Goal: Task Accomplishment & Management: Manage account settings

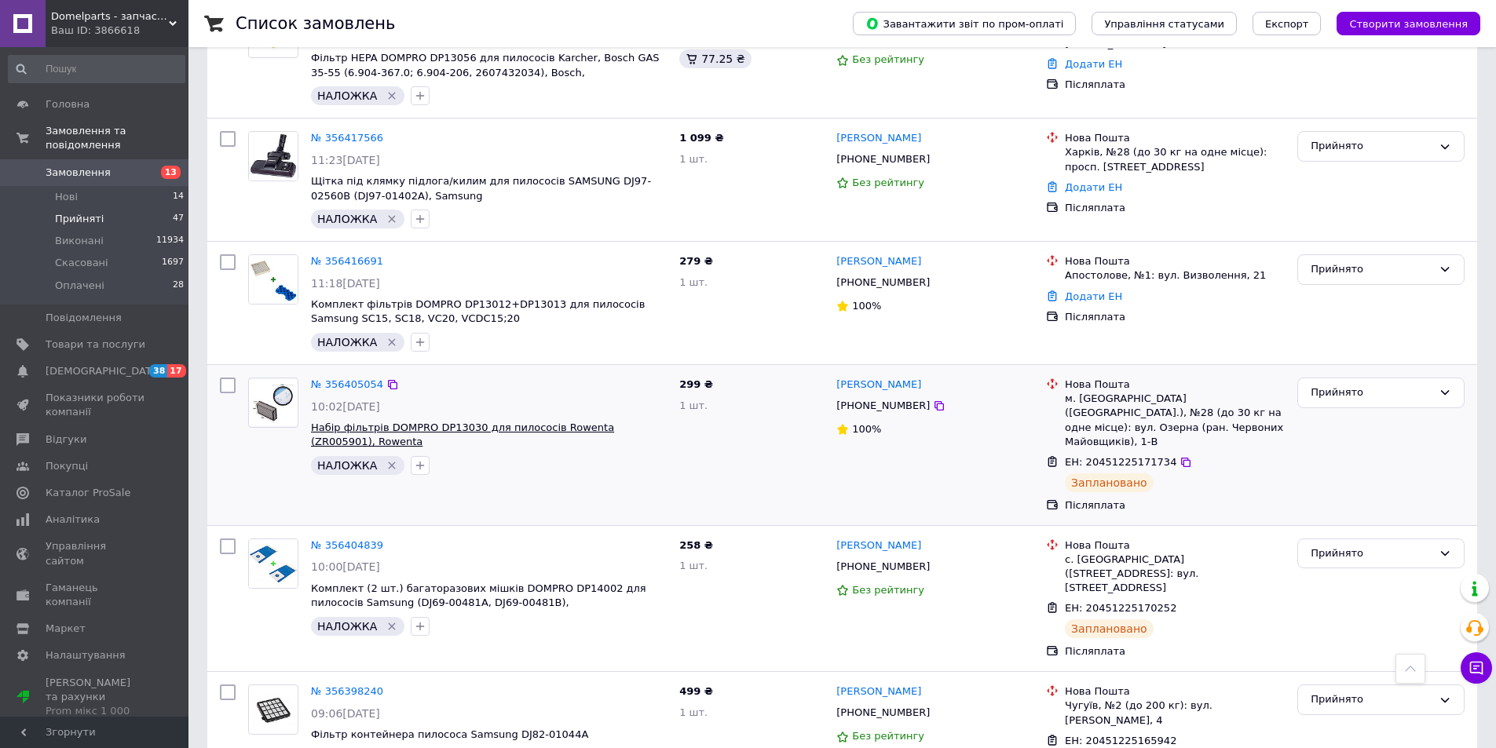
scroll to position [1530, 0]
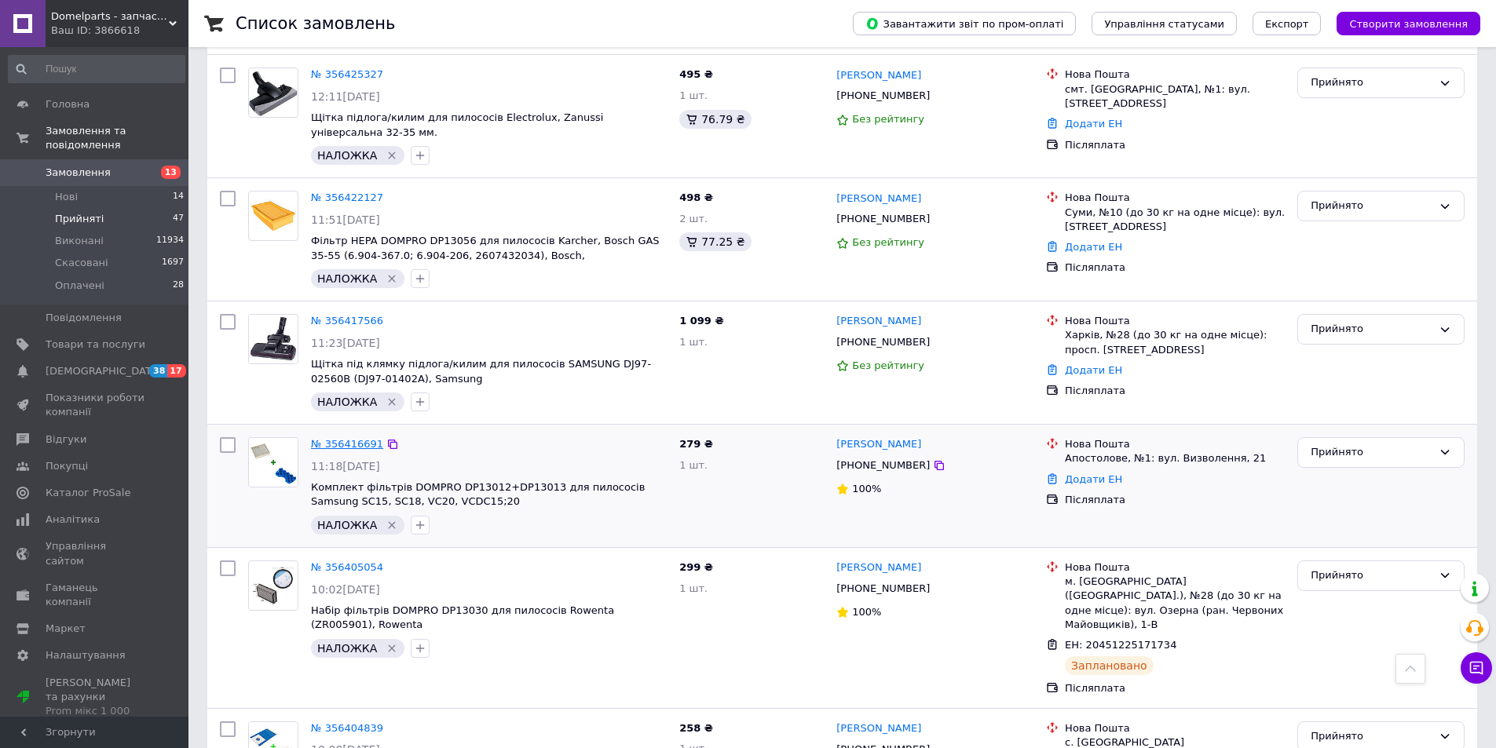
click at [348, 439] on link "№ 356416691" at bounding box center [347, 444] width 72 height 12
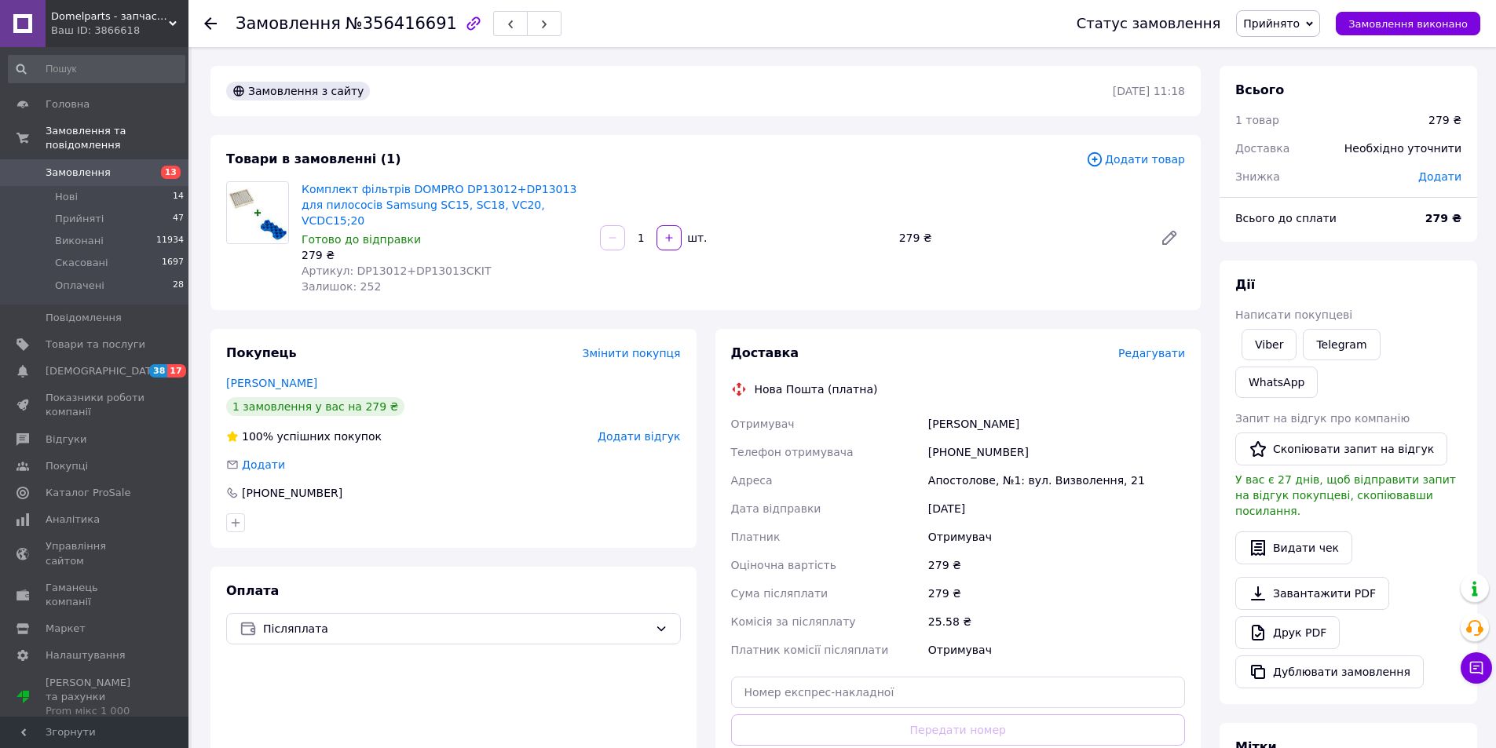
drag, startPoint x: 320, startPoint y: 365, endPoint x: 218, endPoint y: 367, distance: 102.1
click at [218, 367] on div "Покупець Змінити покупця [PERSON_NAME] 1 замовлення у вас на 279 ₴ 100% успішни…" at bounding box center [453, 438] width 486 height 219
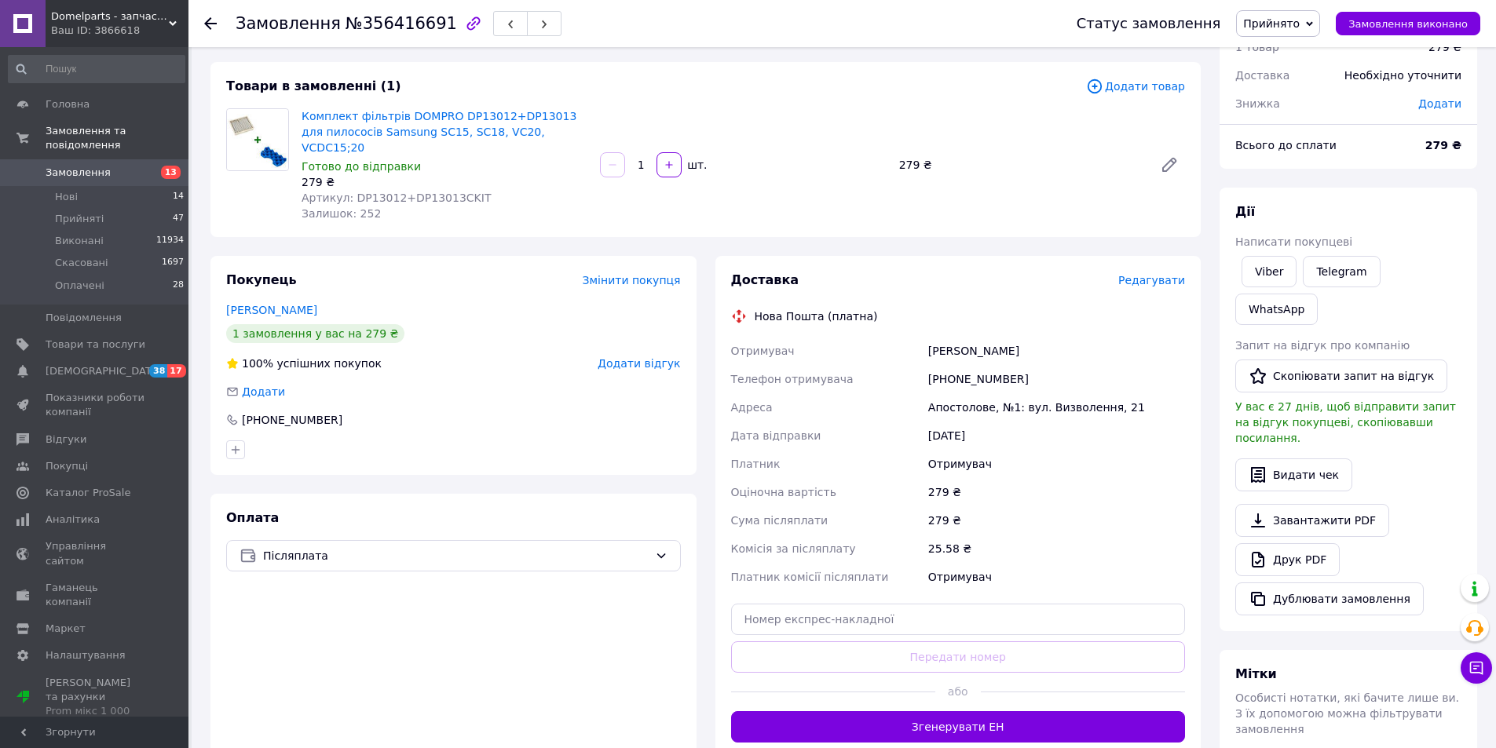
scroll to position [311, 0]
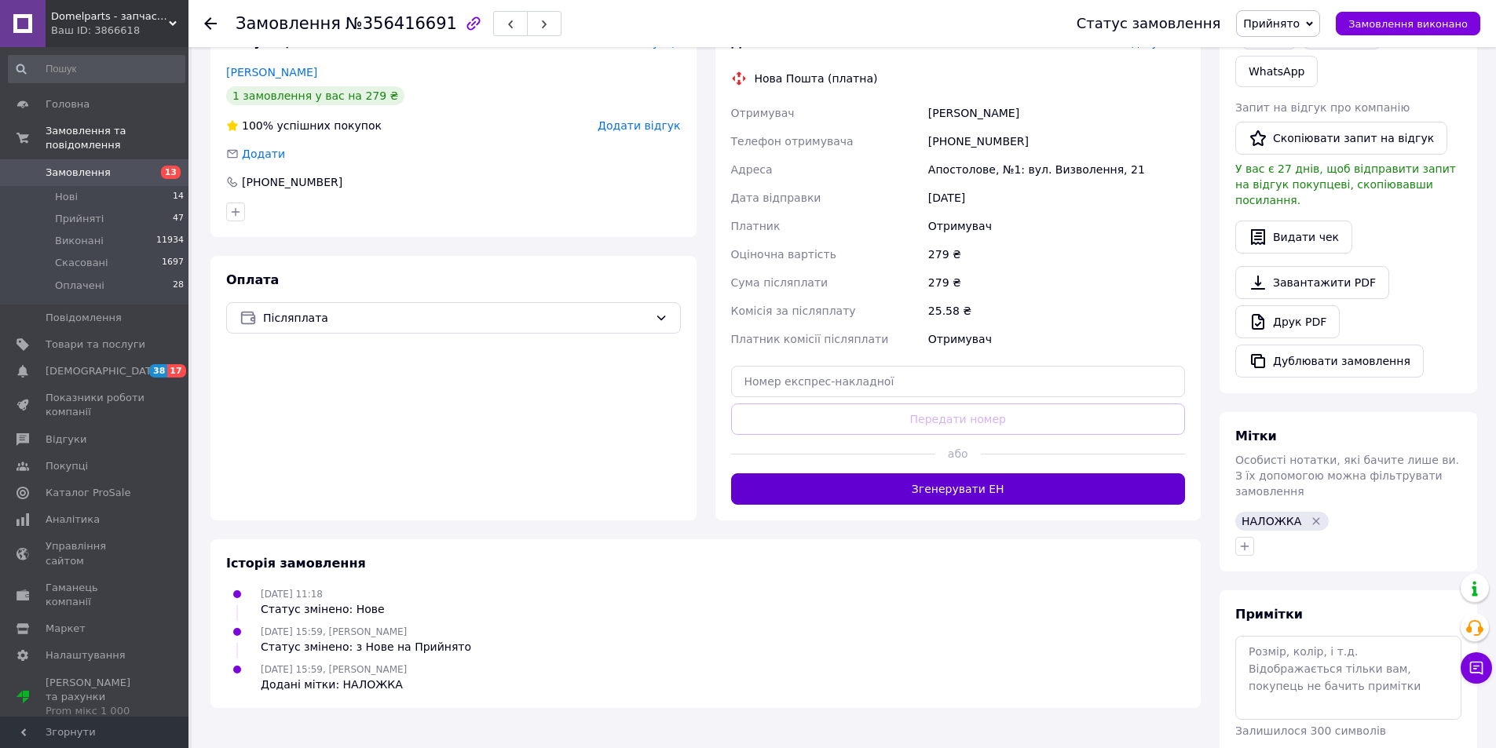
click at [949, 474] on button "Згенерувати ЕН" at bounding box center [958, 488] width 455 height 31
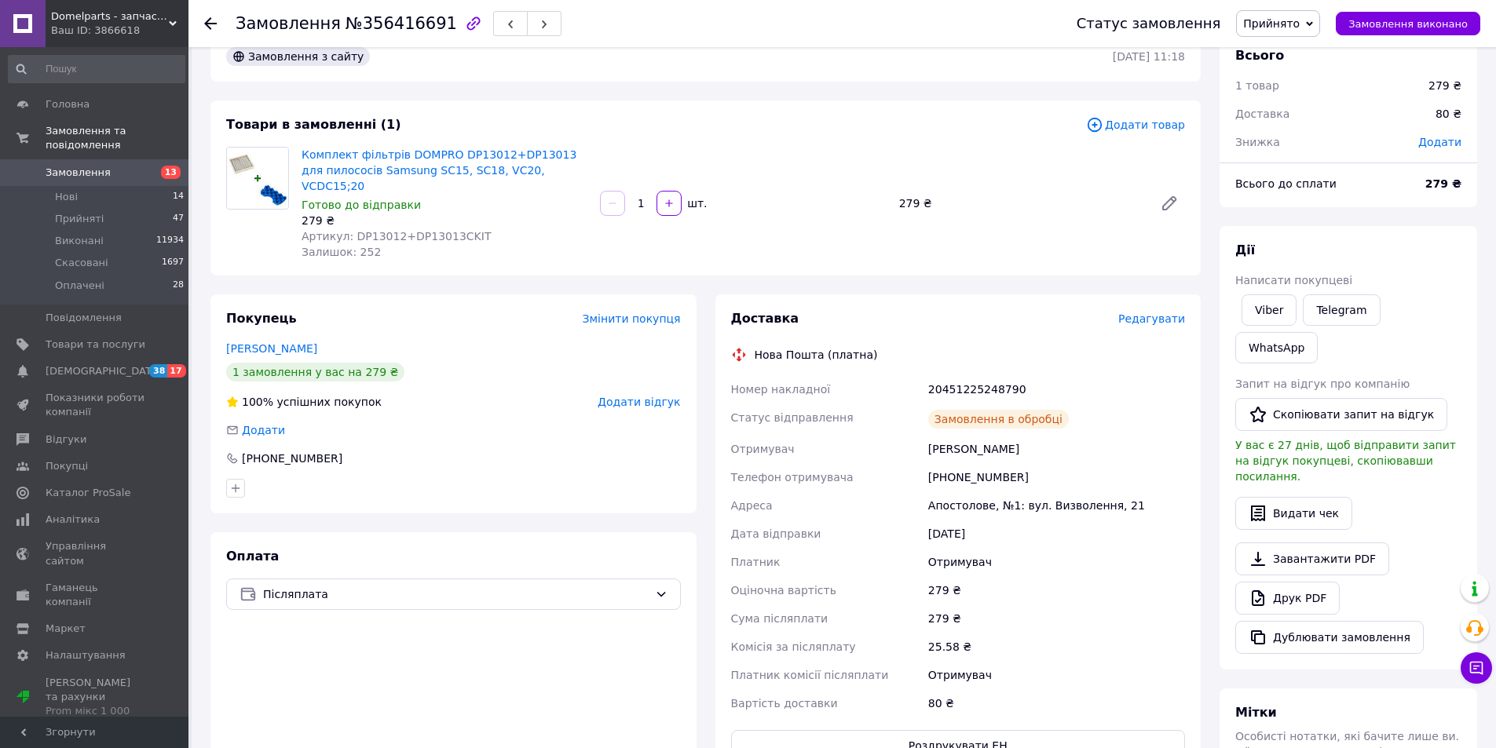
scroll to position [0, 0]
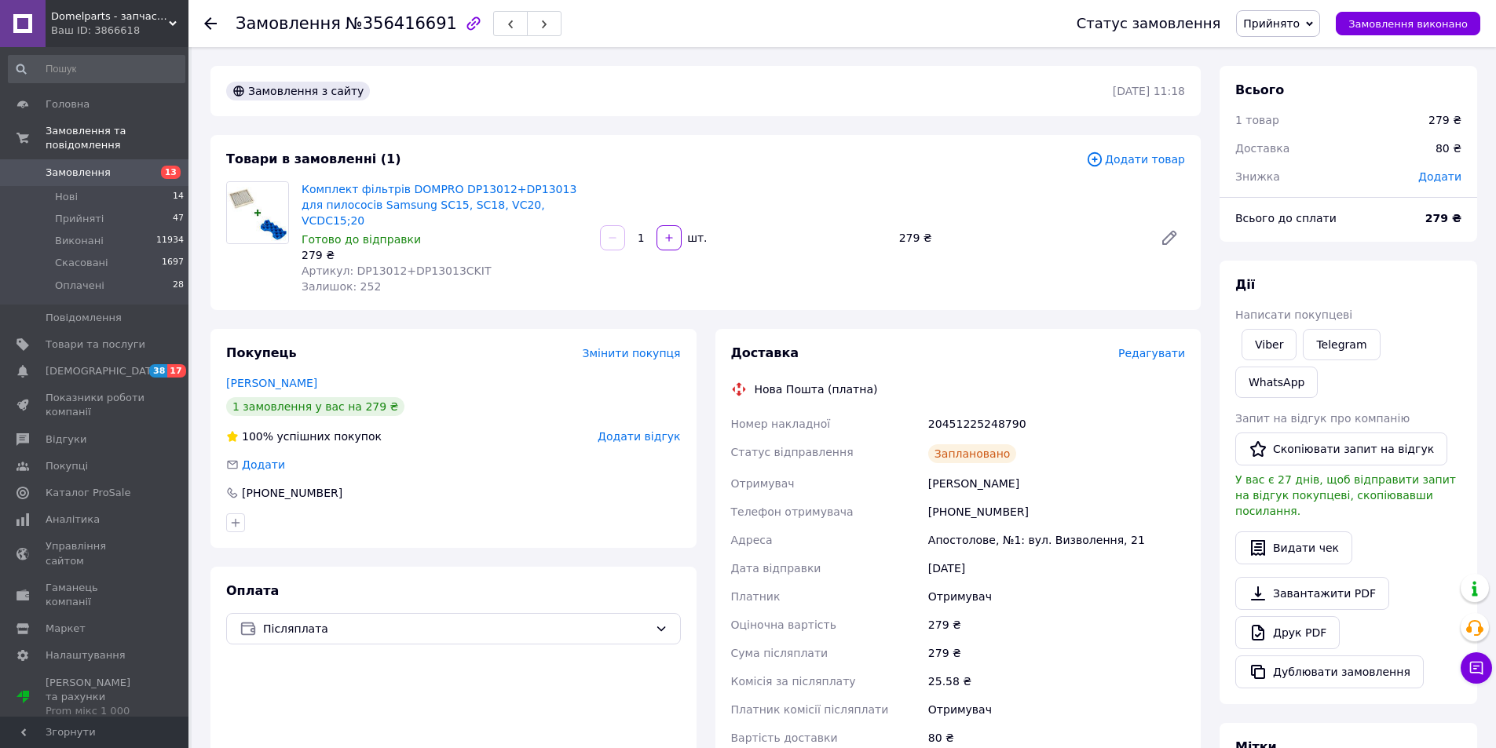
click at [210, 21] on icon at bounding box center [210, 23] width 13 height 13
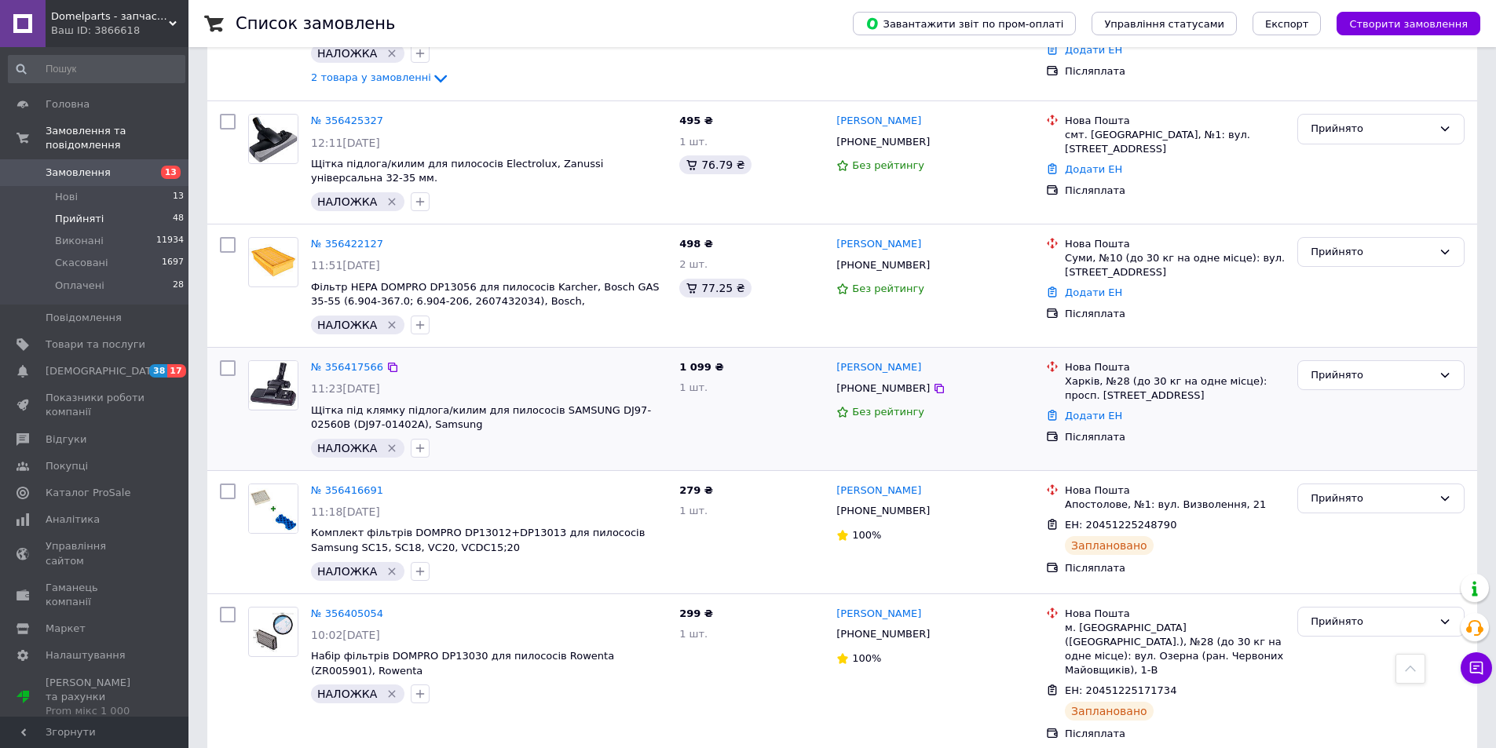
scroll to position [1493, 0]
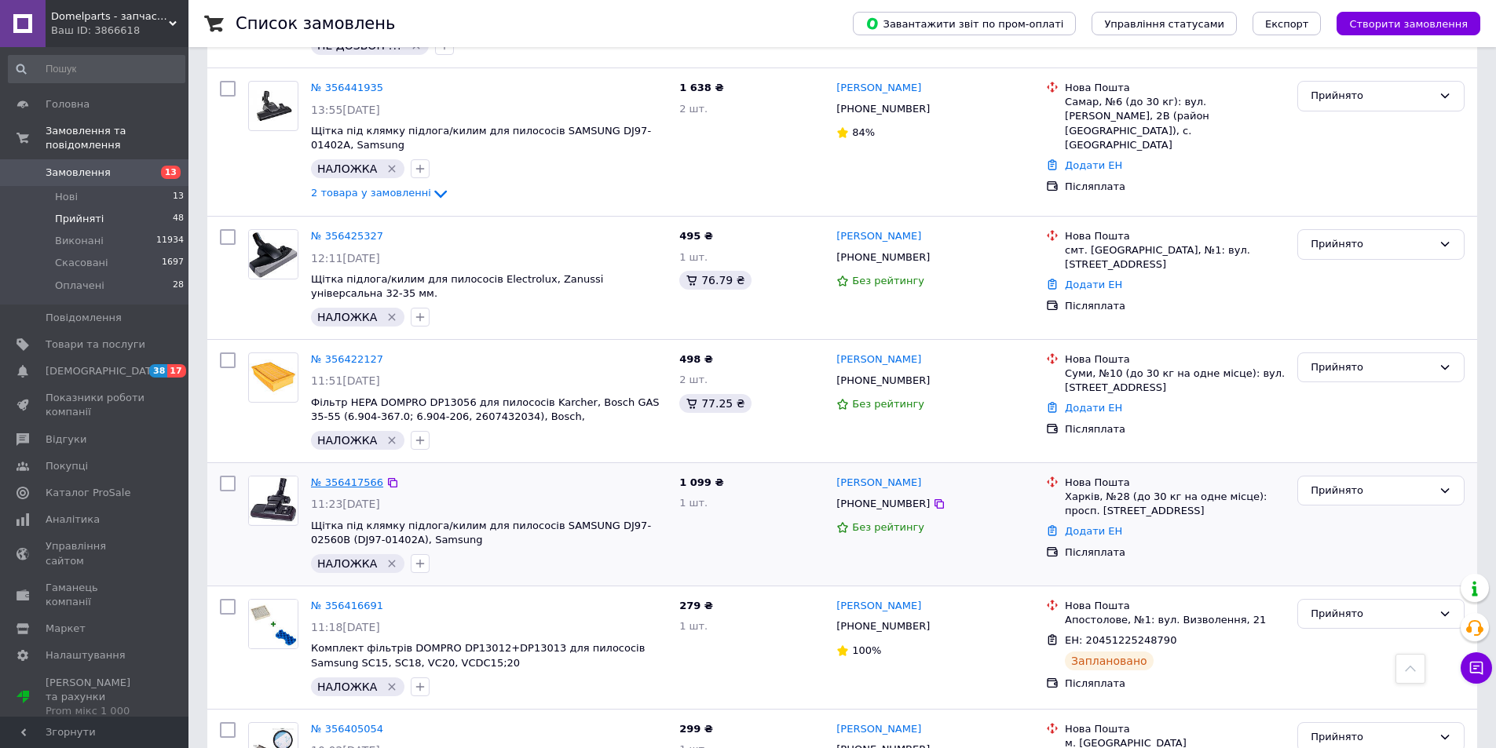
click at [345, 477] on link "№ 356417566" at bounding box center [347, 483] width 72 height 12
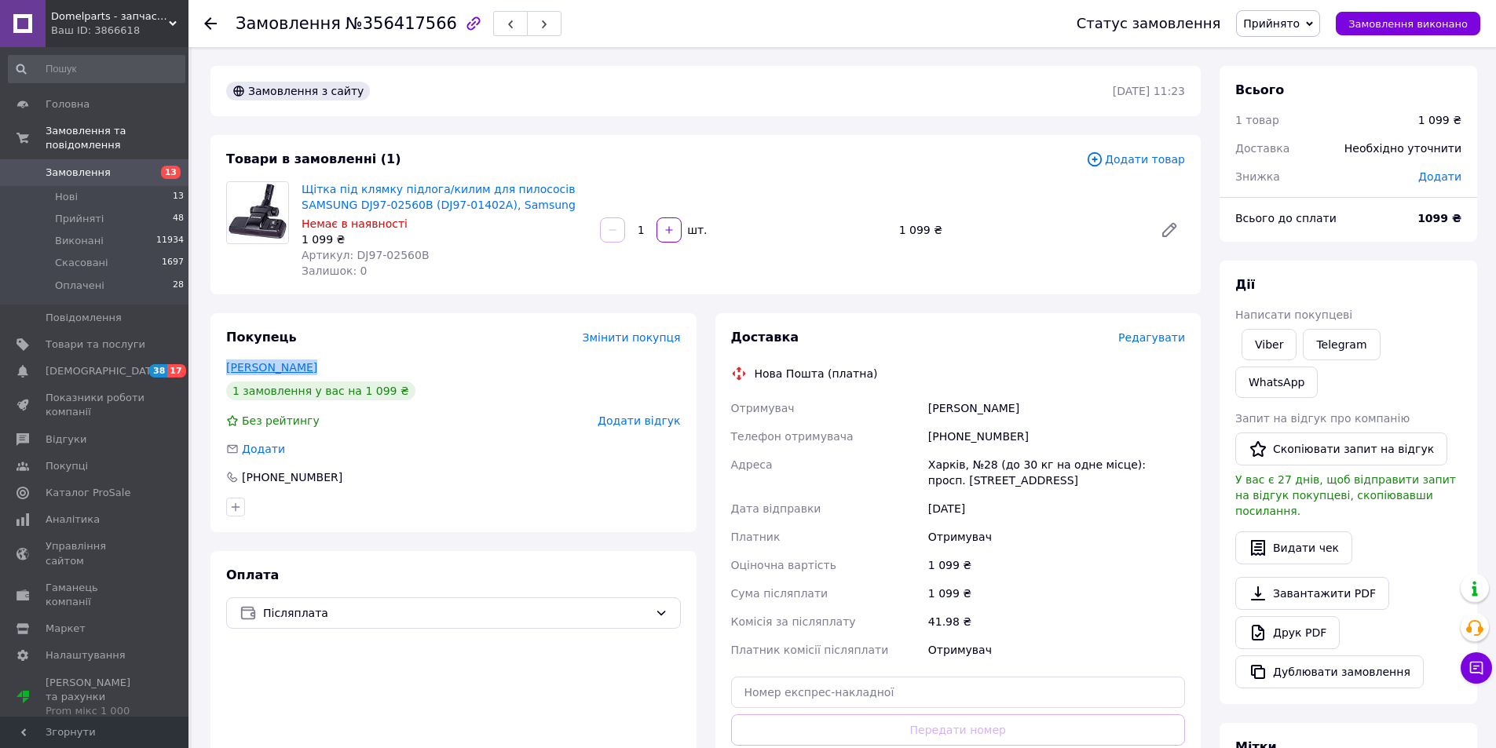
drag, startPoint x: 305, startPoint y: 360, endPoint x: 226, endPoint y: 367, distance: 79.6
click at [226, 367] on div "[PERSON_NAME]" at bounding box center [453, 368] width 455 height 16
drag, startPoint x: 398, startPoint y: 254, endPoint x: 349, endPoint y: 261, distance: 49.1
click at [349, 261] on span "Артикул: DJ97-02560B" at bounding box center [366, 255] width 128 height 13
copy span "DJ97-02560B"
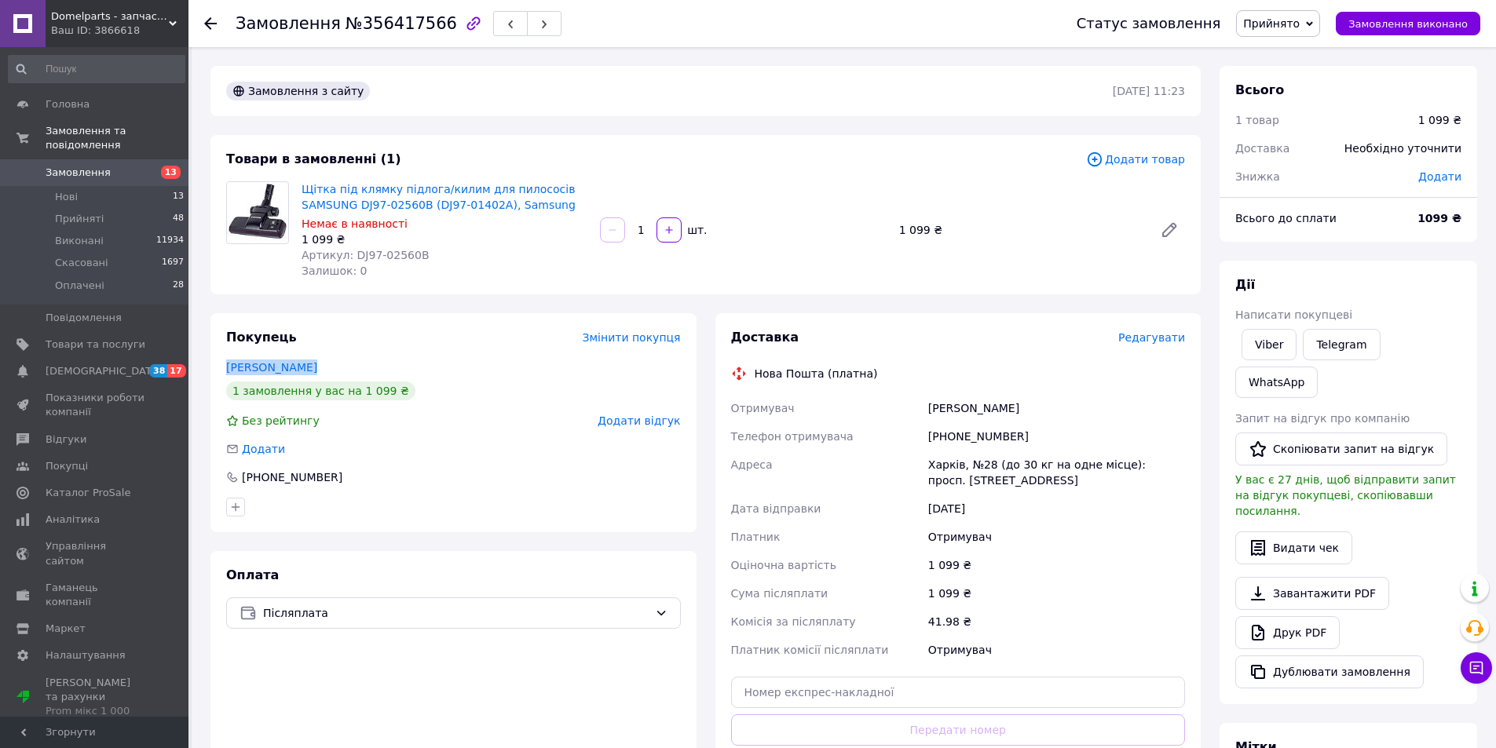
drag, startPoint x: 251, startPoint y: 364, endPoint x: 225, endPoint y: 360, distance: 26.9
click at [225, 360] on div "Покупець Змінити покупця [PERSON_NAME] 1 замовлення у вас на 1 099 ₴ Без рейтин…" at bounding box center [453, 422] width 486 height 219
copy link "[PERSON_NAME]"
drag, startPoint x: 412, startPoint y: 254, endPoint x: 349, endPoint y: 254, distance: 62.8
click at [349, 254] on div "Артикул: DJ97-02560B" at bounding box center [445, 255] width 286 height 16
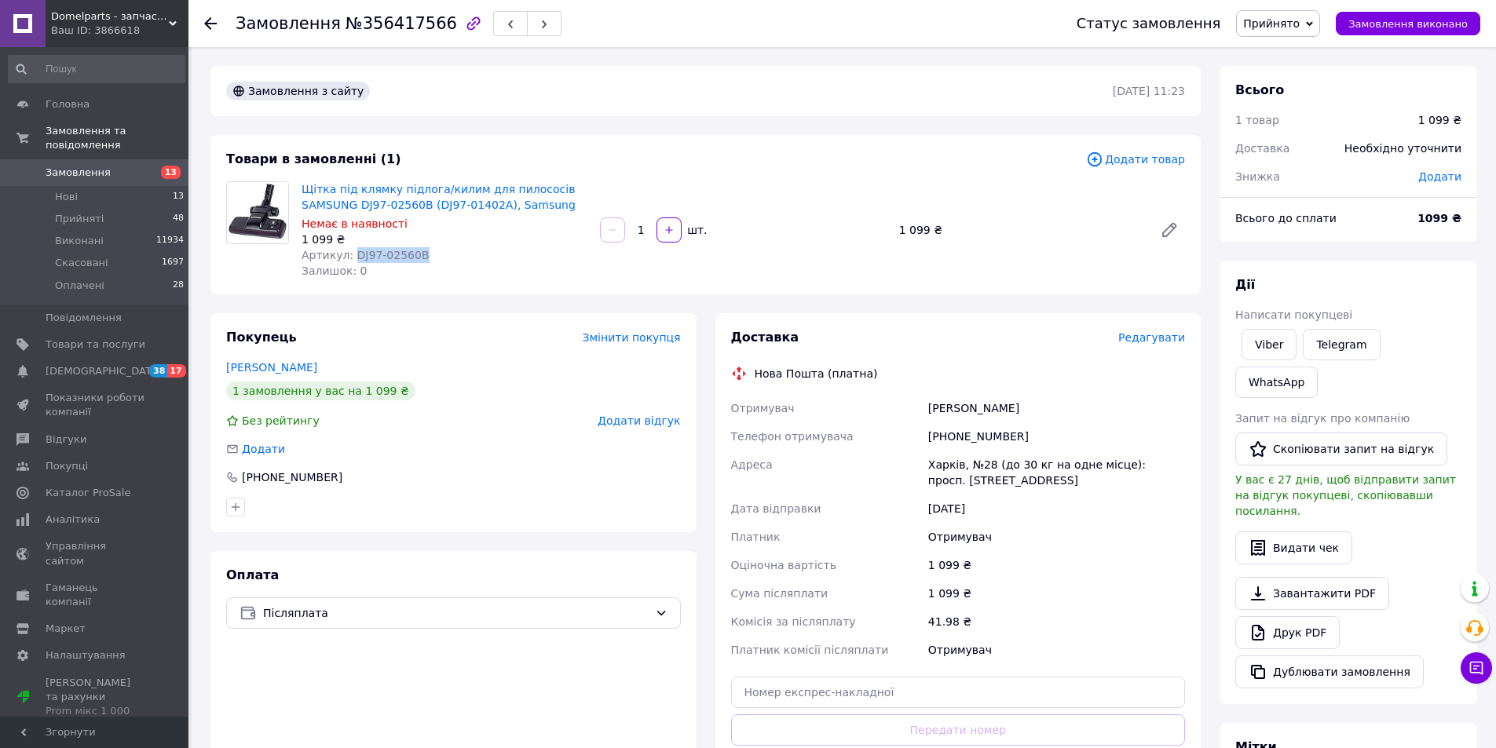
copy span "DJ97-02560B"
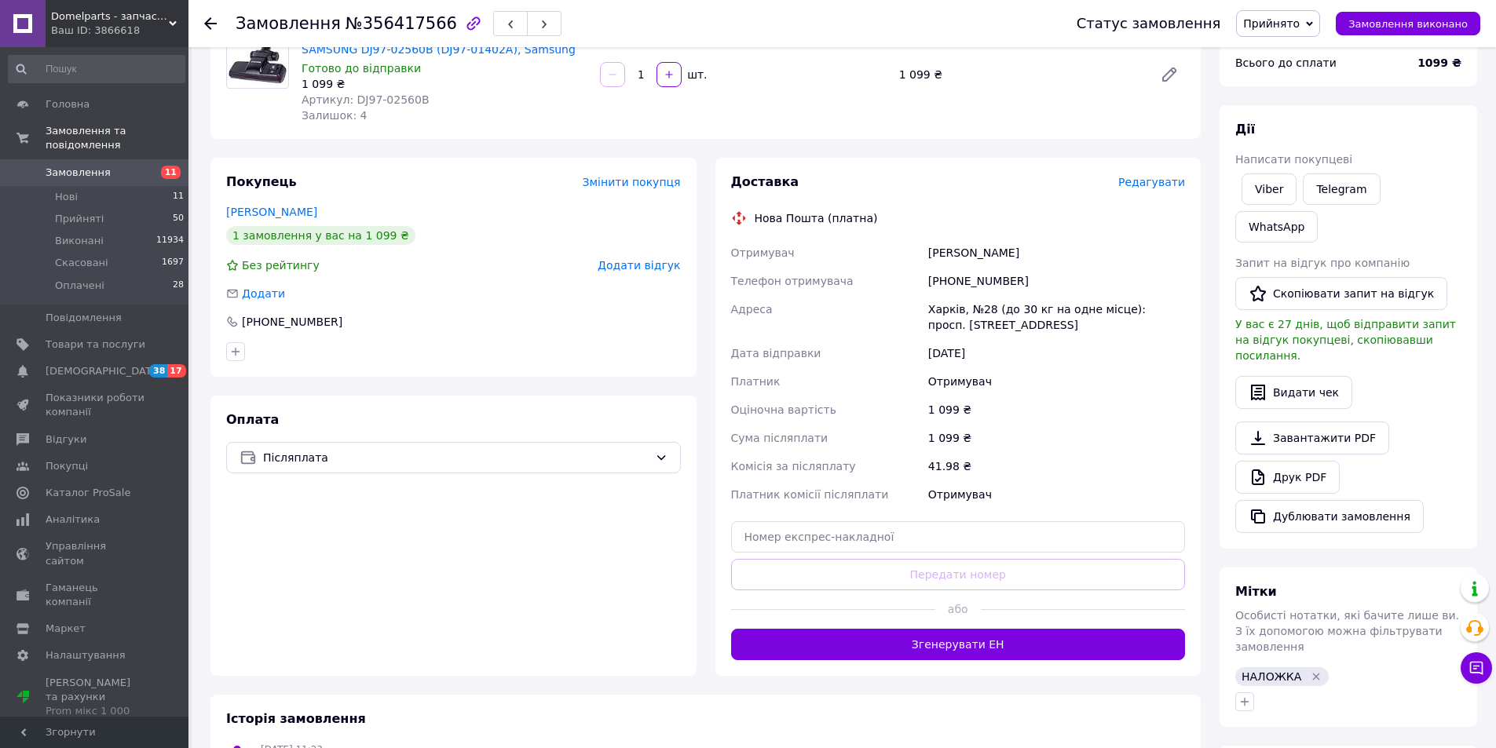
scroll to position [183, 0]
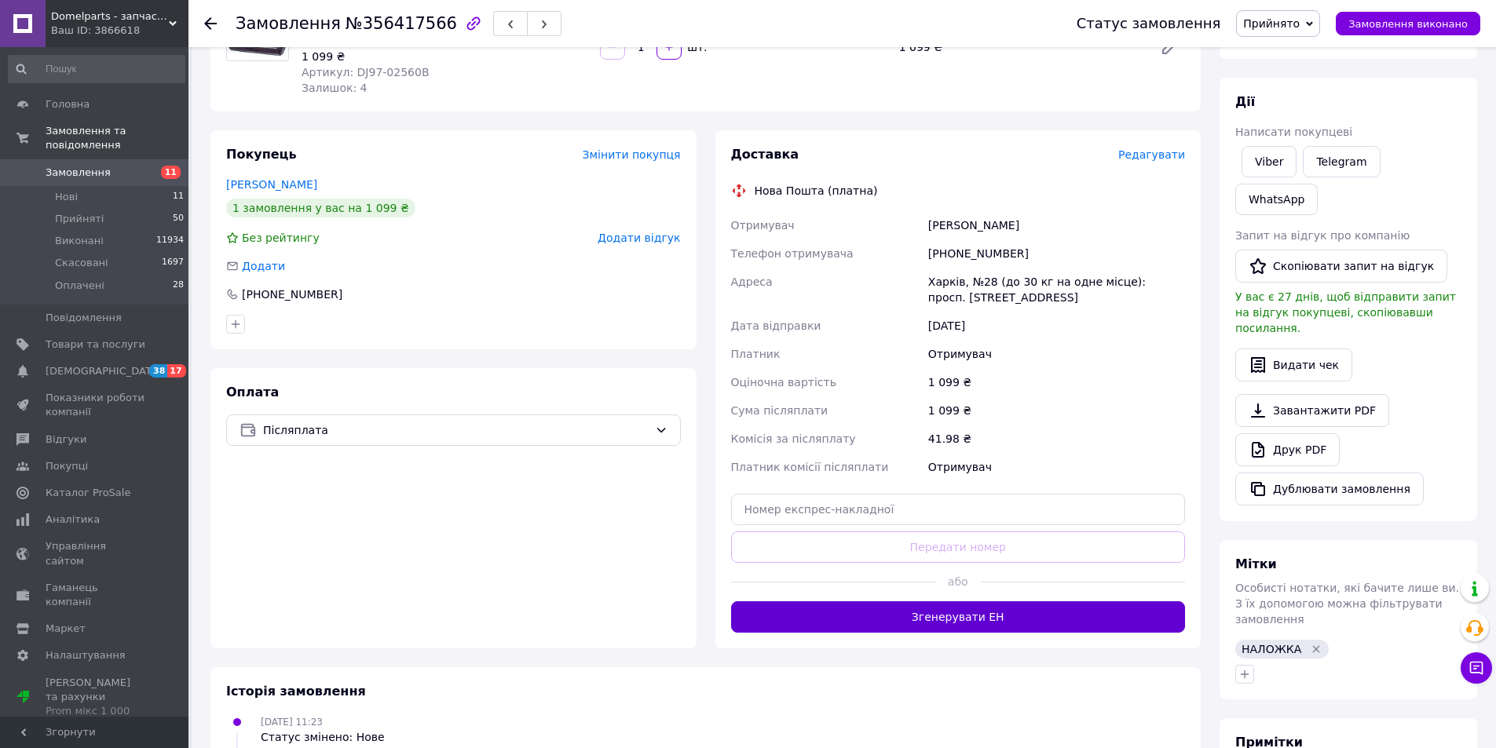
click at [909, 617] on button "Згенерувати ЕН" at bounding box center [958, 616] width 455 height 31
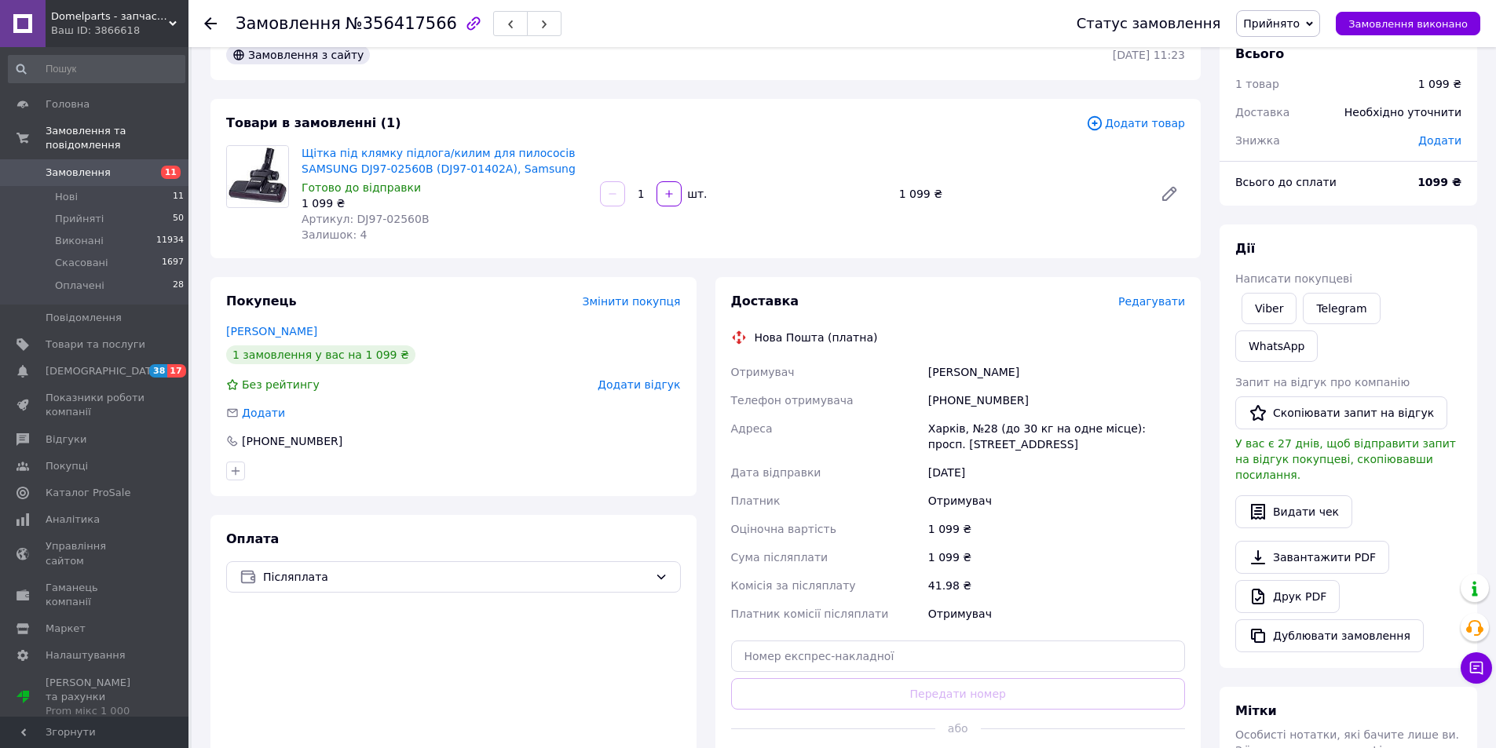
scroll to position [0, 0]
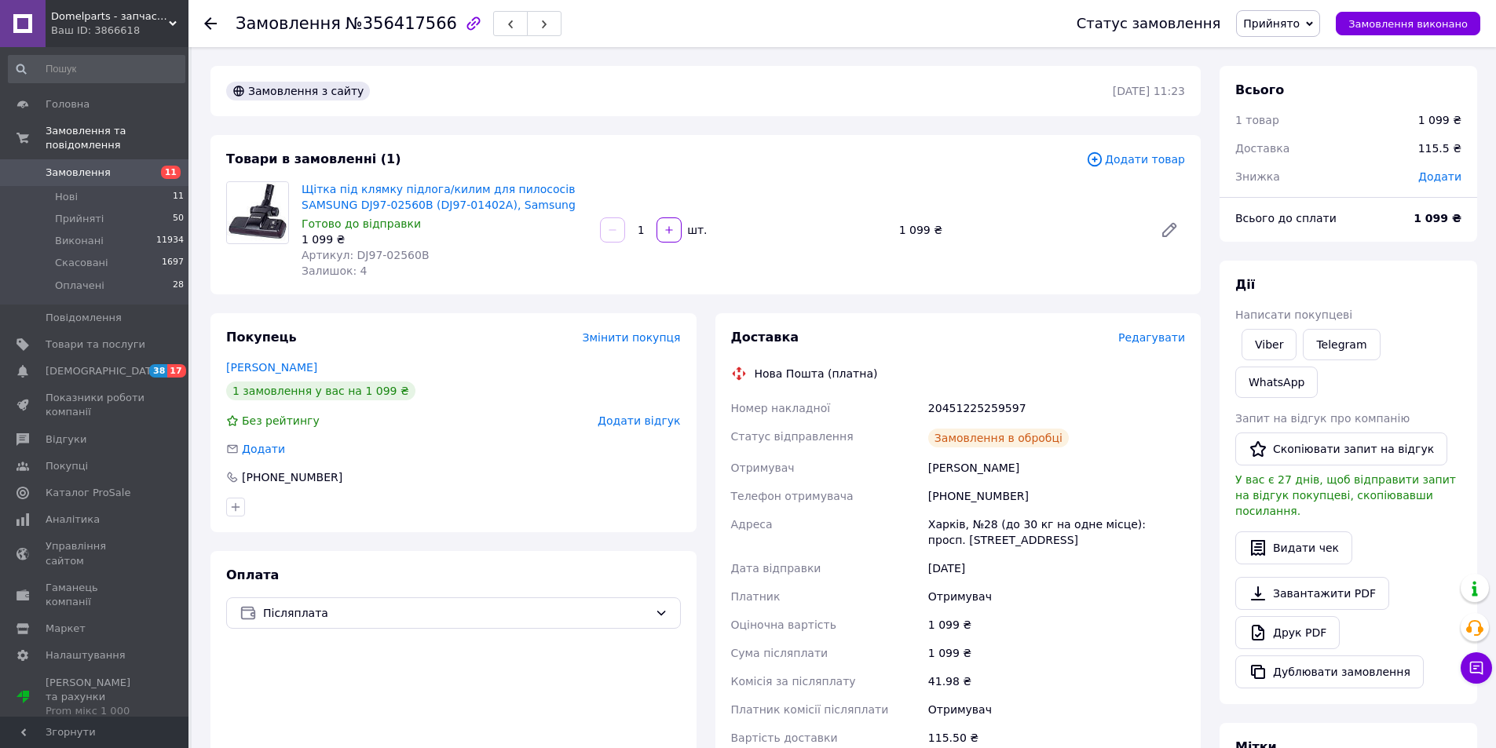
click at [207, 25] on use at bounding box center [210, 23] width 13 height 13
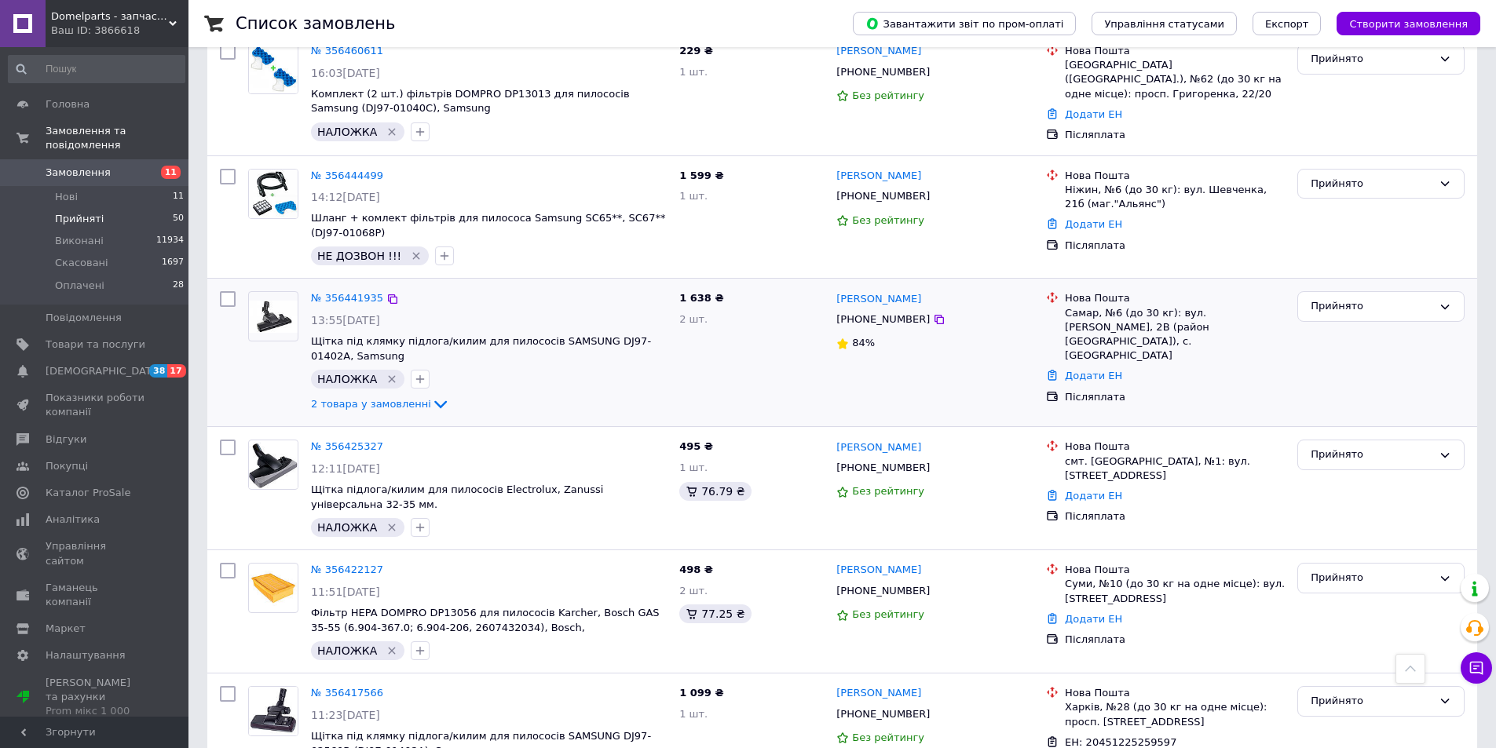
scroll to position [1471, 0]
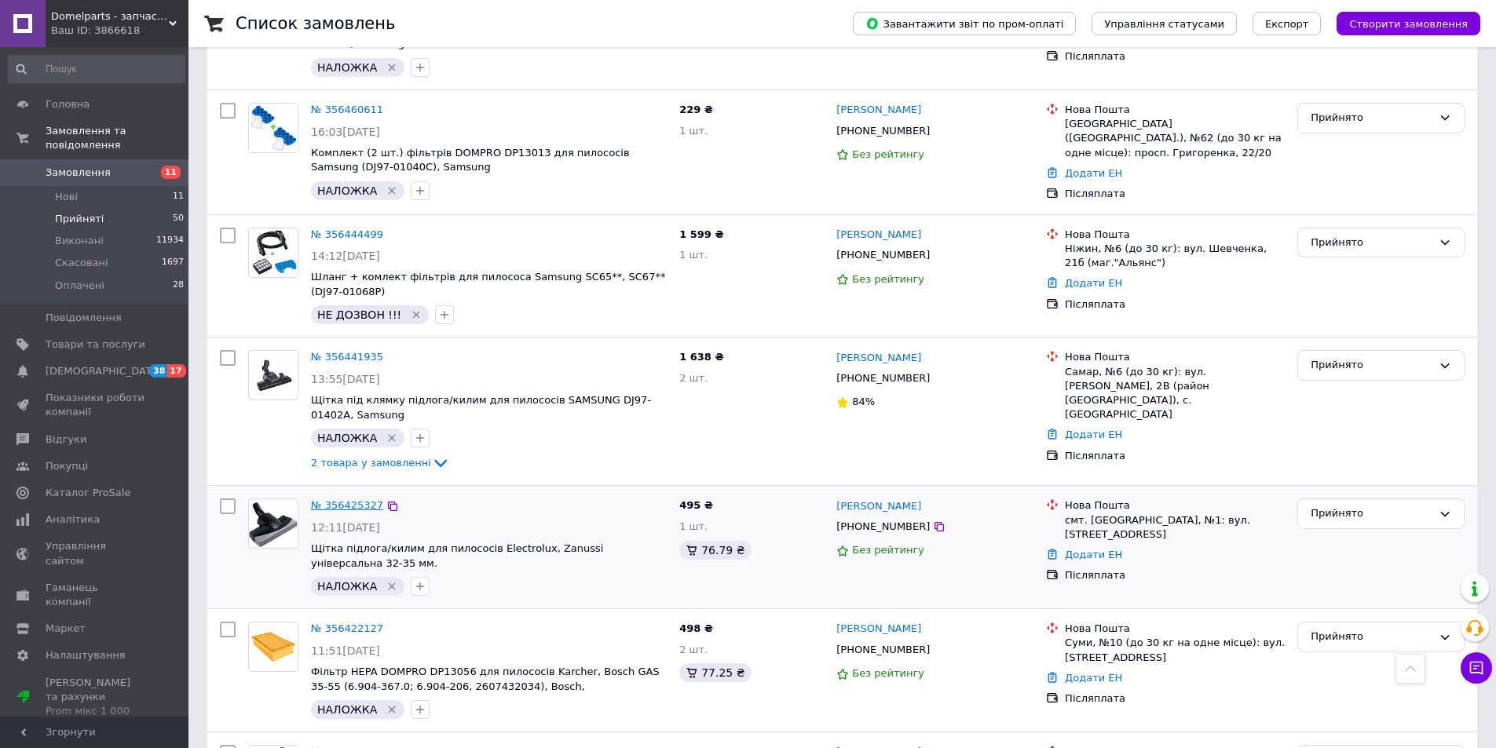
click at [366, 499] on link "№ 356425327" at bounding box center [347, 505] width 72 height 12
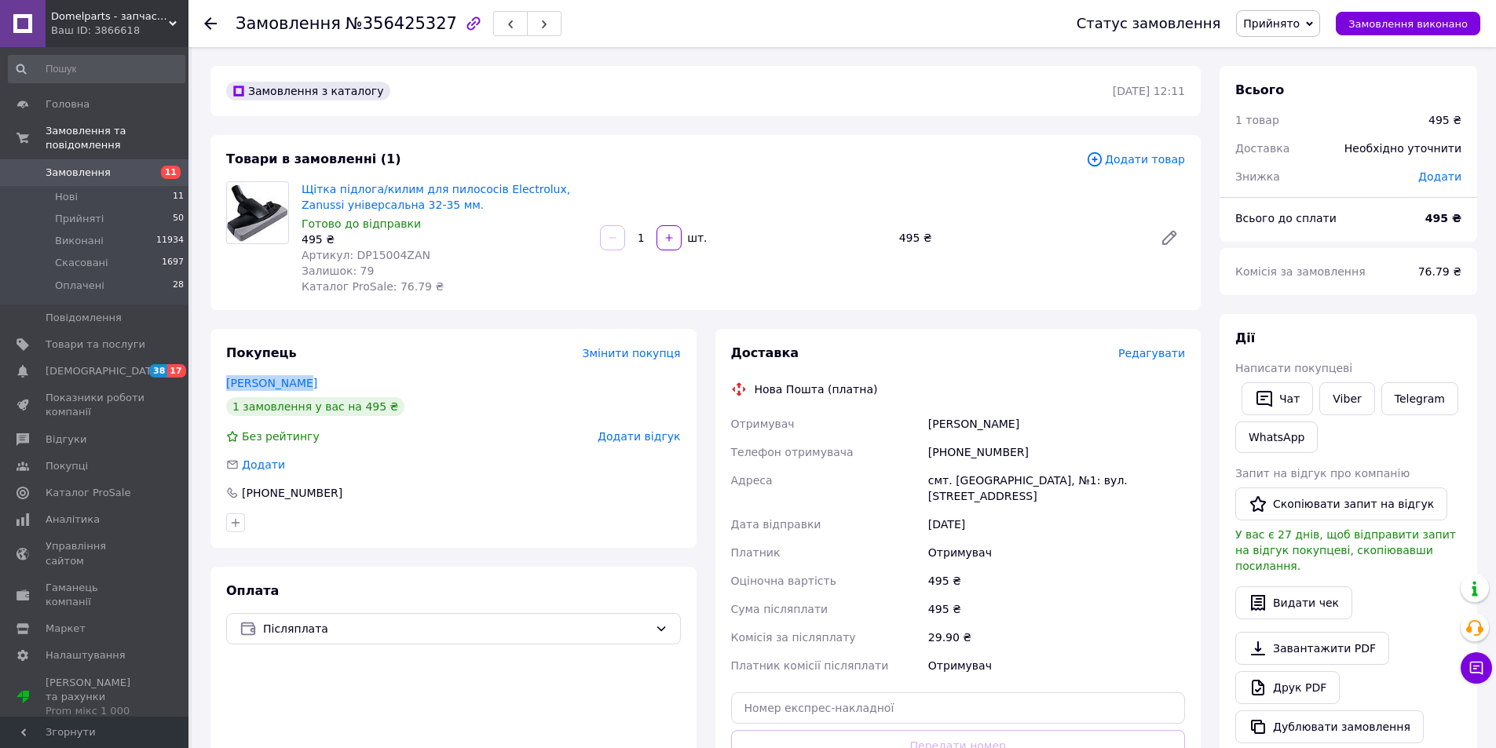
drag, startPoint x: 298, startPoint y: 386, endPoint x: 218, endPoint y: 384, distance: 79.3
click at [218, 384] on div "Покупець Змінити покупця Хабло Тетяна 1 замовлення у вас на 495 ₴ Без рейтингу …" at bounding box center [453, 438] width 486 height 219
copy link "Хабло Тетяна"
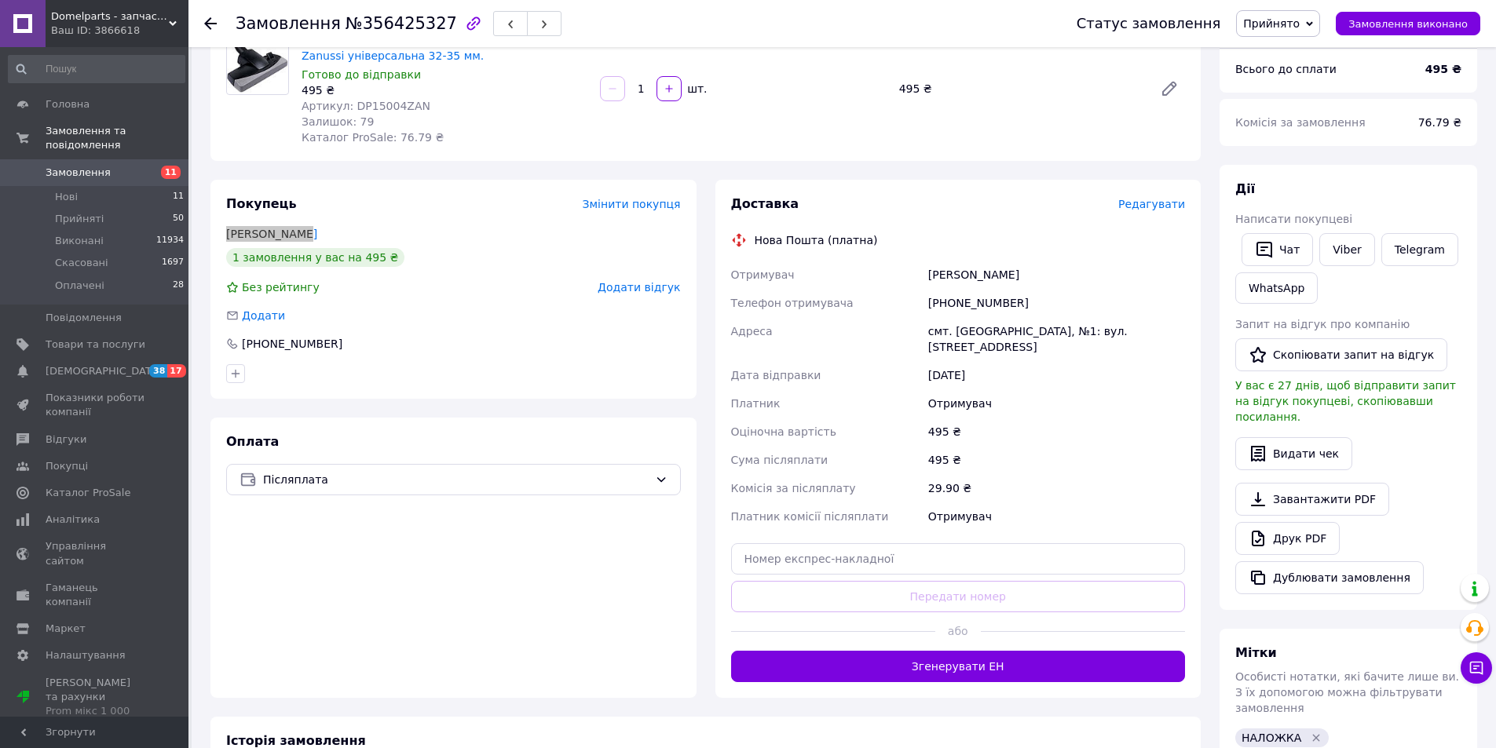
scroll to position [183, 0]
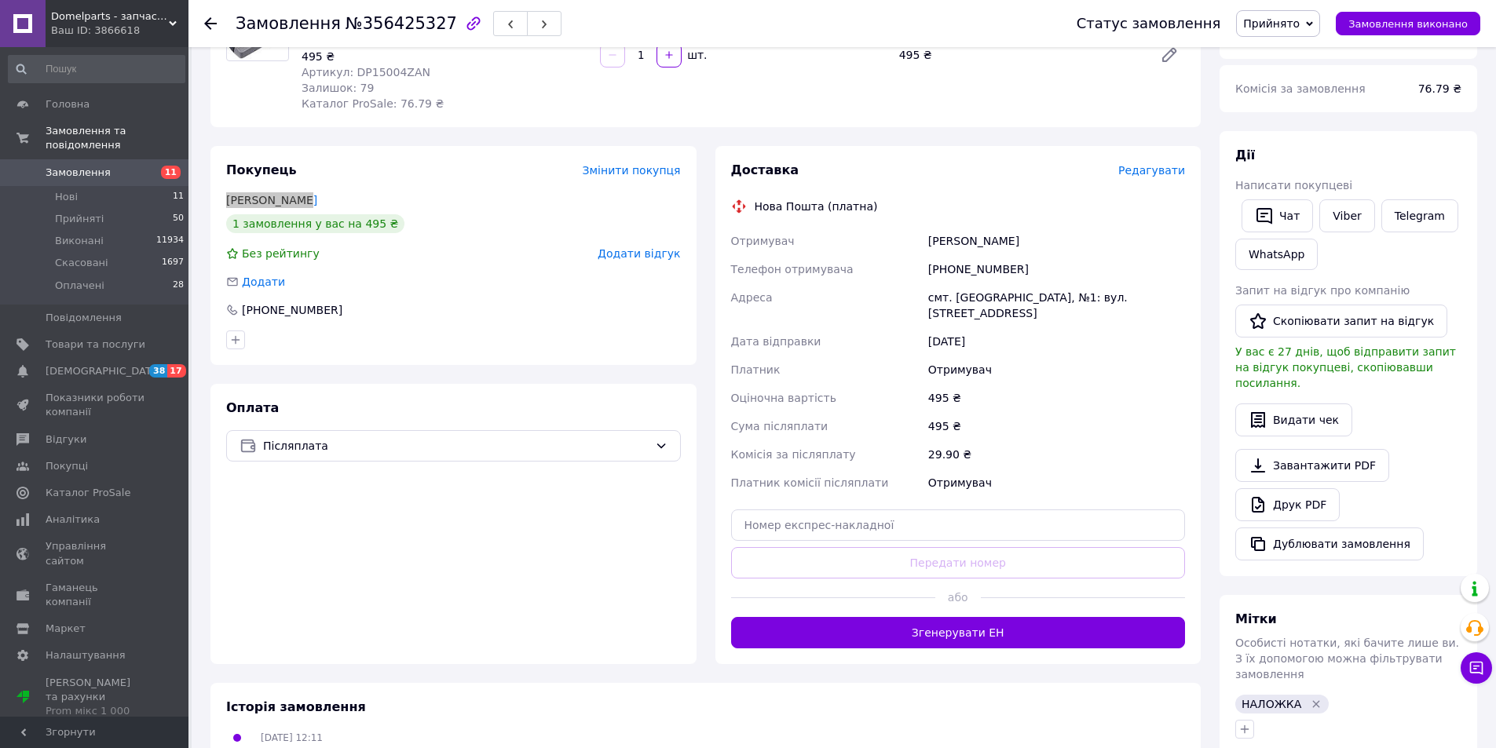
click at [872, 617] on button "Згенерувати ЕН" at bounding box center [958, 632] width 455 height 31
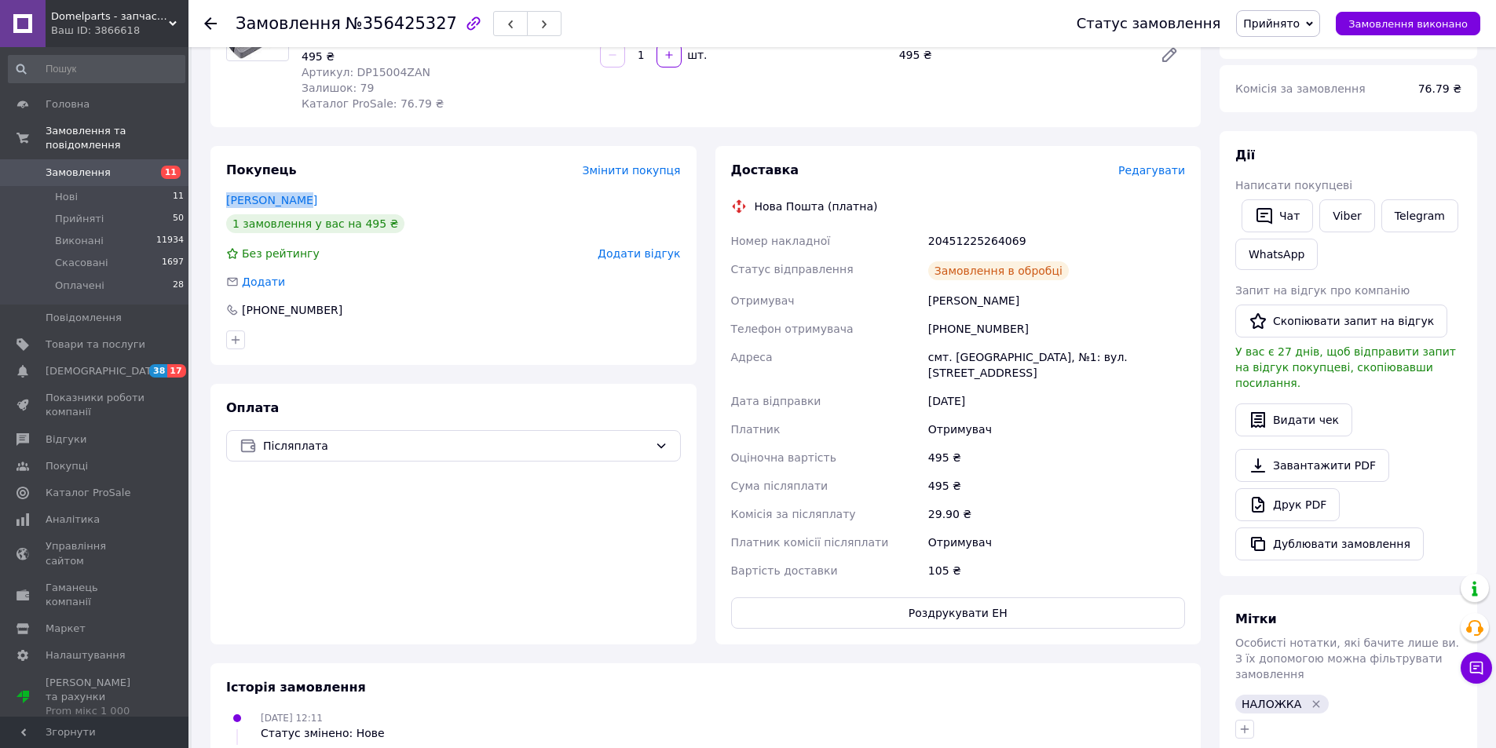
scroll to position [0, 0]
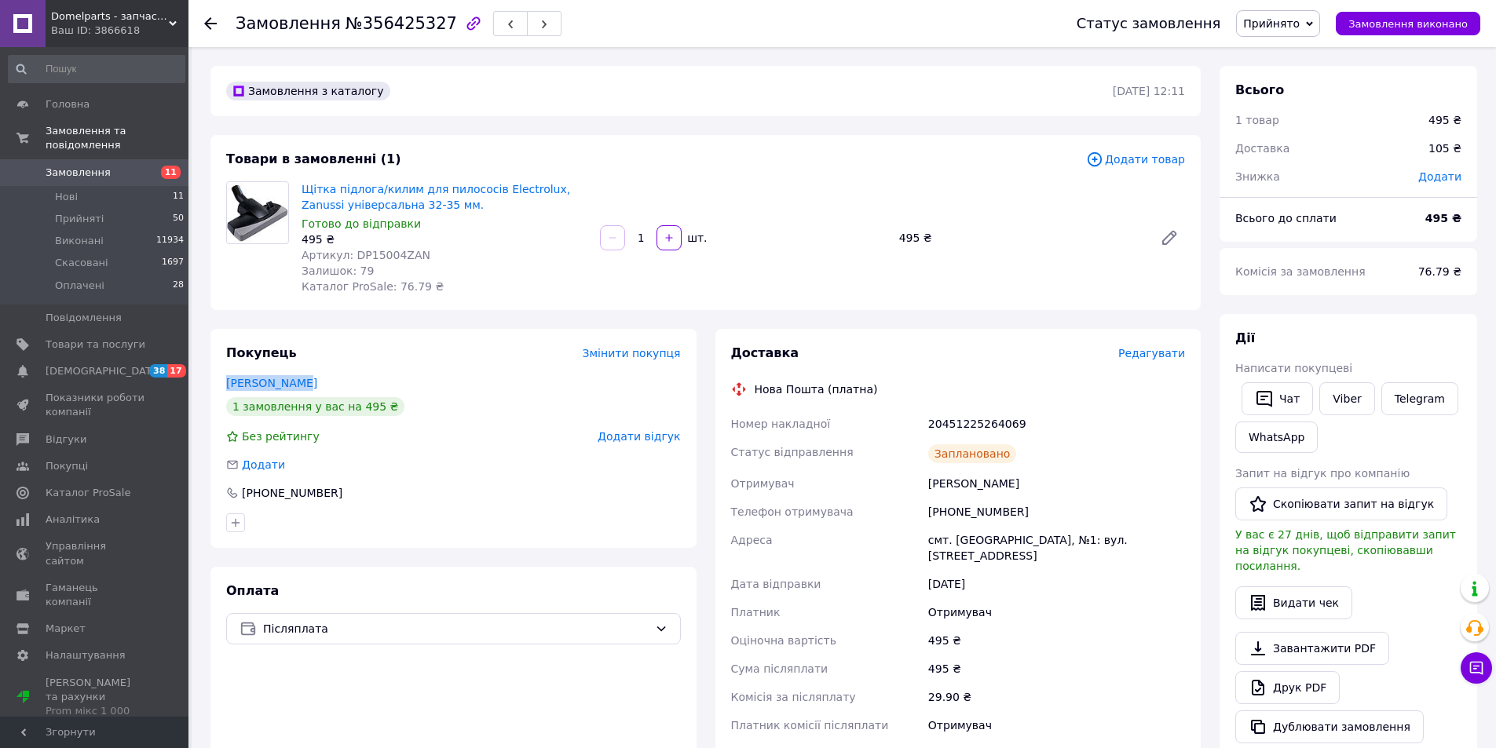
click at [210, 23] on use at bounding box center [210, 23] width 13 height 13
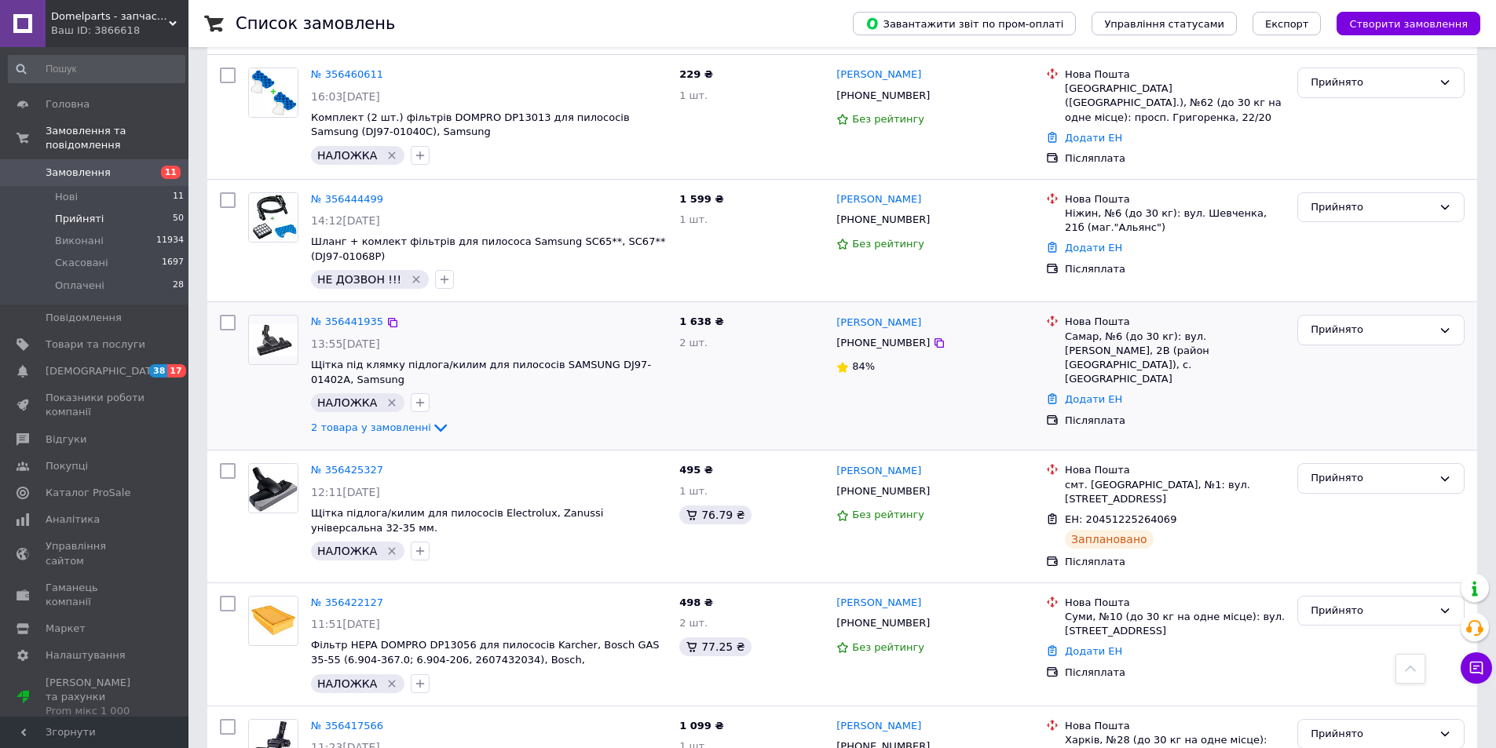
scroll to position [1471, 0]
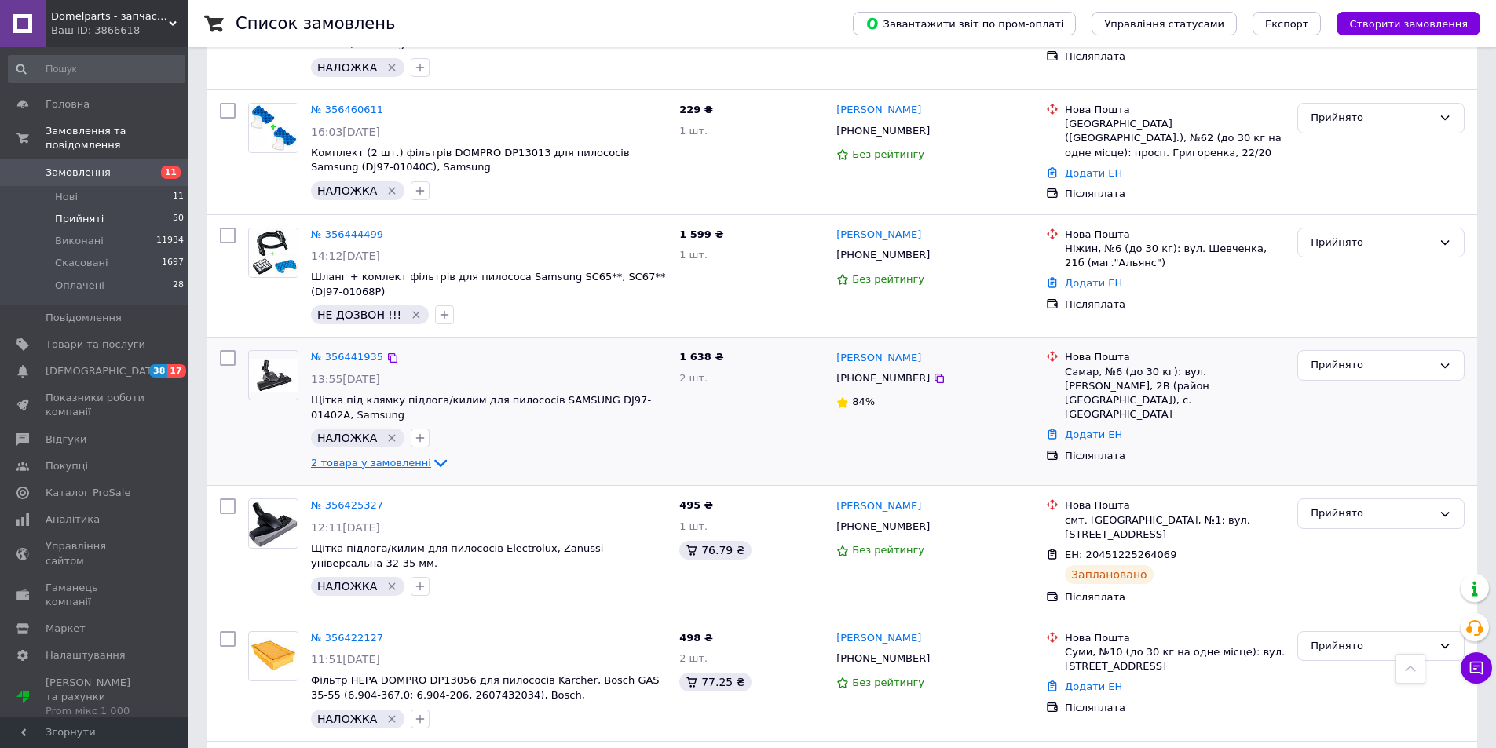
click at [354, 457] on span "2 товара у замовленні" at bounding box center [371, 463] width 120 height 12
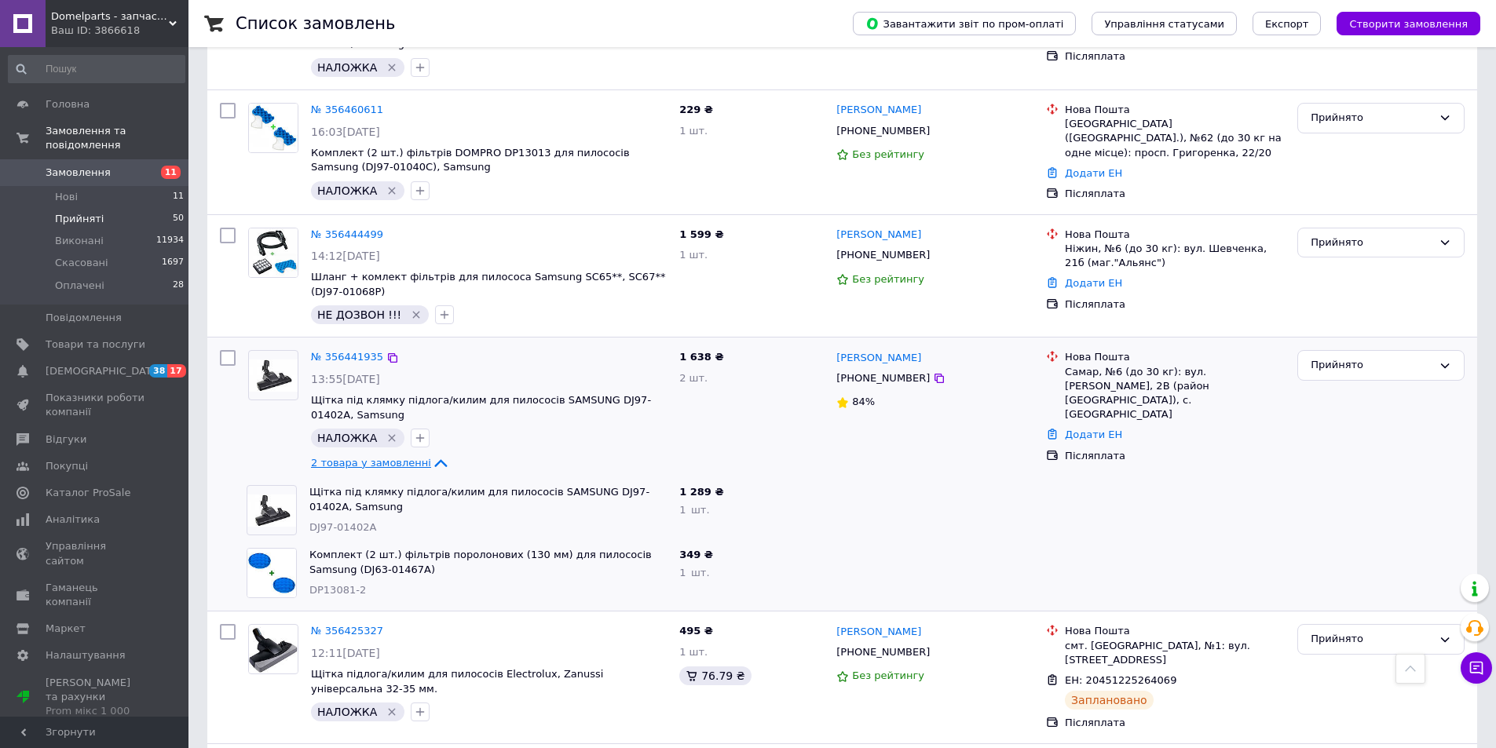
click at [354, 457] on span "2 товара у замовленні" at bounding box center [371, 463] width 120 height 12
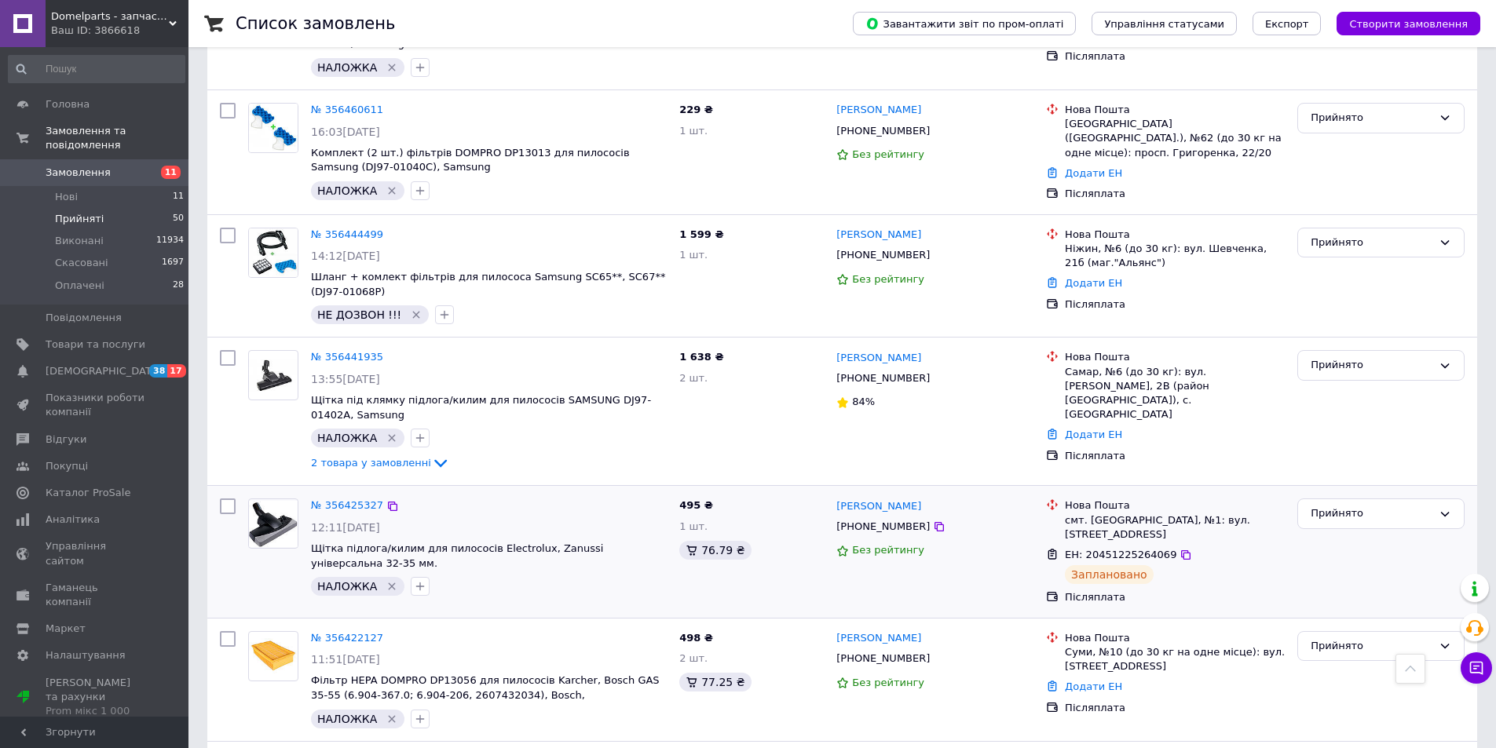
scroll to position [1288, 0]
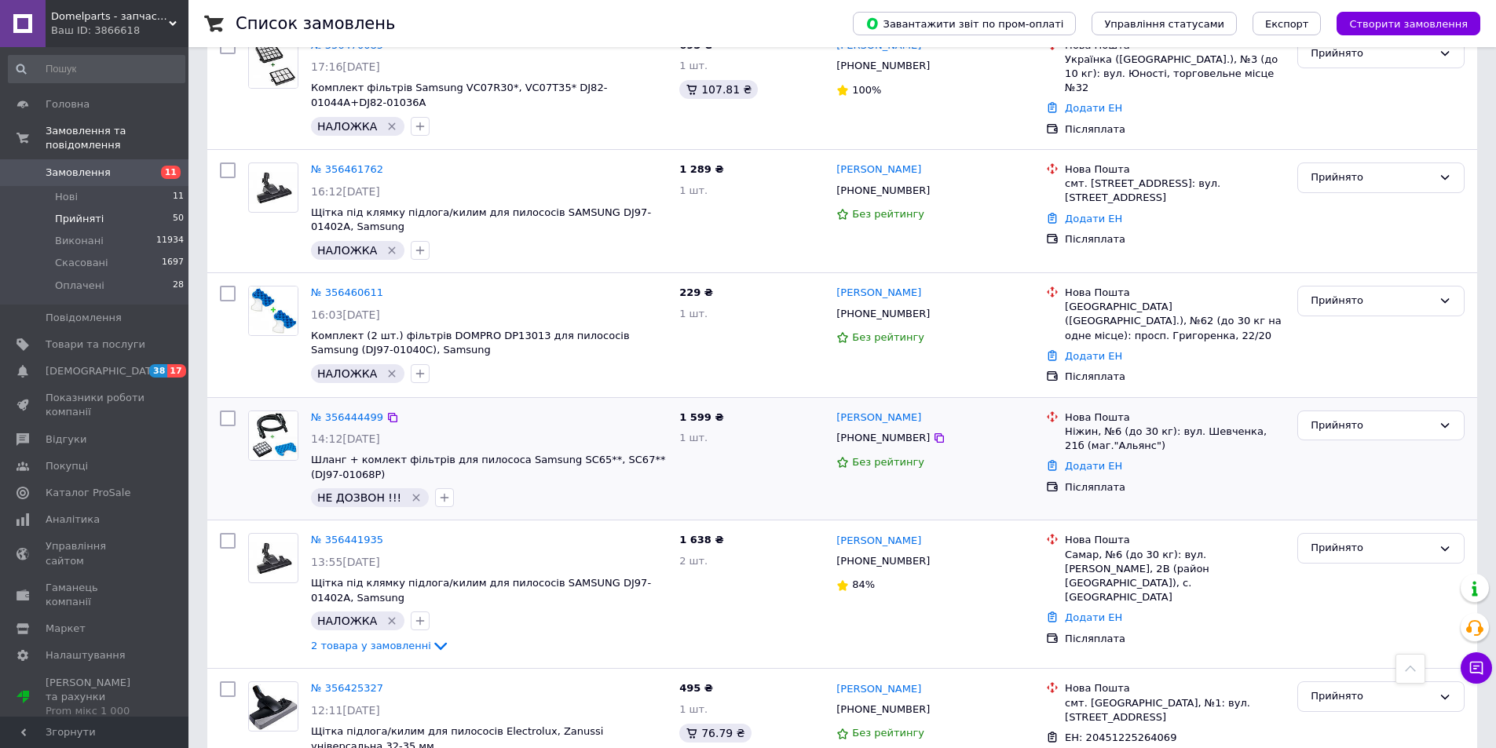
click at [413, 495] on icon "Видалити мітку" at bounding box center [416, 498] width 7 height 7
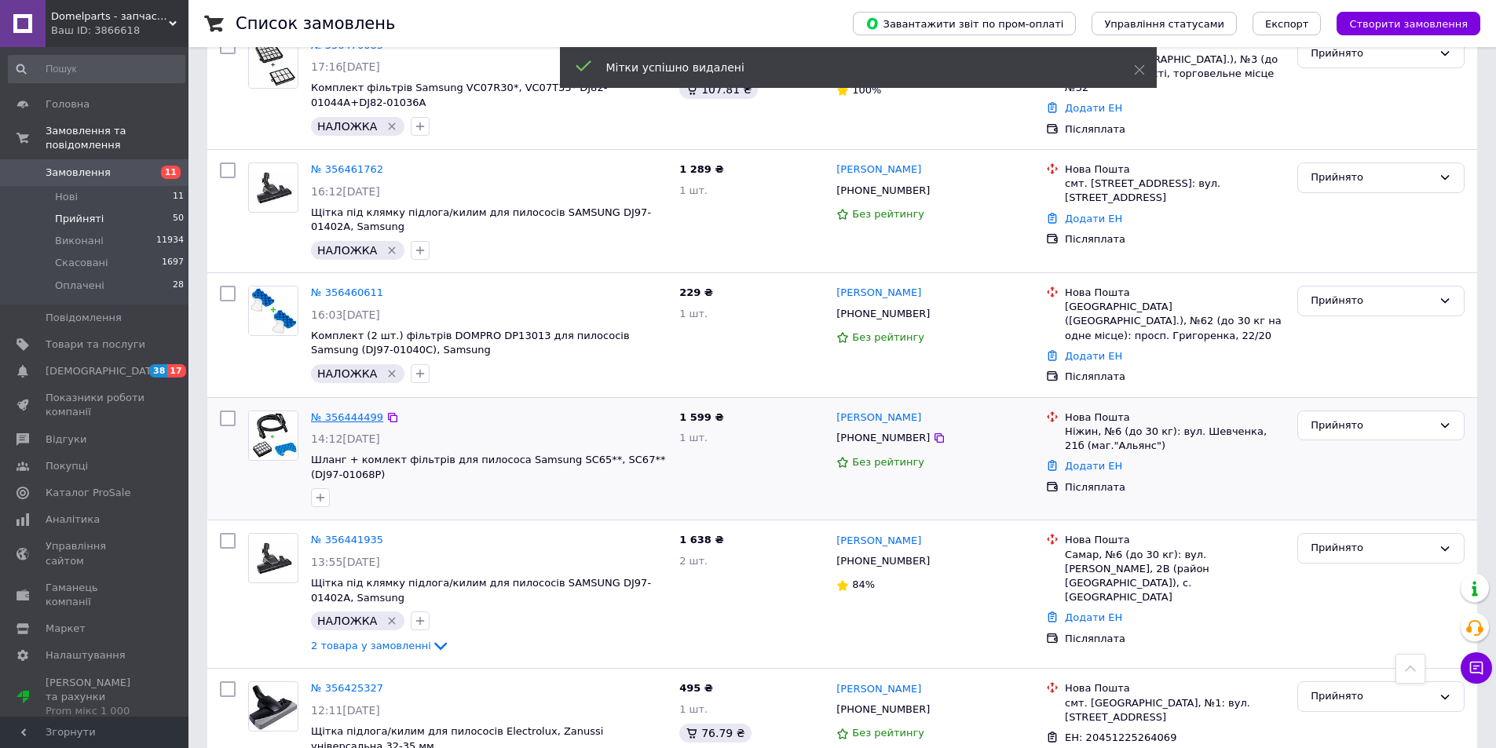
click at [352, 411] on link "№ 356444499" at bounding box center [347, 417] width 72 height 12
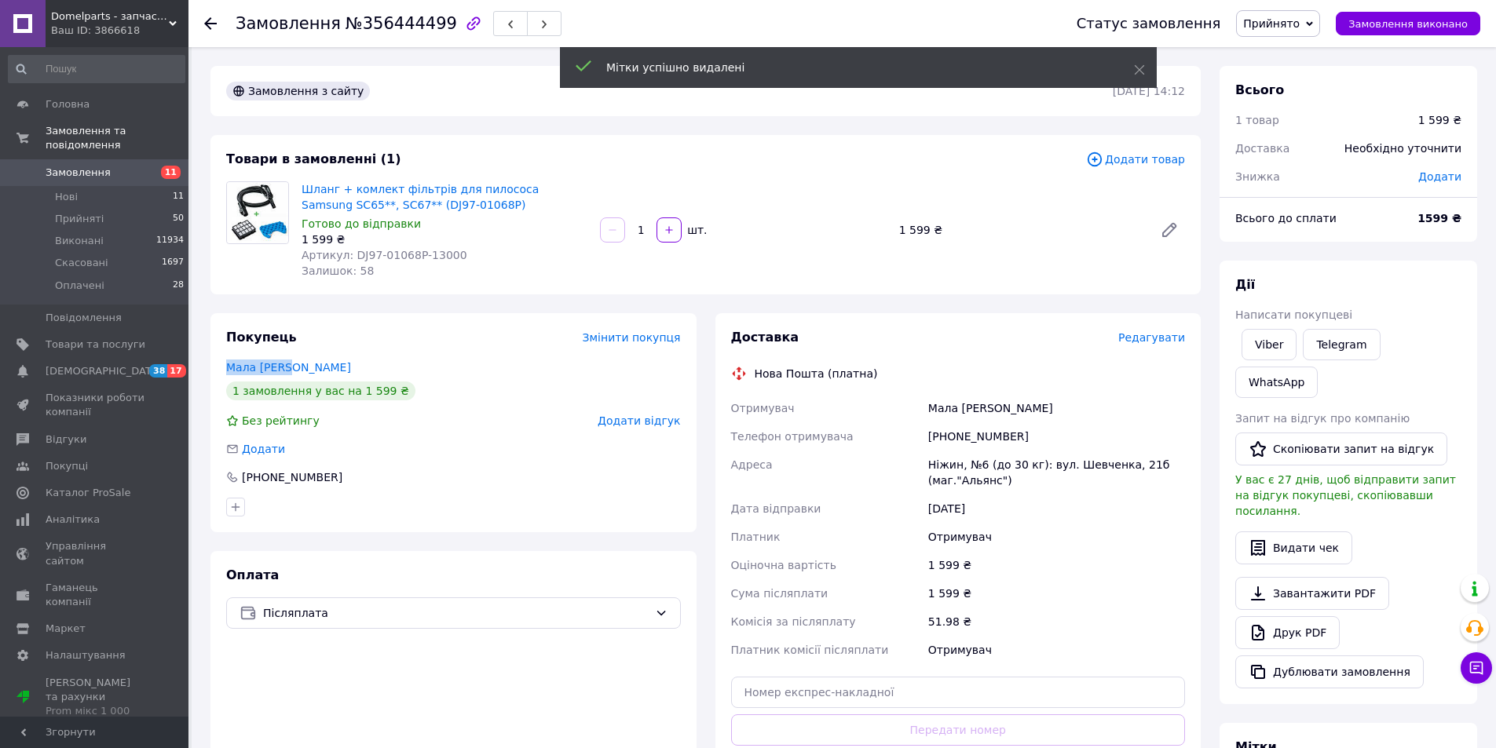
drag, startPoint x: 261, startPoint y: 367, endPoint x: 203, endPoint y: 367, distance: 58.1
click at [203, 367] on div "Покупець Змінити покупця Мала Олена 1 замовлення у вас на 1 599 ₴ Без рейтингу …" at bounding box center [453, 572] width 505 height 518
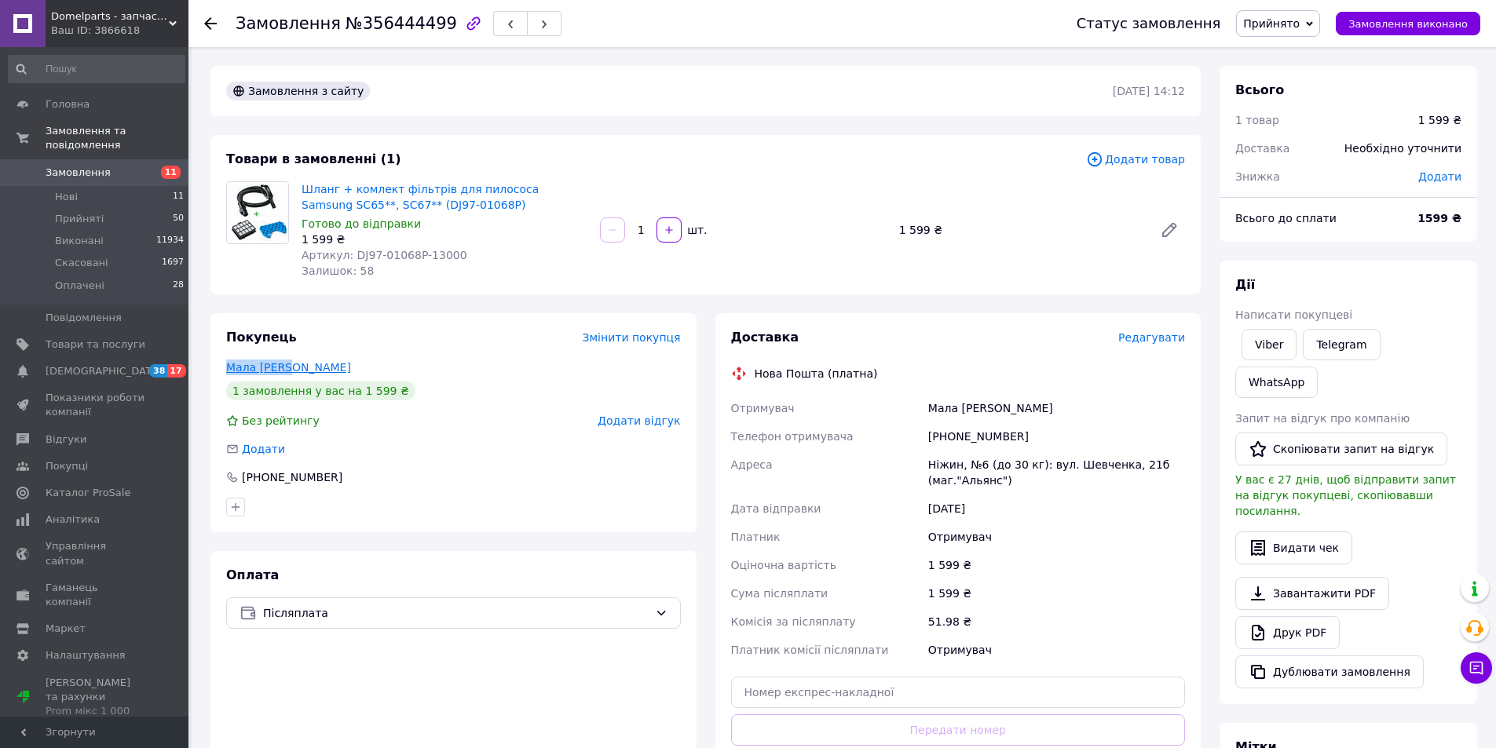
copy link "Мала Олена"
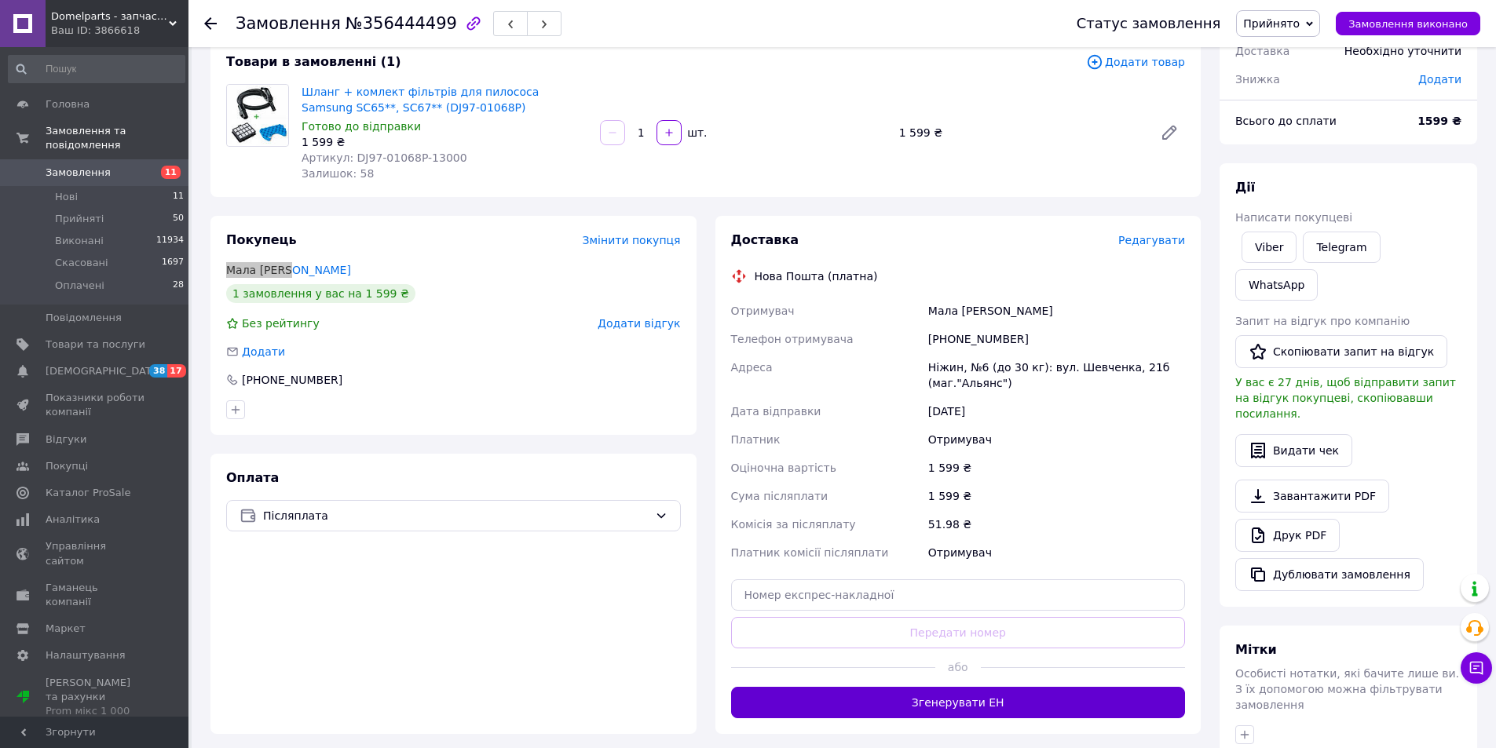
scroll to position [183, 0]
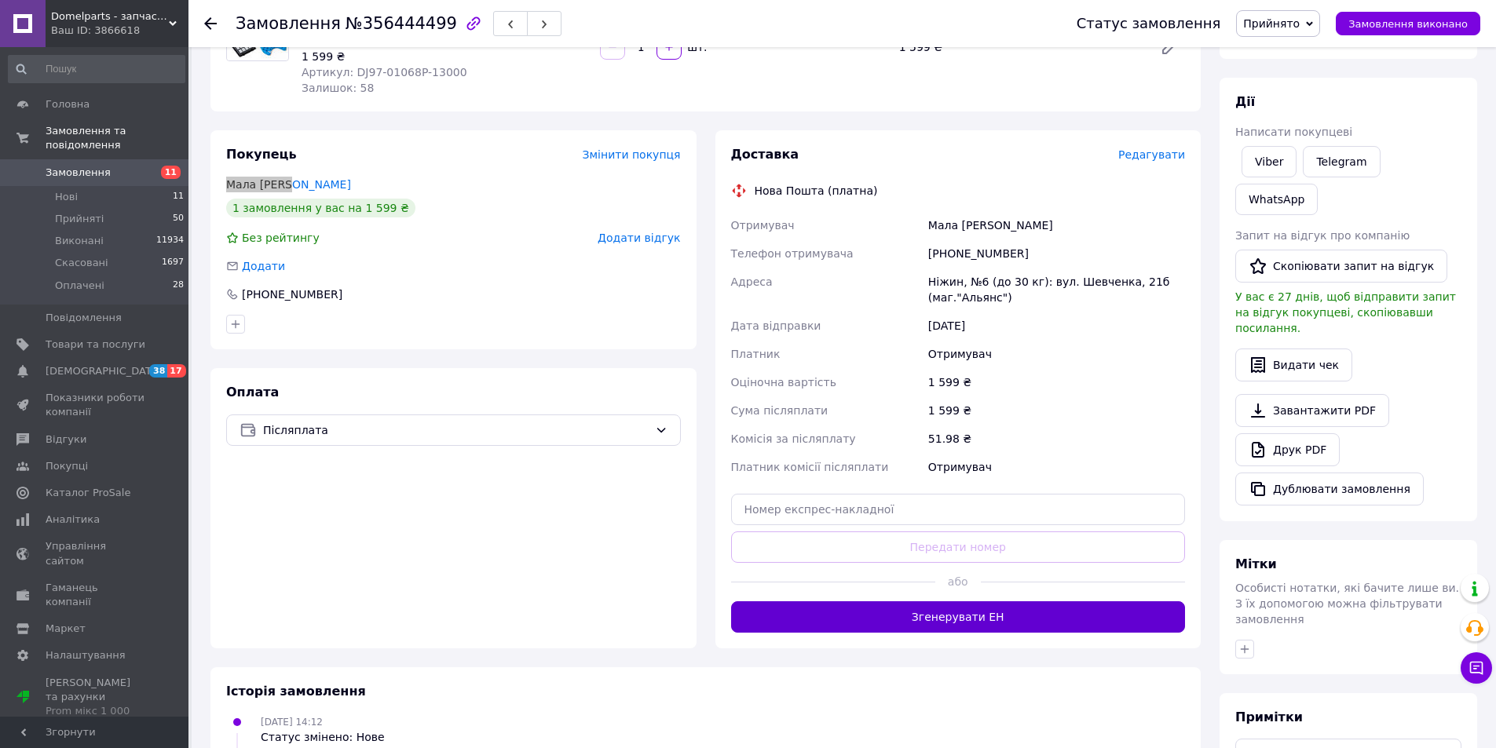
click at [884, 613] on button "Згенерувати ЕН" at bounding box center [958, 616] width 455 height 31
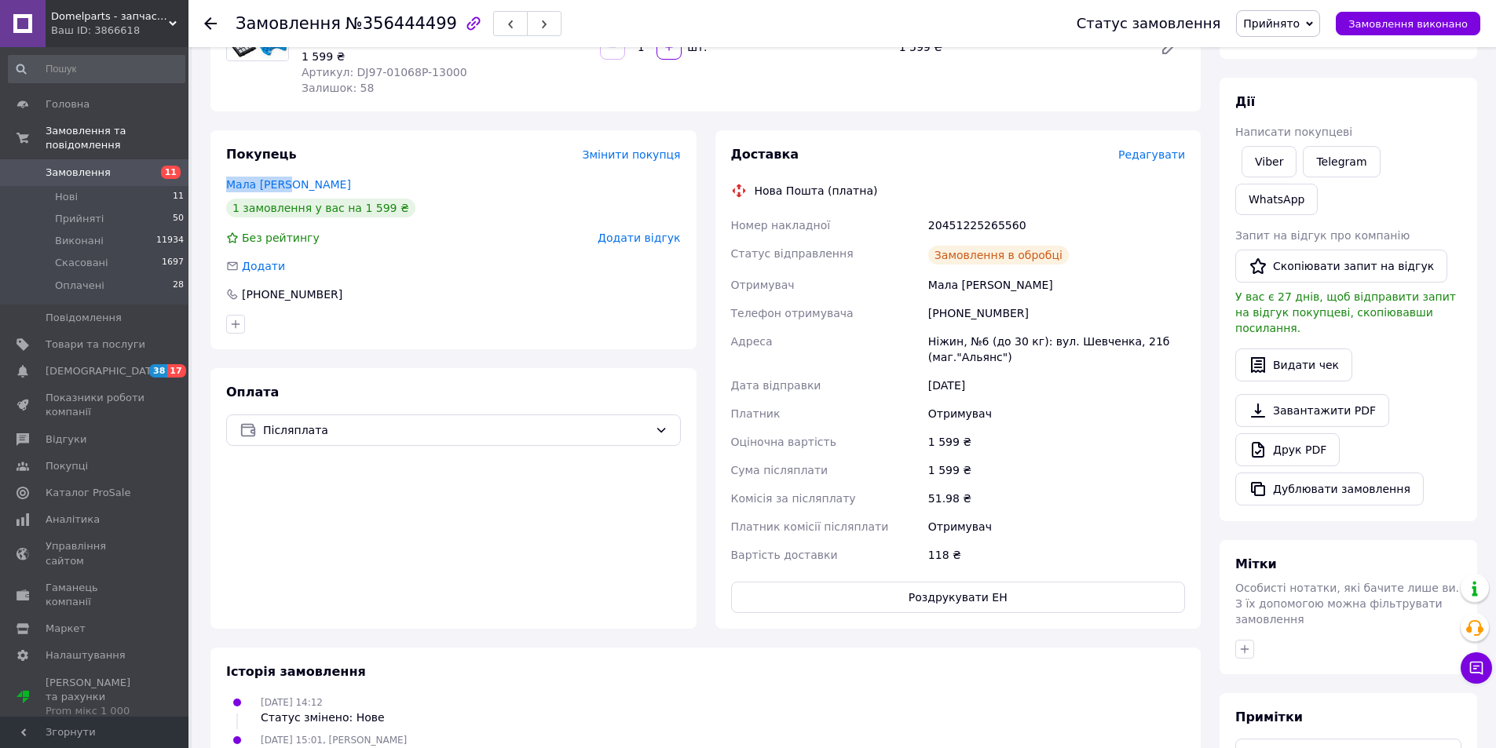
scroll to position [0, 0]
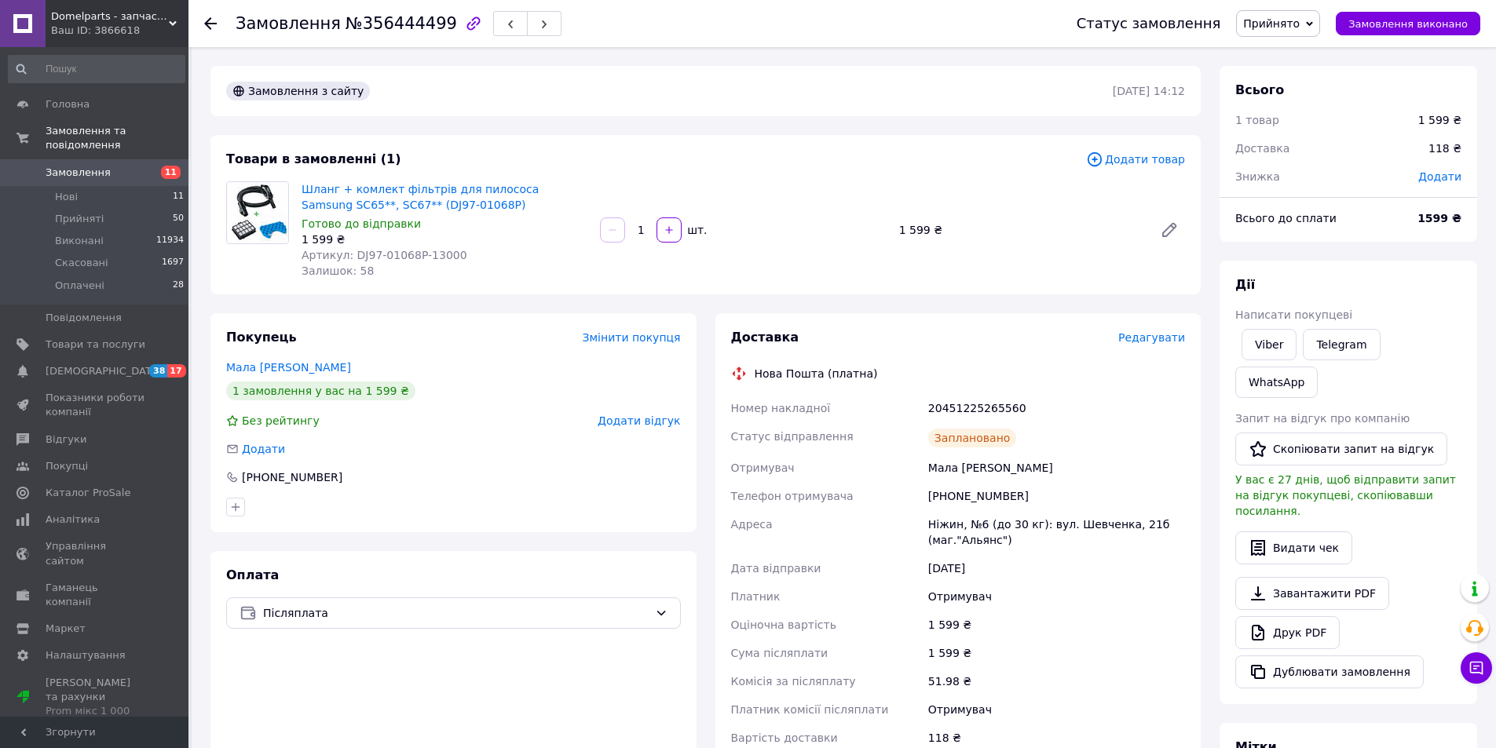
click at [212, 19] on icon at bounding box center [210, 23] width 13 height 13
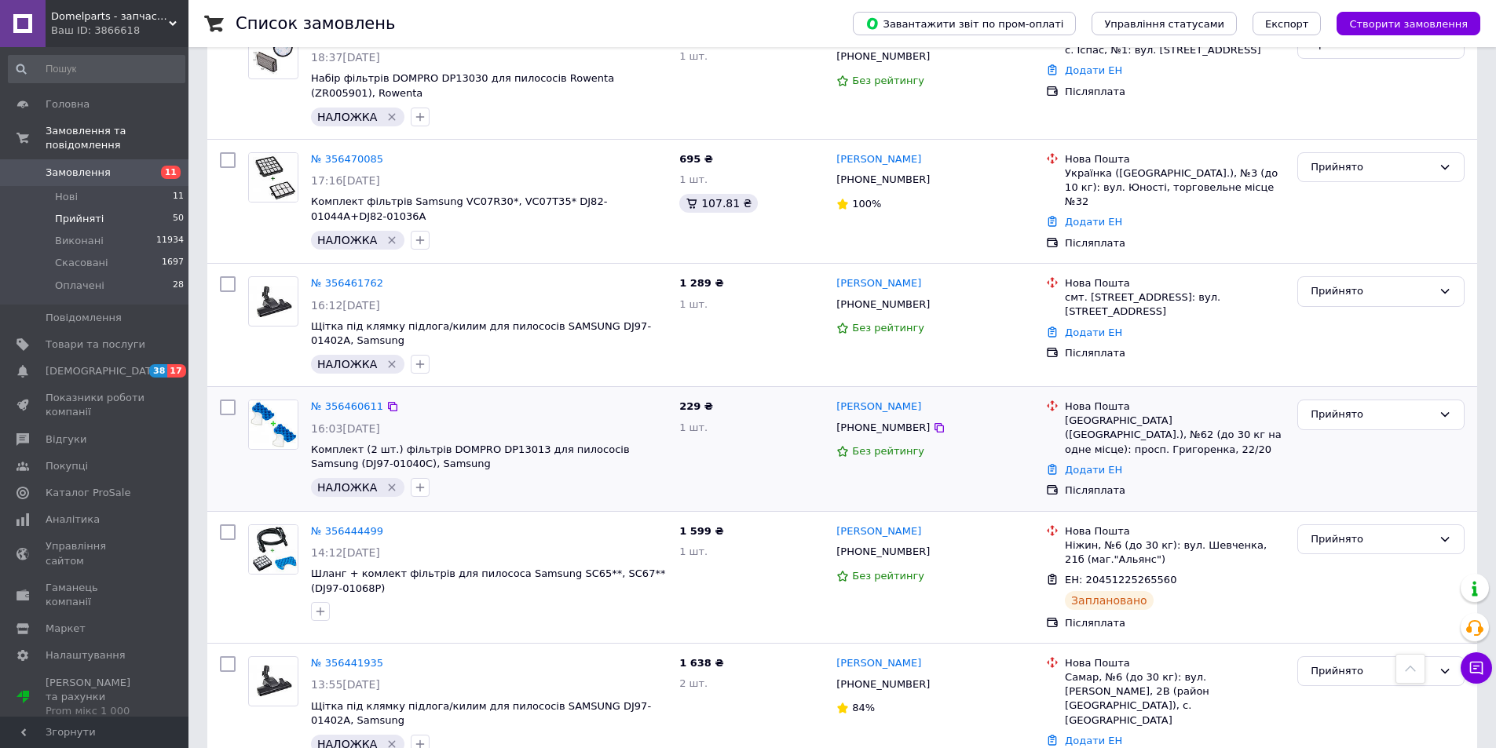
scroll to position [1113, 0]
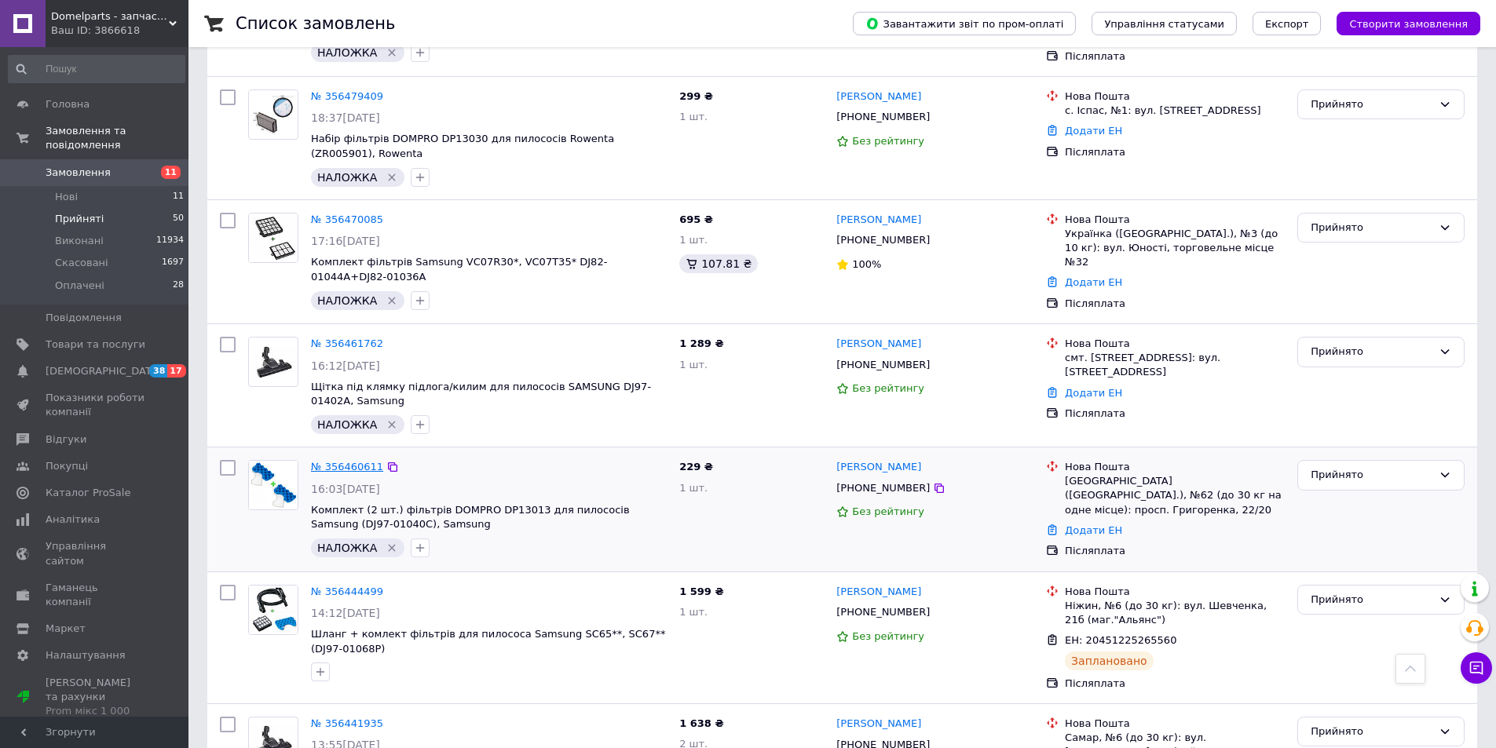
click at [361, 461] on link "№ 356460611" at bounding box center [347, 467] width 72 height 12
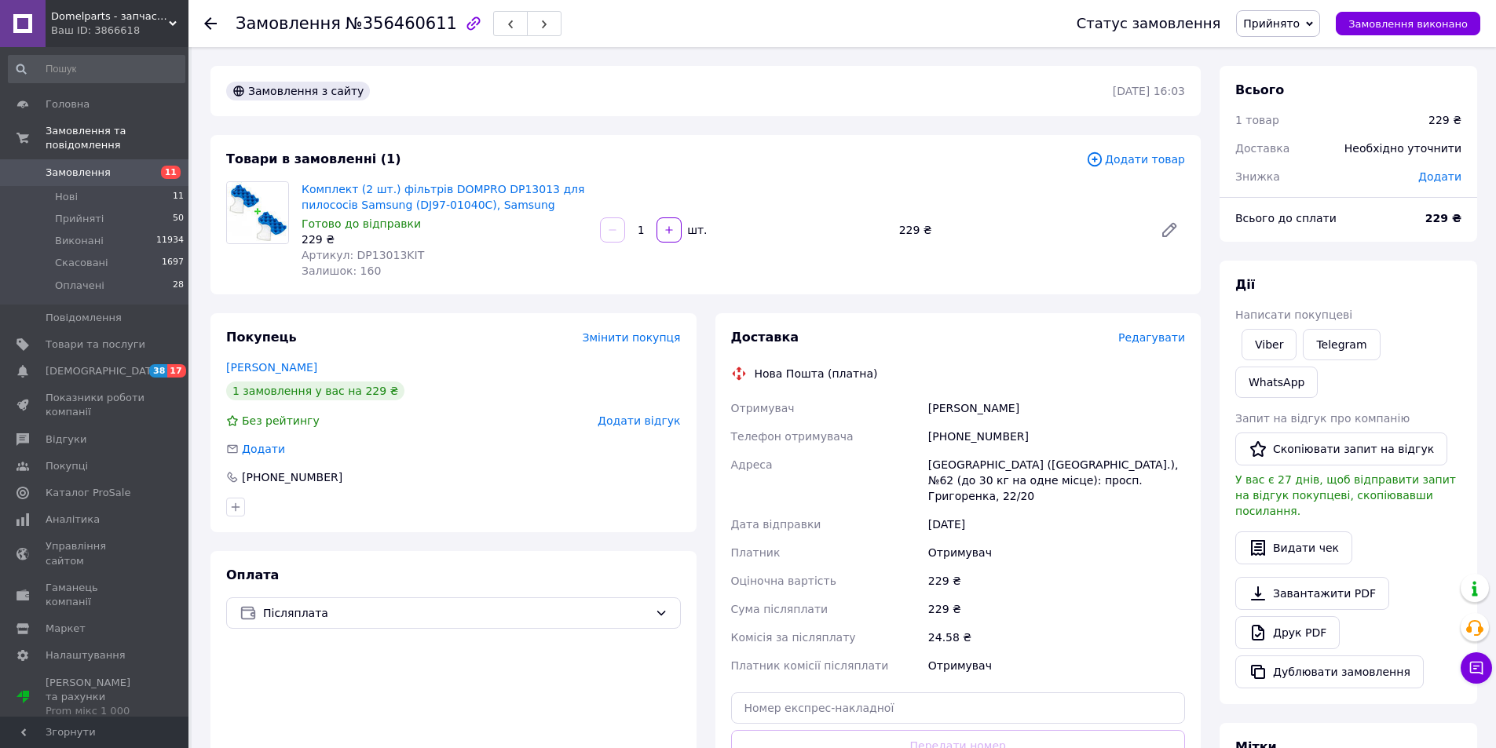
drag, startPoint x: 314, startPoint y: 369, endPoint x: 266, endPoint y: 370, distance: 47.9
click at [212, 365] on div "Покупець Змінити покупця Сухопара Надія 1 замовлення у вас на 229 ₴ Без рейтинг…" at bounding box center [453, 422] width 486 height 219
copy link "Сухопара Надія"
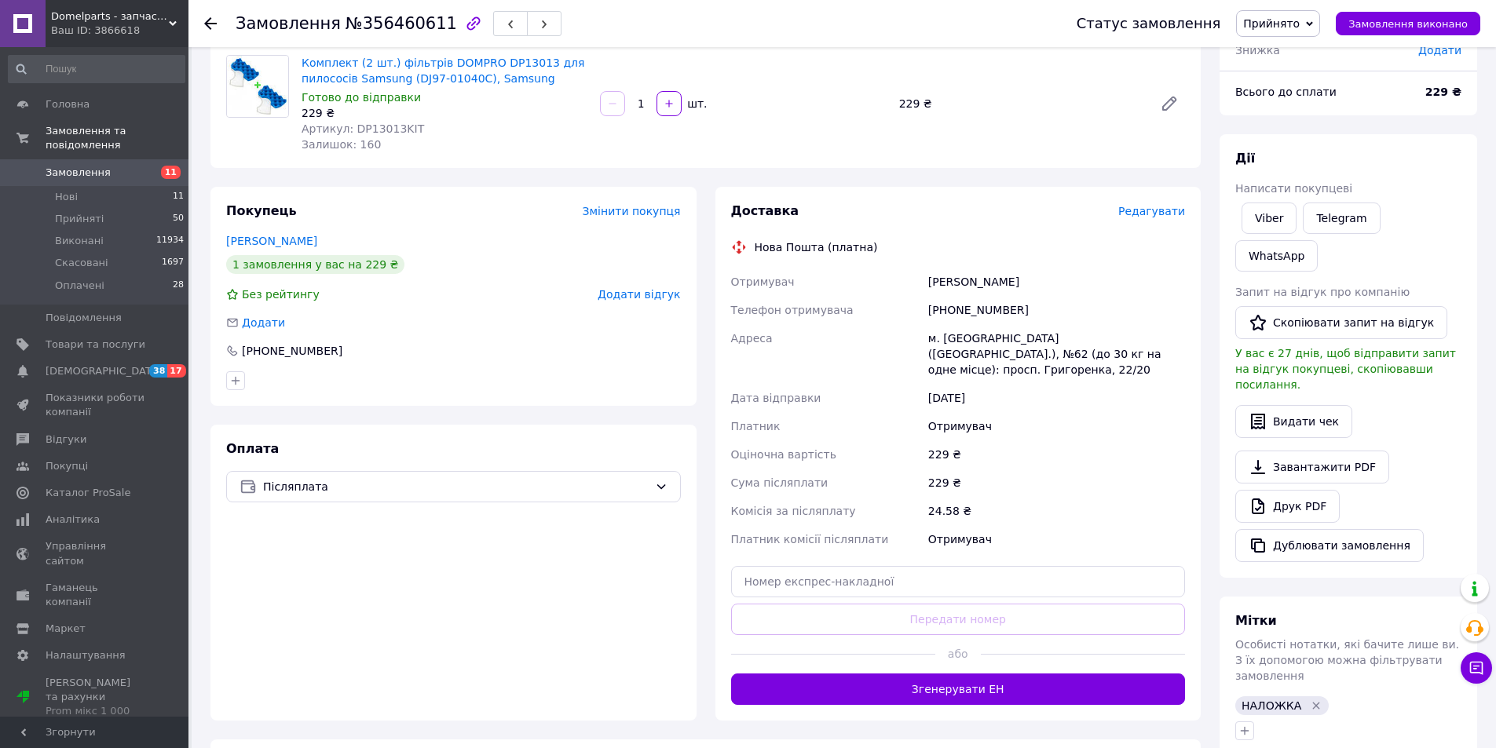
scroll to position [183, 0]
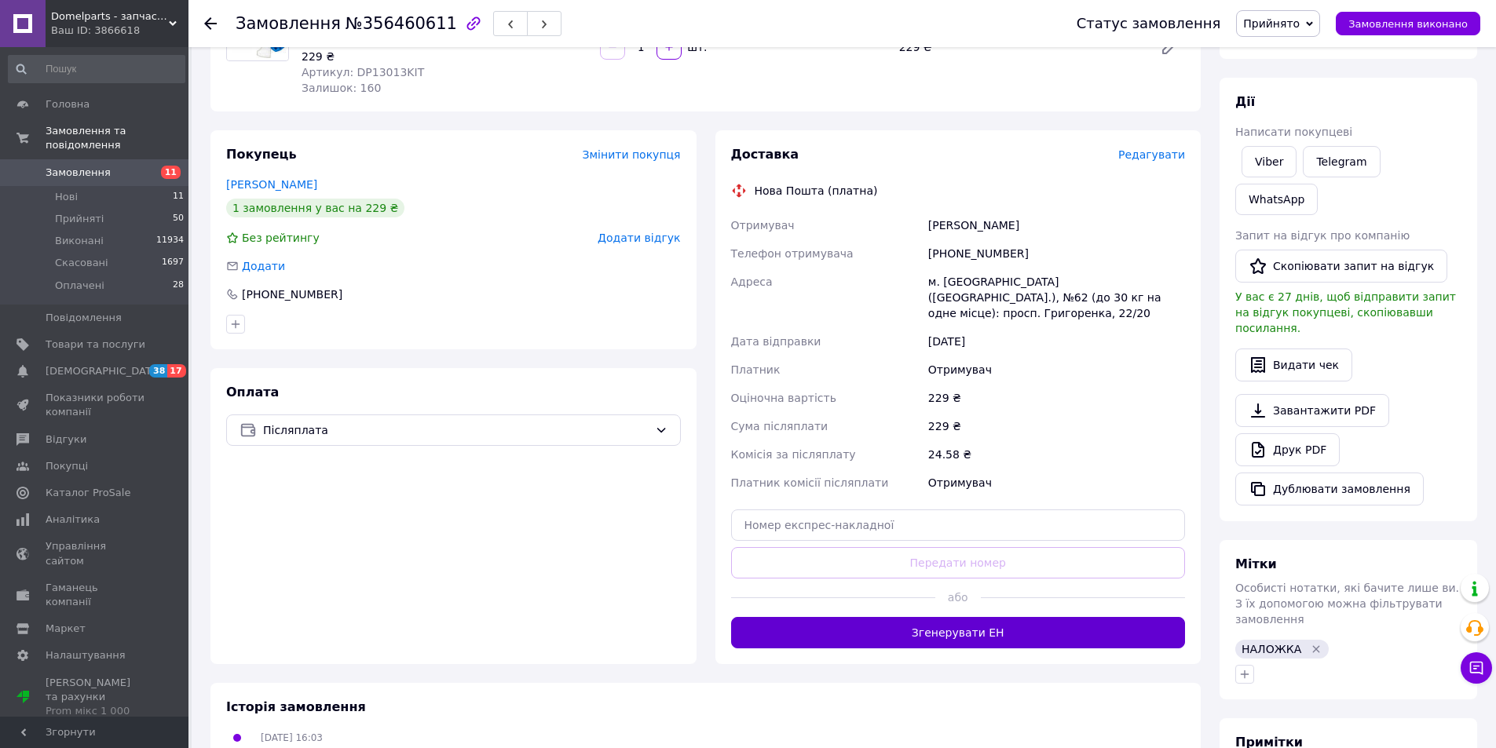
click at [941, 617] on button "Згенерувати ЕН" at bounding box center [958, 632] width 455 height 31
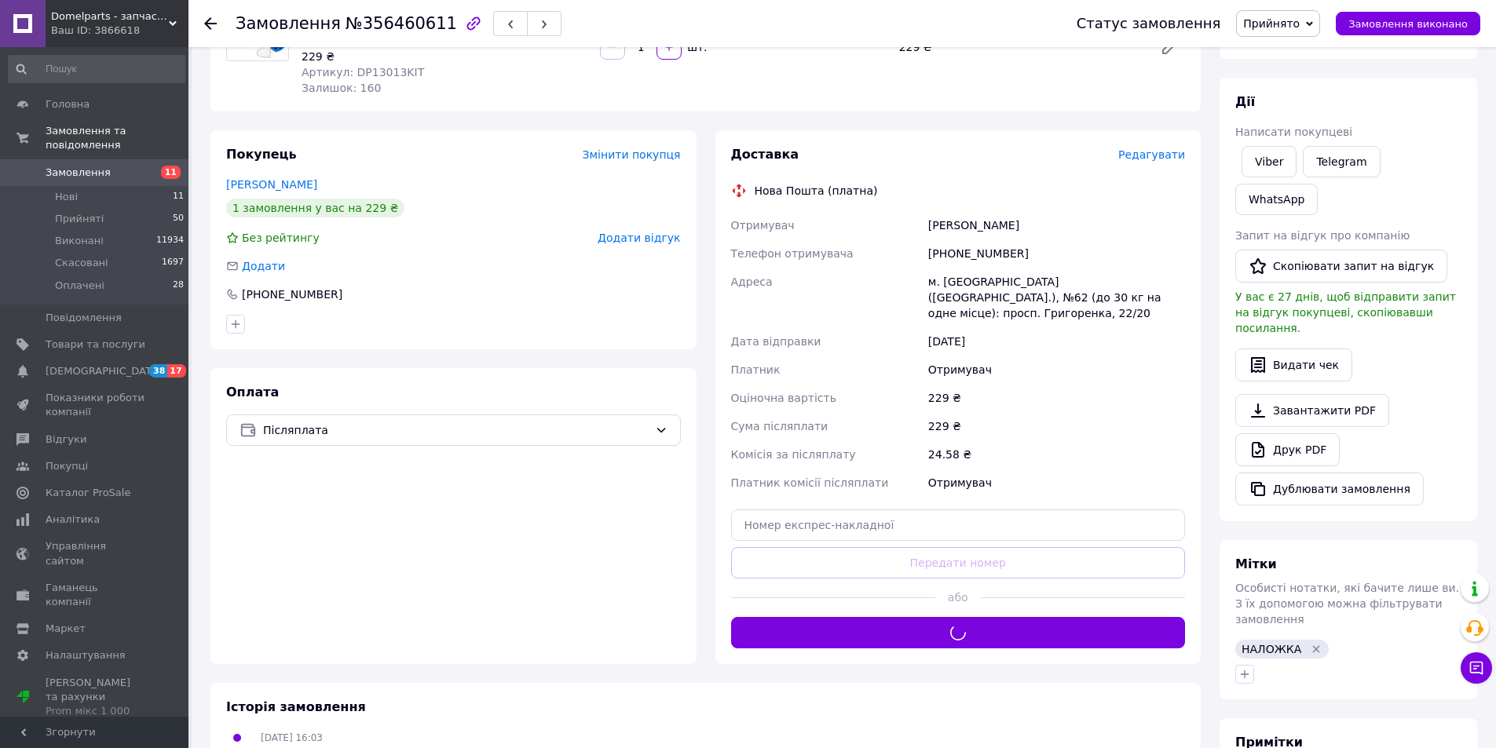
scroll to position [0, 0]
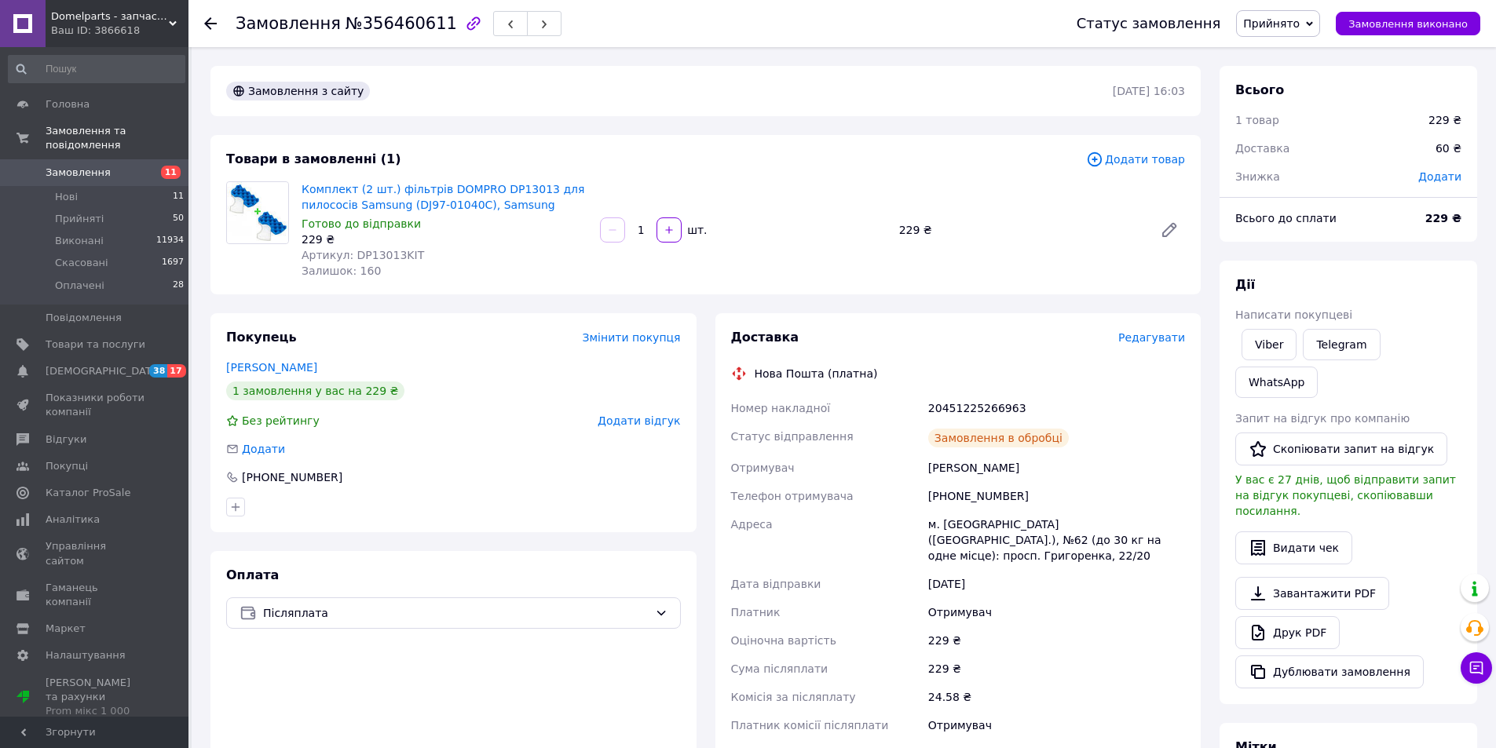
click at [207, 23] on use at bounding box center [210, 23] width 13 height 13
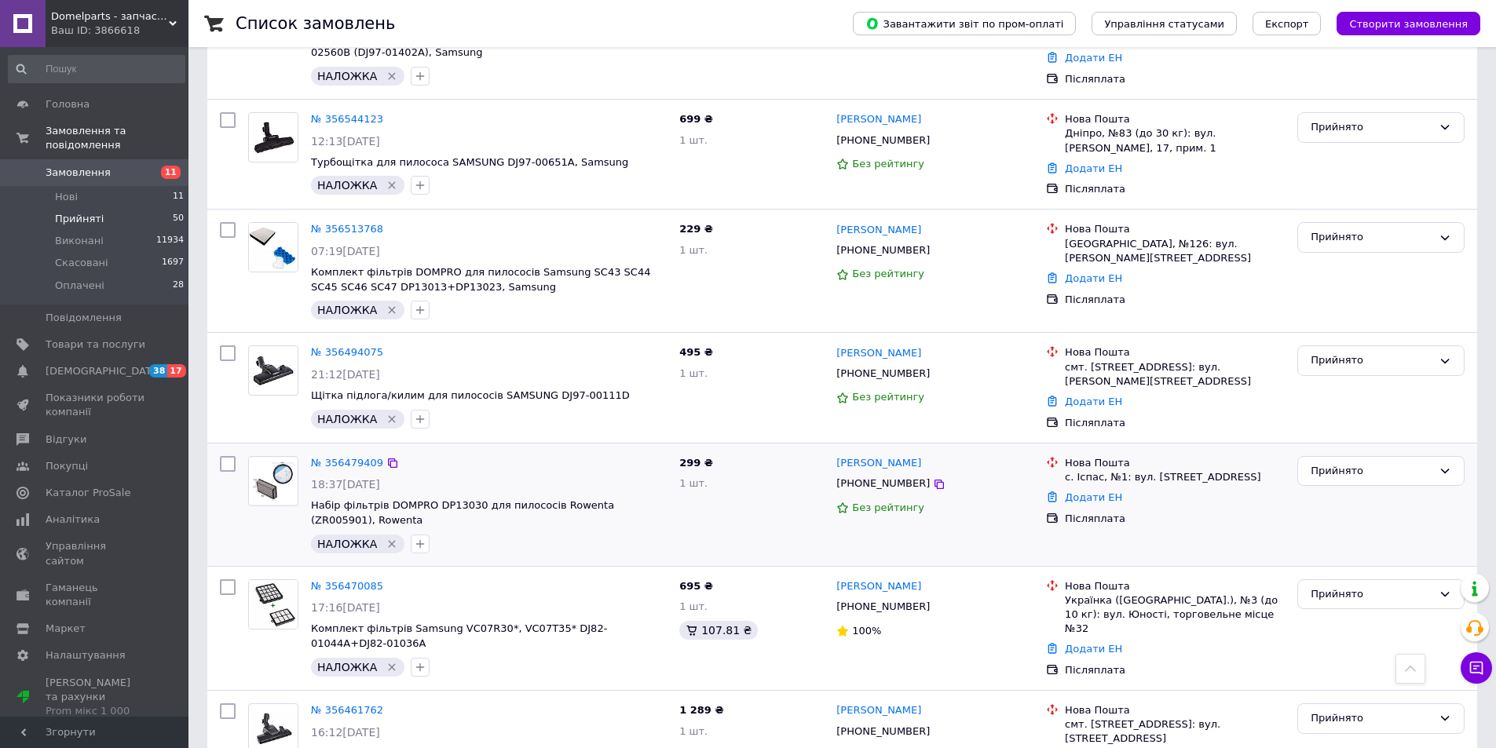
scroll to position [733, 0]
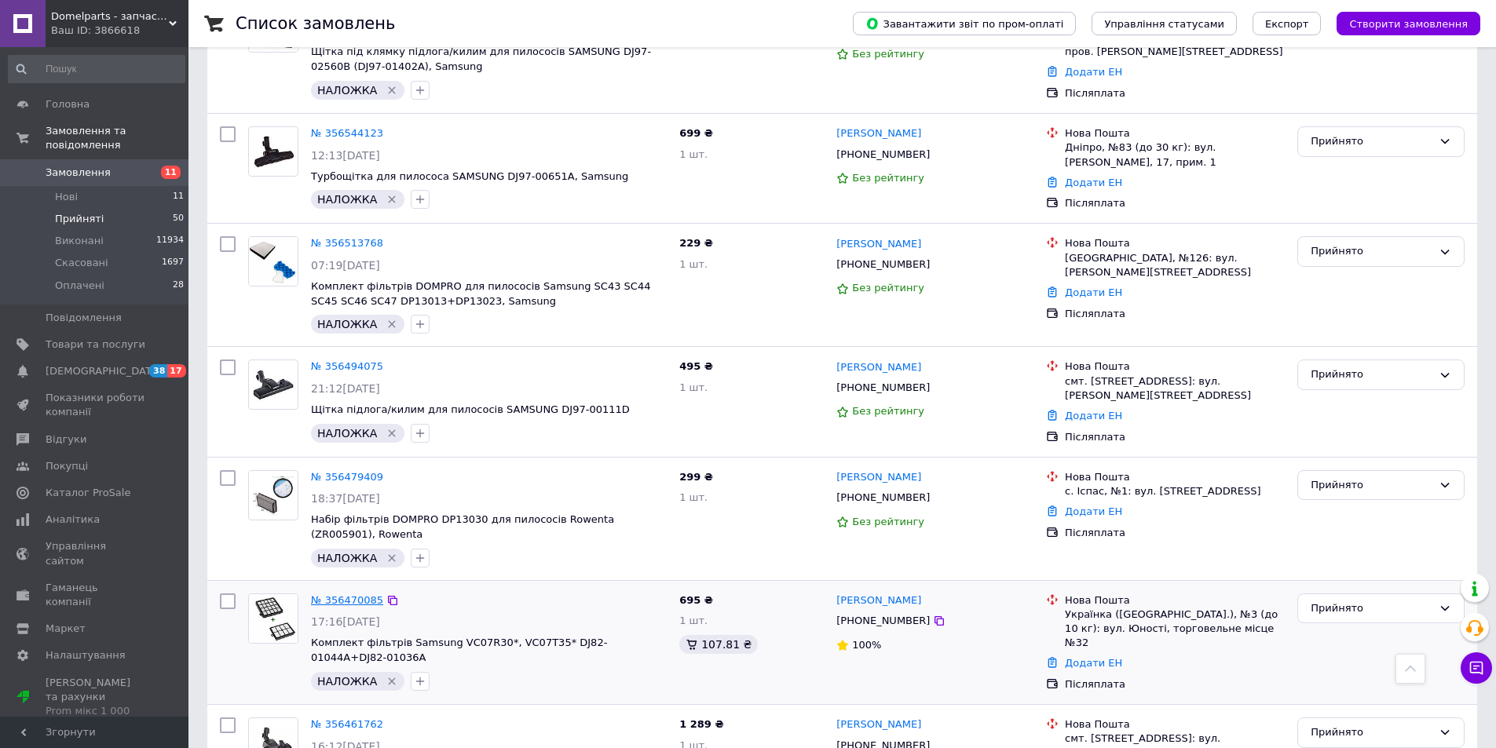
click at [350, 594] on link "№ 356470085" at bounding box center [347, 600] width 72 height 12
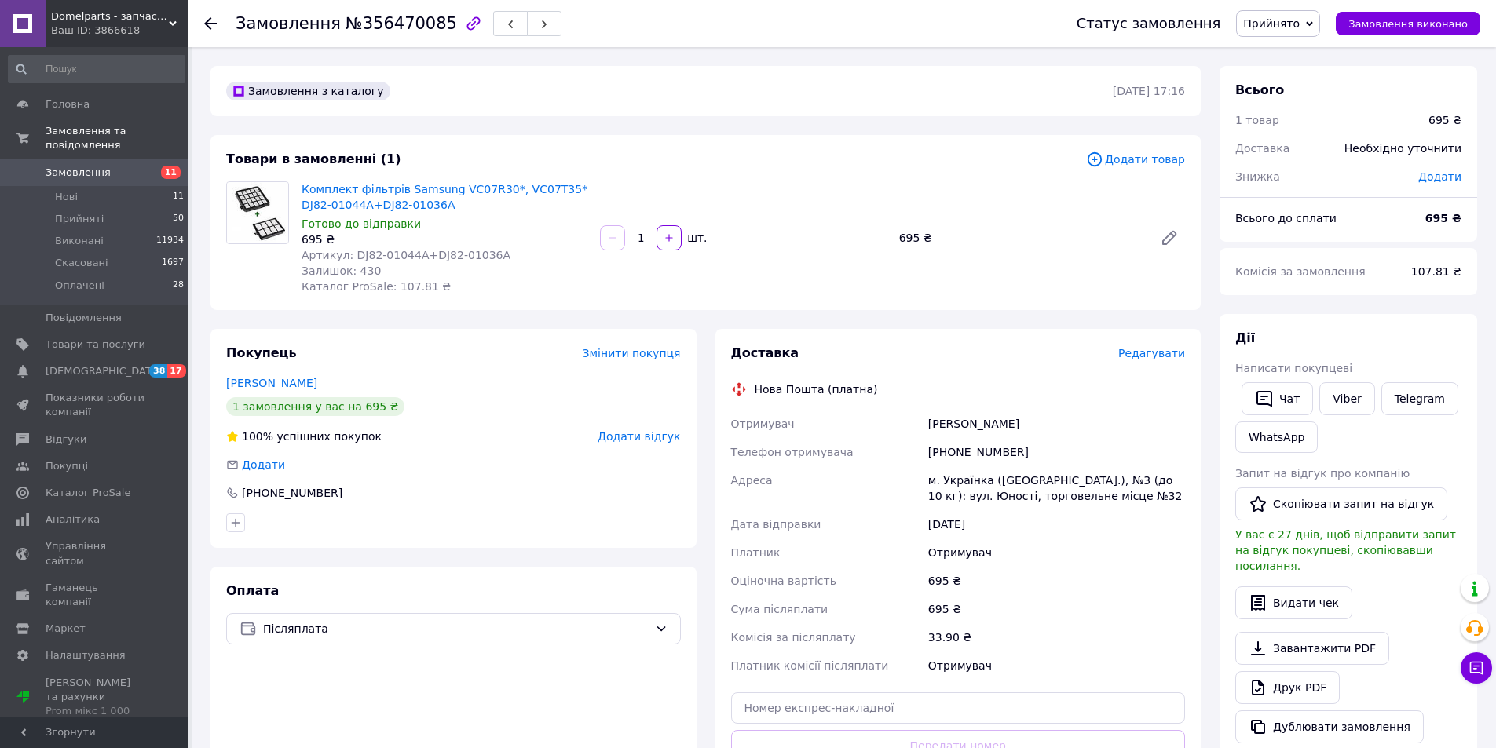
drag, startPoint x: 309, startPoint y: 381, endPoint x: 218, endPoint y: 377, distance: 92.0
click at [218, 377] on div "Покупець Змінити покупця Яременко Ірина 1 замовлення у вас на 695 ₴ 100% успішн…" at bounding box center [453, 438] width 486 height 219
copy link "Яременко Ірина"
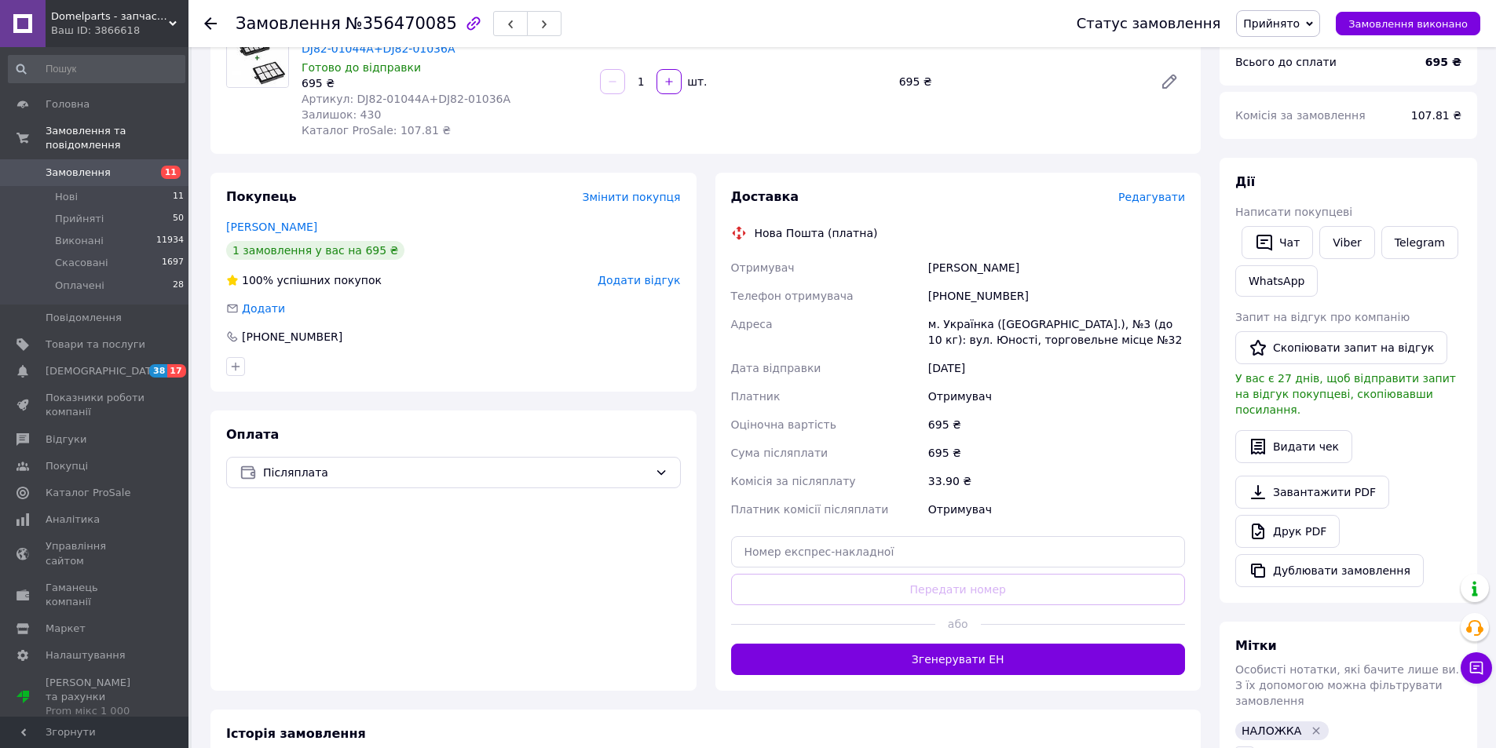
scroll to position [183, 0]
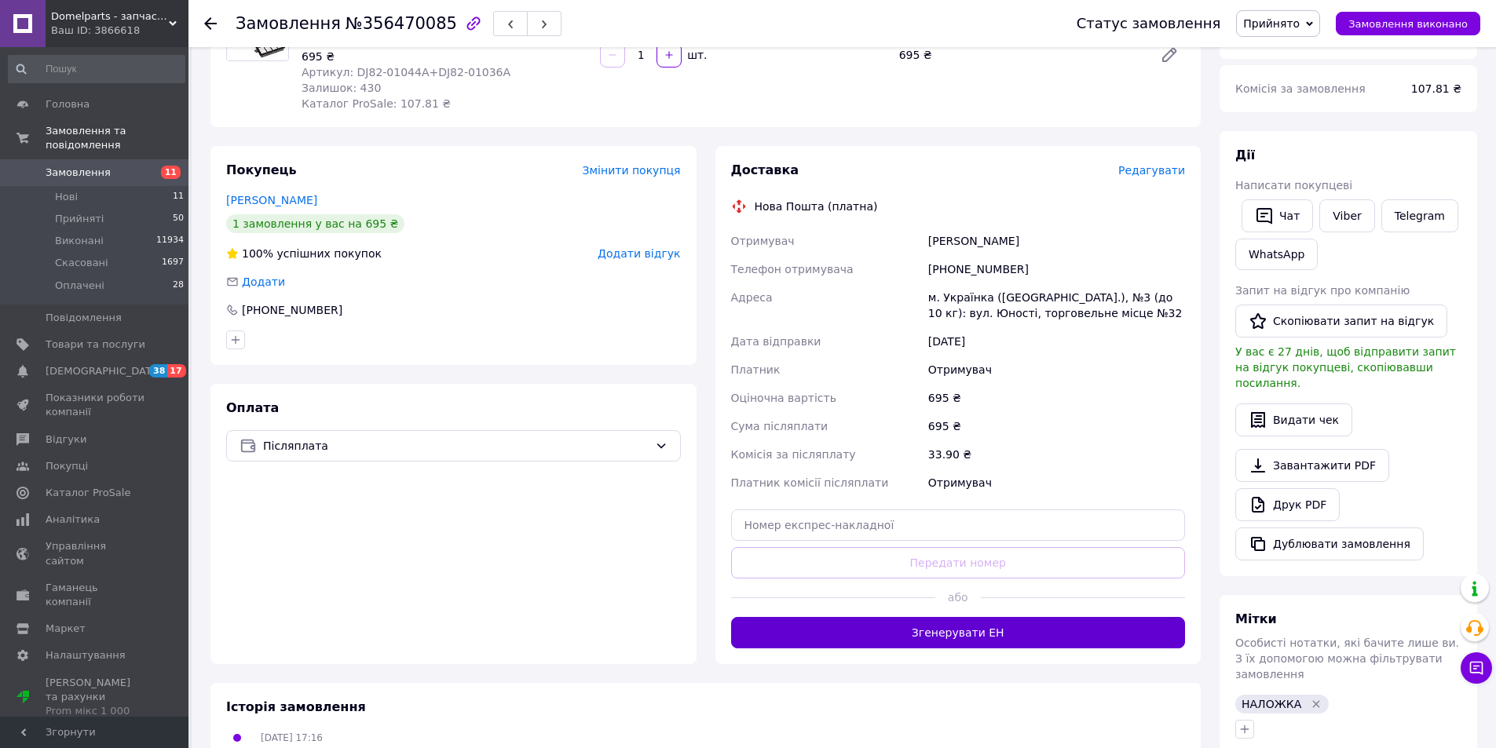
click at [918, 641] on button "Згенерувати ЕН" at bounding box center [958, 632] width 455 height 31
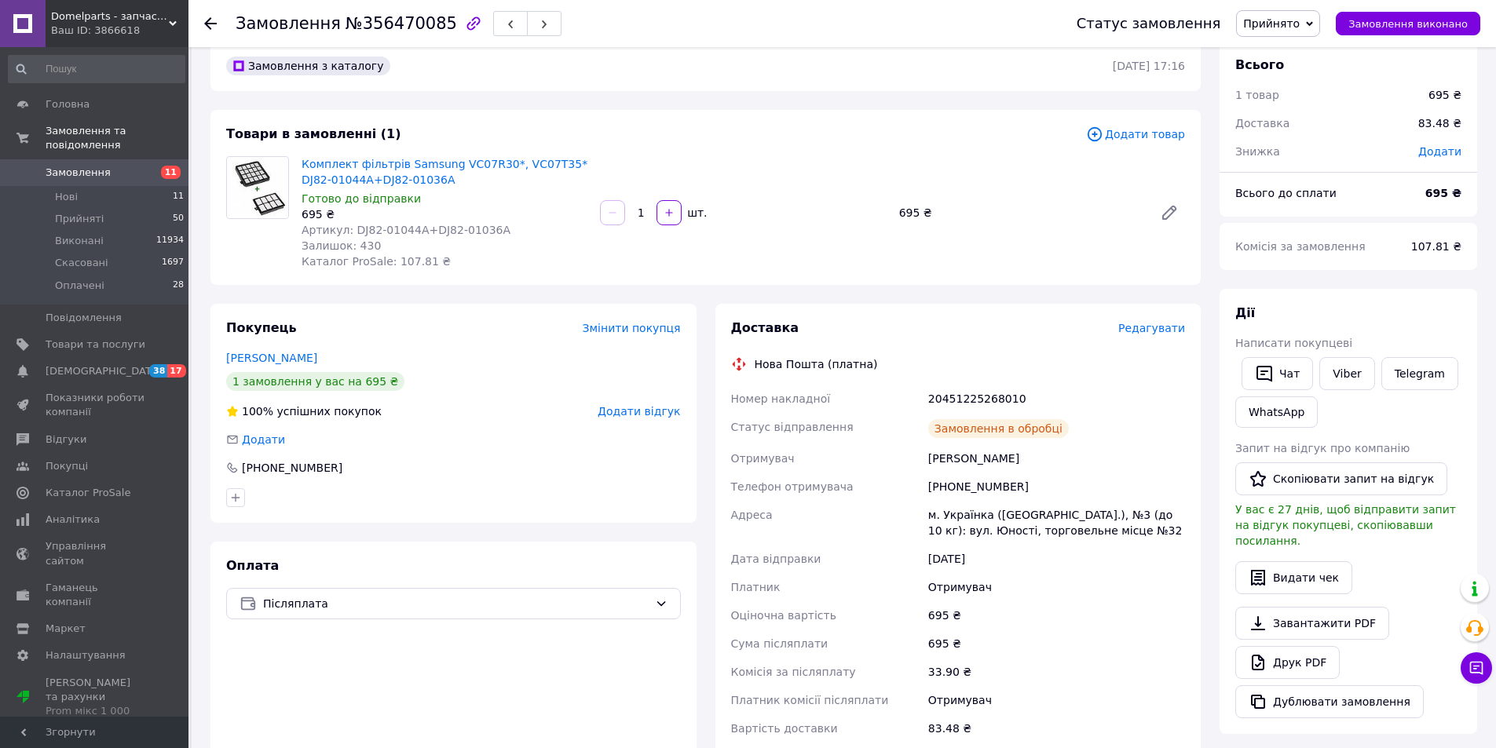
scroll to position [0, 0]
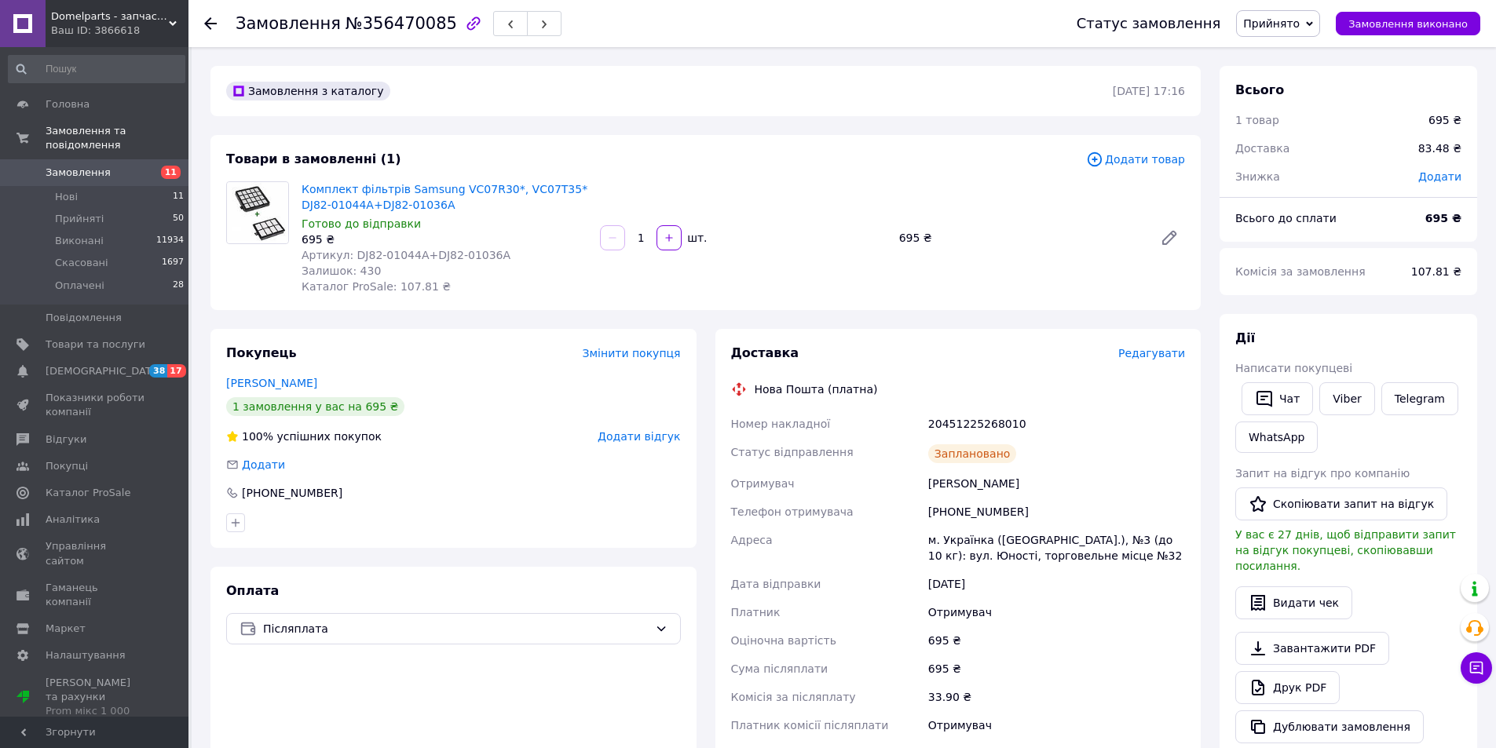
click at [212, 22] on icon at bounding box center [210, 23] width 13 height 13
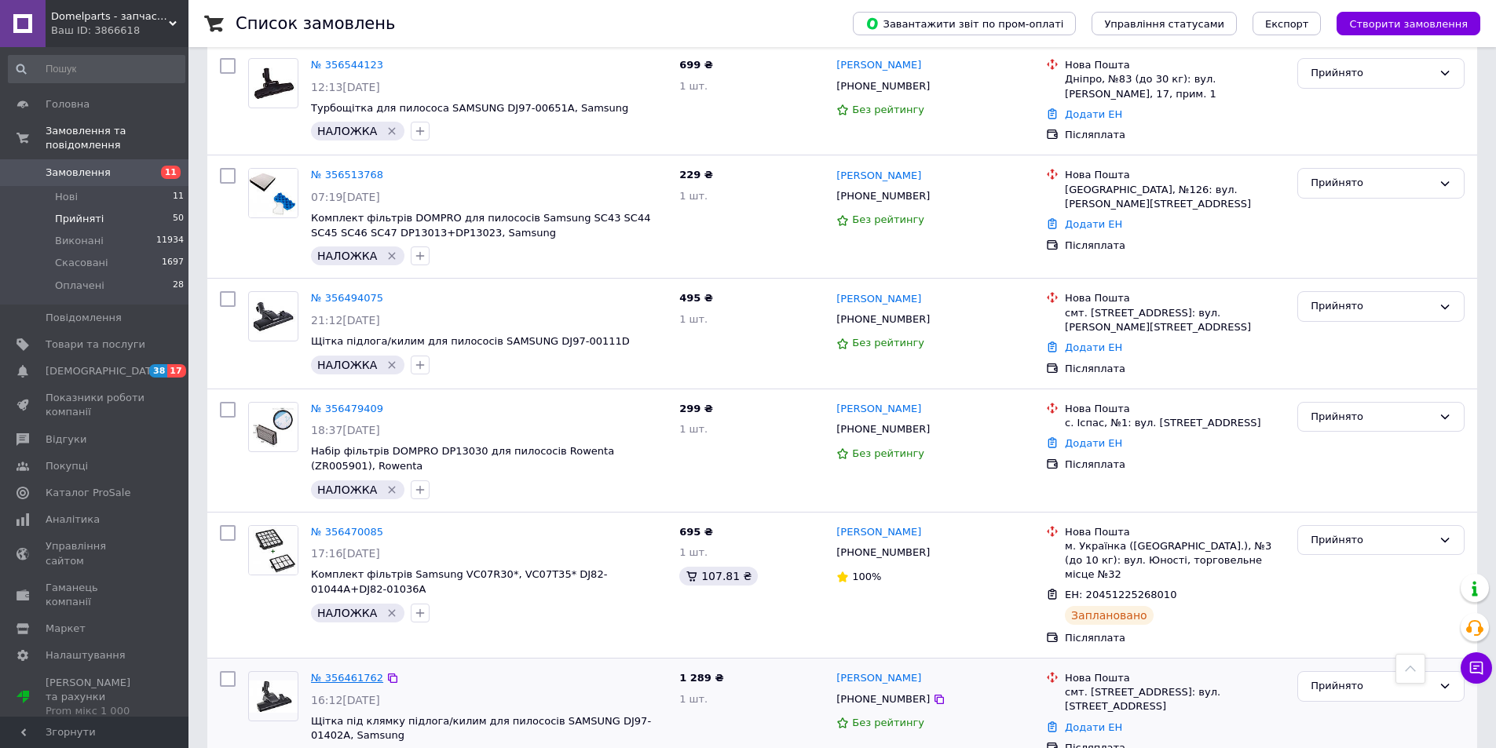
scroll to position [766, 0]
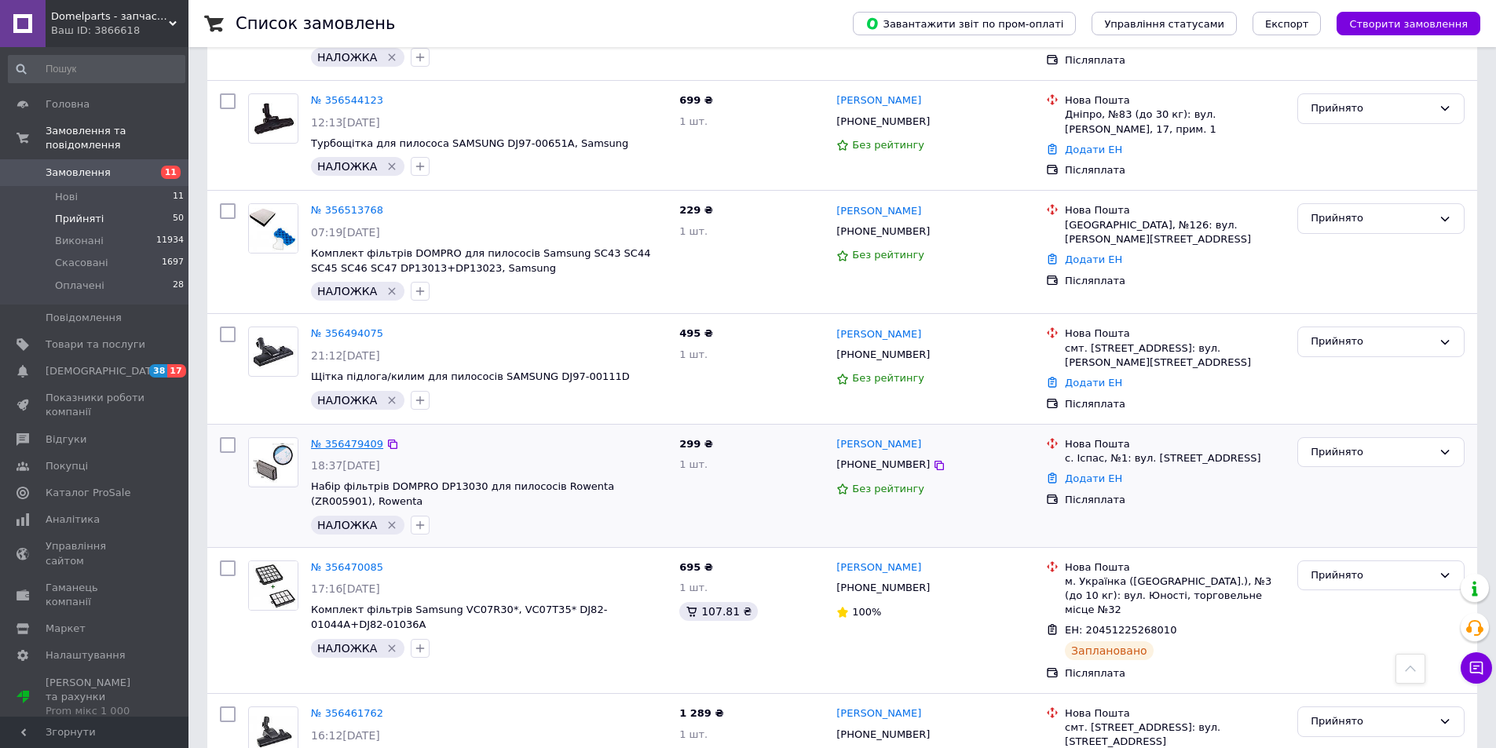
click at [357, 438] on link "№ 356479409" at bounding box center [347, 444] width 72 height 12
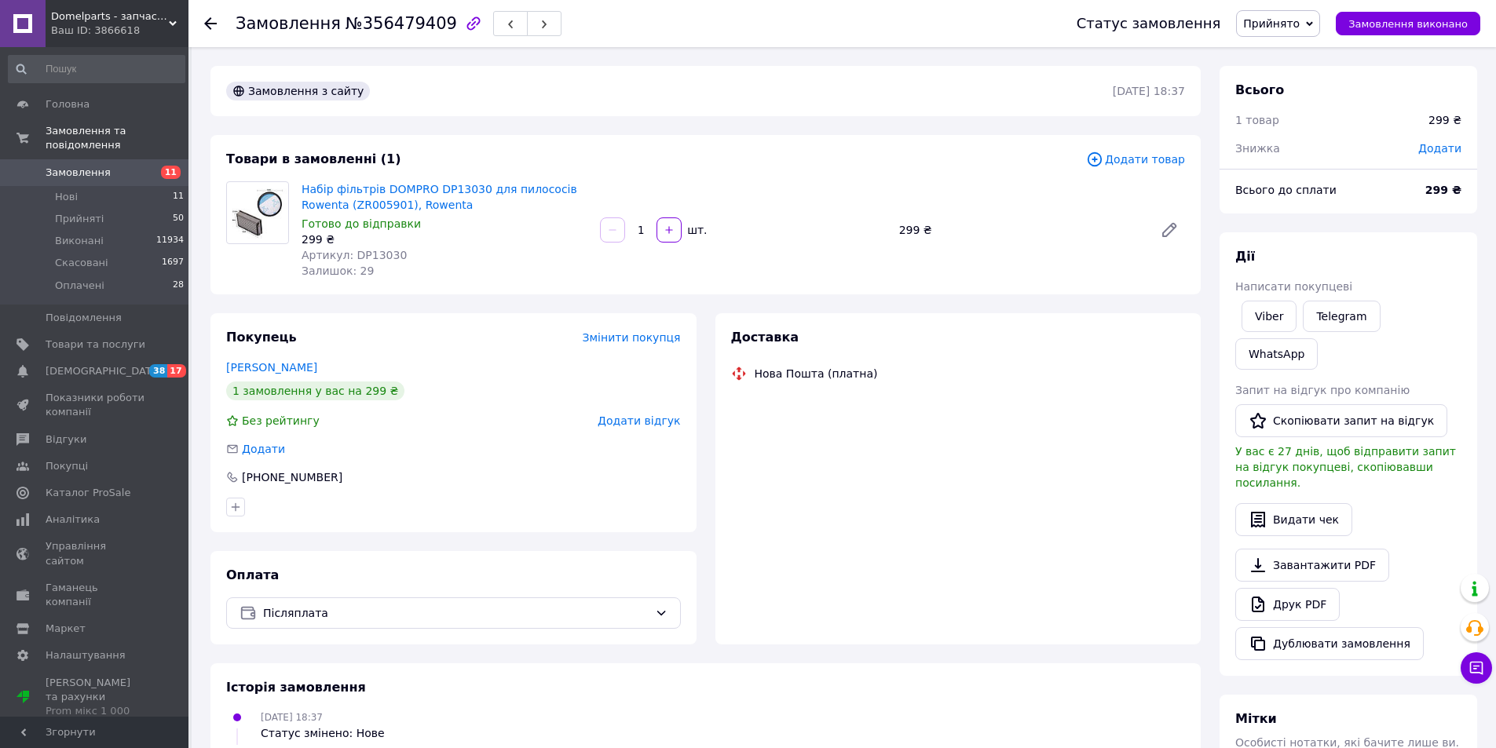
drag, startPoint x: 320, startPoint y: 360, endPoint x: 210, endPoint y: 366, distance: 110.1
click at [210, 366] on div "Покупець Змінити покупця Юрійчук Тетяна 1 замовлення у вас на 299 ₴ Без рейтинг…" at bounding box center [453, 478] width 505 height 331
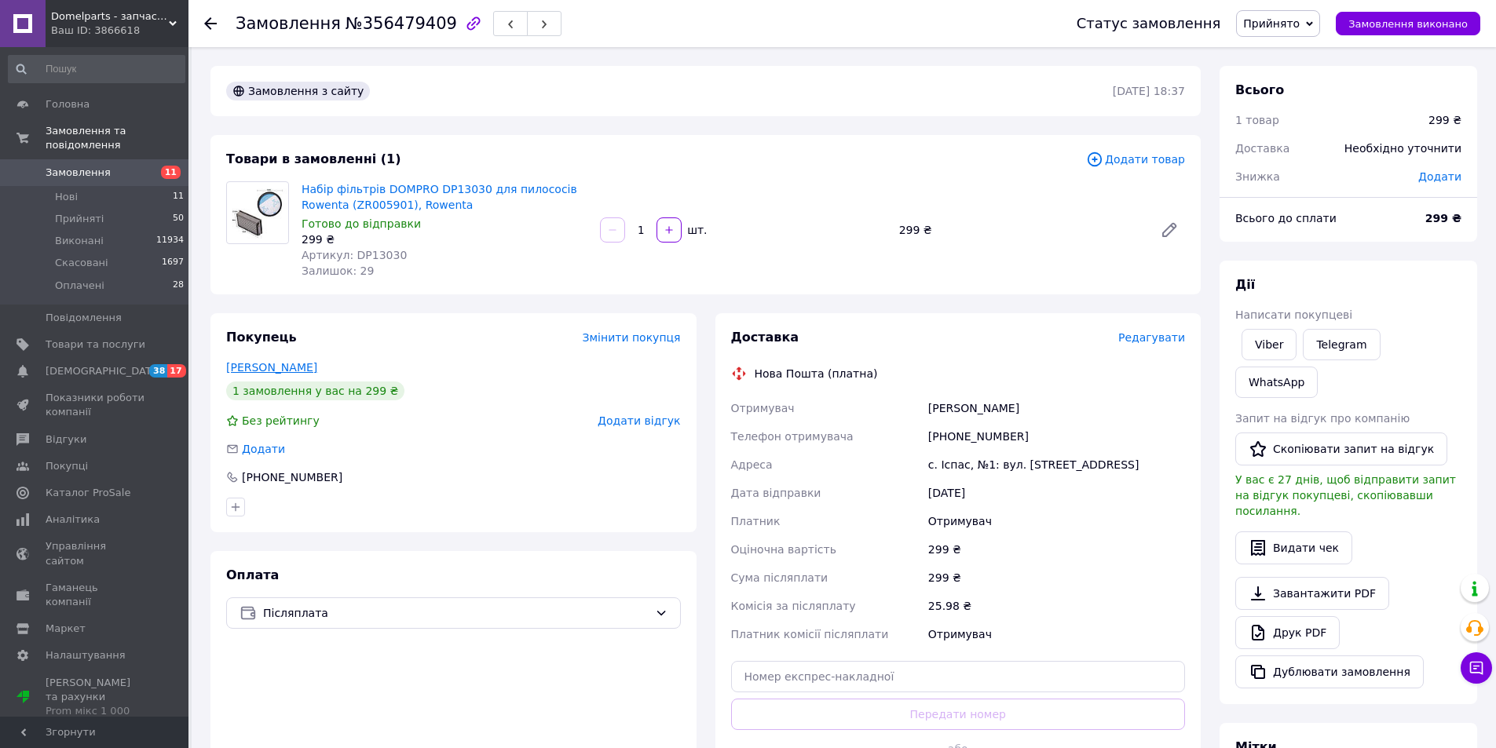
copy link "Юрійчук Тетяна"
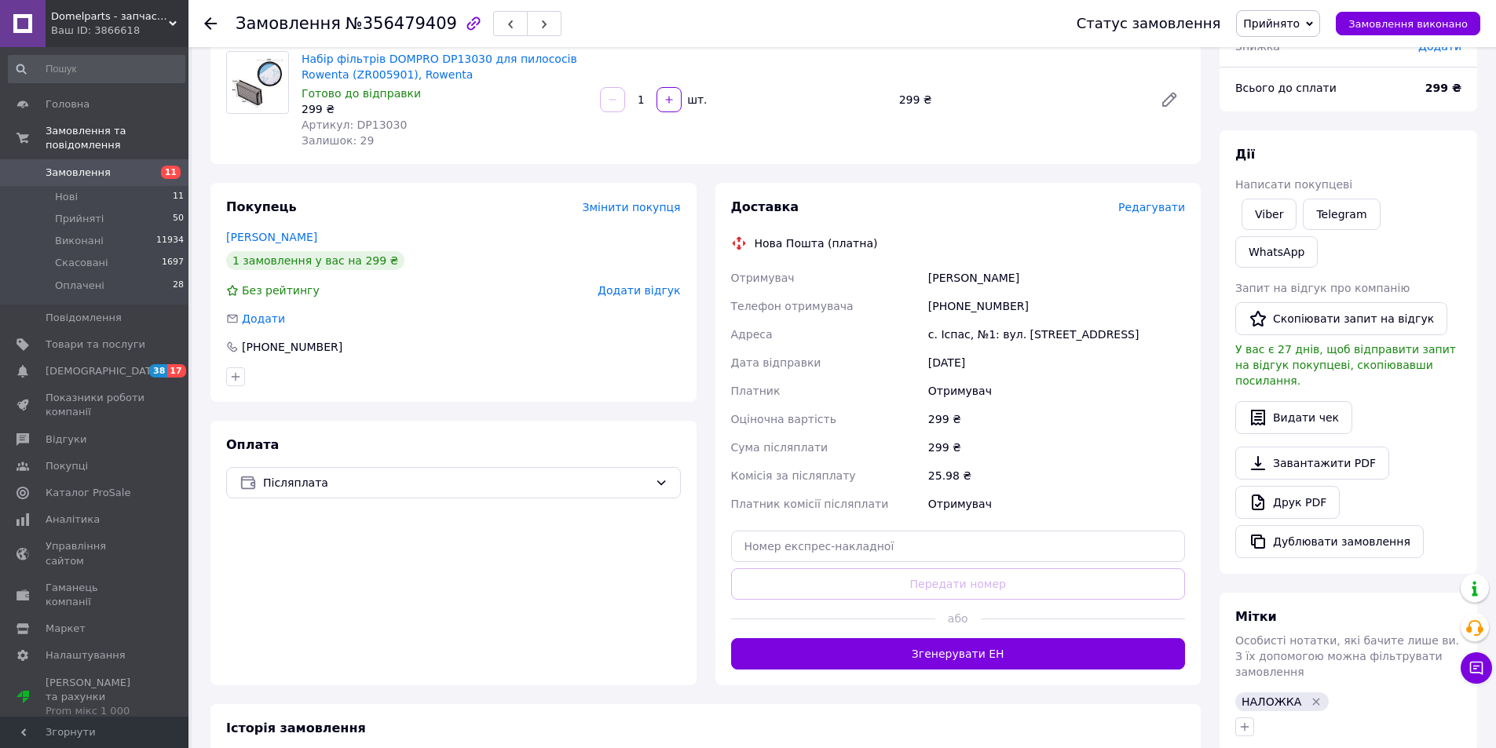
scroll to position [183, 0]
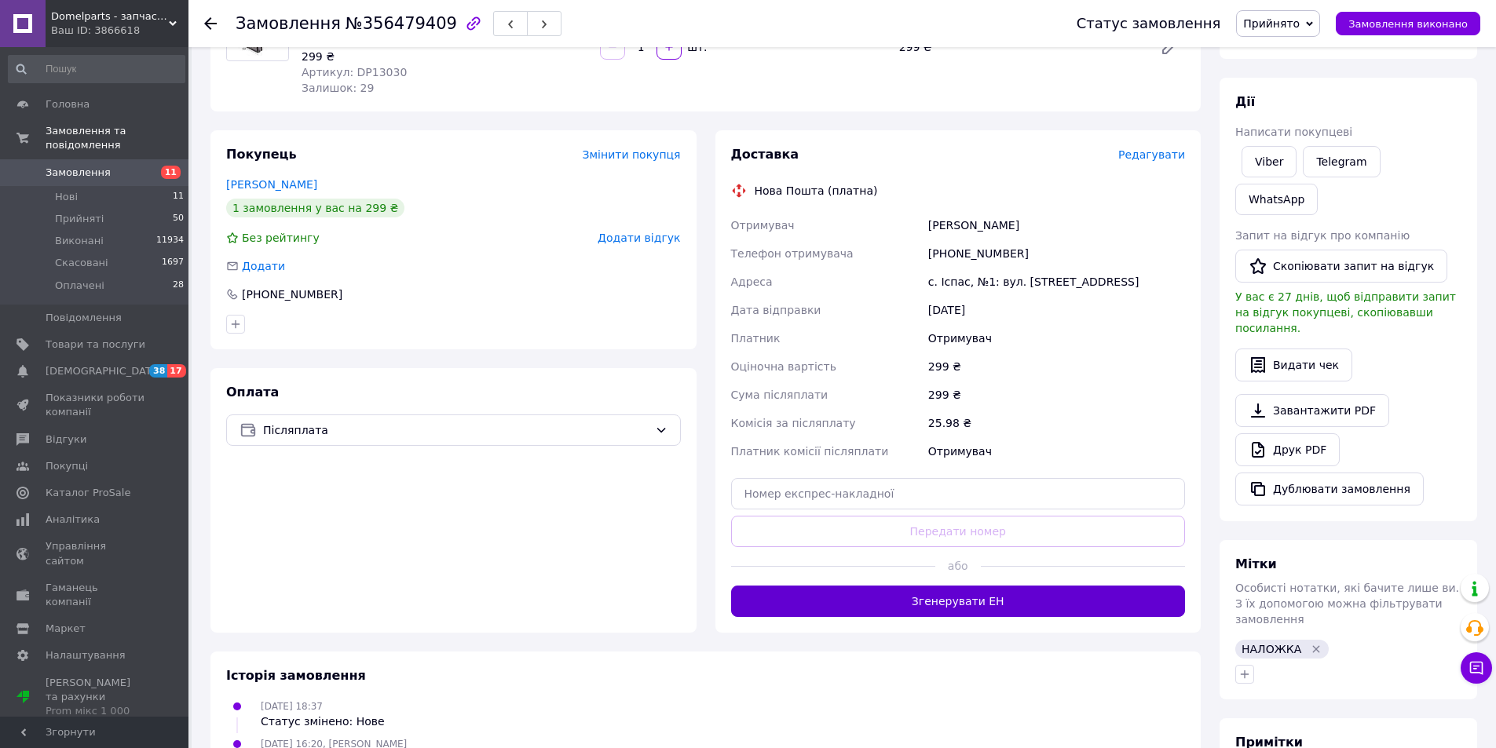
click at [874, 605] on button "Згенерувати ЕН" at bounding box center [958, 601] width 455 height 31
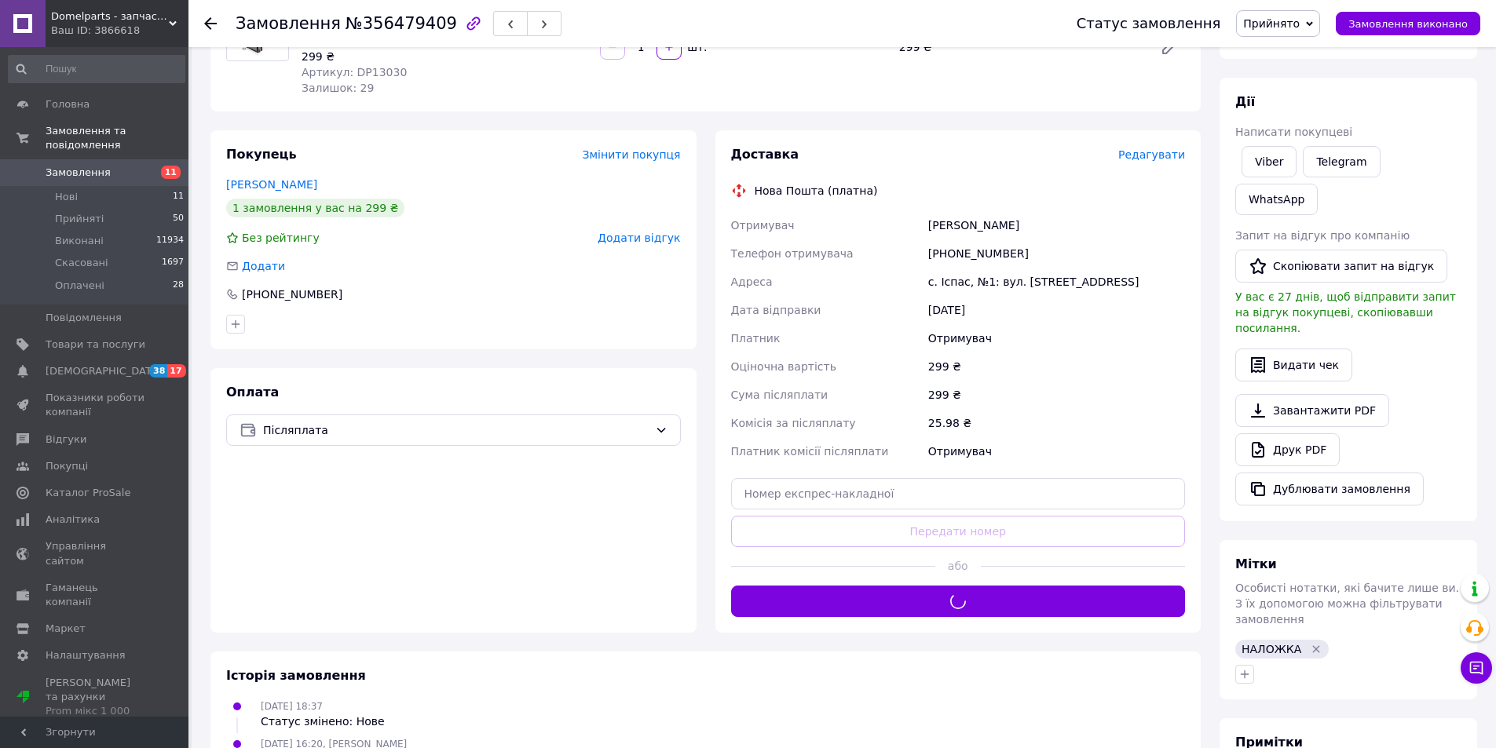
scroll to position [0, 0]
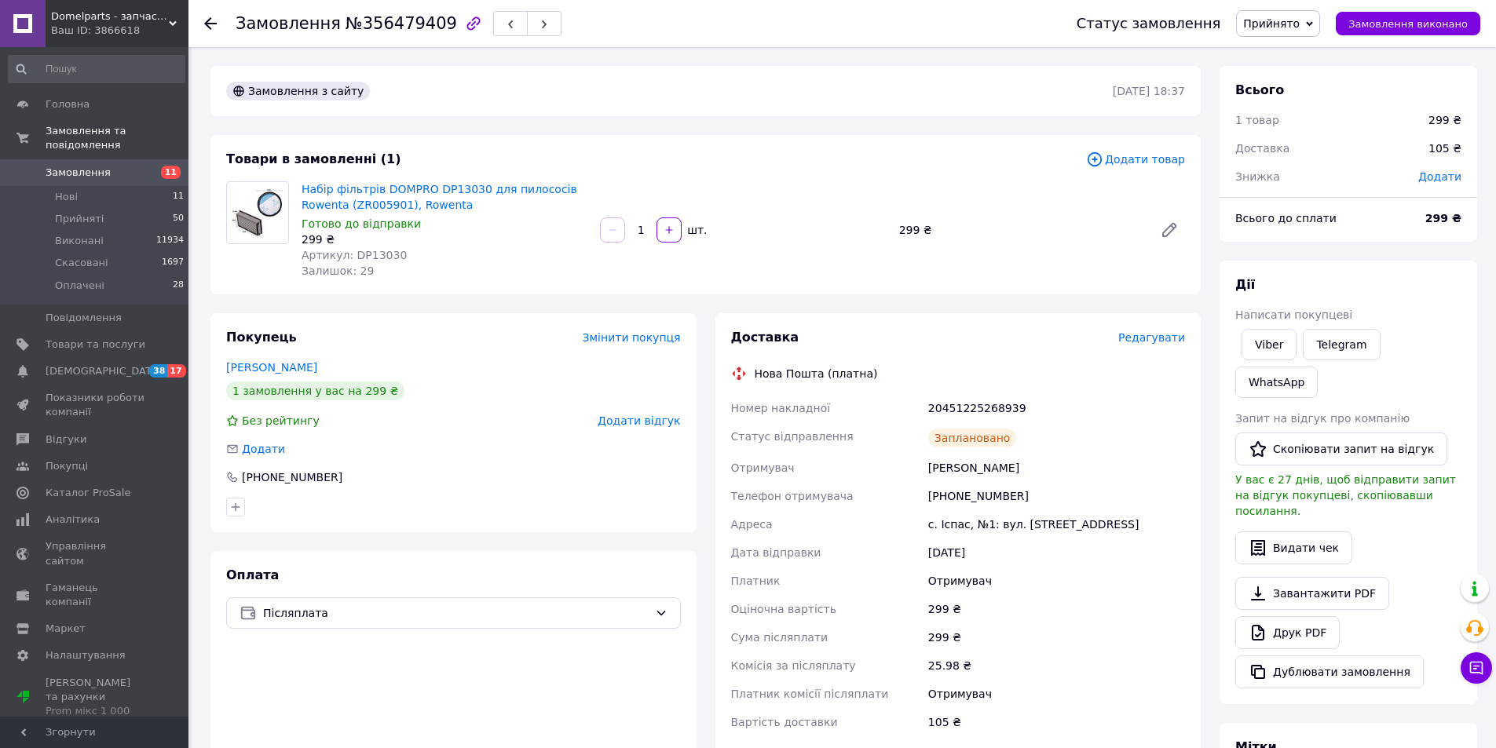
click at [207, 20] on icon at bounding box center [210, 23] width 13 height 13
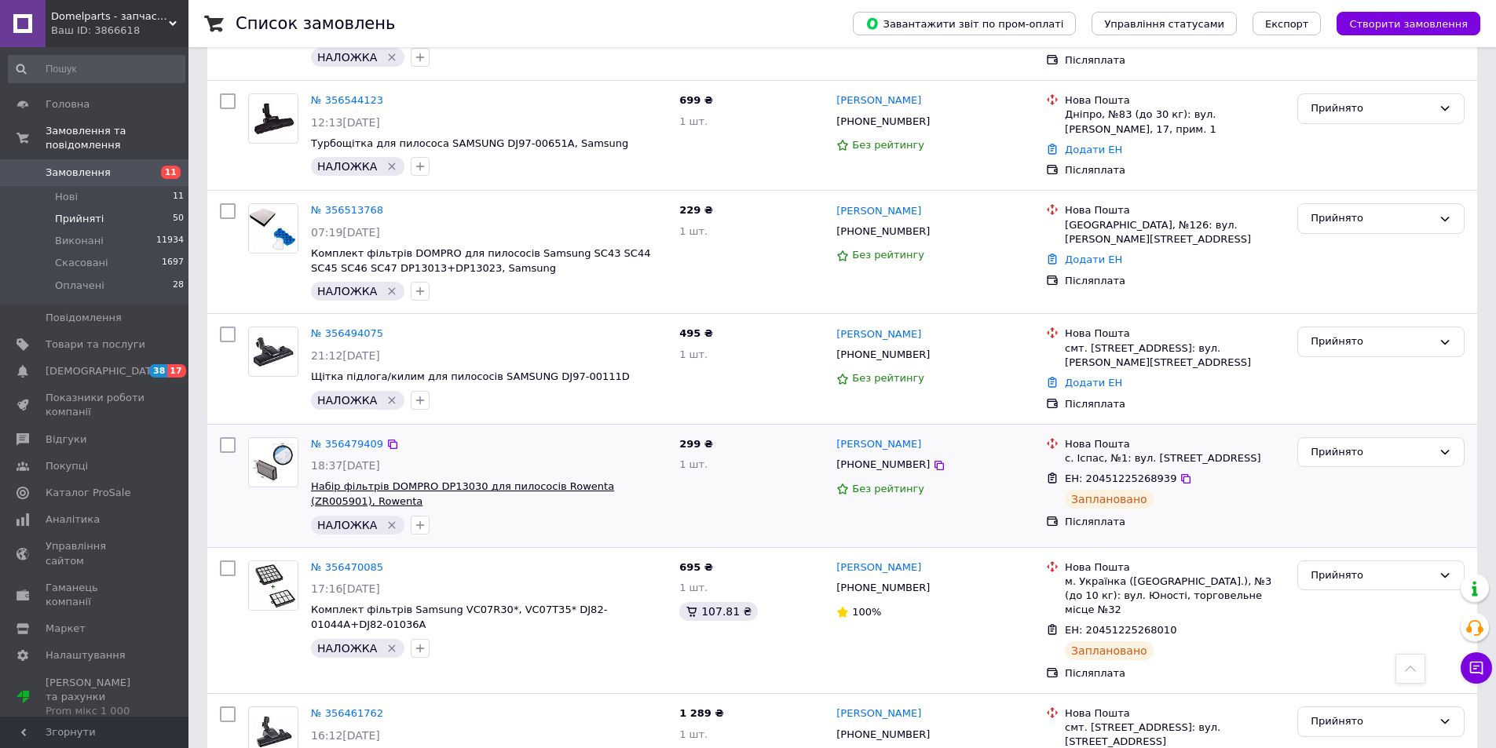
scroll to position [582, 0]
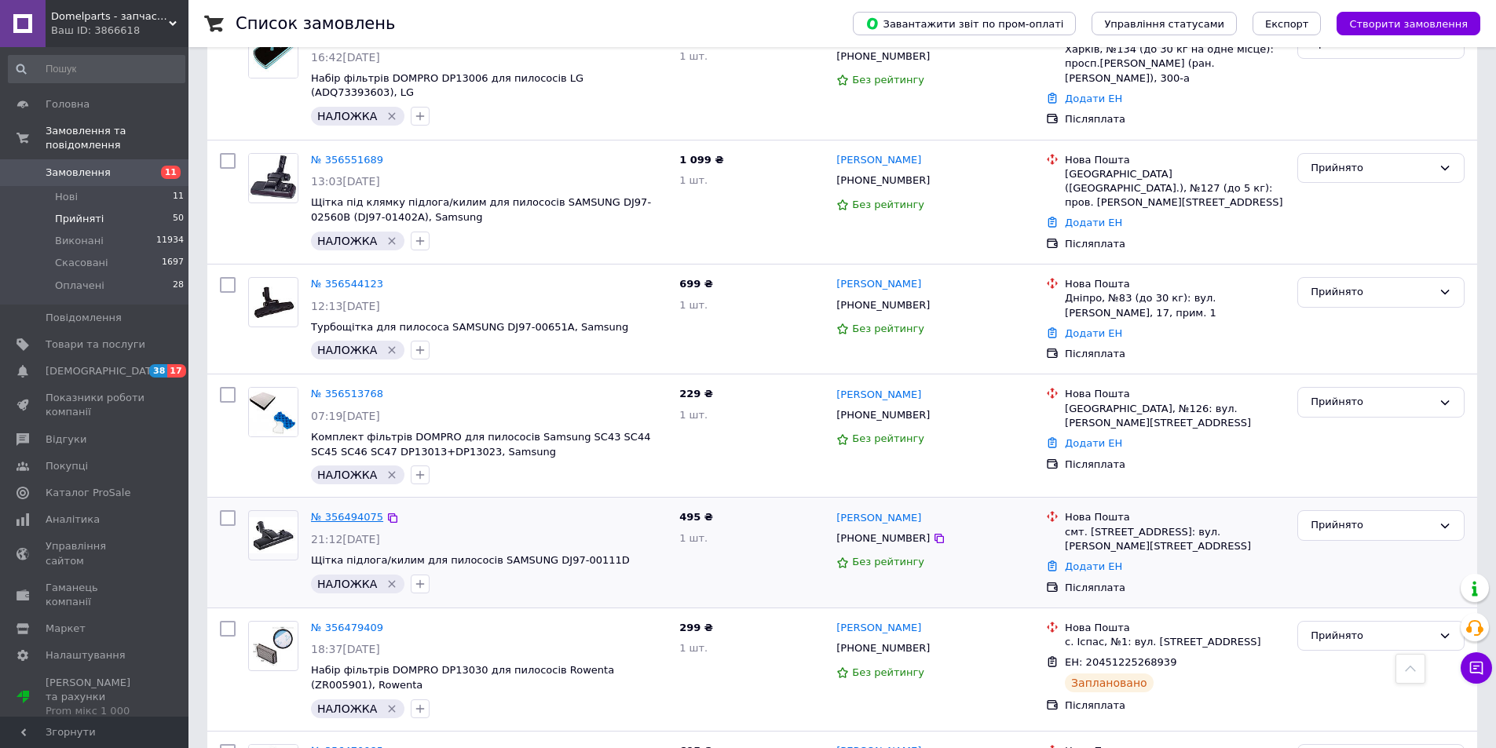
click at [358, 511] on link "№ 356494075" at bounding box center [347, 517] width 72 height 12
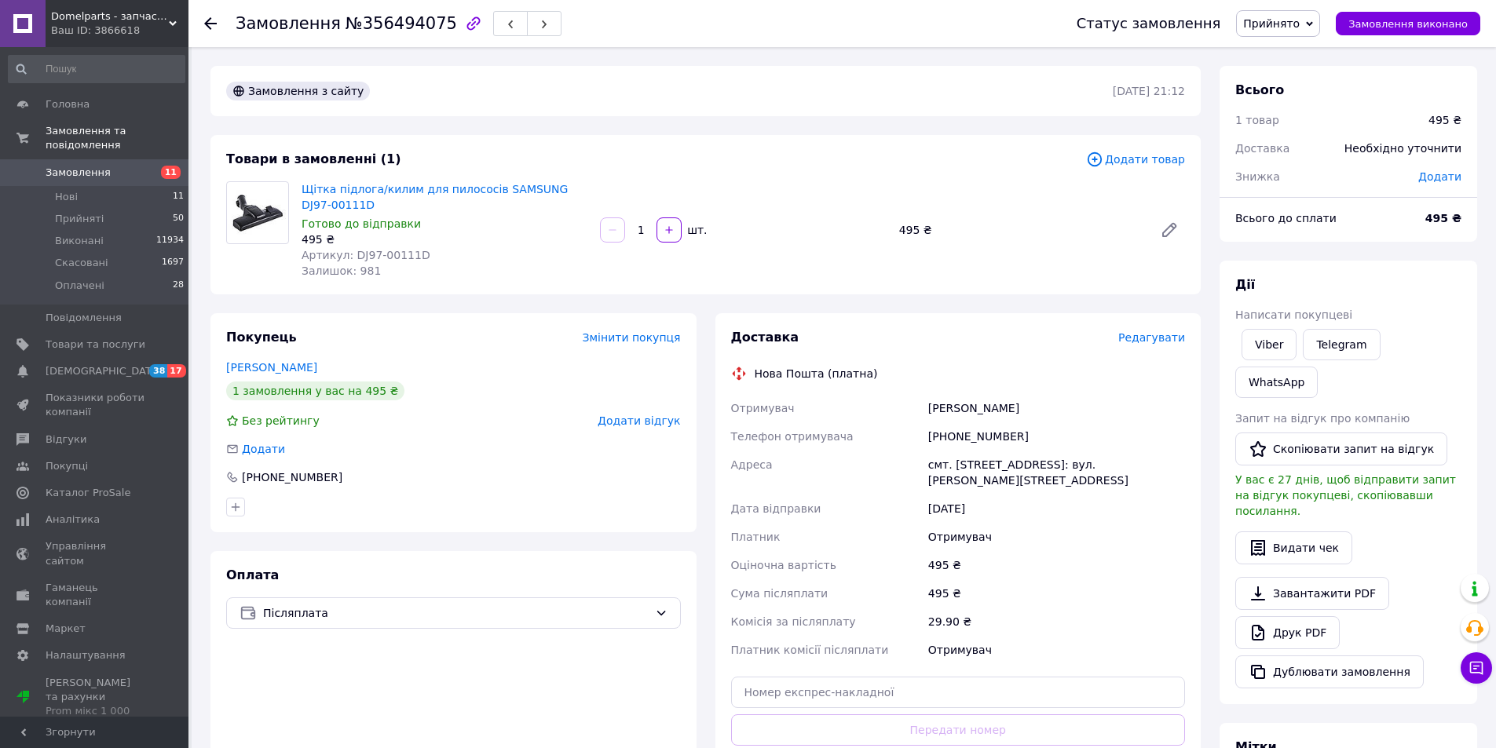
drag, startPoint x: 333, startPoint y: 369, endPoint x: 269, endPoint y: 375, distance: 64.6
click at [218, 371] on div "Покупець Змінити покупця Малігловка Андрій 1 замовлення у вас на 495 ₴ Без рейт…" at bounding box center [453, 422] width 486 height 219
copy link "Малігловка Андрій"
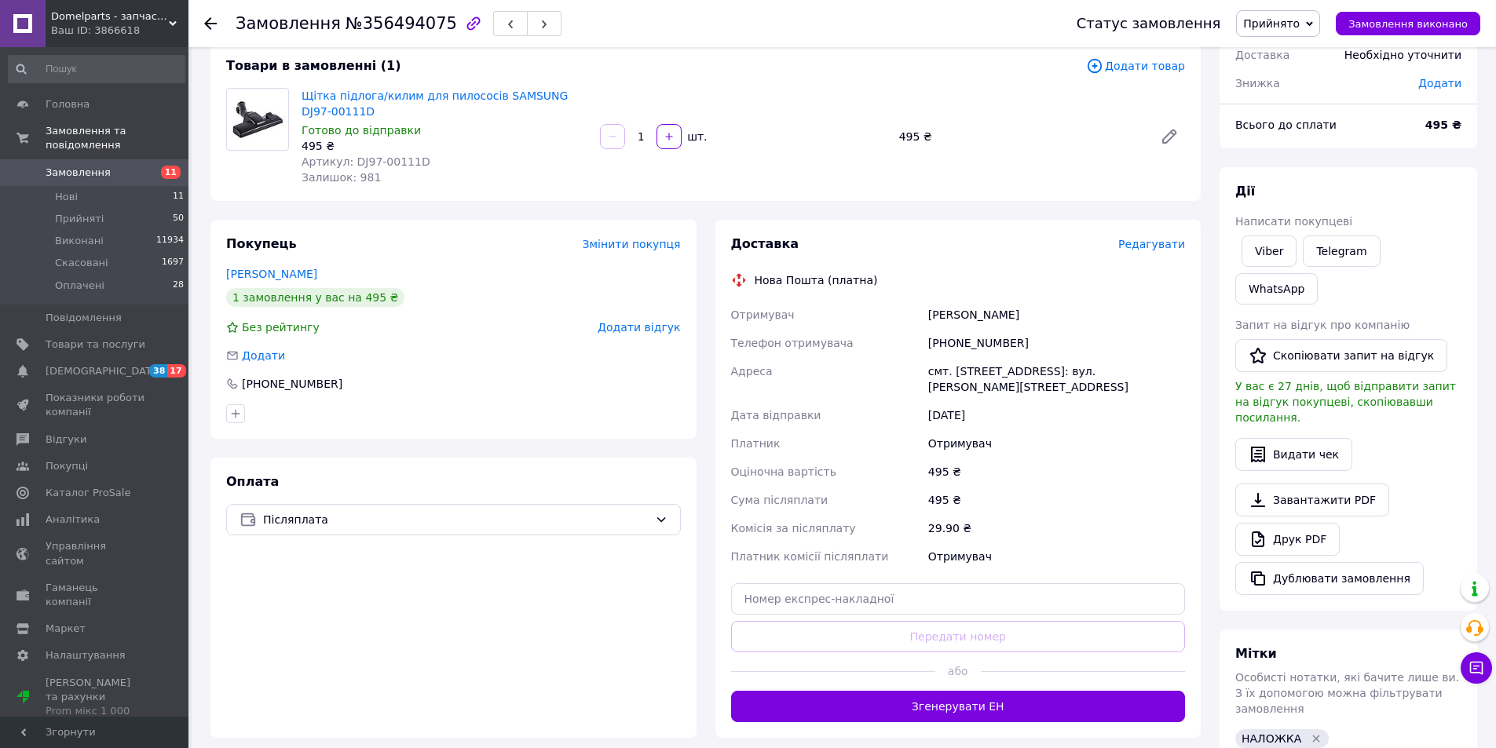
scroll to position [183, 0]
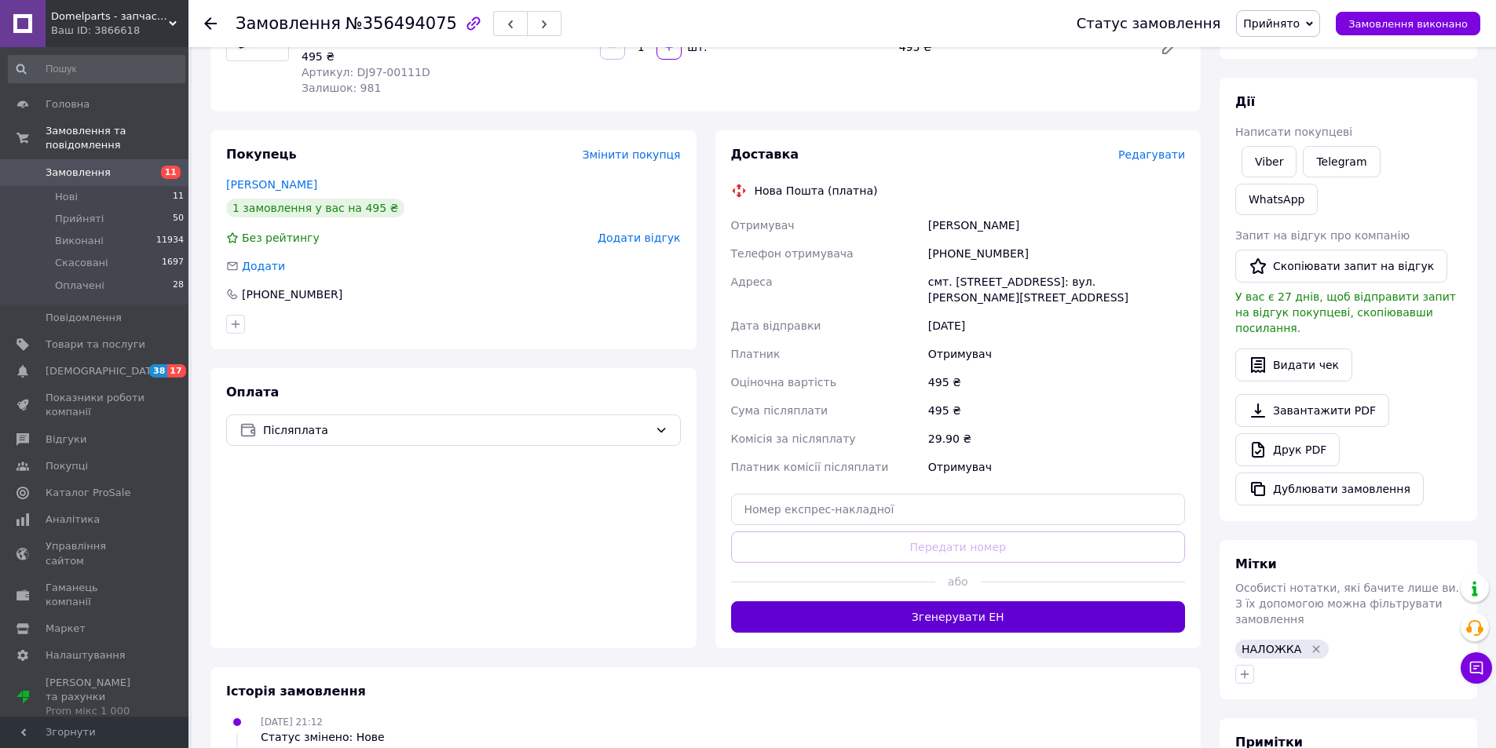
click at [976, 603] on button "Згенерувати ЕН" at bounding box center [958, 616] width 455 height 31
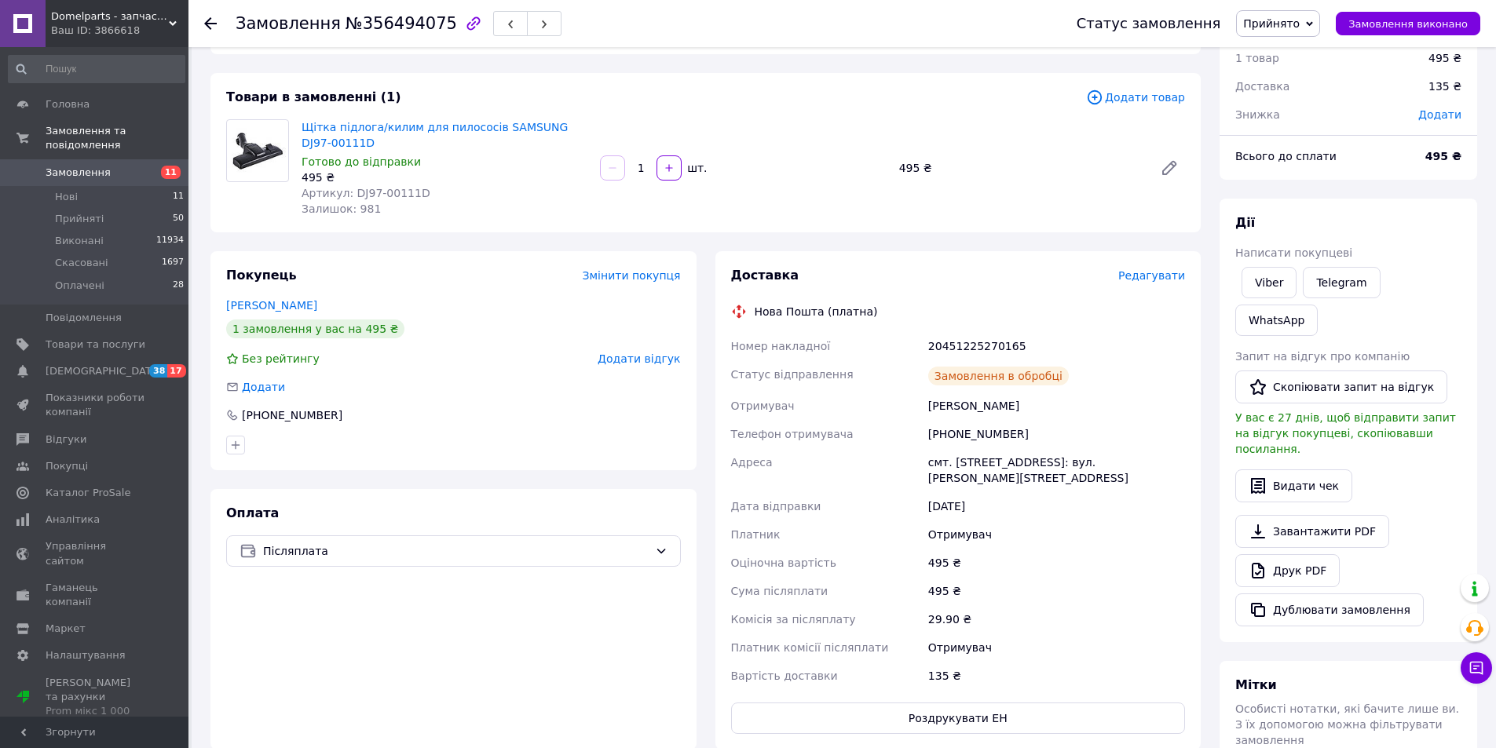
scroll to position [0, 0]
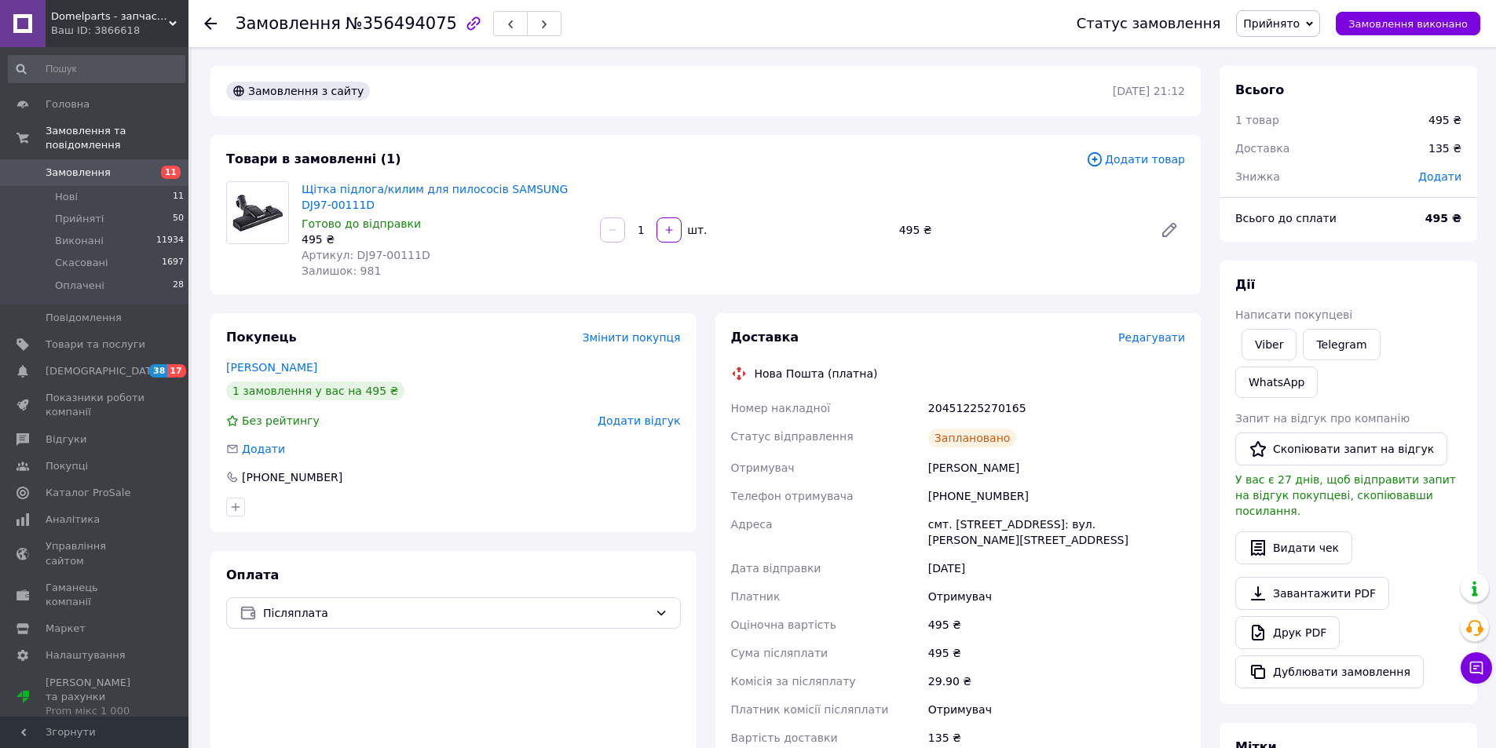
click at [210, 25] on icon at bounding box center [210, 23] width 13 height 13
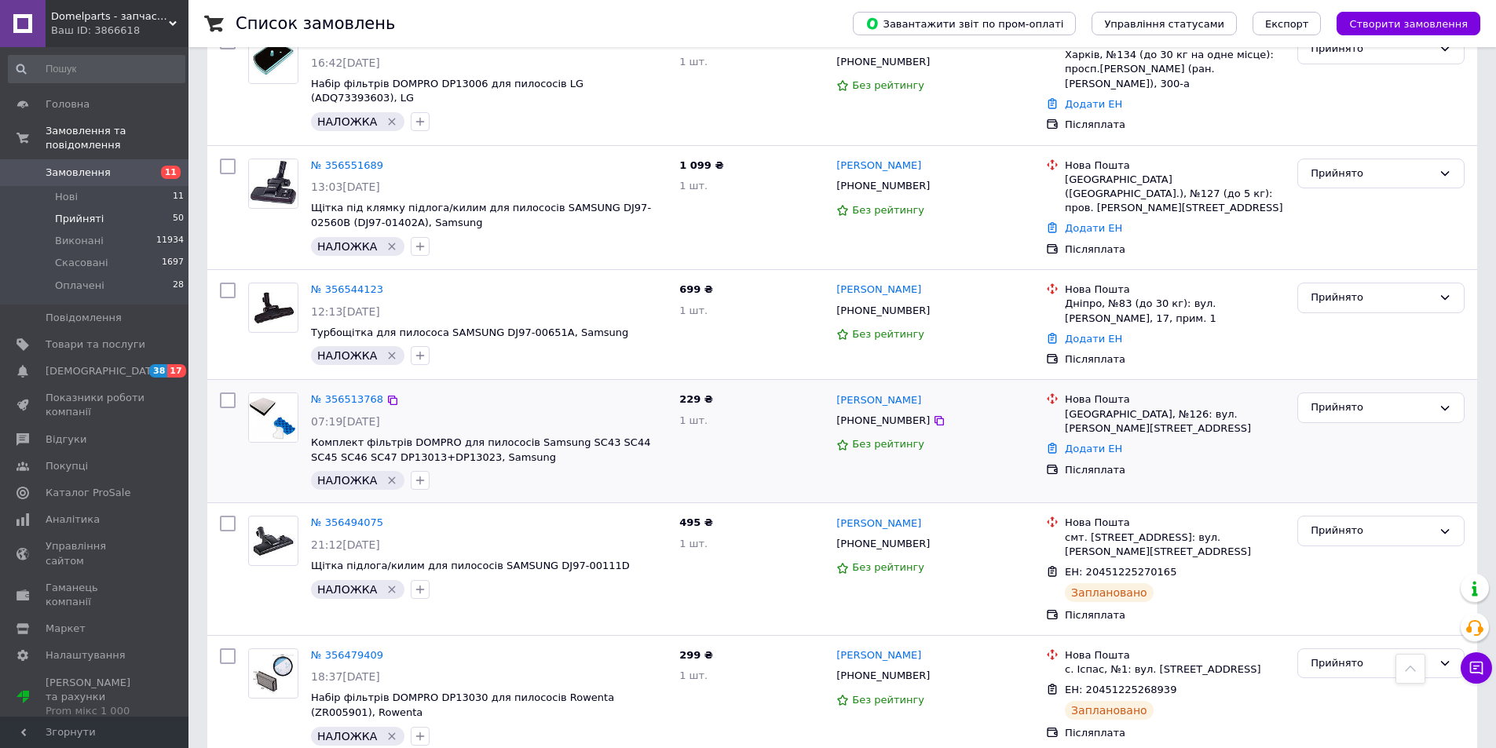
scroll to position [591, 0]
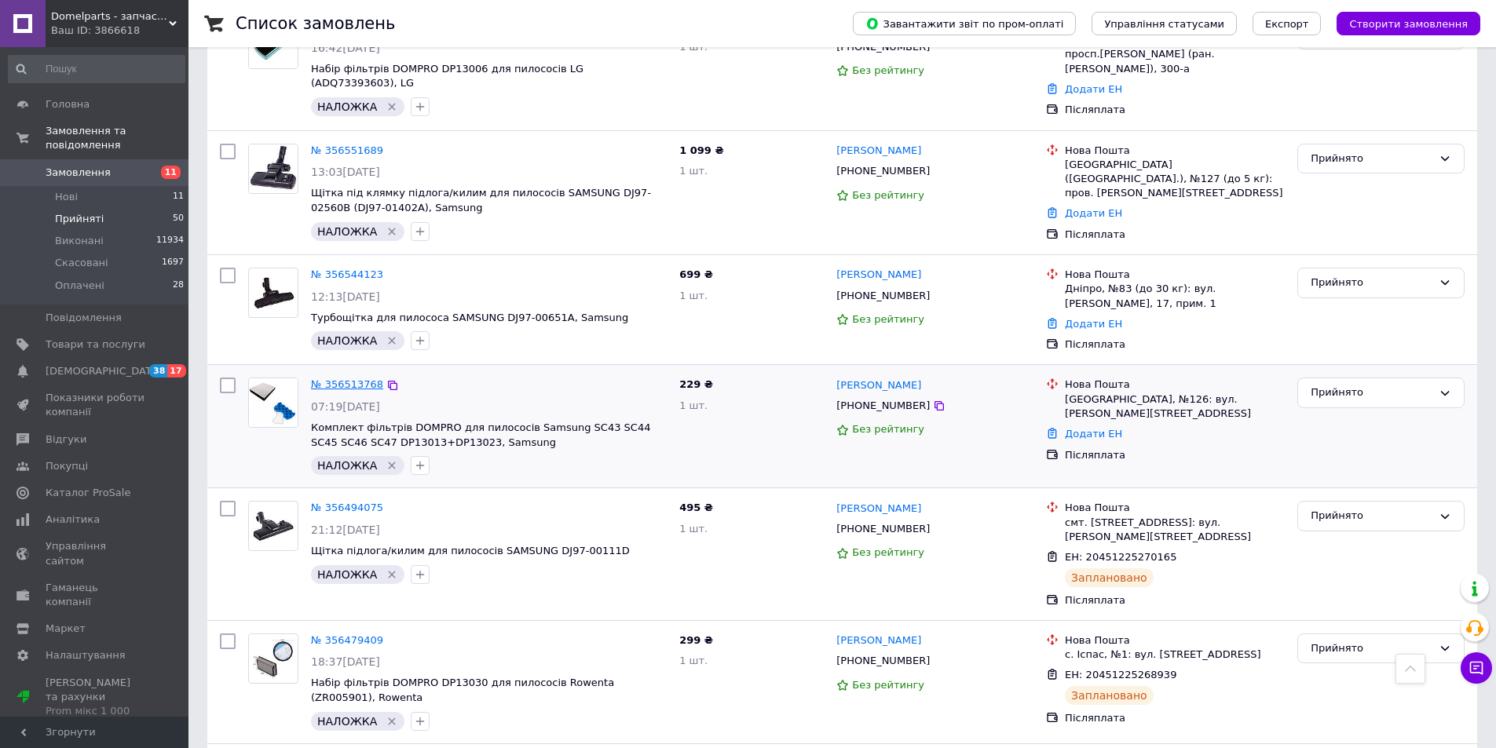
click at [342, 378] on link "№ 356513768" at bounding box center [347, 384] width 72 height 12
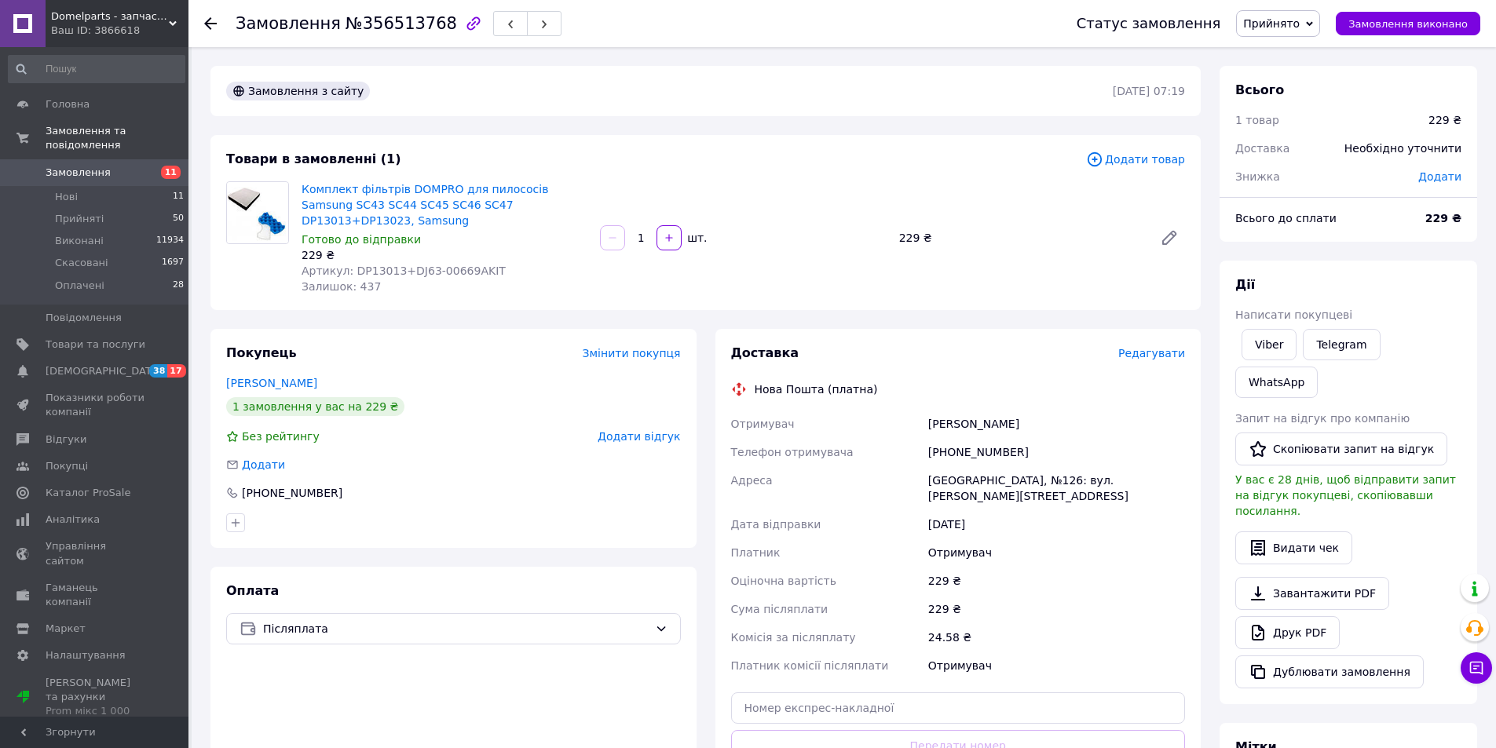
drag, startPoint x: 320, startPoint y: 364, endPoint x: 207, endPoint y: 371, distance: 114.1
click at [207, 371] on div "Покупець Змінити покупця Чергінець Віктор 1 замовлення у вас на 229 ₴ Без рейти…" at bounding box center [453, 588] width 505 height 518
copy link "Чергінець Віктор"
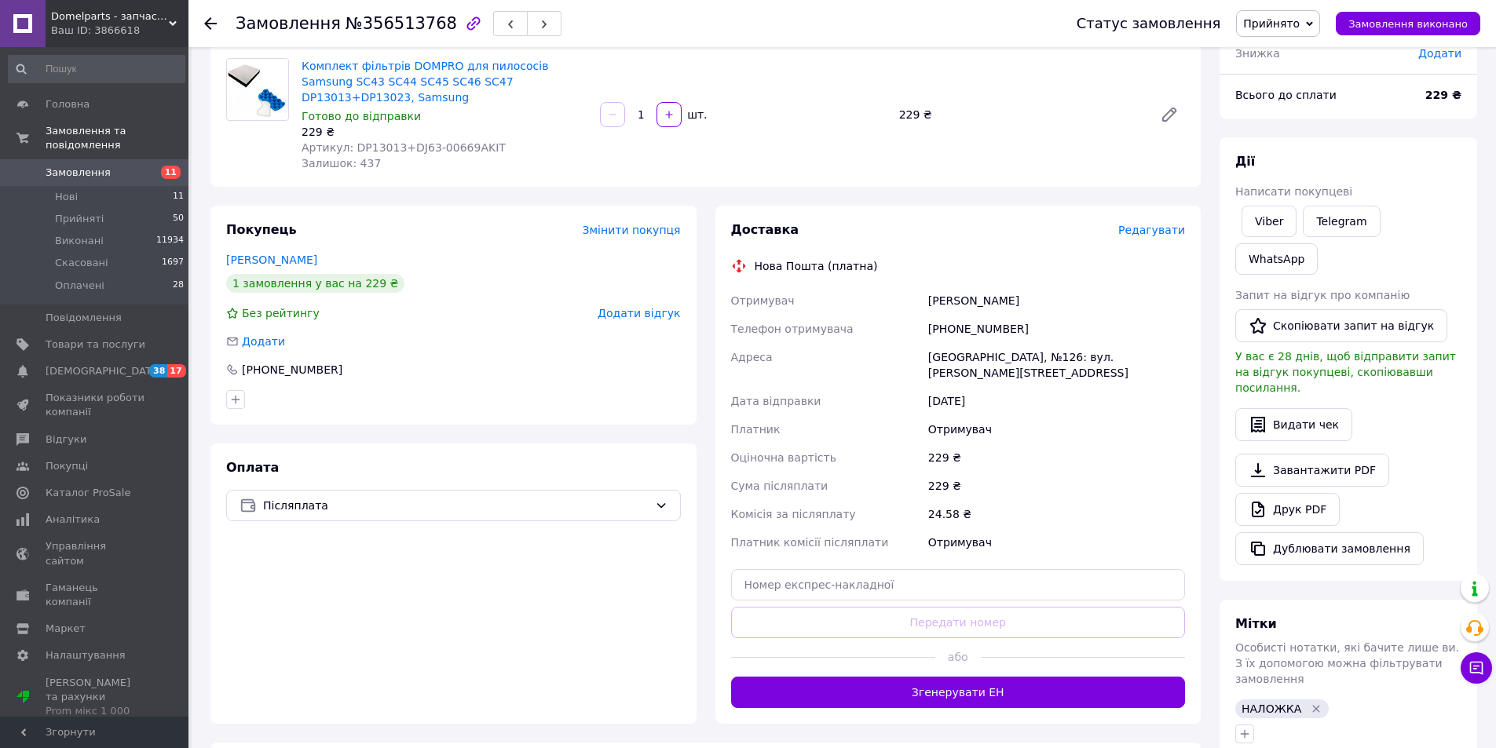
scroll to position [183, 0]
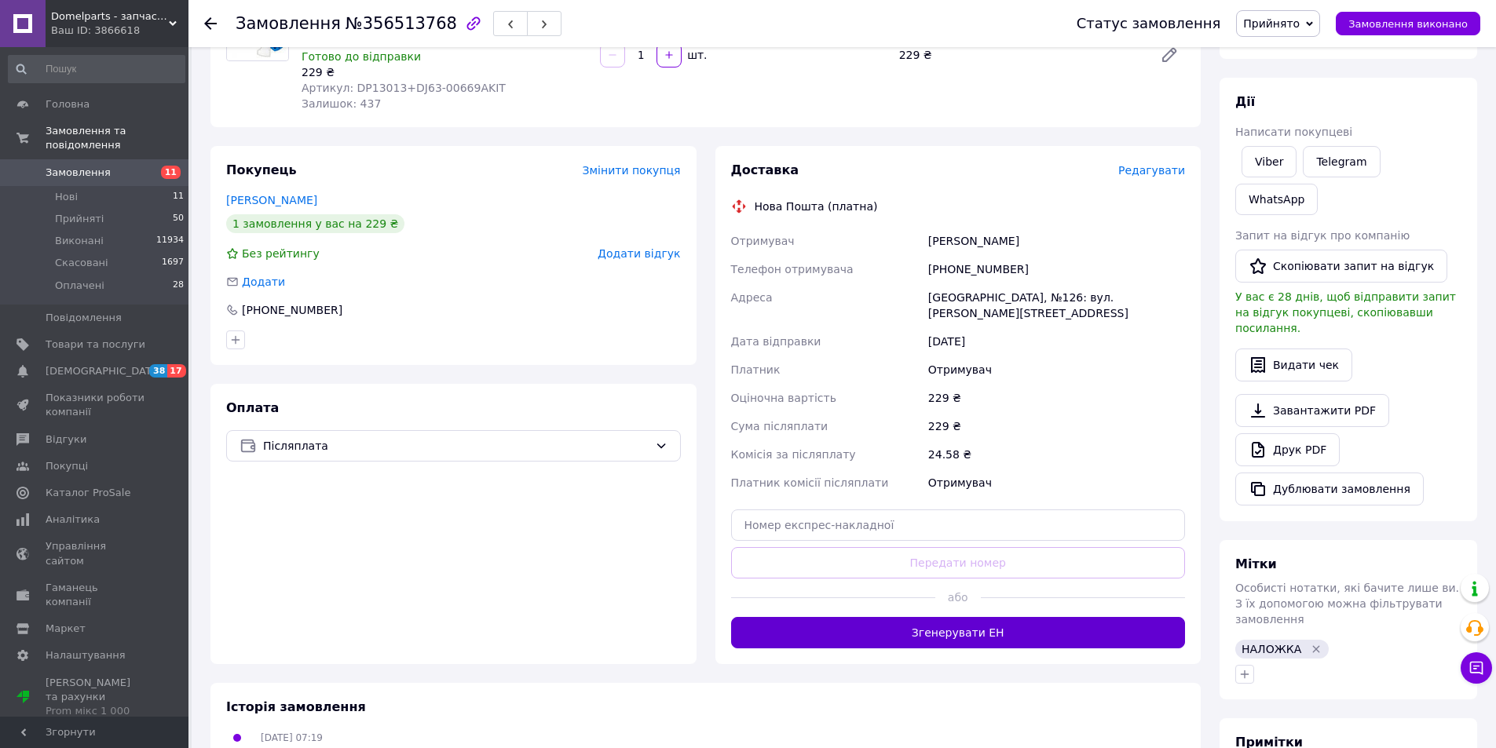
click at [888, 617] on button "Згенерувати ЕН" at bounding box center [958, 632] width 455 height 31
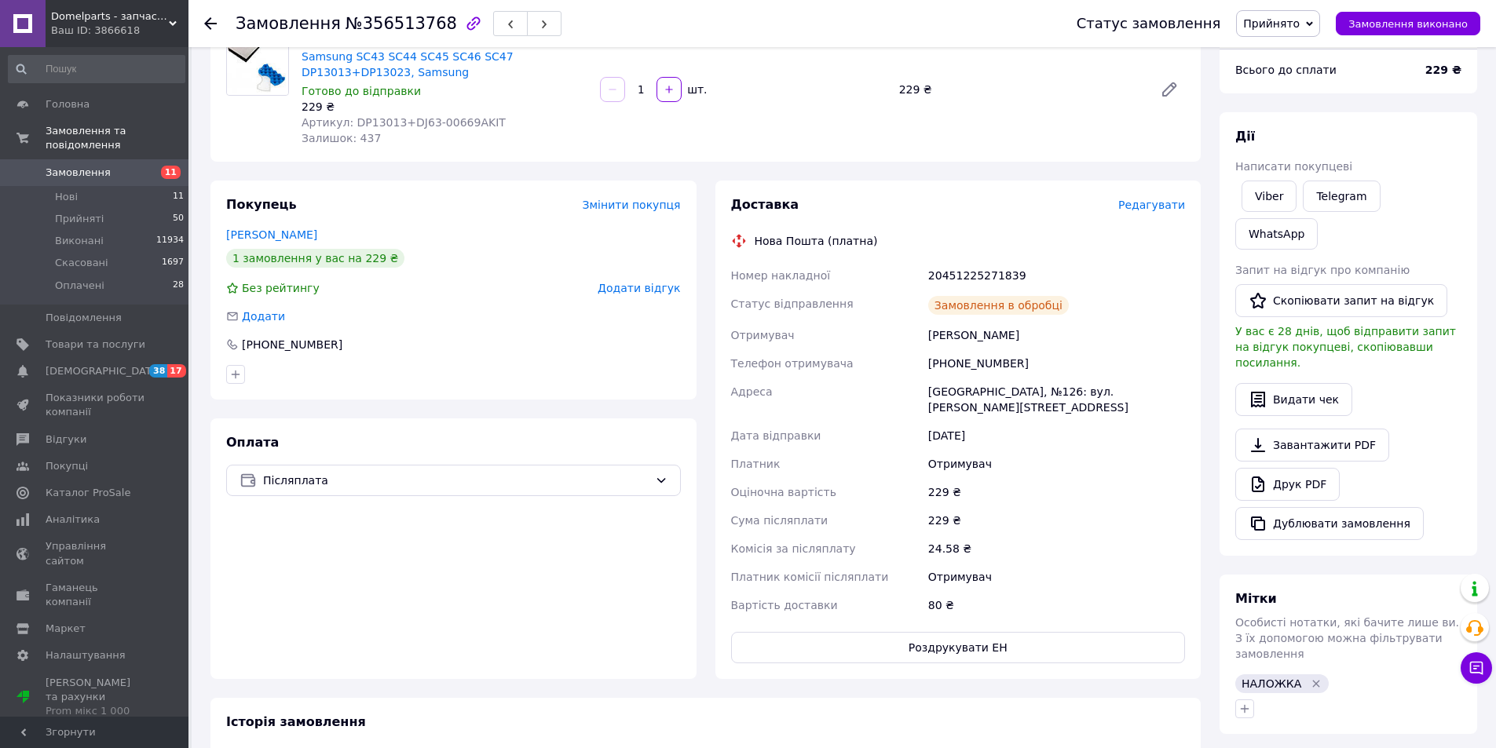
scroll to position [0, 0]
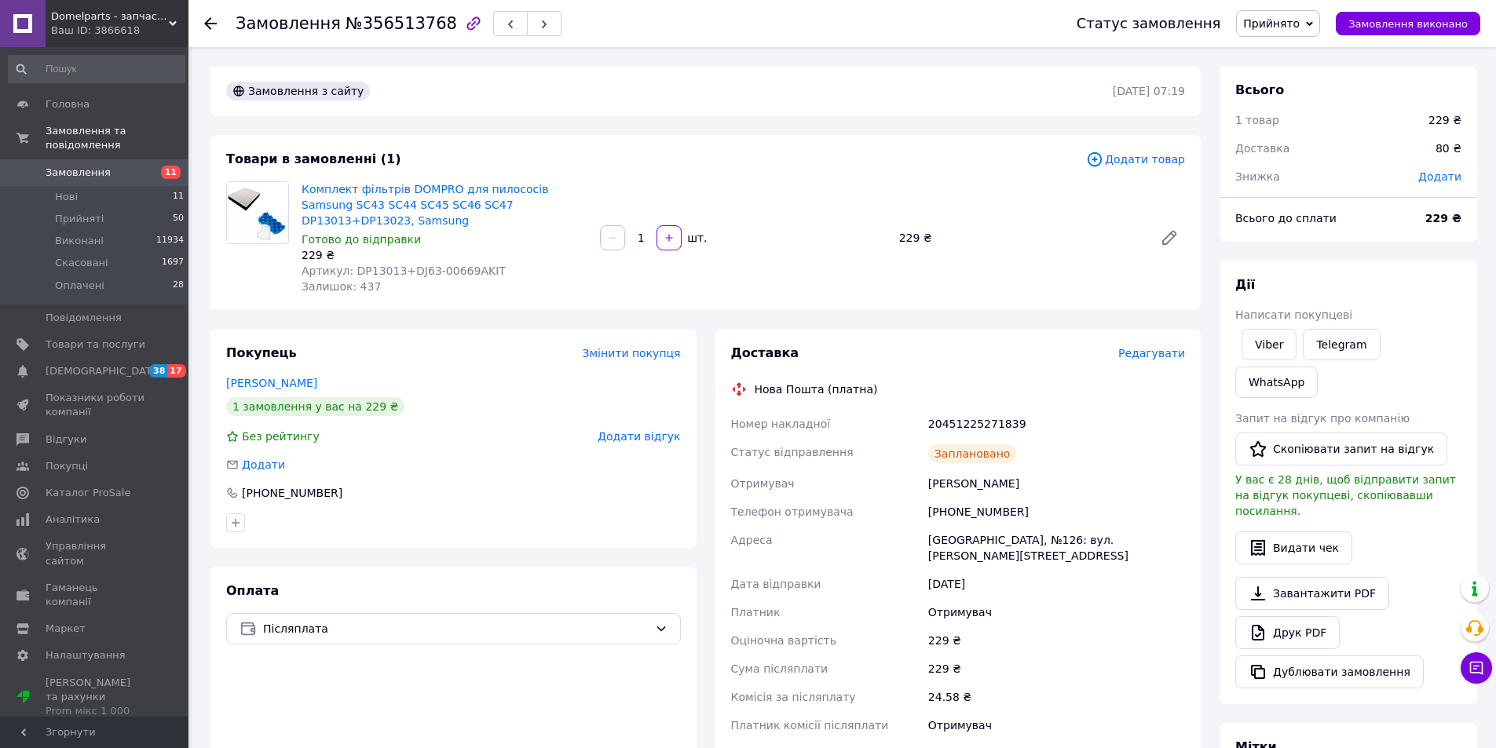
click at [213, 20] on icon at bounding box center [210, 23] width 13 height 13
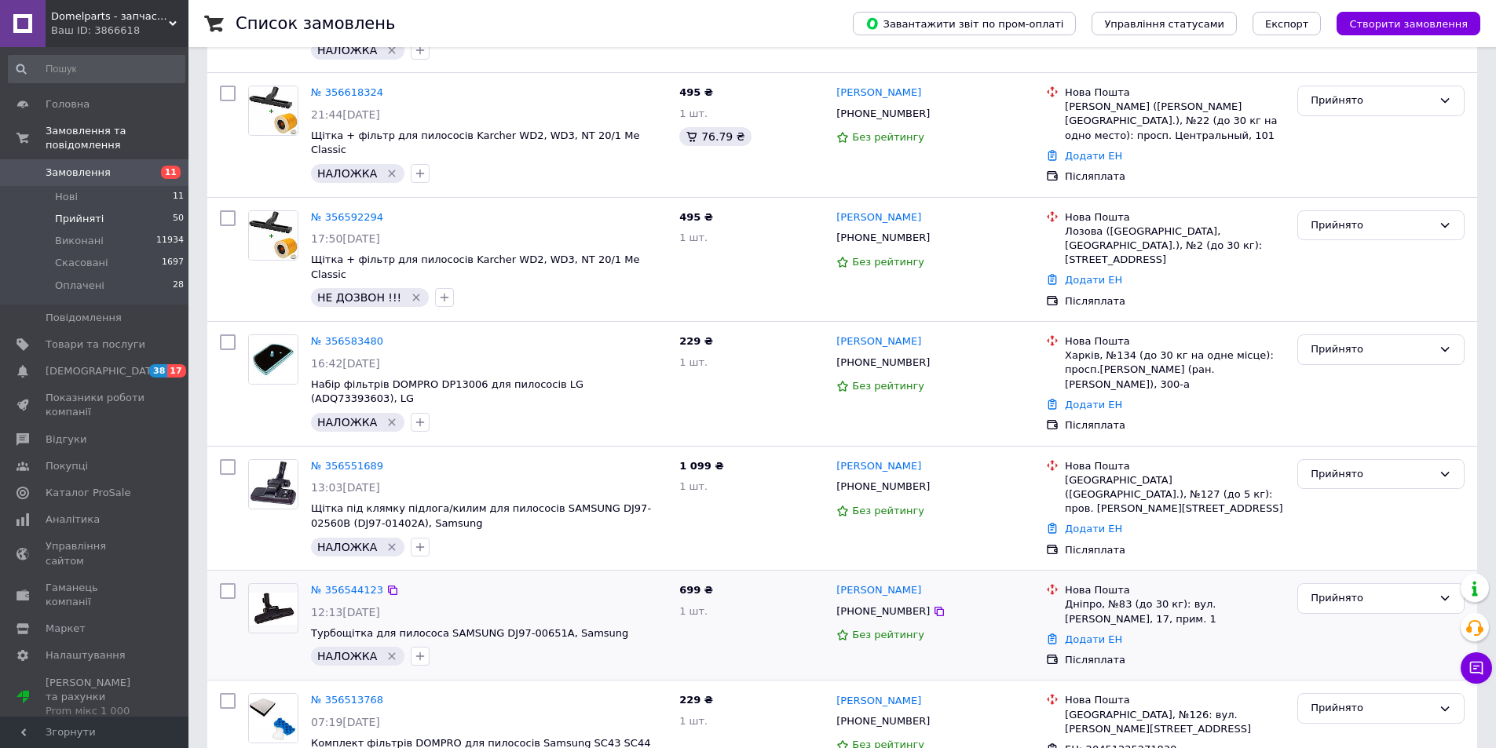
scroll to position [367, 0]
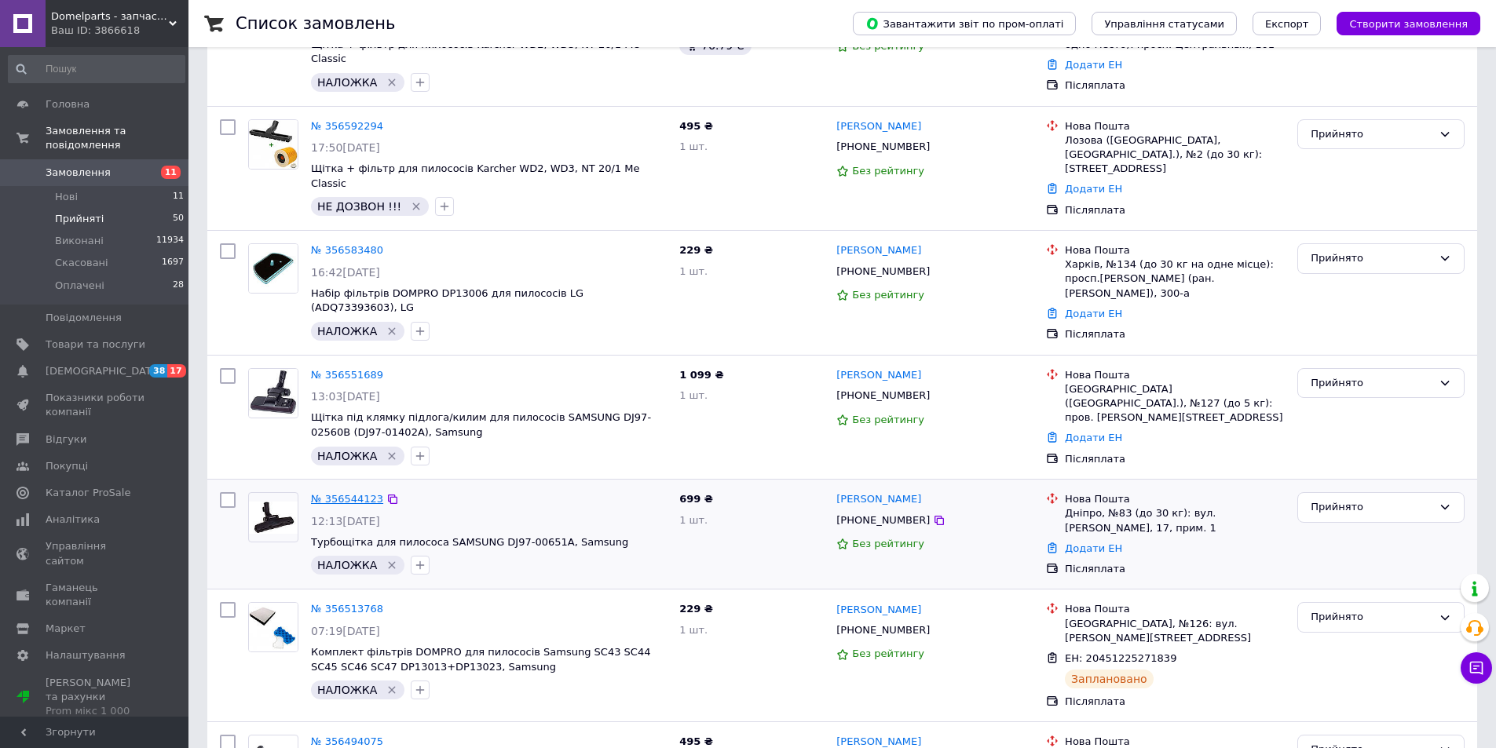
click at [346, 493] on link "№ 356544123" at bounding box center [347, 499] width 72 height 12
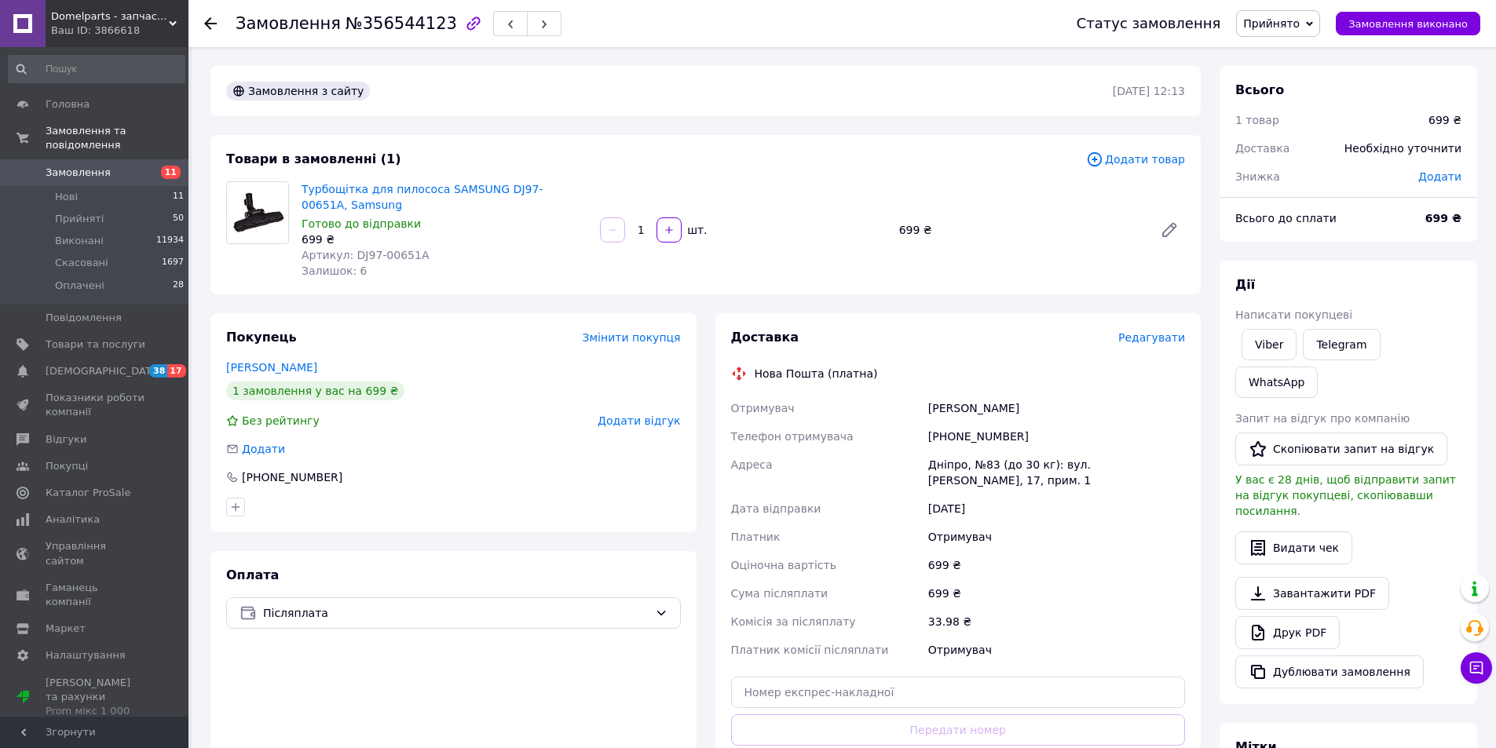
drag, startPoint x: 316, startPoint y: 367, endPoint x: 243, endPoint y: 367, distance: 73.0
click at [214, 374] on div "Покупець Змінити покупця Заруба Евгений 1 замовлення у вас на 699 ₴ Без рейтинг…" at bounding box center [453, 422] width 486 height 219
copy link "Заруба Евгений"
drag, startPoint x: 418, startPoint y: 251, endPoint x: 350, endPoint y: 249, distance: 67.6
click at [350, 249] on div "Артикул: DJ97-00651A" at bounding box center [445, 255] width 286 height 16
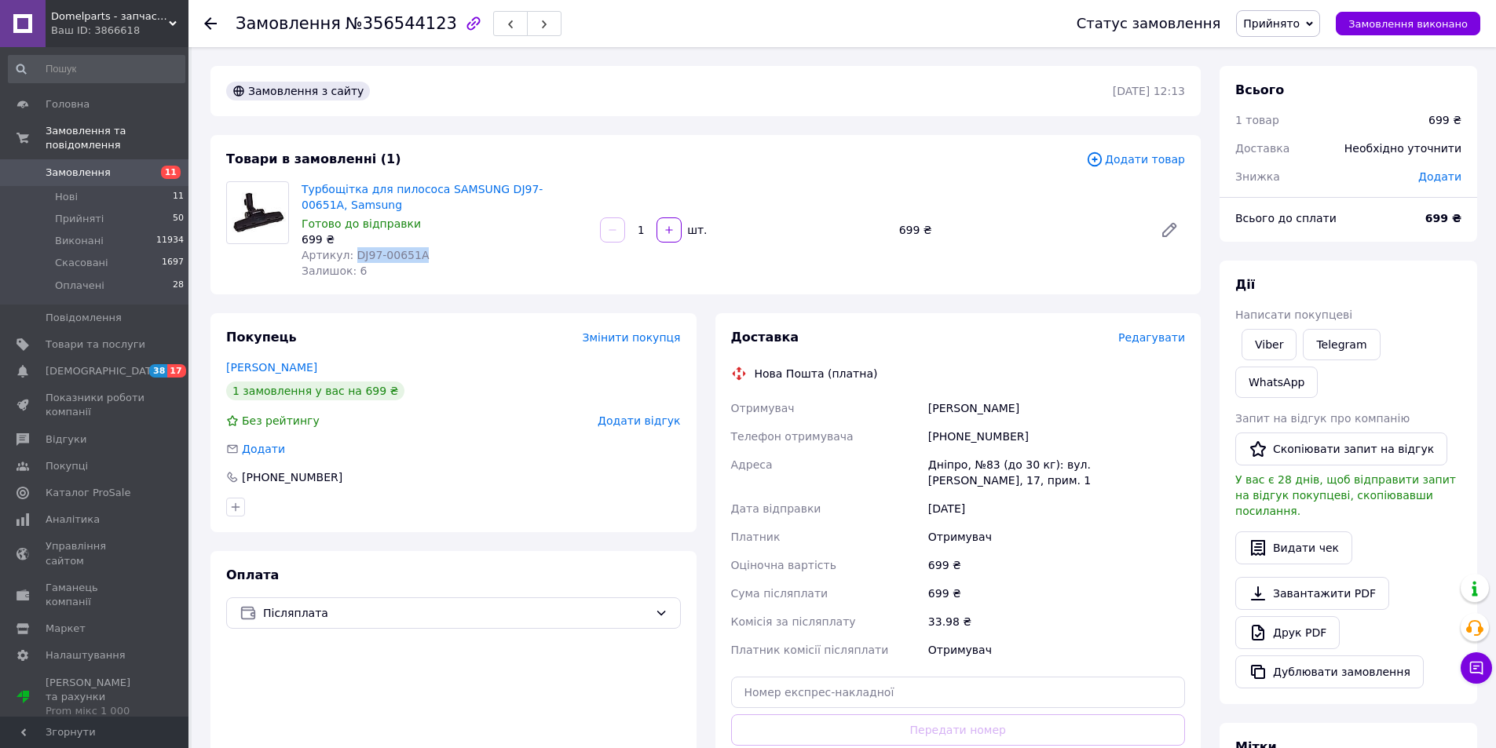
drag, startPoint x: 308, startPoint y: 366, endPoint x: 223, endPoint y: 366, distance: 84.8
click at [223, 366] on div "Покупець Змінити покупця Заруба Евгений 1 замовлення у вас на 699 ₴ Без рейтинг…" at bounding box center [453, 422] width 486 height 219
copy link "Заруба Евгений"
drag, startPoint x: 349, startPoint y: 247, endPoint x: 400, endPoint y: 250, distance: 50.4
click at [427, 254] on div "Артикул: DJ97-00651A" at bounding box center [445, 255] width 286 height 16
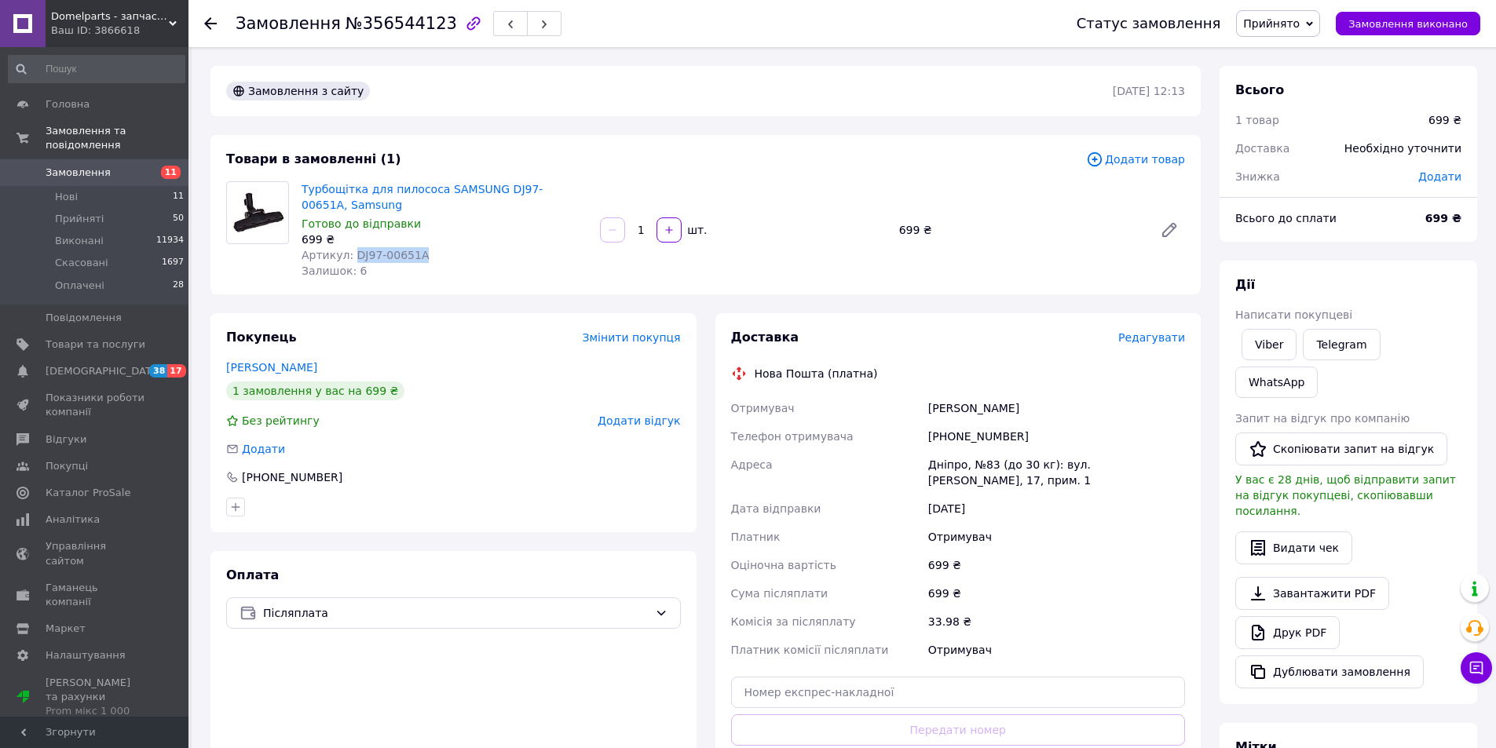
copy span "DJ97-00651A"
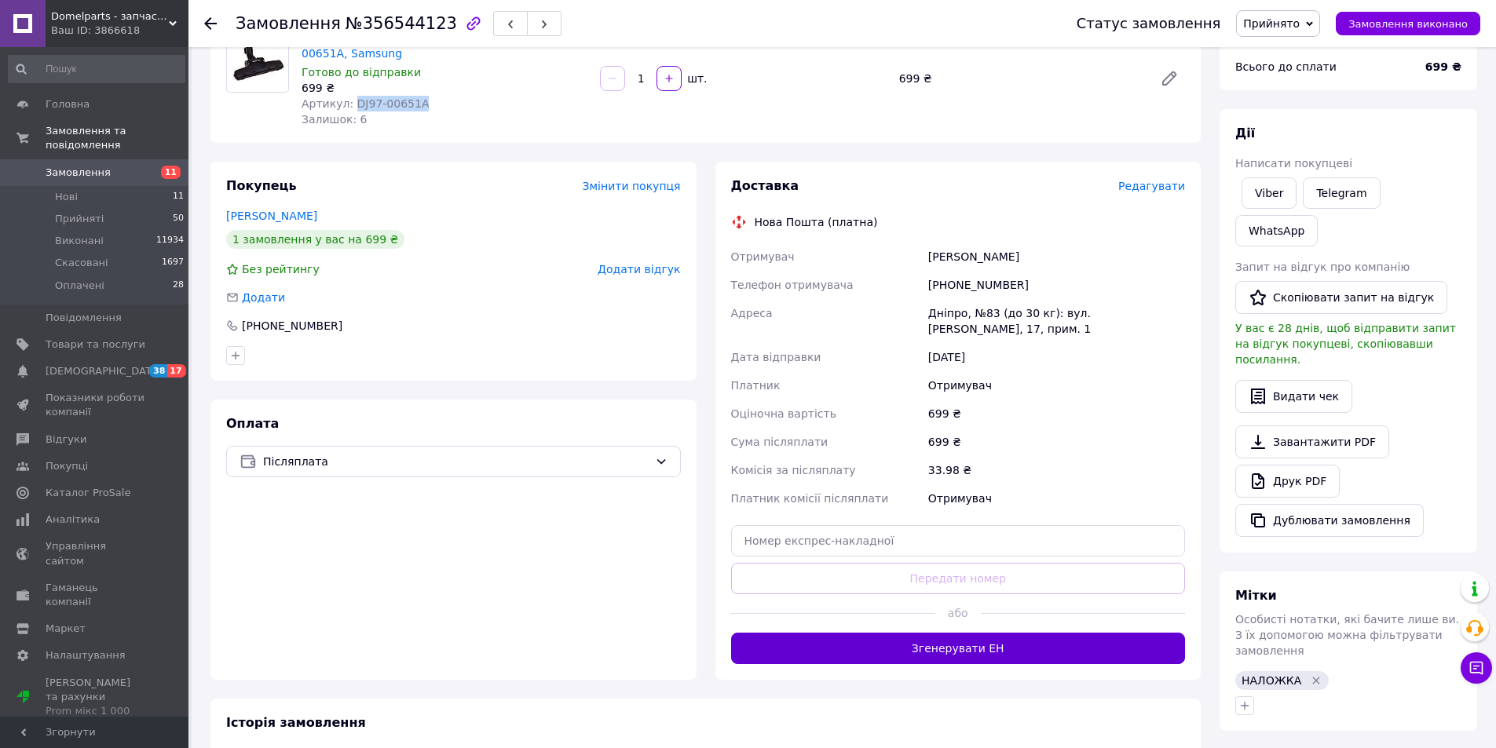
scroll to position [183, 0]
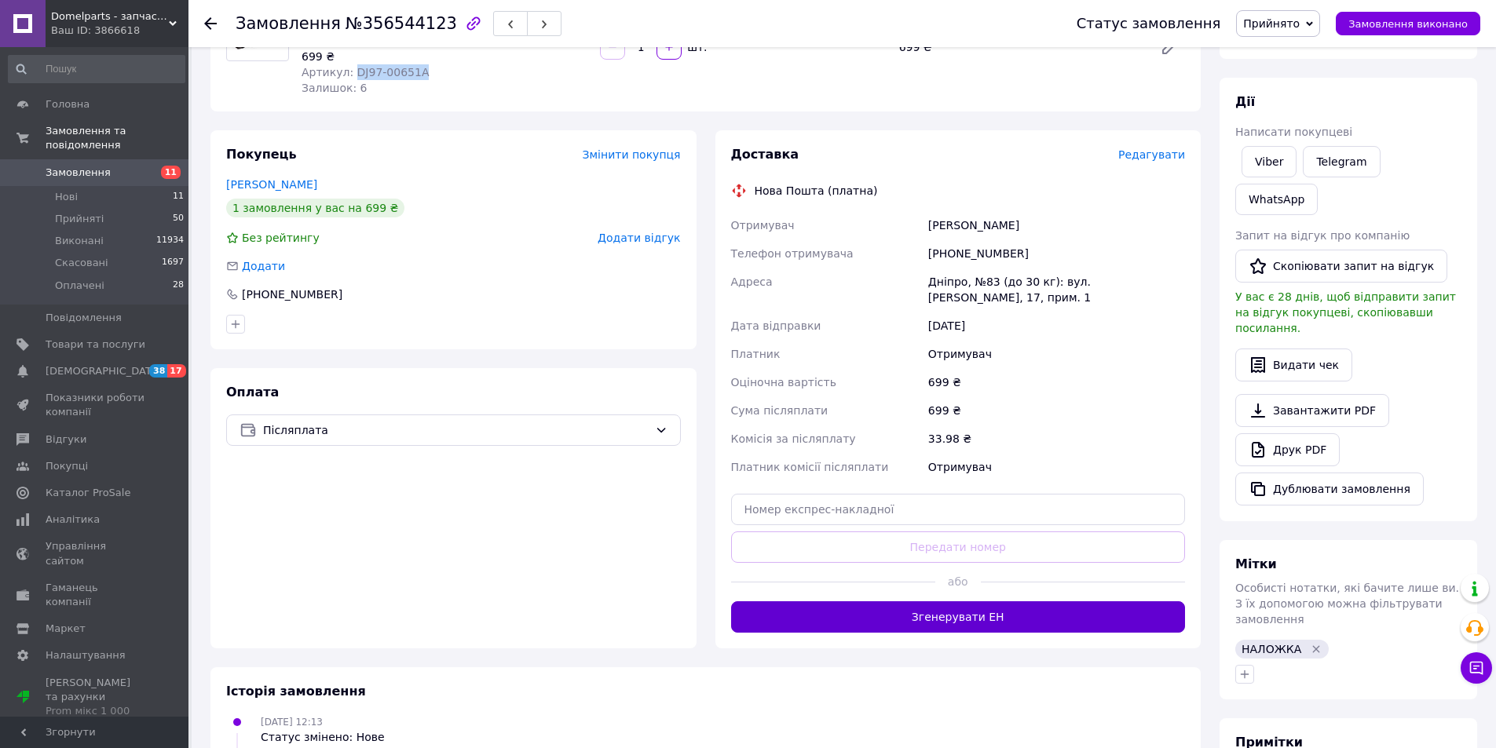
click at [983, 618] on button "Згенерувати ЕН" at bounding box center [958, 616] width 455 height 31
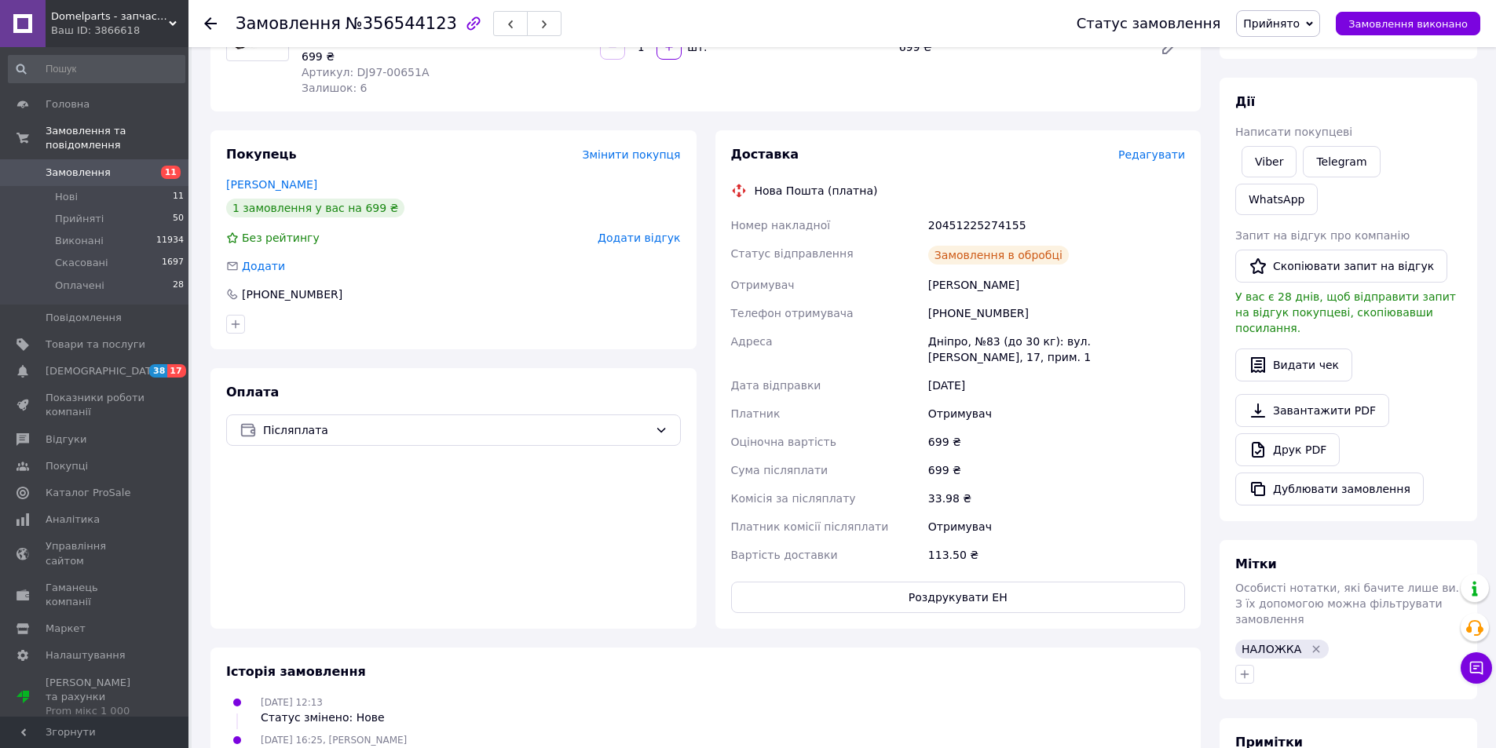
click at [210, 21] on icon at bounding box center [210, 23] width 13 height 13
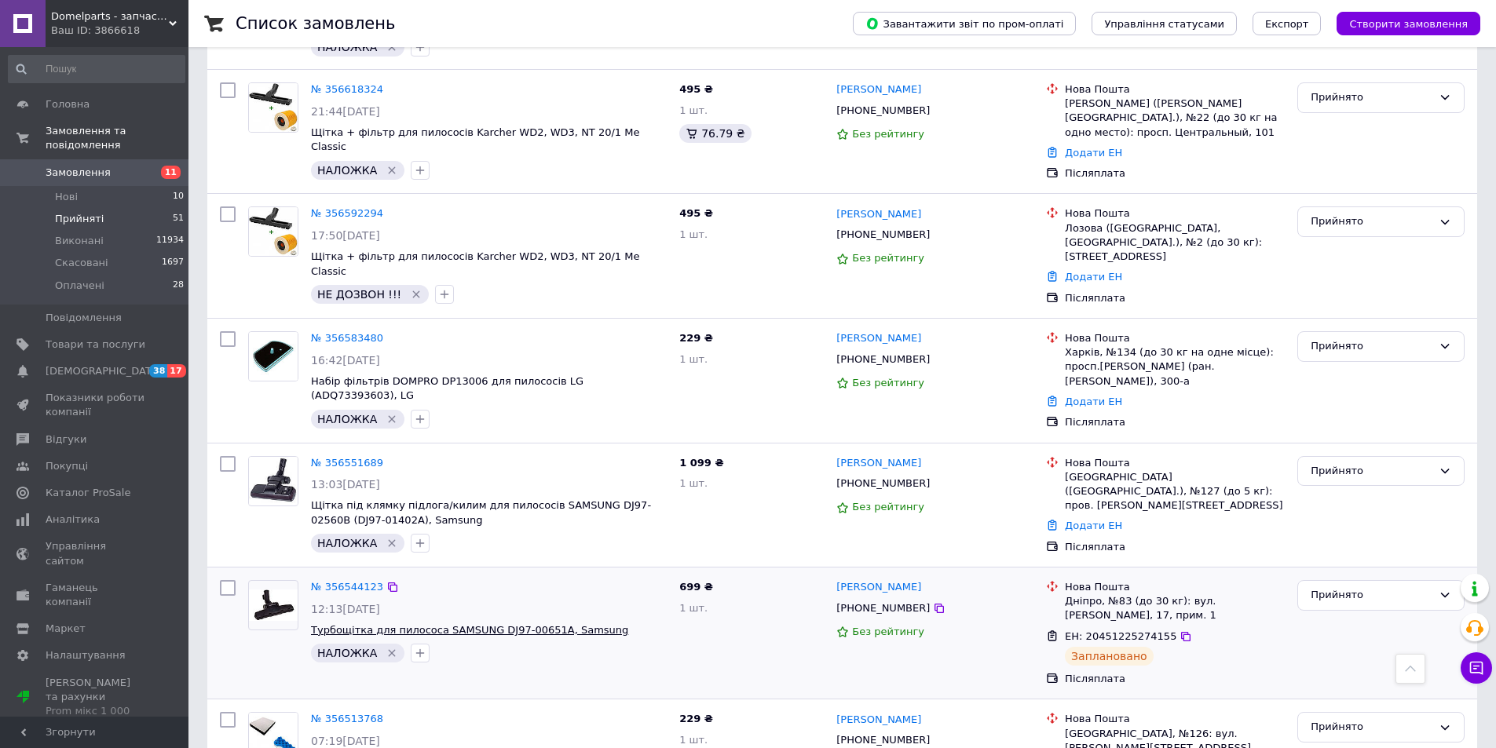
scroll to position [367, 0]
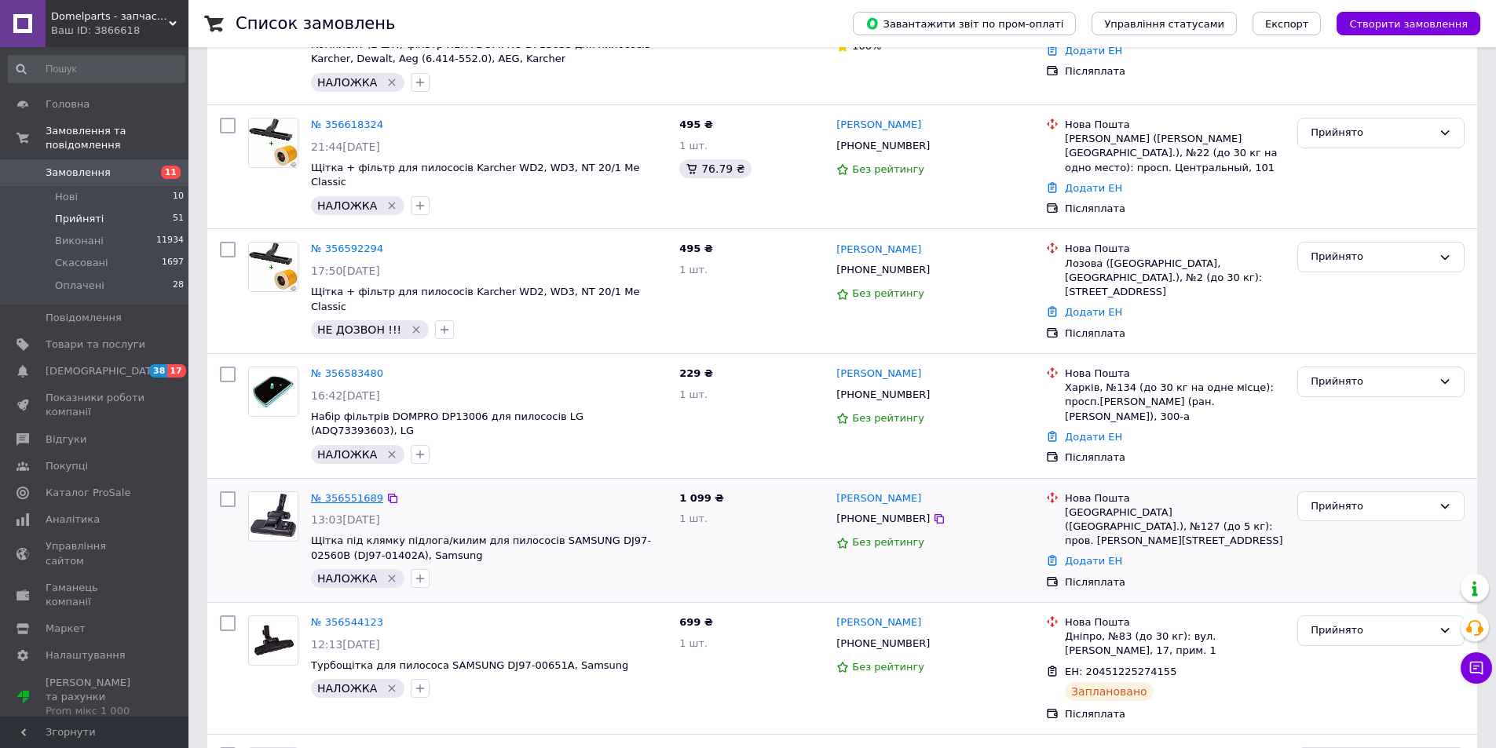
click at [356, 492] on link "№ 356551689" at bounding box center [347, 498] width 72 height 12
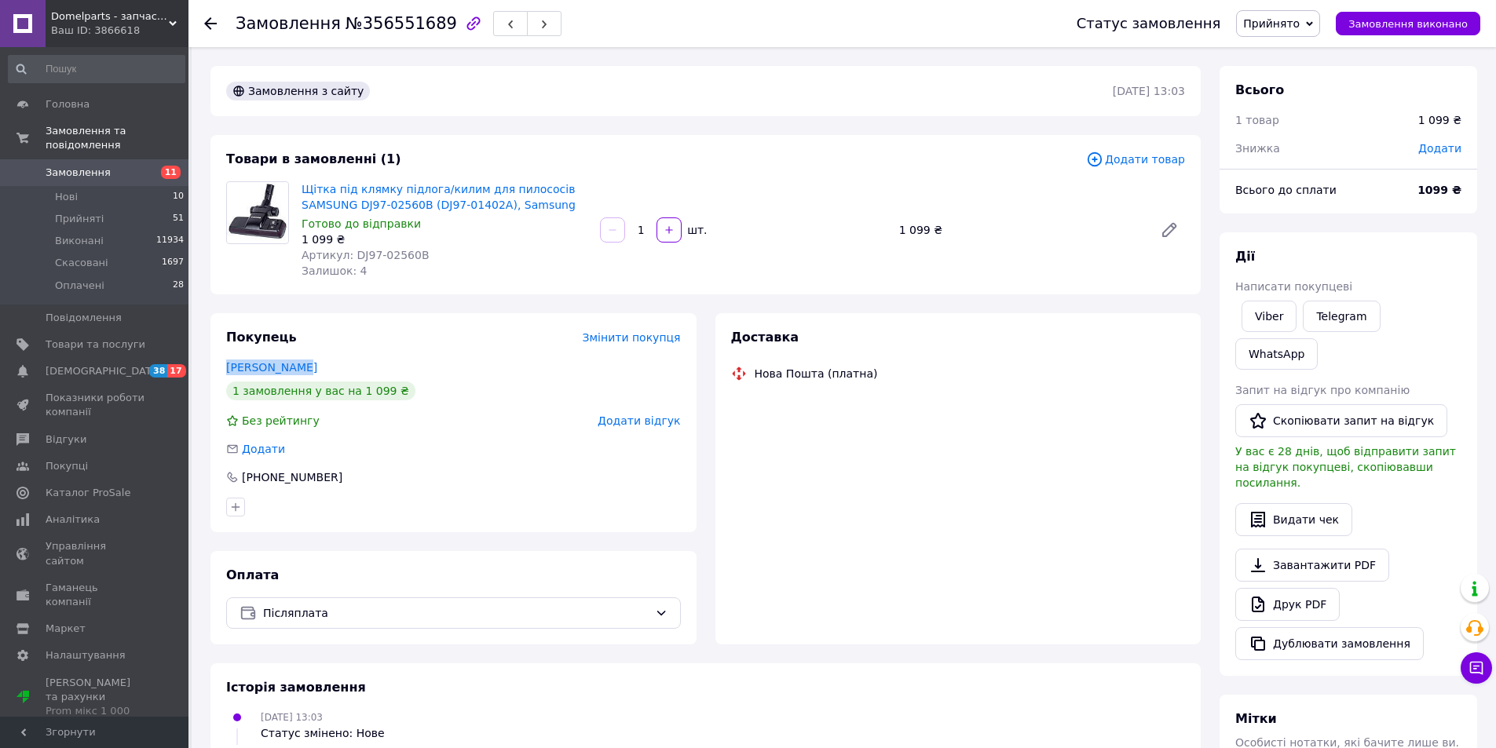
drag, startPoint x: 305, startPoint y: 367, endPoint x: 221, endPoint y: 364, distance: 84.9
click at [221, 364] on div "Покупець Змінити покупця Пак Світлана 1 замовлення у вас на 1 099 ₴ Без рейтинг…" at bounding box center [453, 422] width 486 height 219
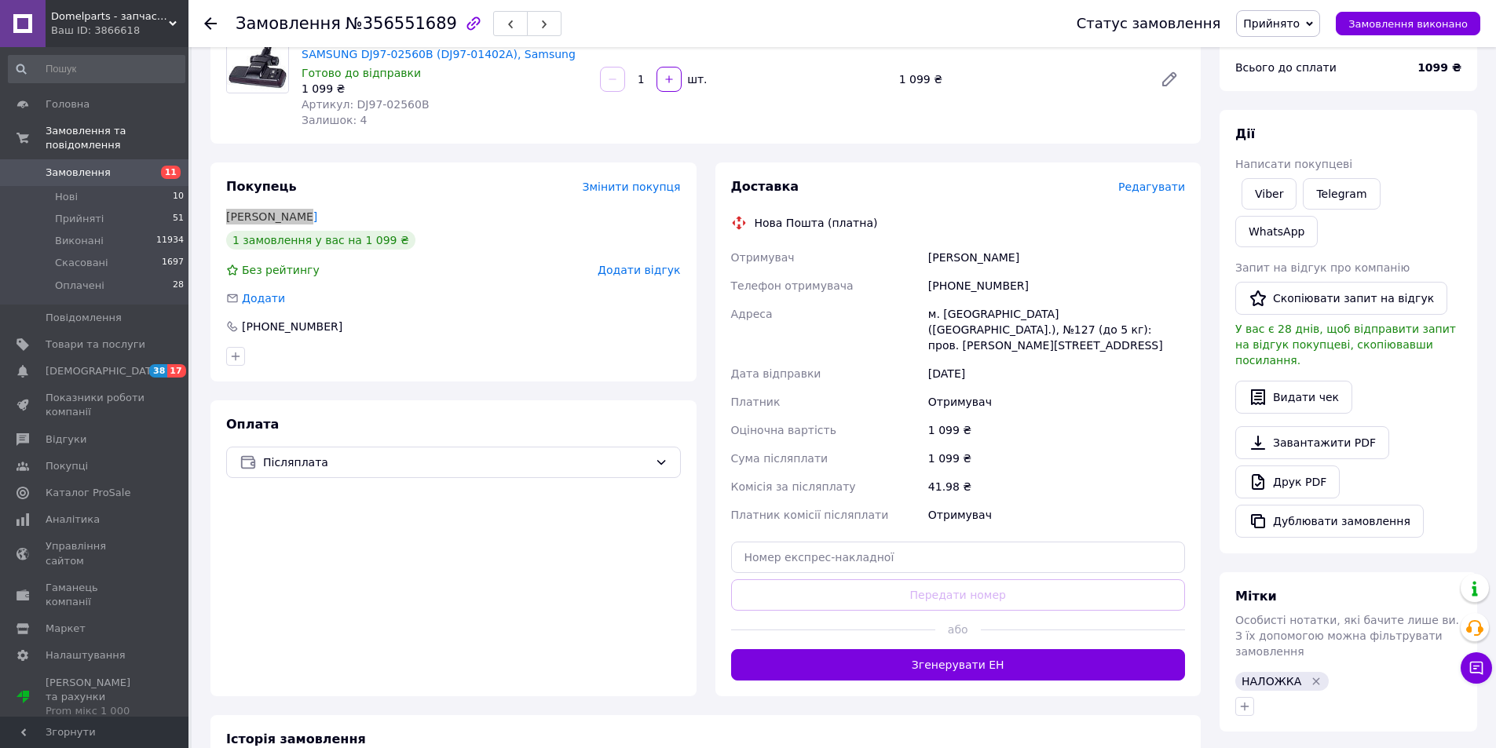
scroll to position [183, 0]
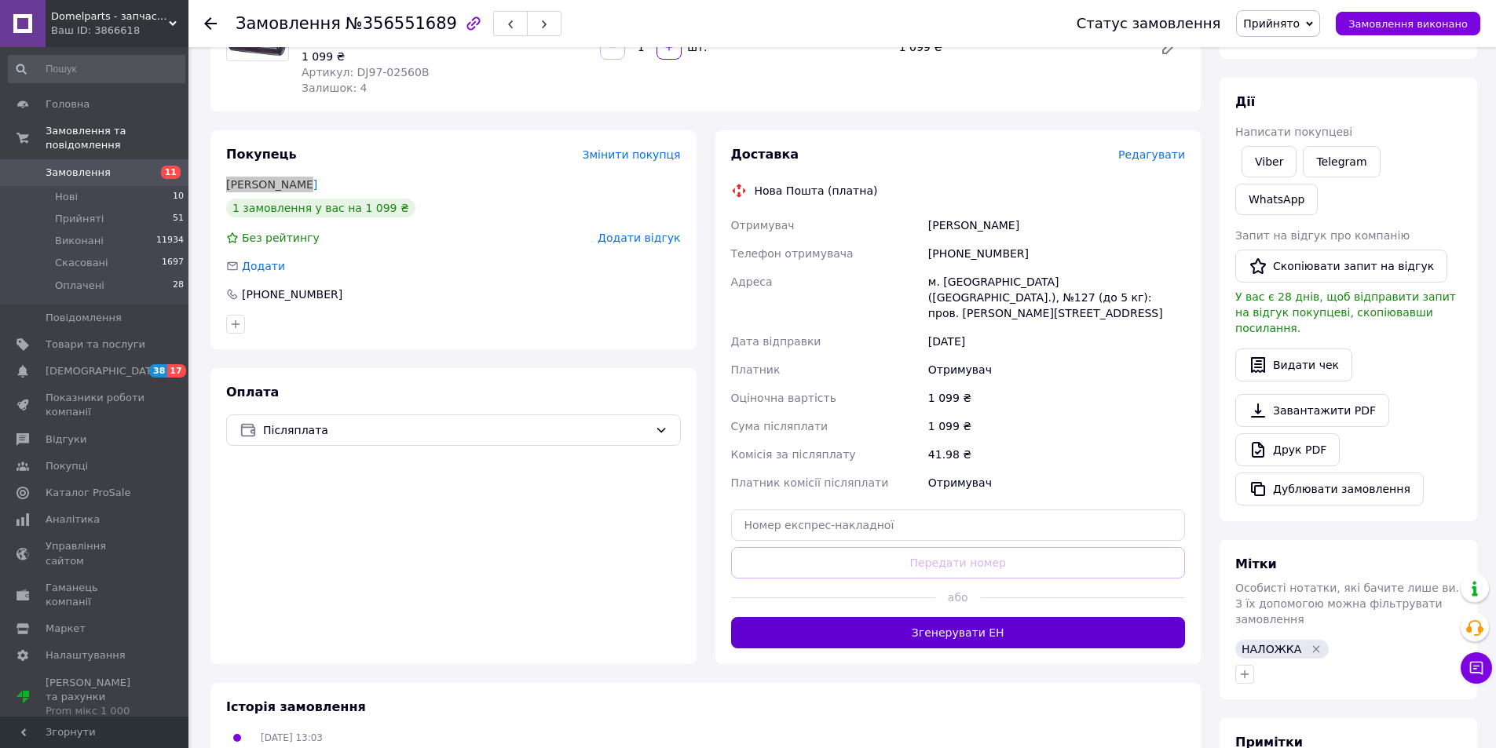
click at [909, 620] on button "Згенерувати ЕН" at bounding box center [958, 632] width 455 height 31
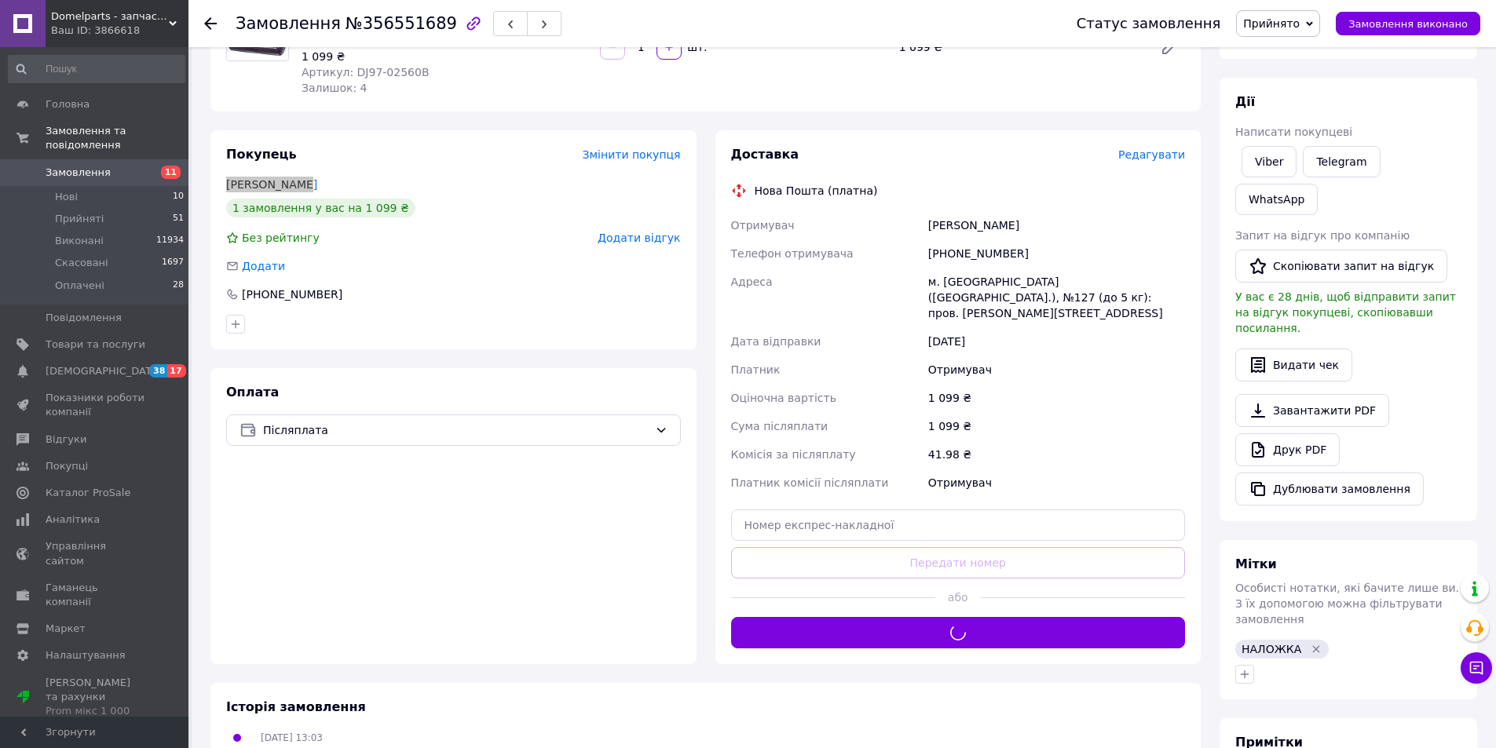
scroll to position [0, 0]
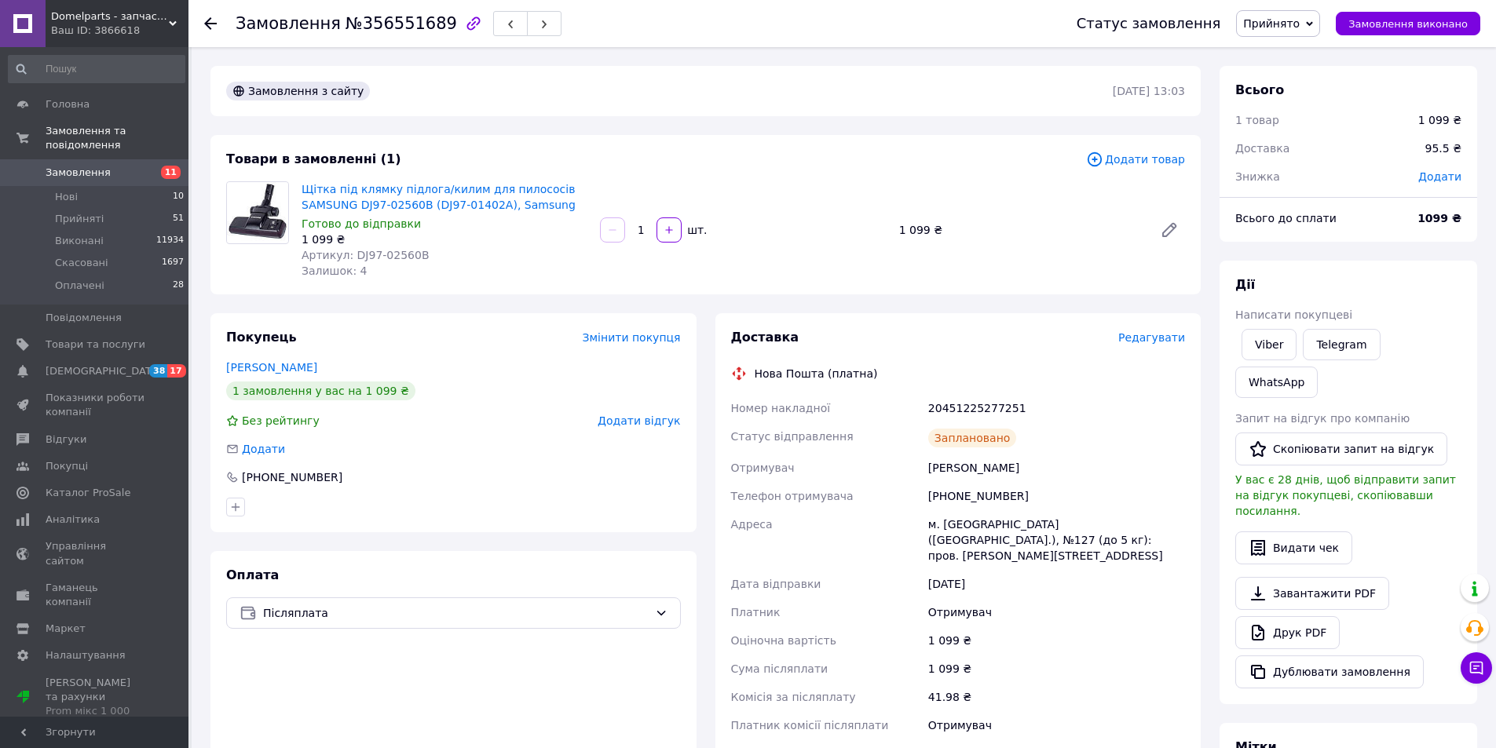
click at [208, 24] on use at bounding box center [210, 23] width 13 height 13
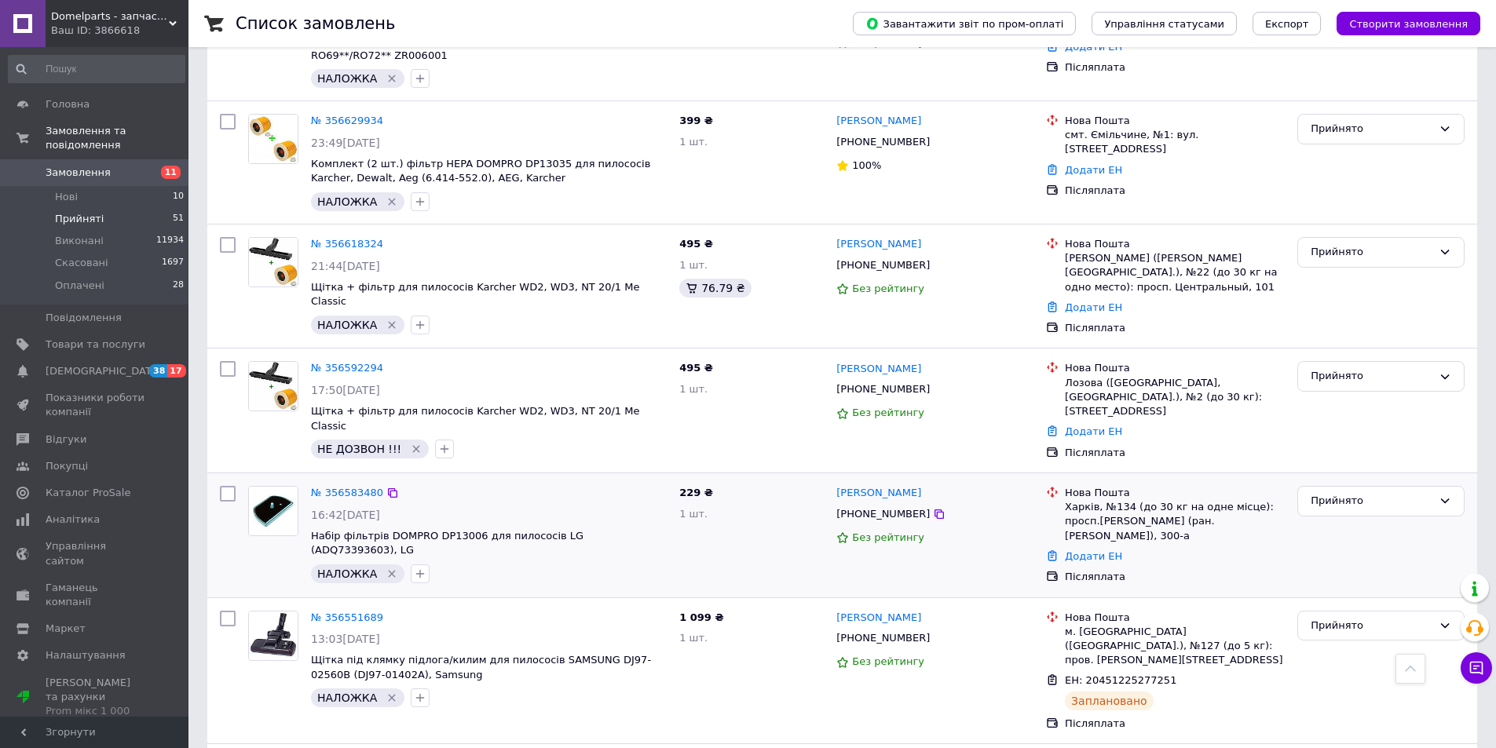
scroll to position [430, 0]
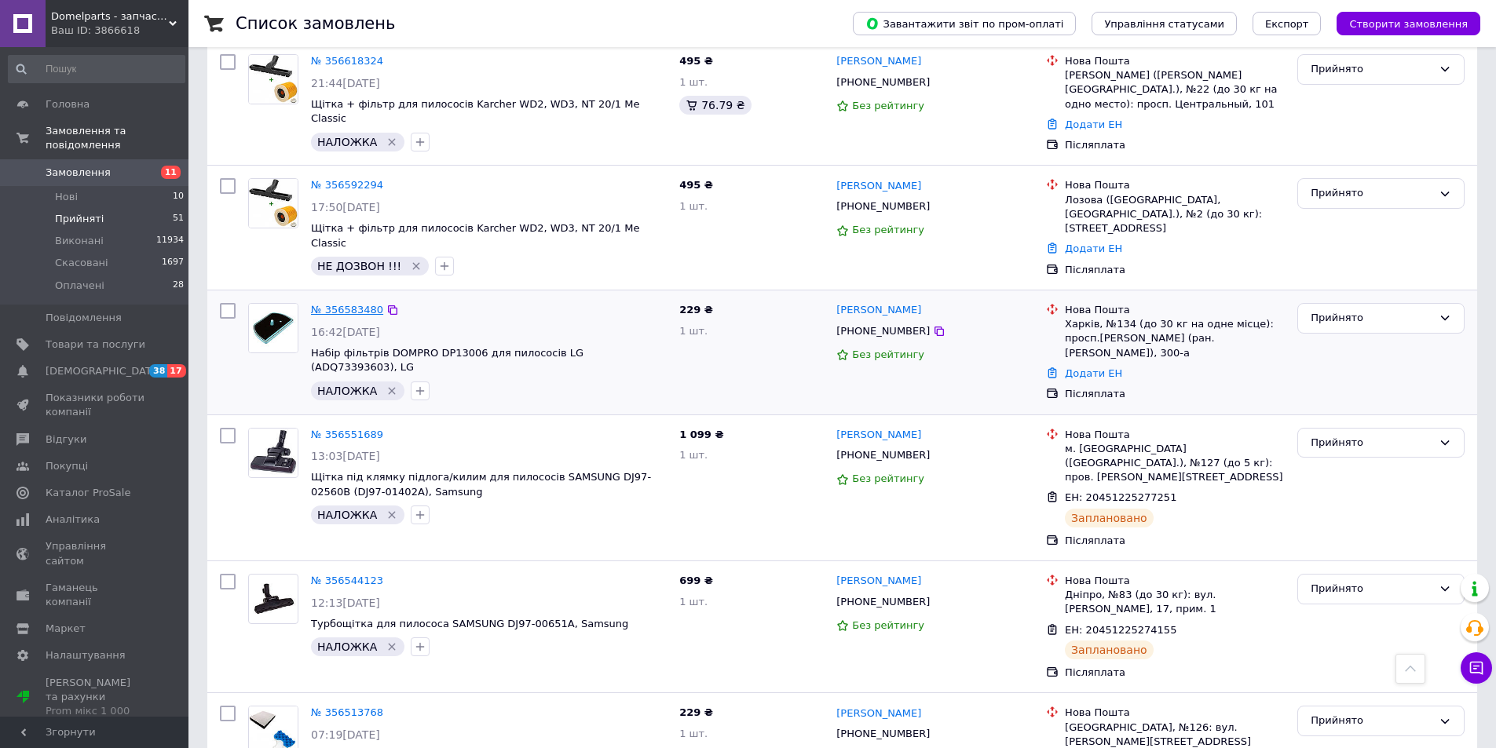
click at [342, 304] on link "№ 356583480" at bounding box center [347, 310] width 72 height 12
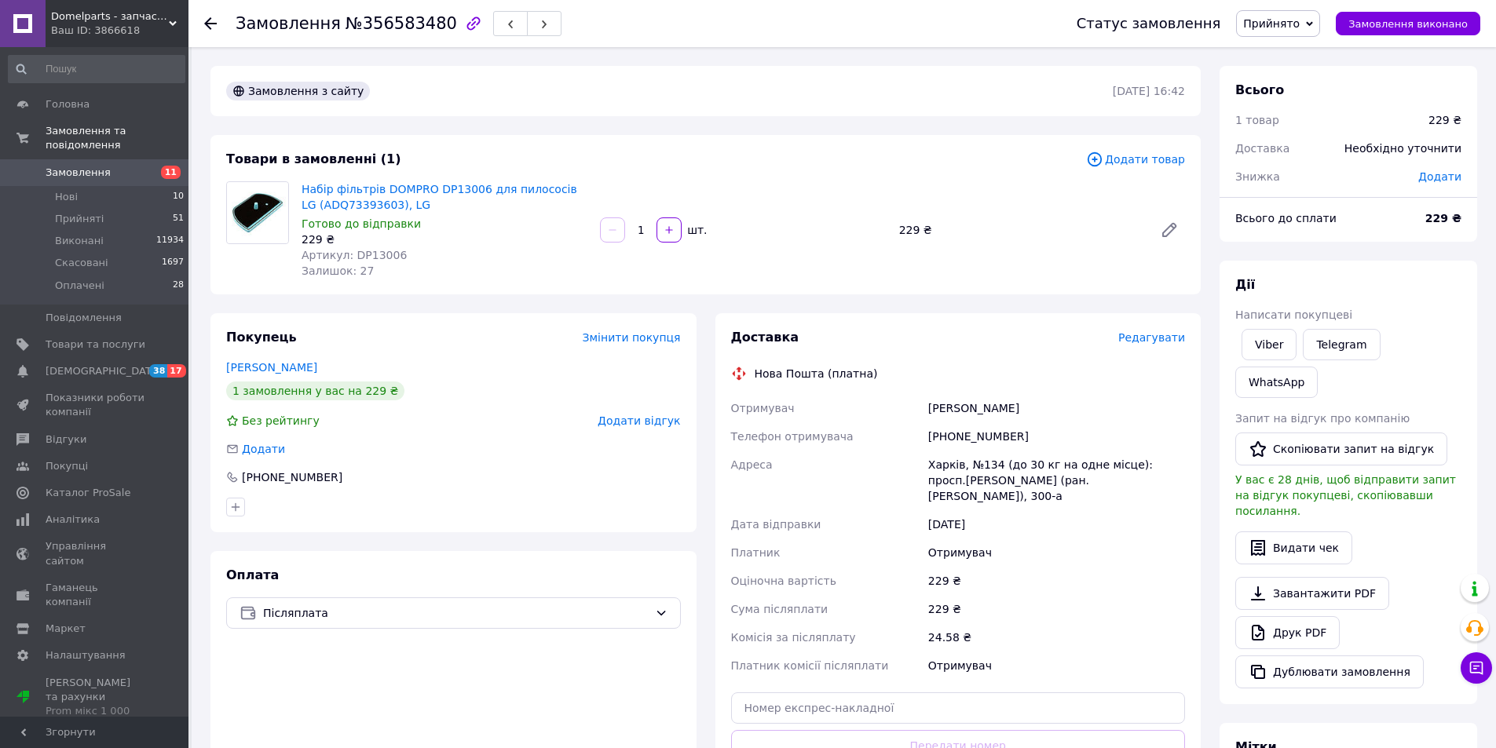
drag, startPoint x: 310, startPoint y: 364, endPoint x: 214, endPoint y: 364, distance: 96.6
click at [214, 364] on div "Покупець Змінити покупця Лушпіна Тетяна 1 замовлення у вас на 229 ₴ Без рейтинг…" at bounding box center [453, 422] width 486 height 219
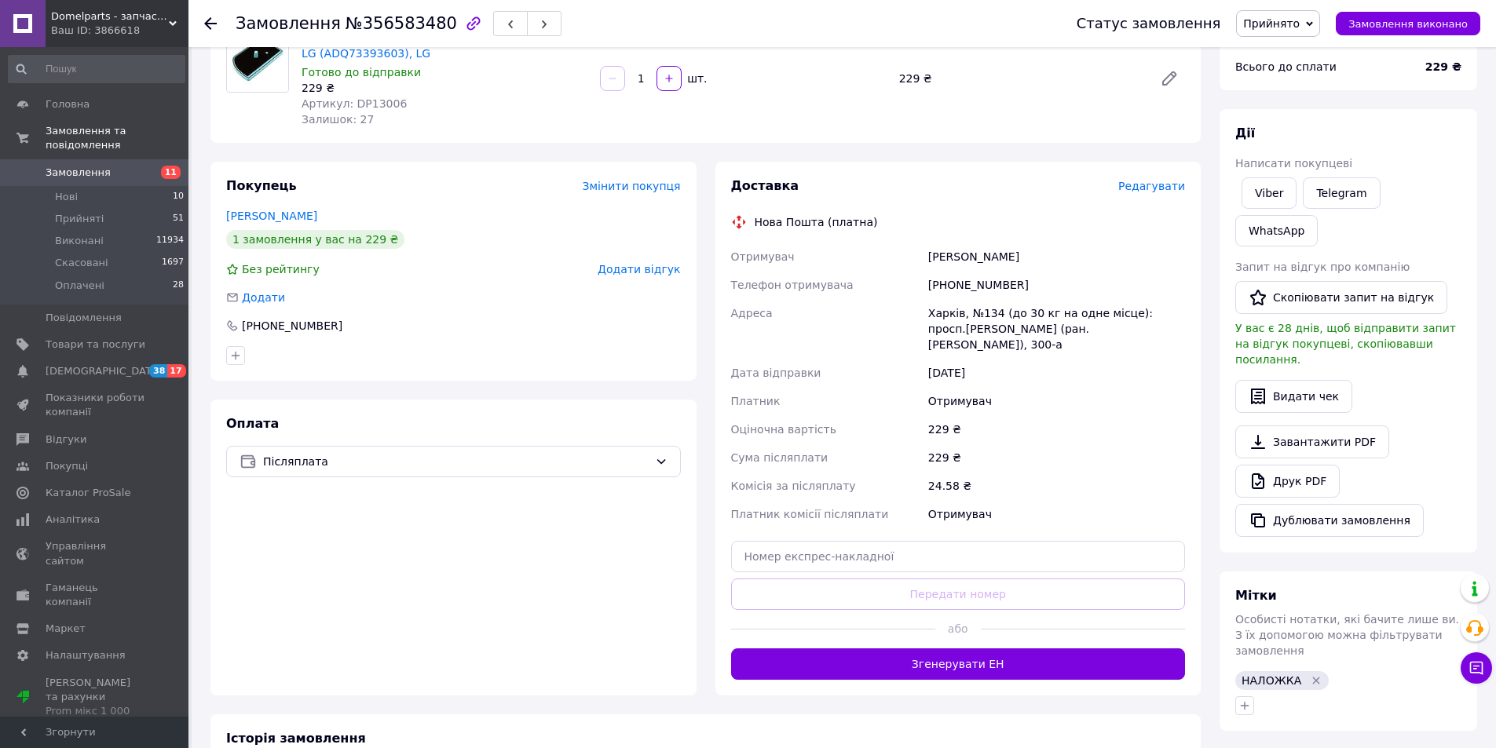
scroll to position [311, 0]
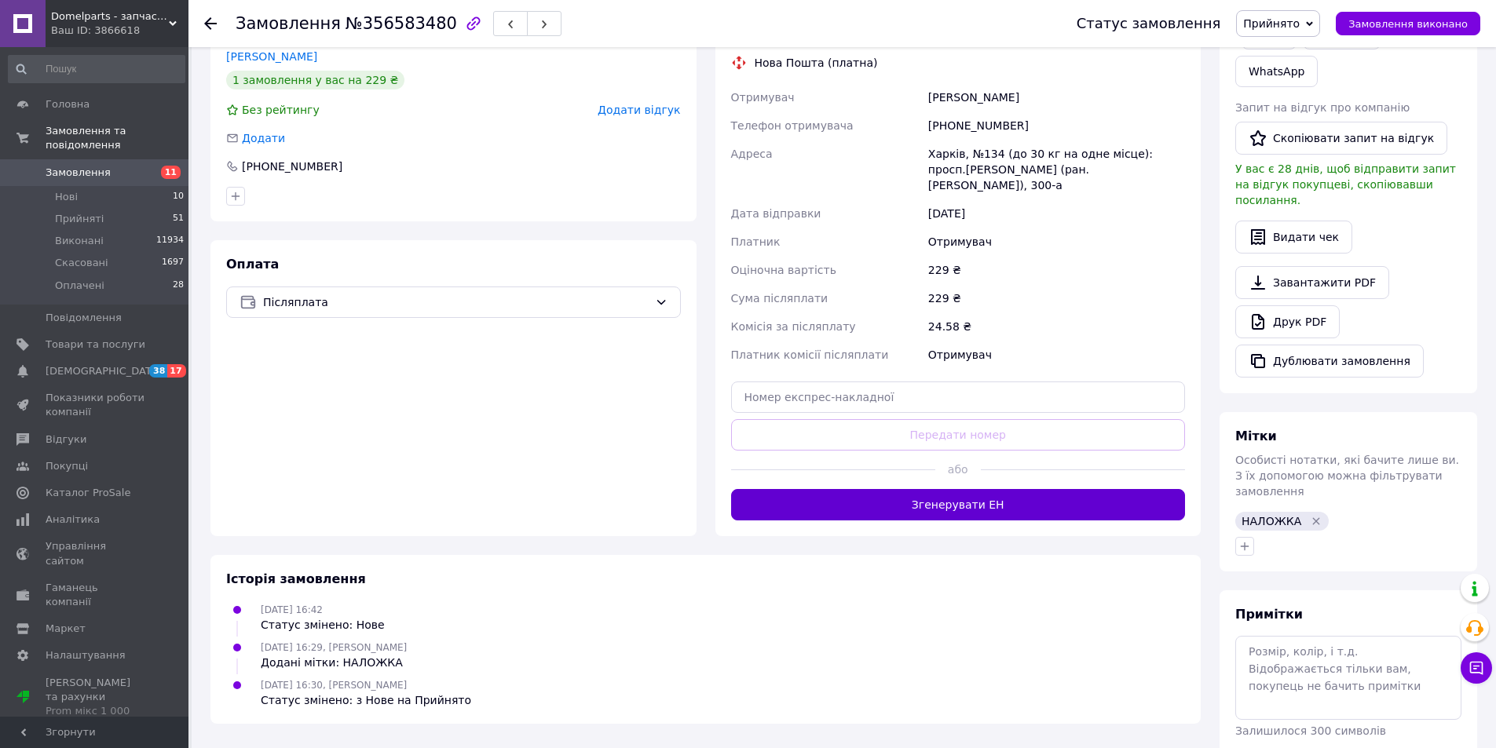
click at [909, 496] on button "Згенерувати ЕН" at bounding box center [958, 504] width 455 height 31
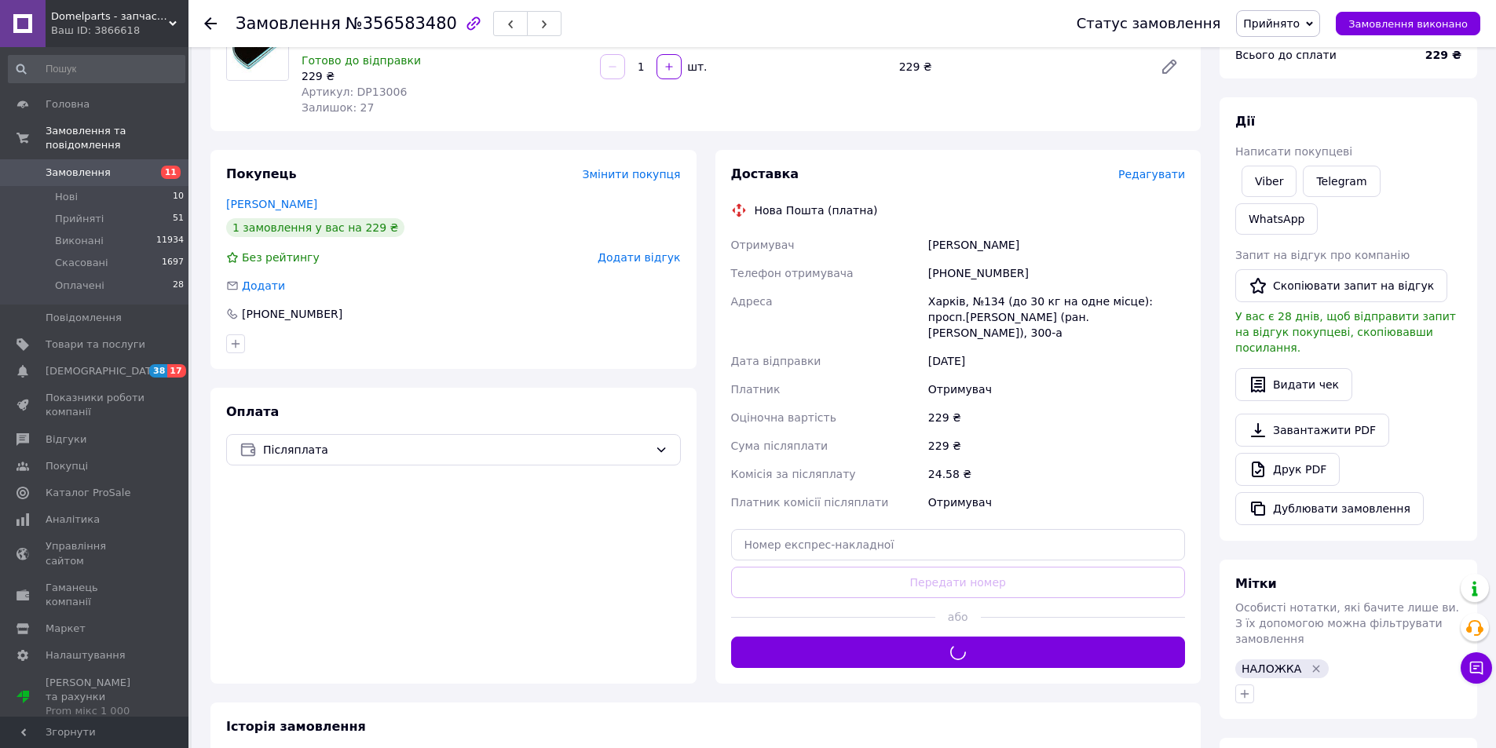
scroll to position [128, 0]
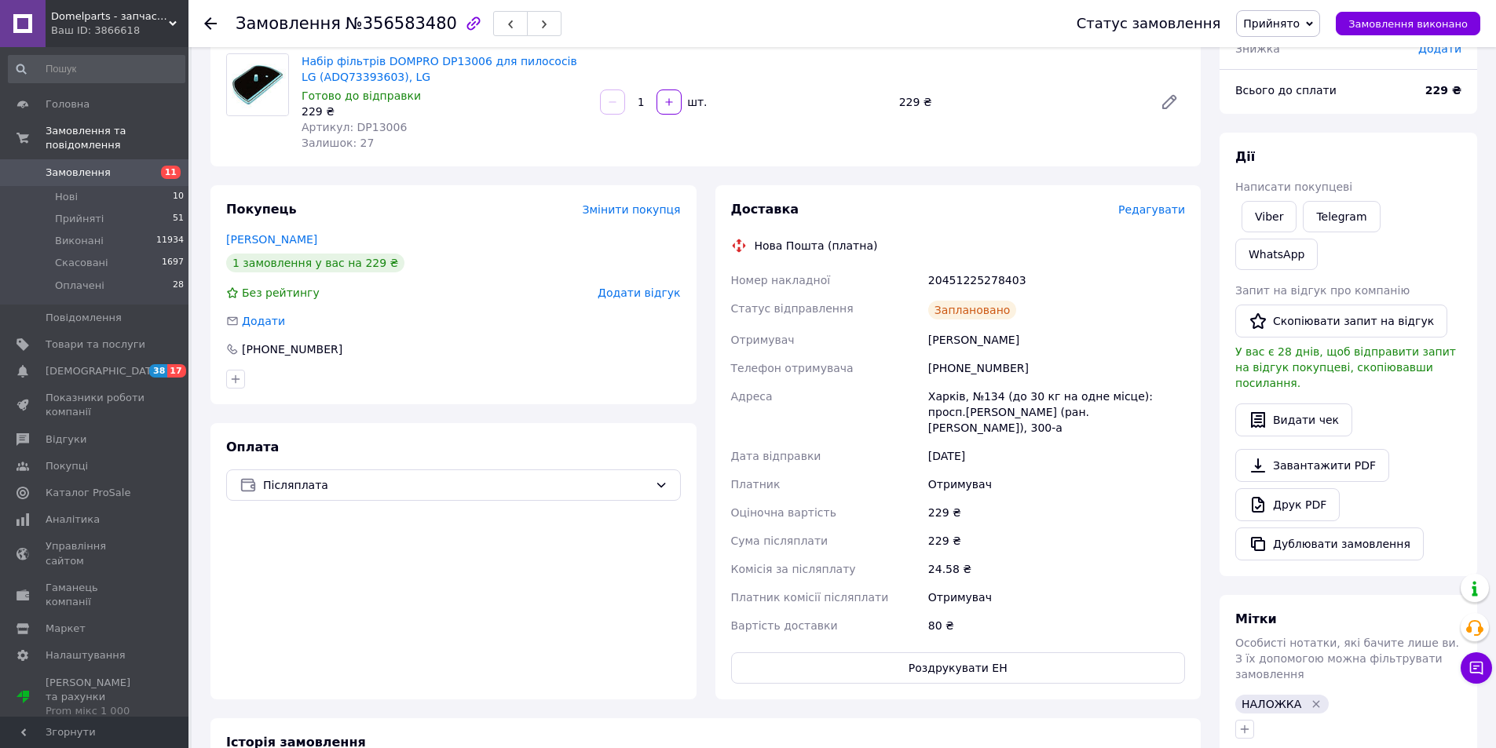
click at [204, 23] on icon at bounding box center [210, 23] width 13 height 13
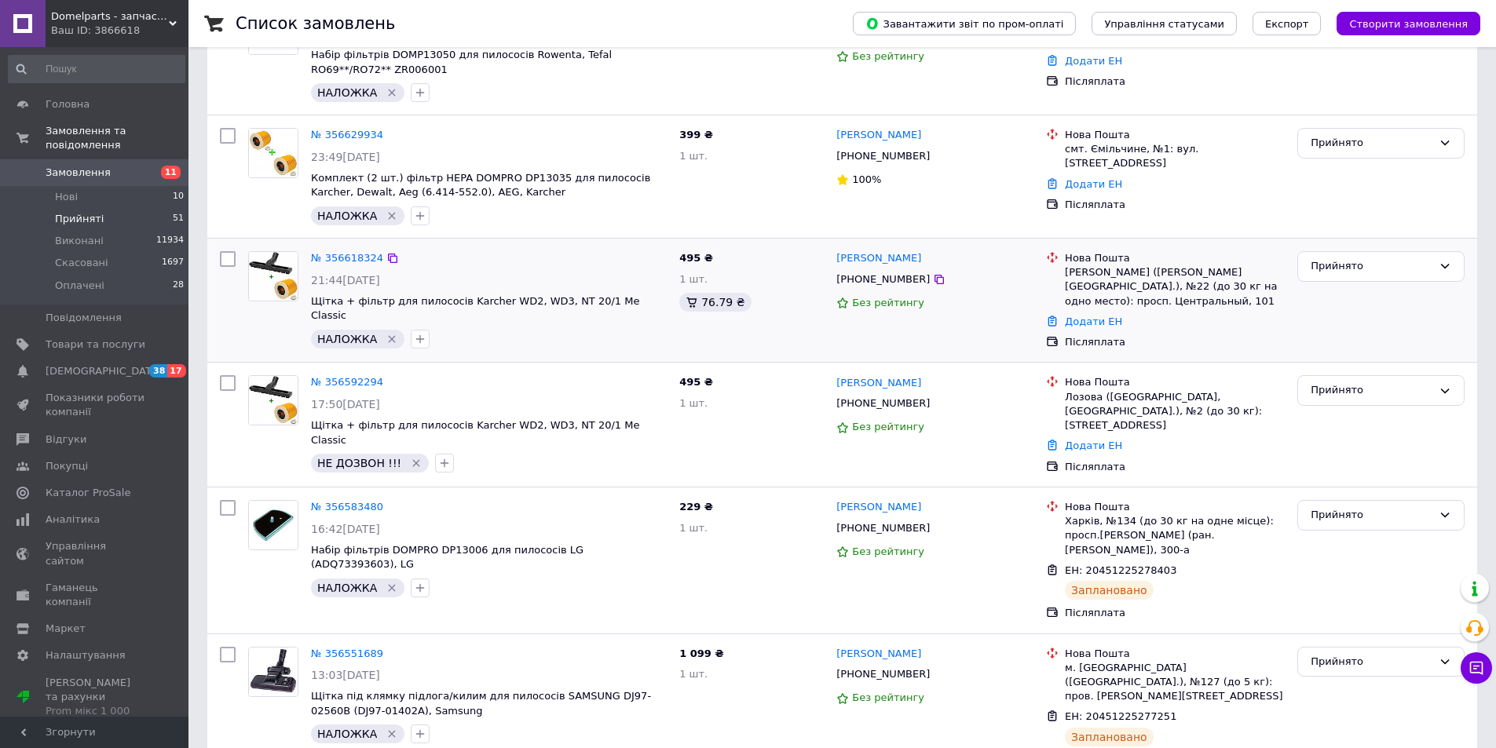
scroll to position [269, 0]
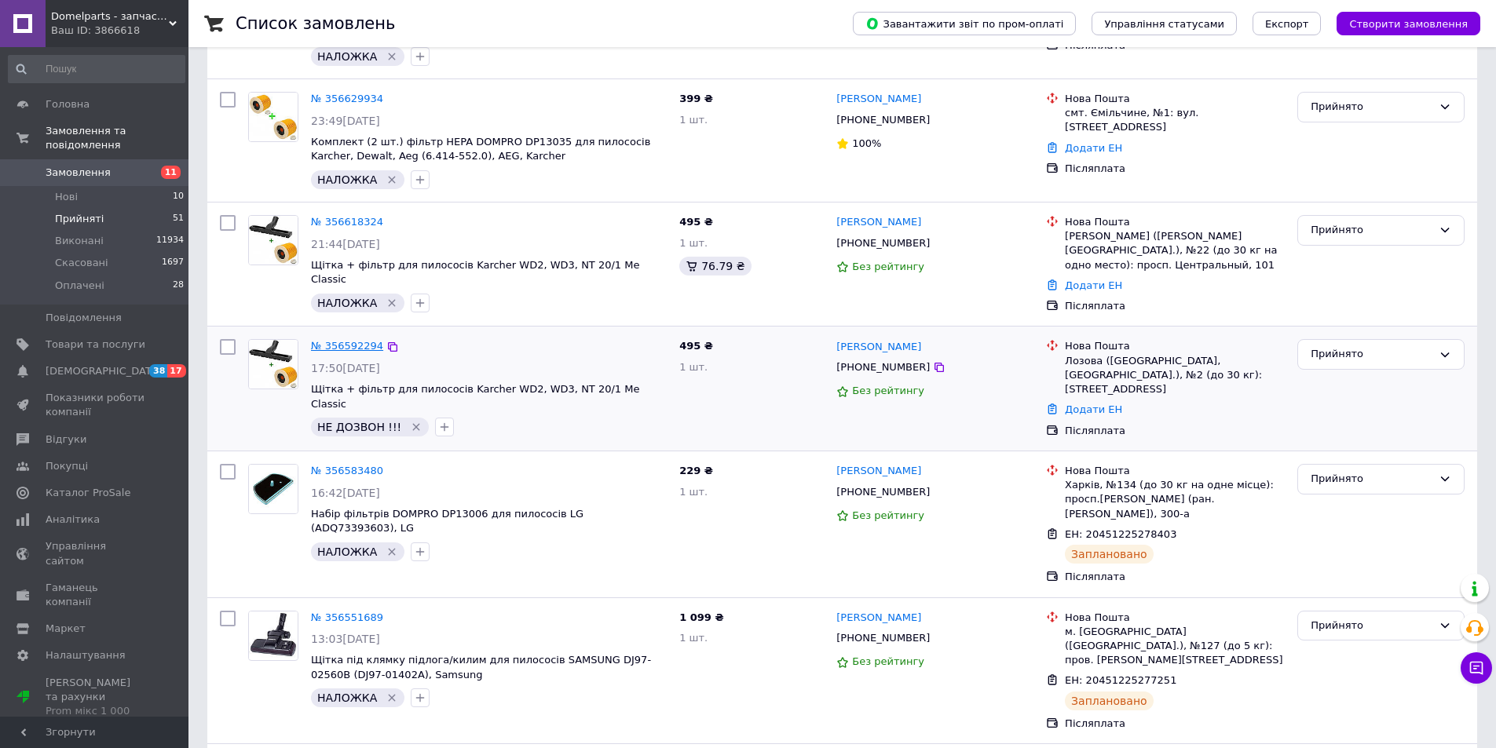
click at [362, 340] on link "№ 356592294" at bounding box center [347, 346] width 72 height 12
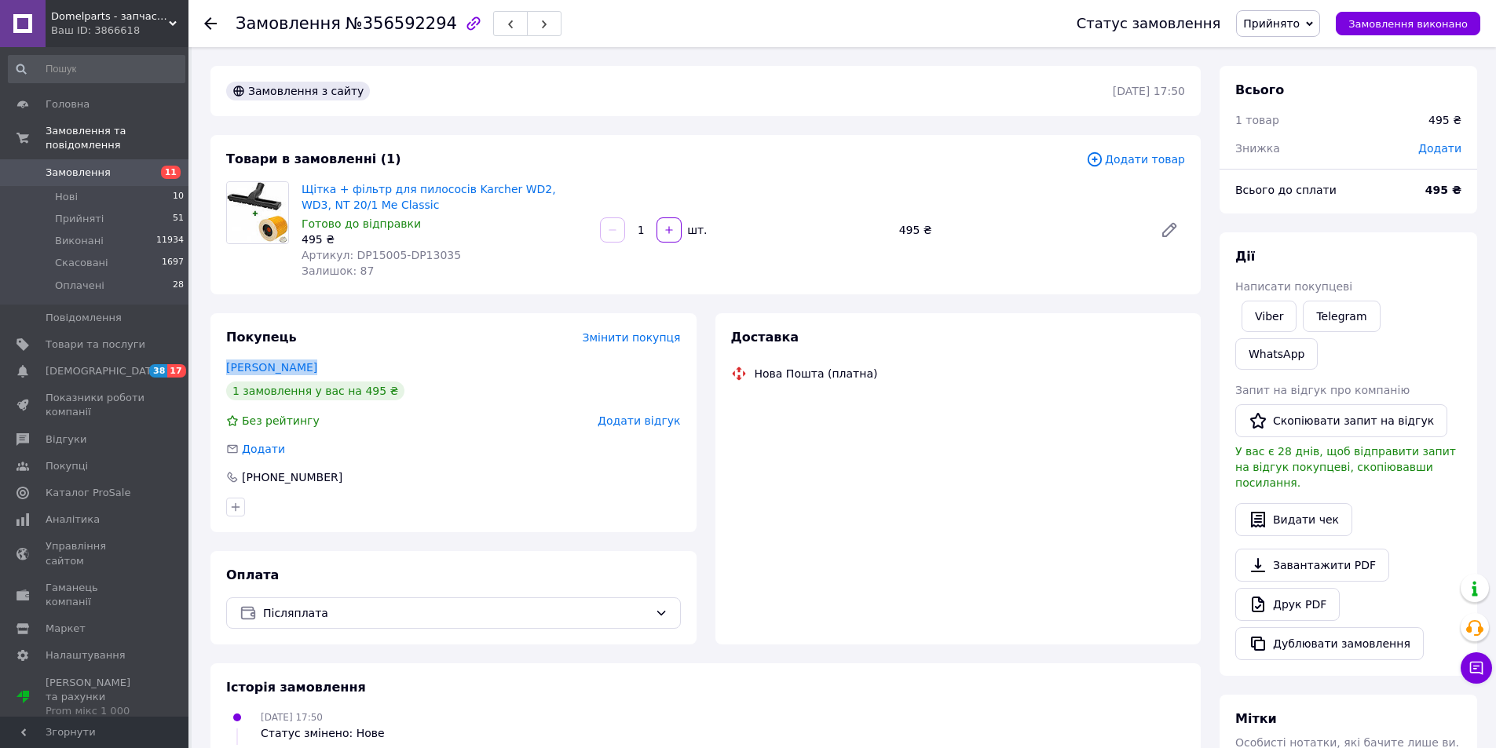
drag, startPoint x: 313, startPoint y: 369, endPoint x: 220, endPoint y: 367, distance: 93.5
click at [218, 367] on div "Покупець Змінити покупця Чаплюн Дарина 1 замовлення у вас на 495 ₴ Без рейтингу…" at bounding box center [453, 422] width 486 height 219
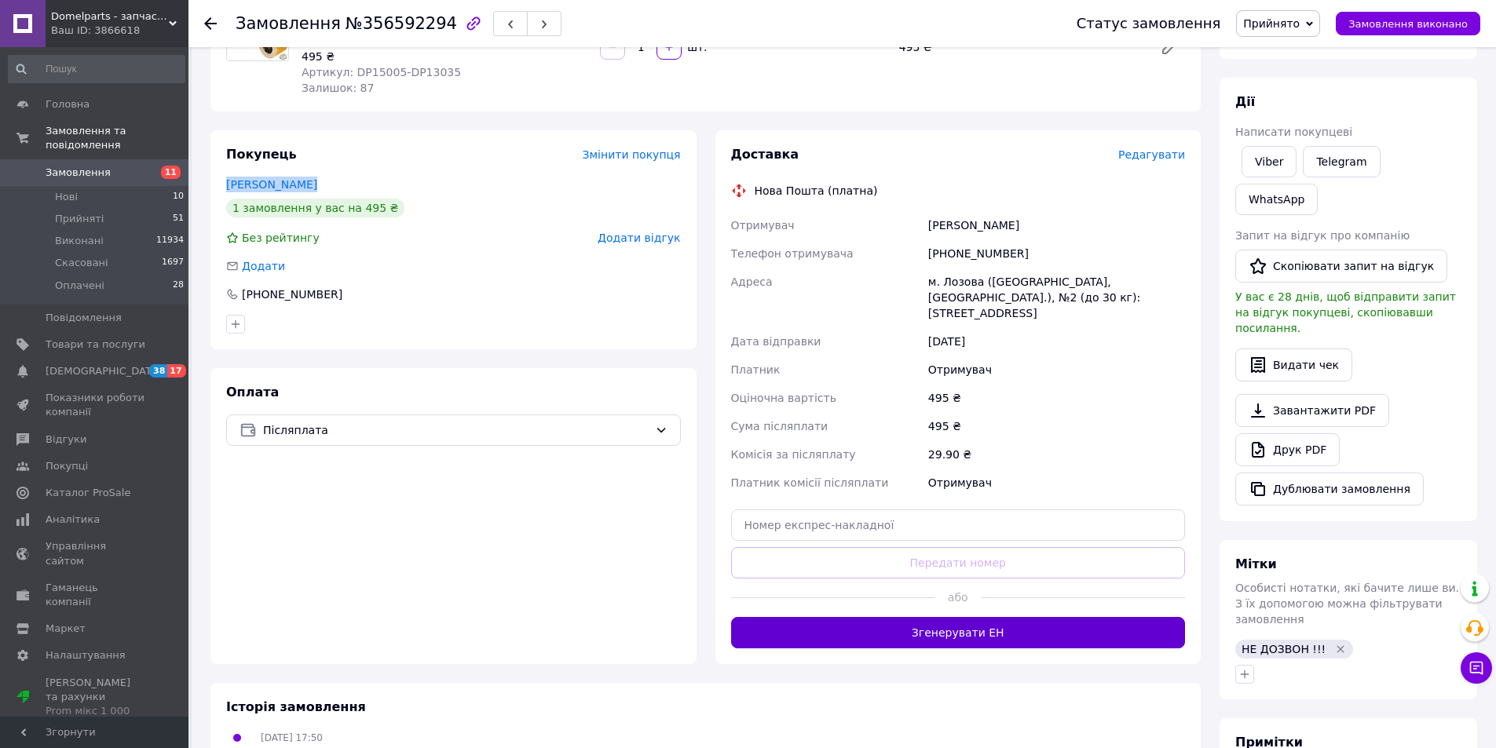
click at [891, 622] on button "Згенерувати ЕН" at bounding box center [958, 632] width 455 height 31
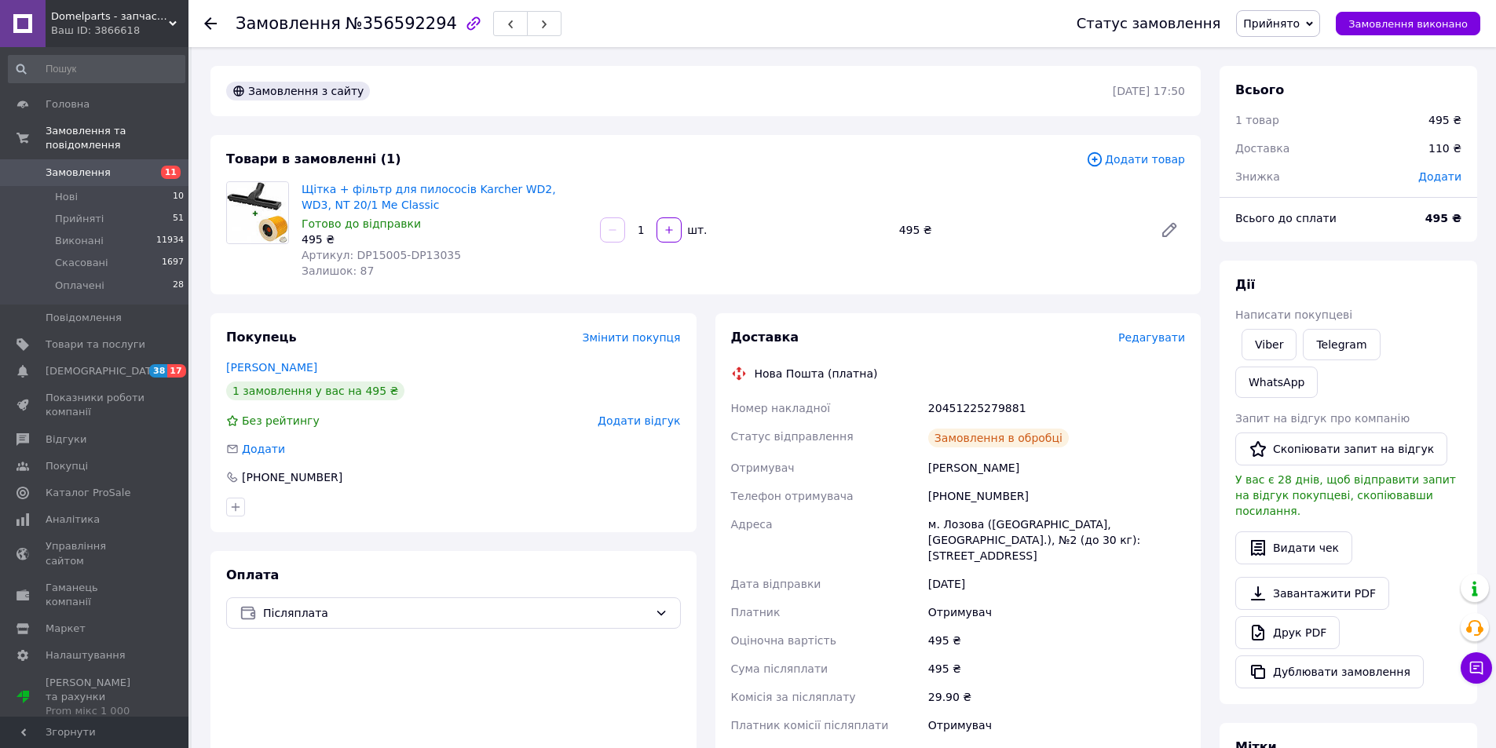
click at [211, 22] on icon at bounding box center [210, 23] width 13 height 13
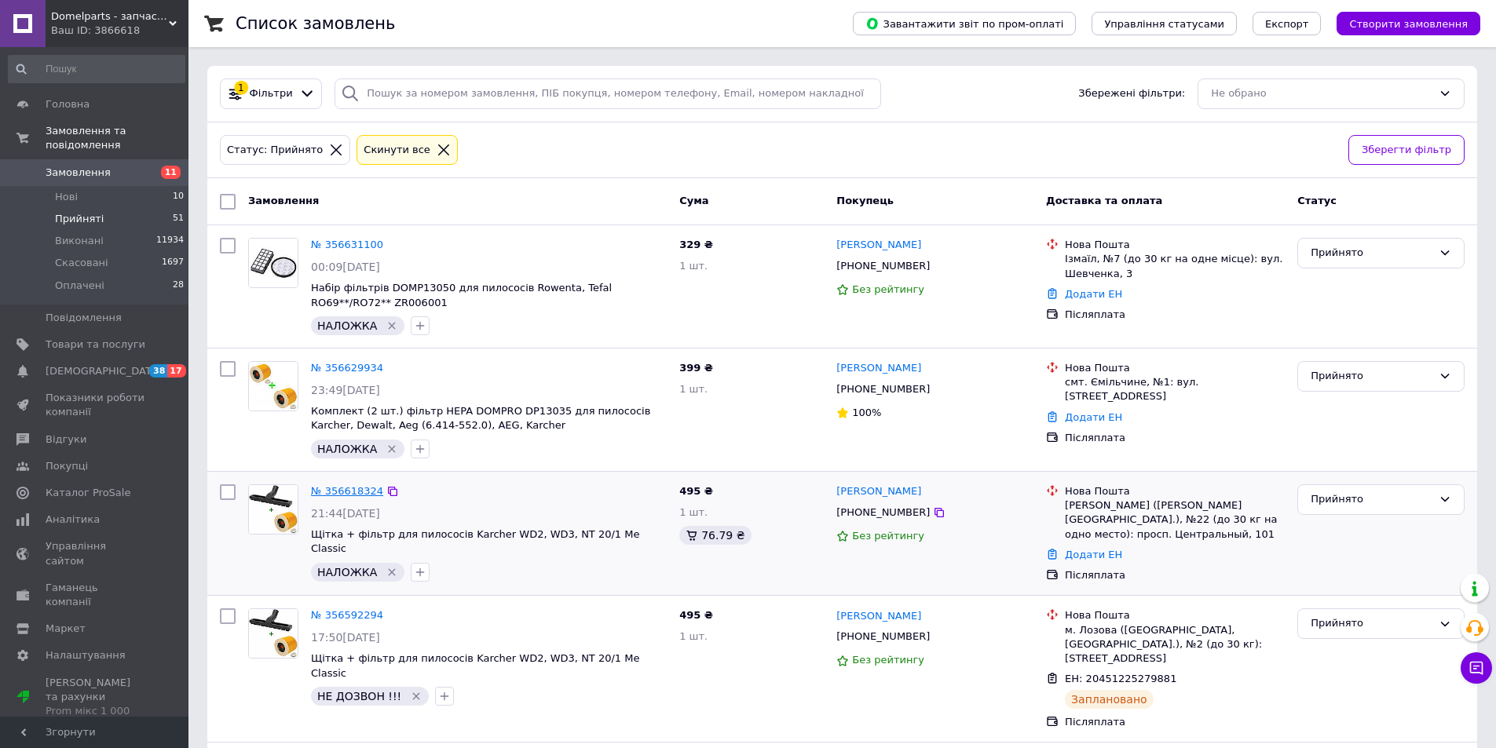
click at [364, 489] on link "№ 356618324" at bounding box center [347, 491] width 72 height 12
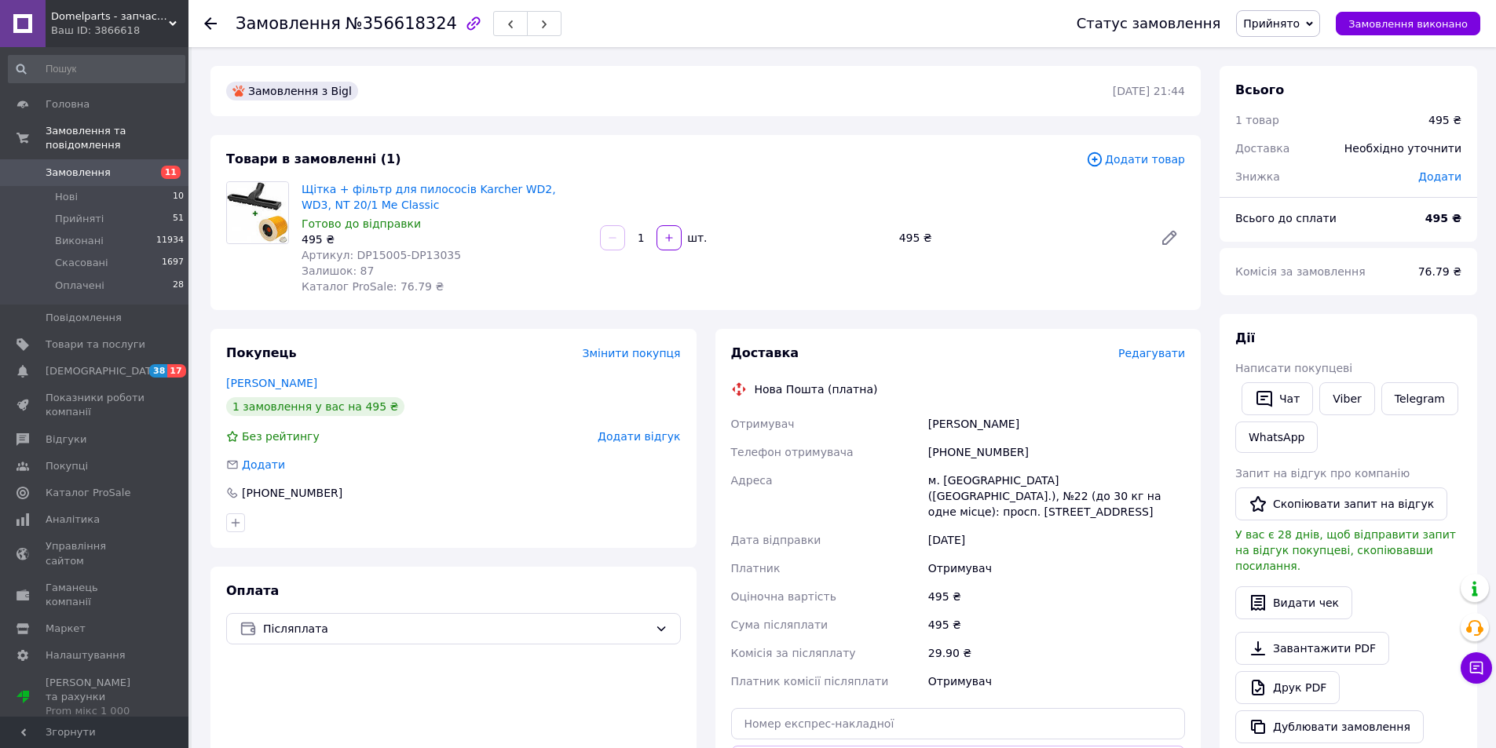
drag, startPoint x: 319, startPoint y: 379, endPoint x: 207, endPoint y: 378, distance: 112.3
click at [207, 378] on div "Покупець Змінити покупця Ігнатьєва Альона 1 замовлення у вас на 495 ₴ Без рейти…" at bounding box center [453, 596] width 505 height 534
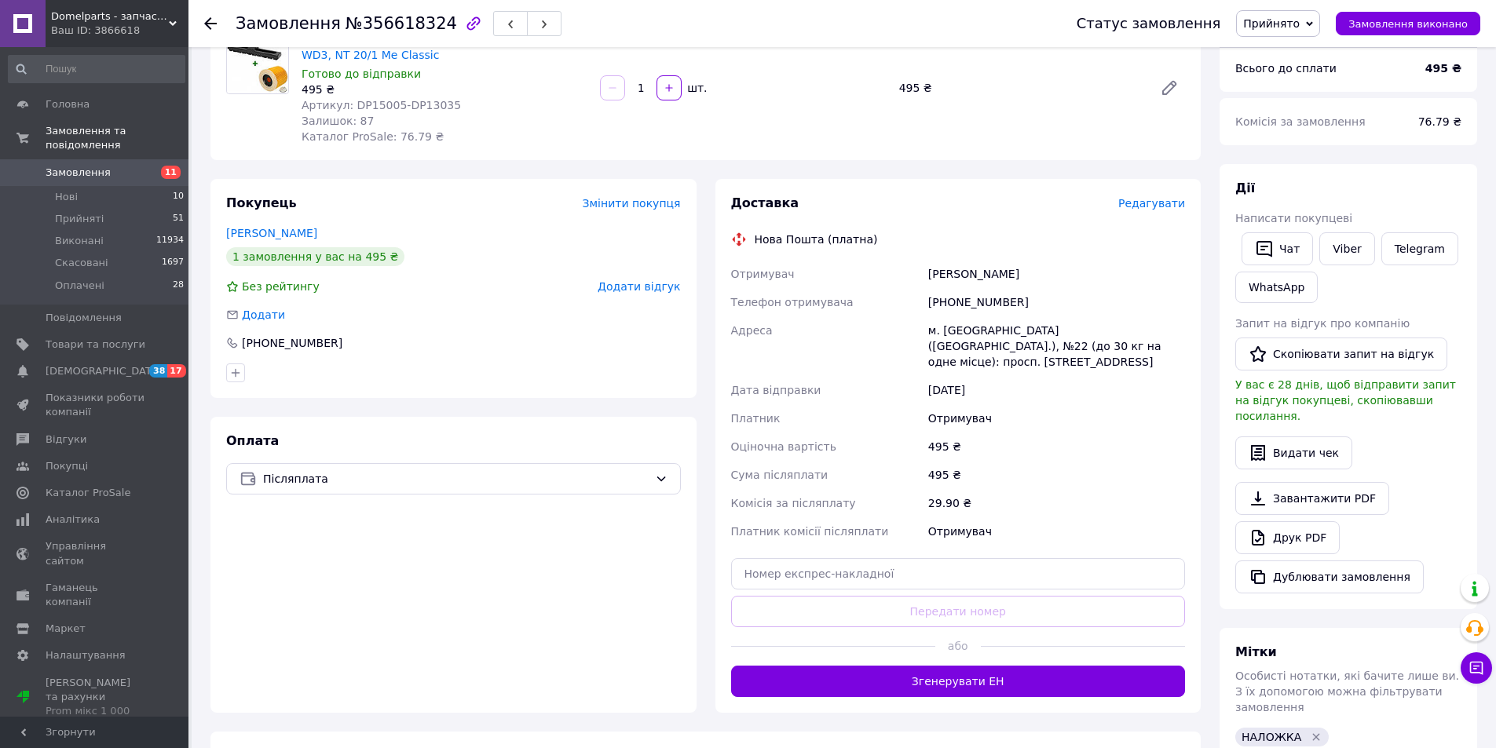
scroll to position [183, 0]
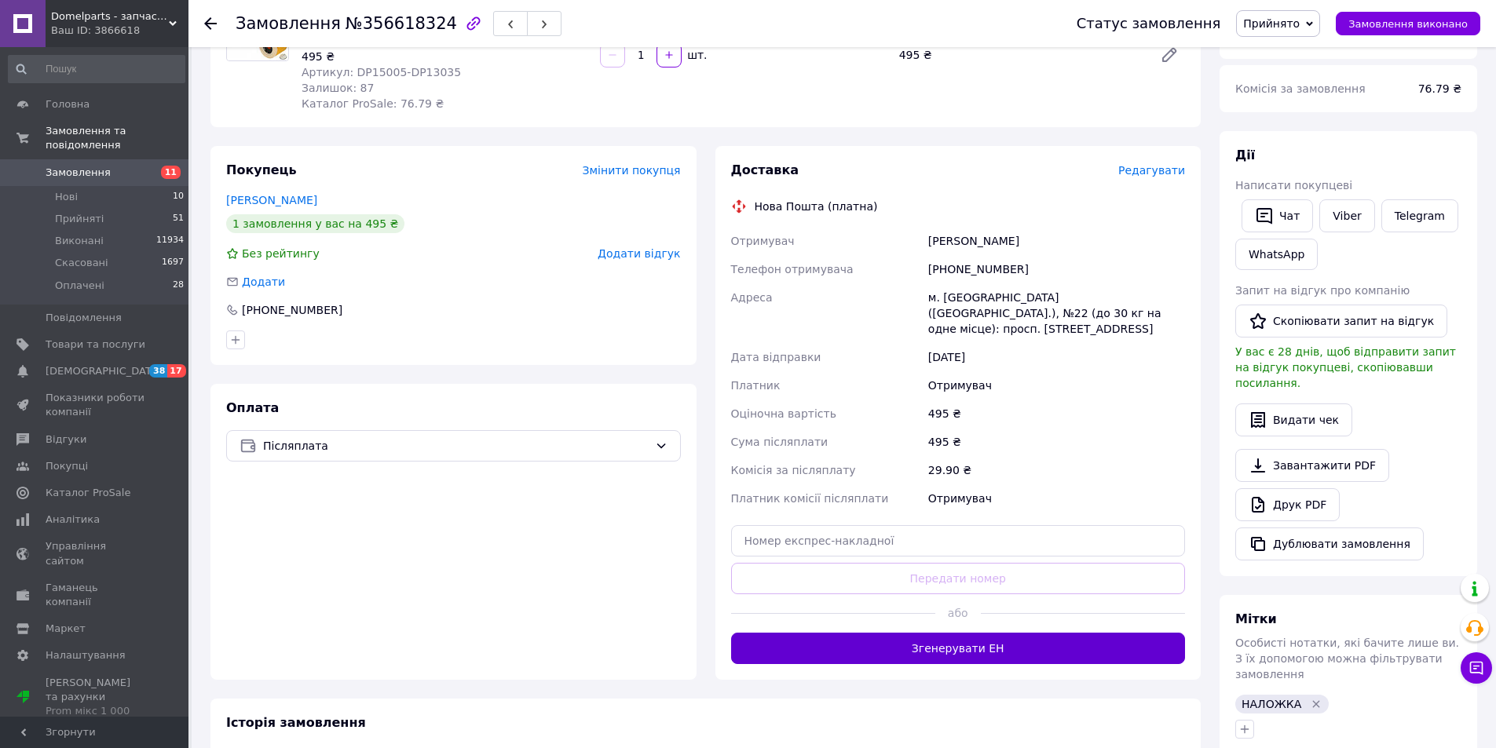
click at [891, 633] on button "Згенерувати ЕН" at bounding box center [958, 648] width 455 height 31
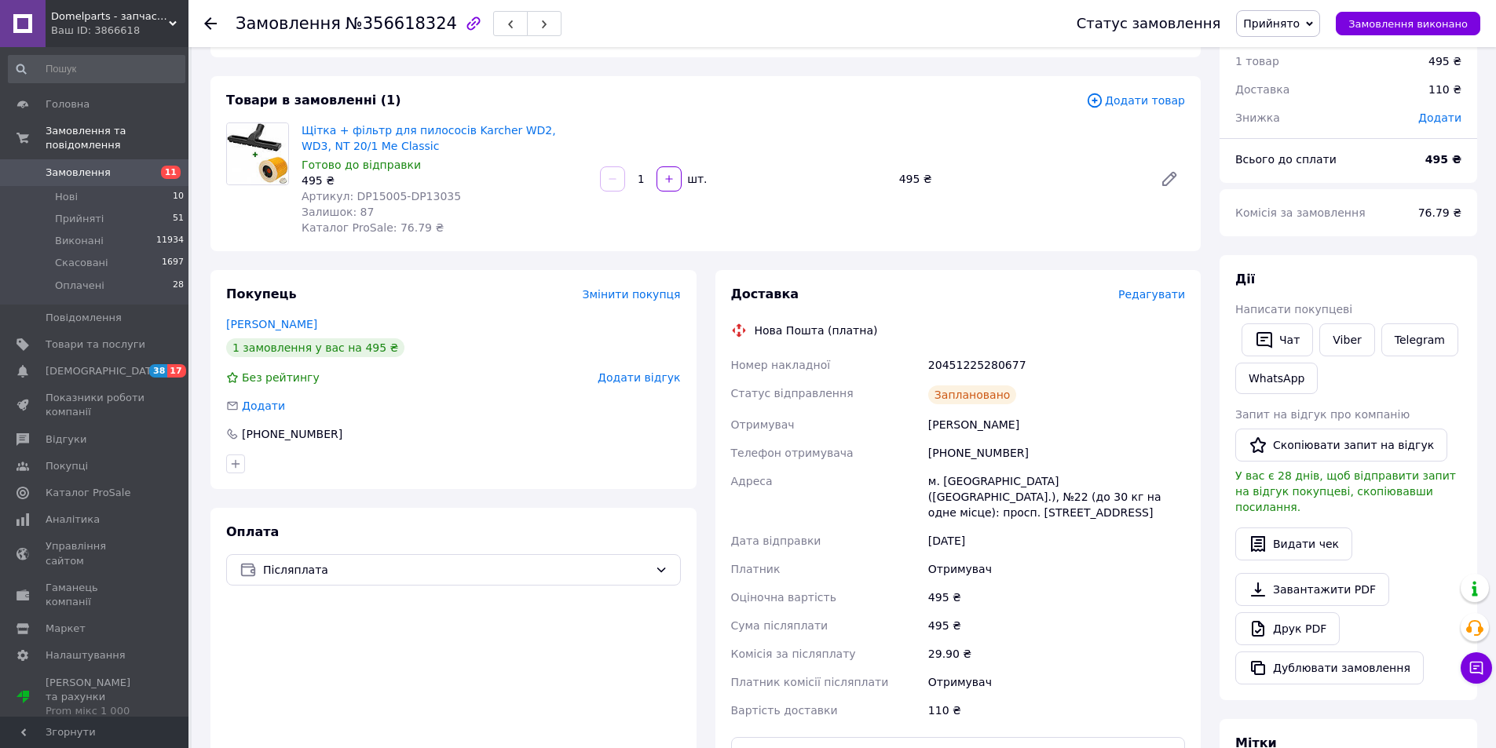
scroll to position [0, 0]
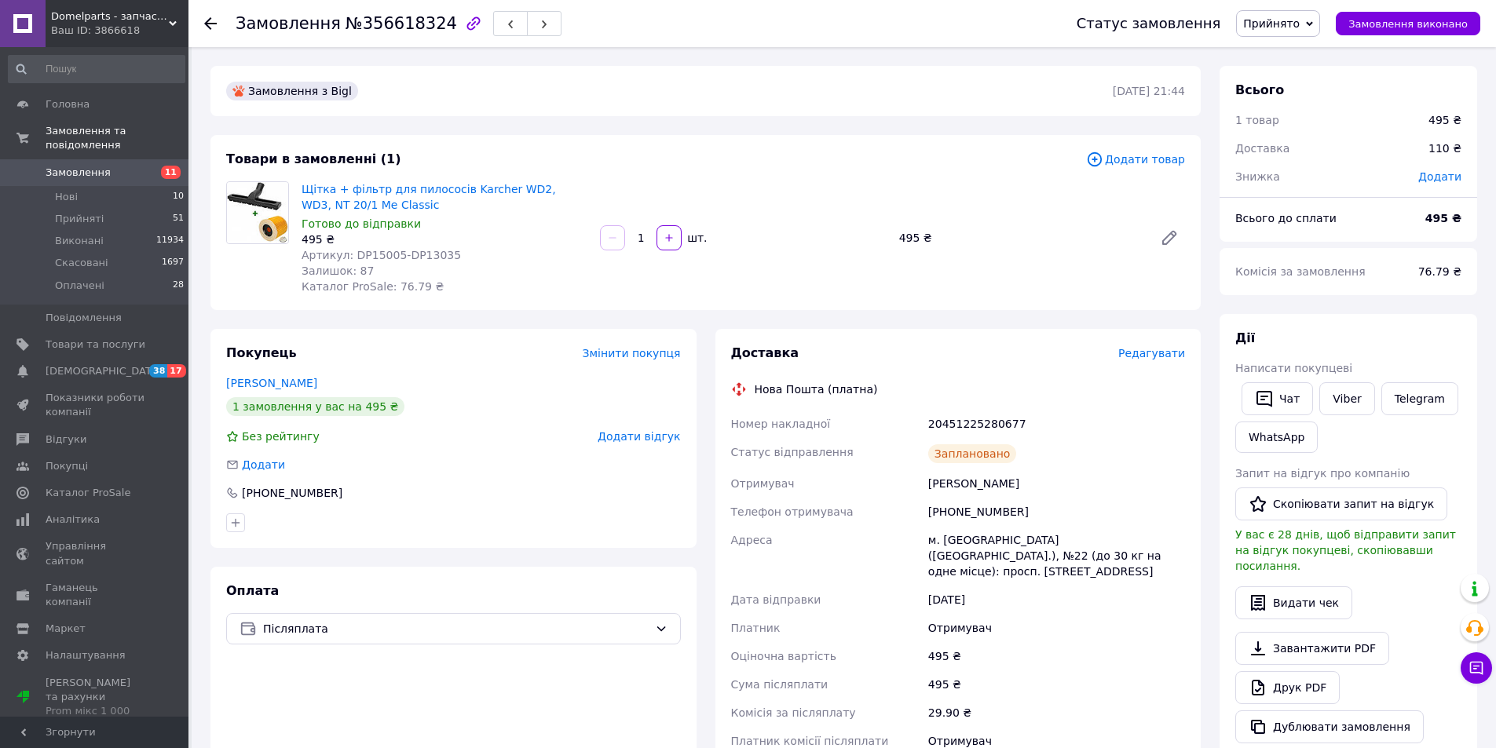
click at [212, 24] on use at bounding box center [210, 23] width 13 height 13
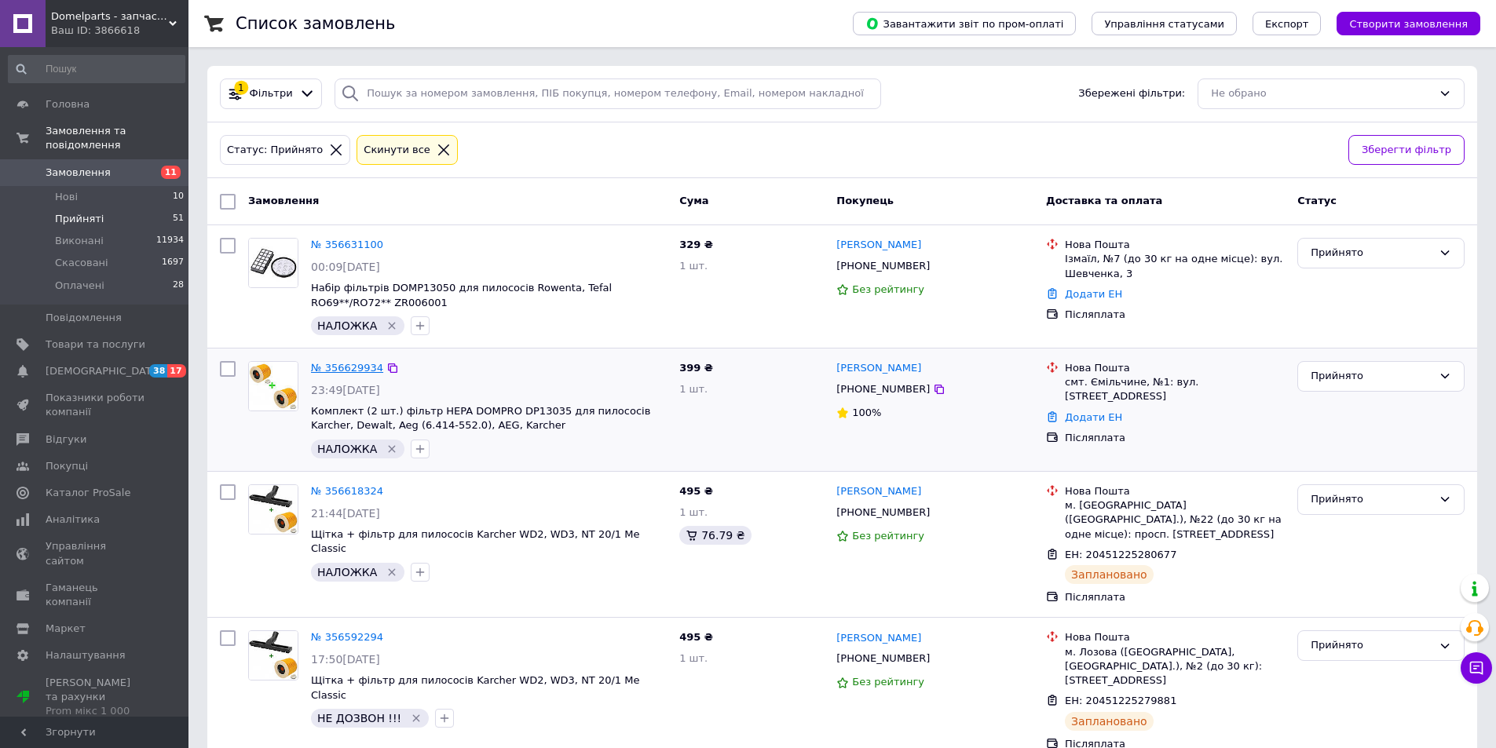
click at [350, 371] on link "№ 356629934" at bounding box center [347, 368] width 72 height 12
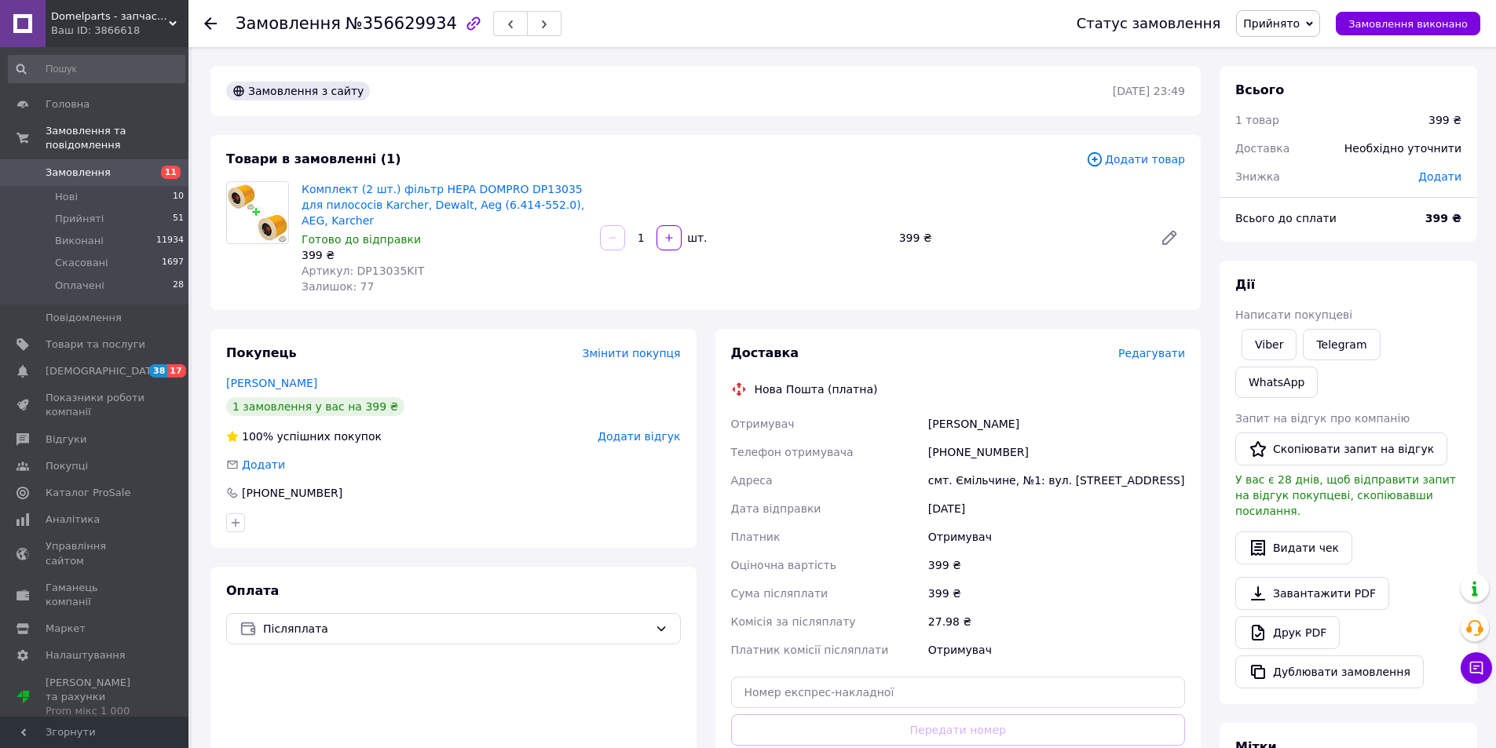
drag, startPoint x: 293, startPoint y: 376, endPoint x: 216, endPoint y: 377, distance: 77.0
click at [216, 377] on div "Покупець Змінити покупця Петрова Валерія 1 замовлення у вас на 399 ₴ 100% успіш…" at bounding box center [453, 438] width 486 height 219
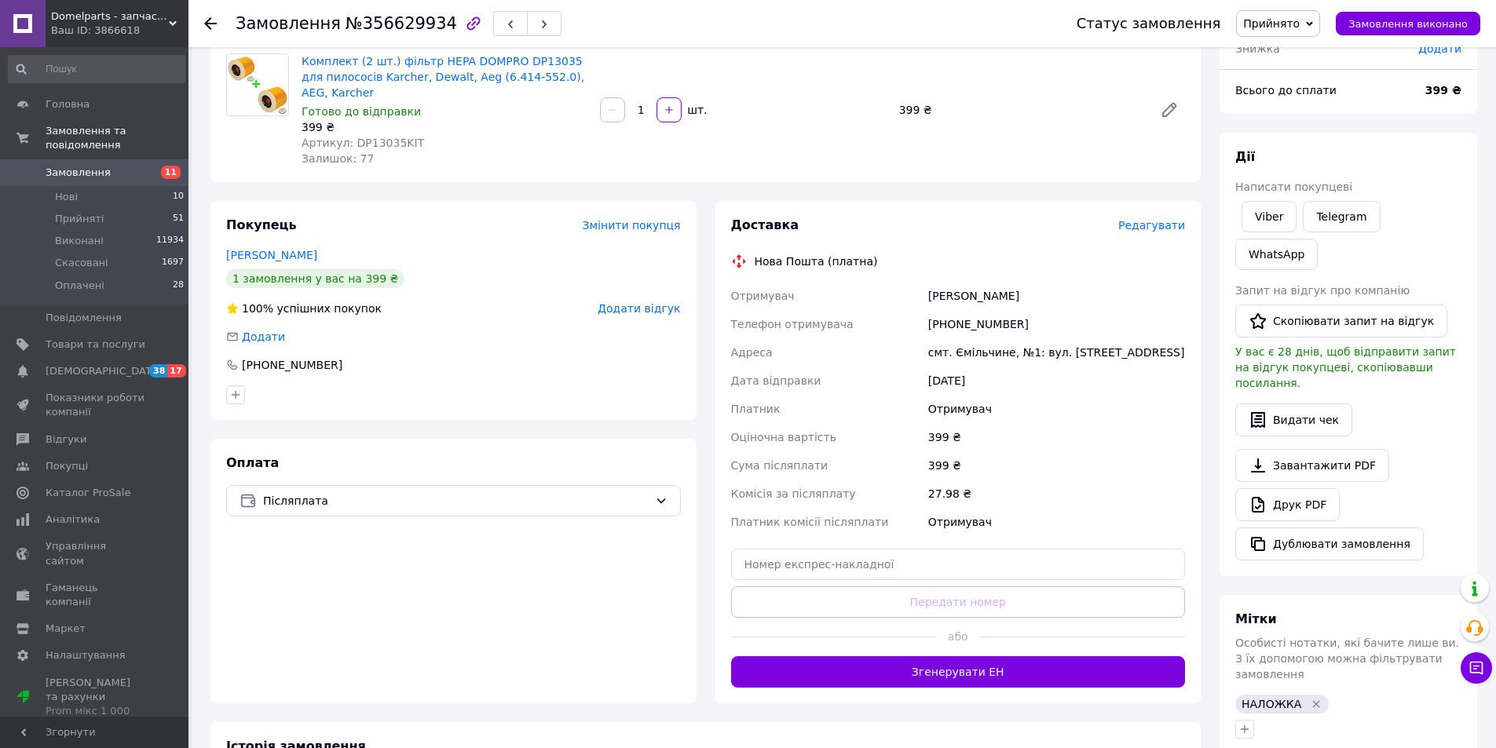
scroll to position [183, 0]
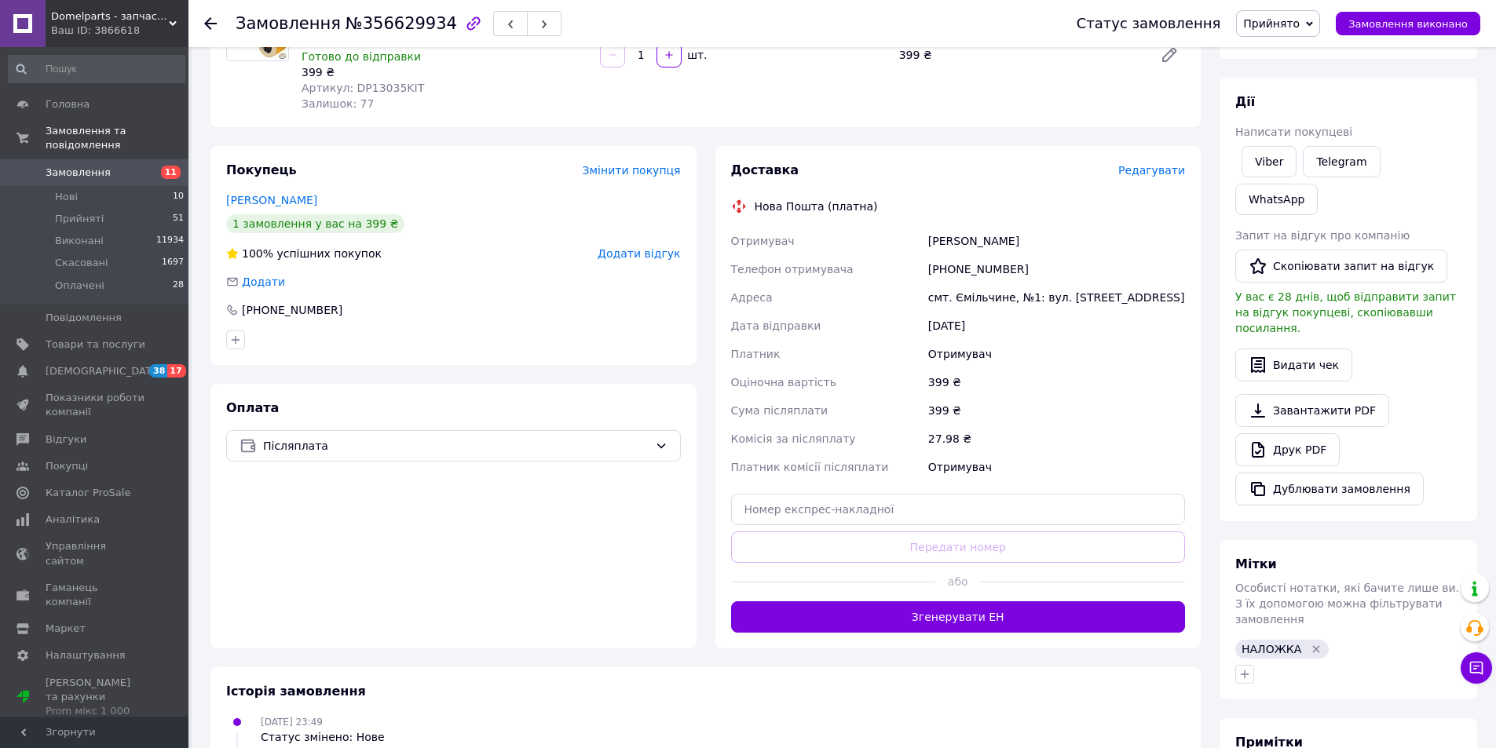
click at [837, 622] on button "Згенерувати ЕН" at bounding box center [958, 616] width 455 height 31
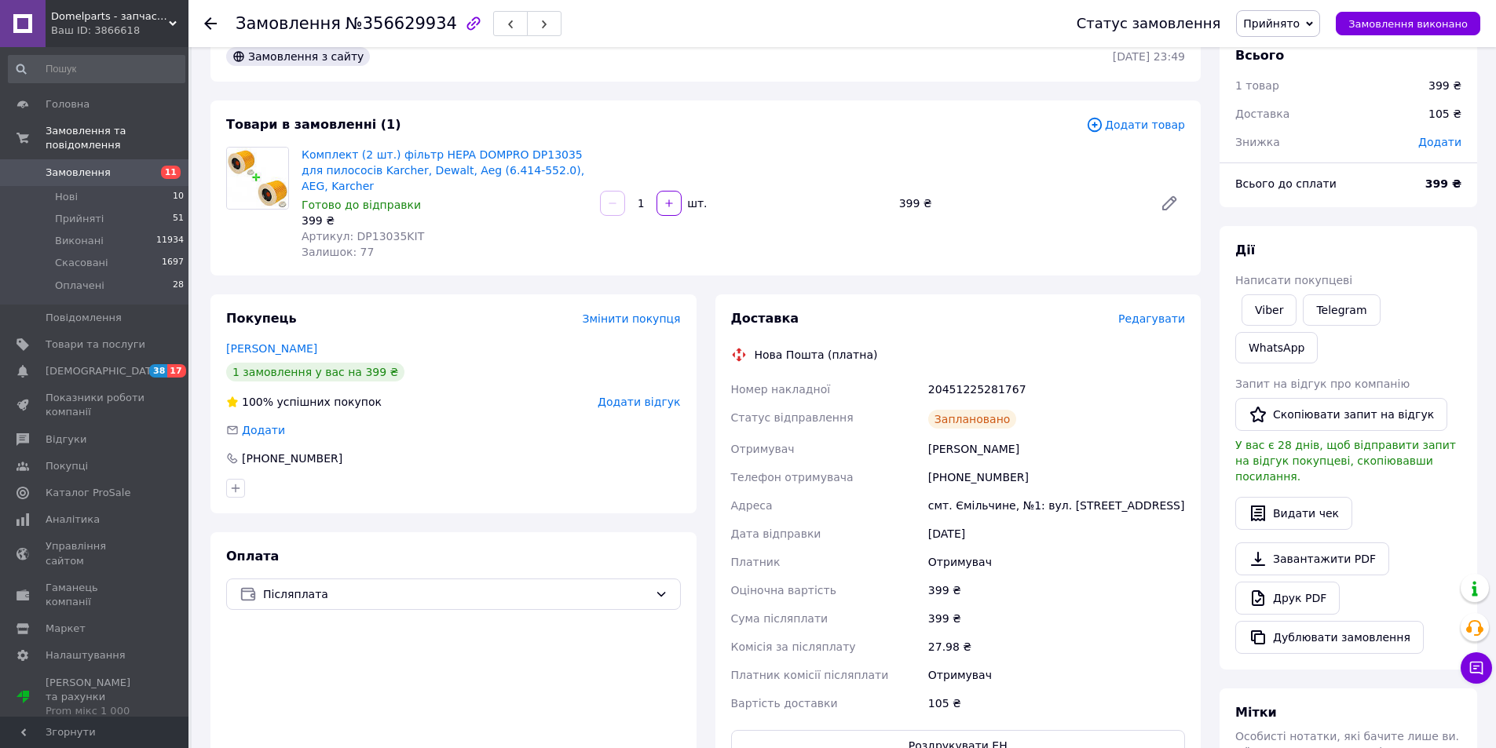
scroll to position [0, 0]
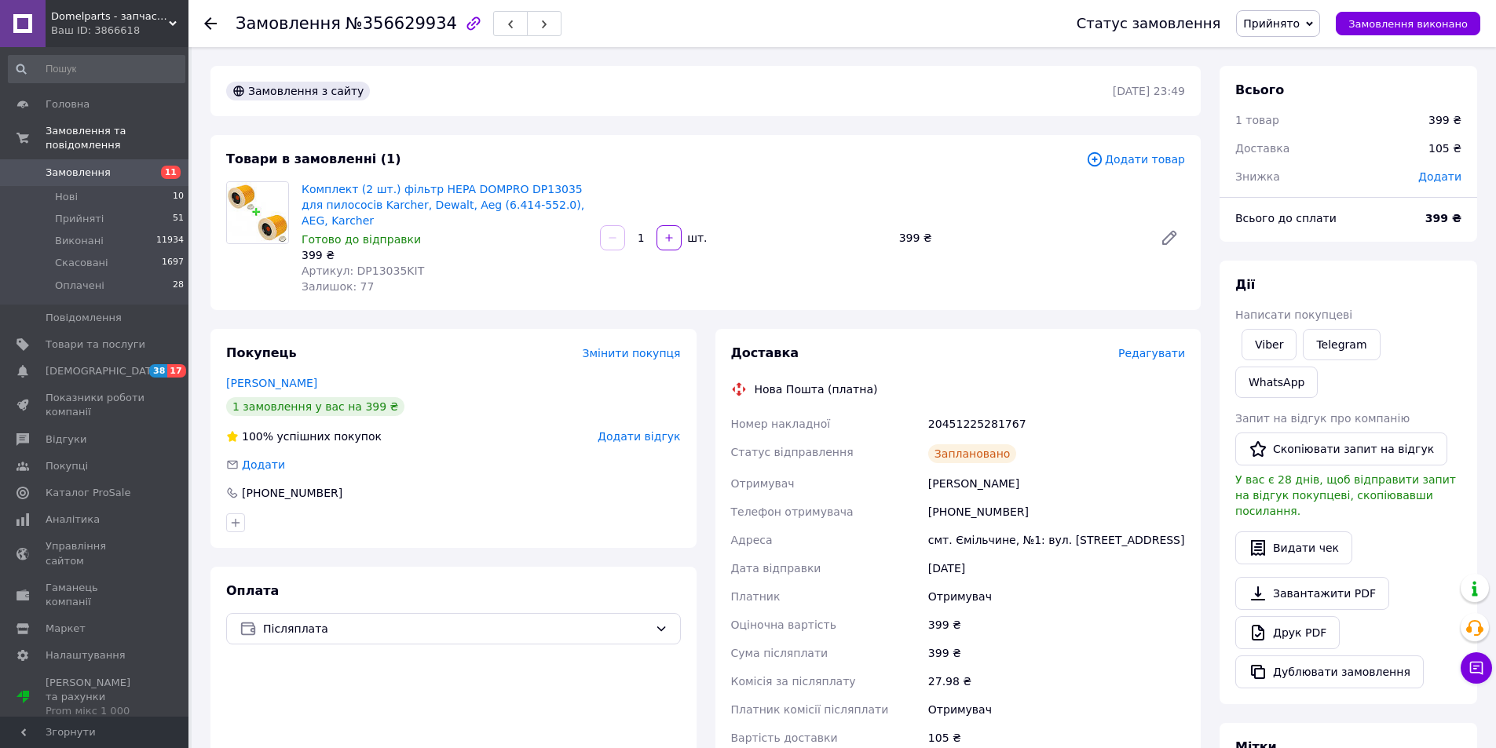
click at [211, 22] on icon at bounding box center [210, 23] width 13 height 13
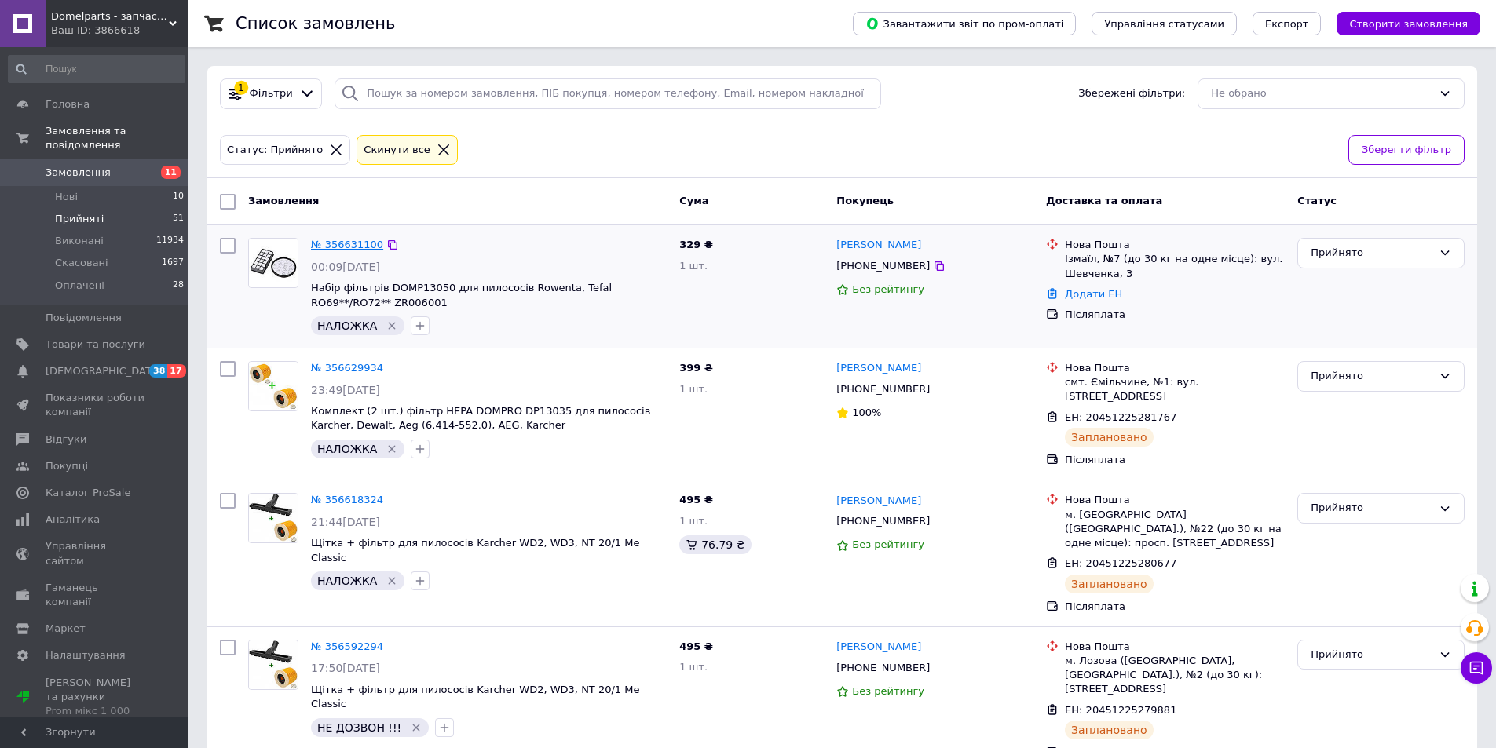
click at [348, 244] on link "№ 356631100" at bounding box center [347, 245] width 72 height 12
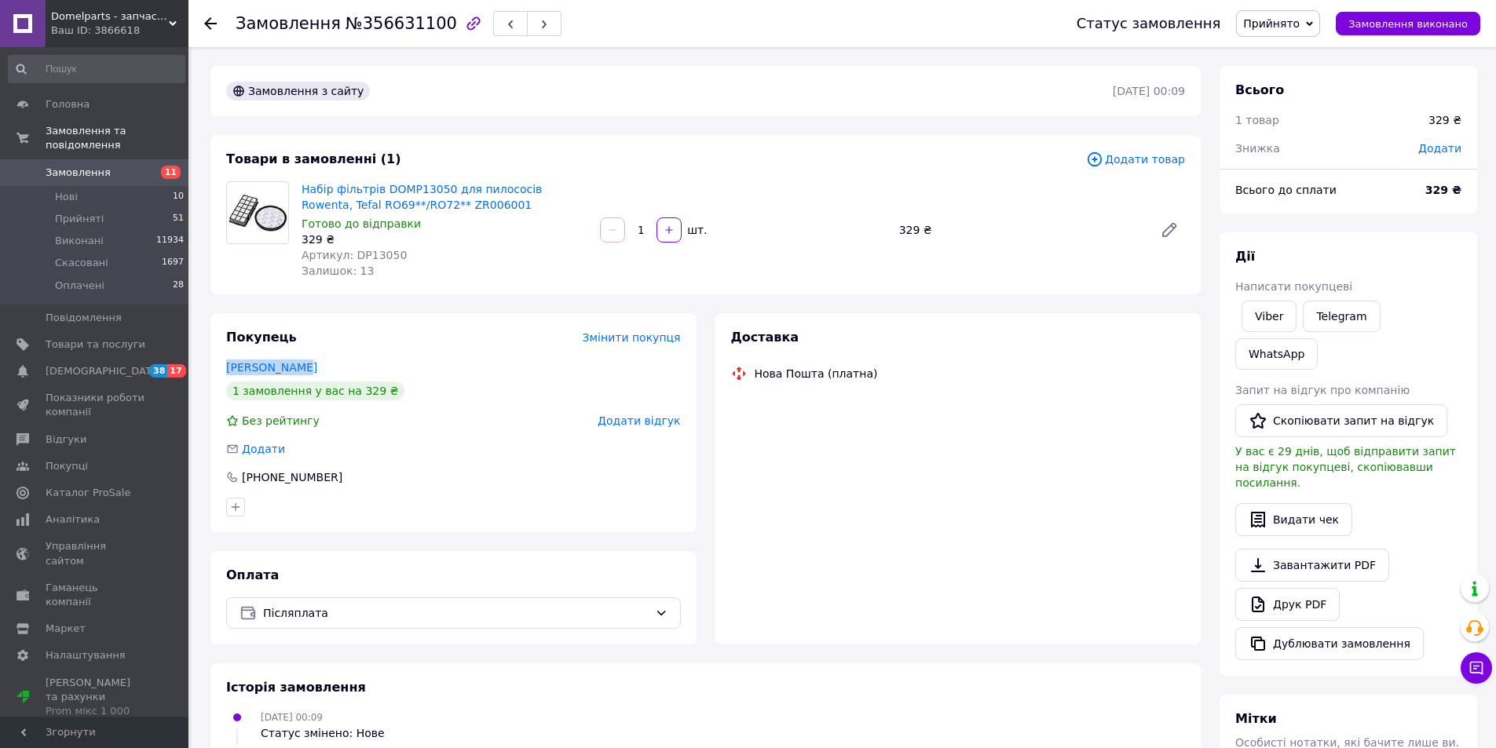
drag, startPoint x: 305, startPoint y: 361, endPoint x: 221, endPoint y: 360, distance: 84.0
click at [221, 360] on div "Покупець Змінити покупця Ушаков Антон 1 замовлення у вас на 329 ₴ Без рейтингу …" at bounding box center [453, 422] width 486 height 219
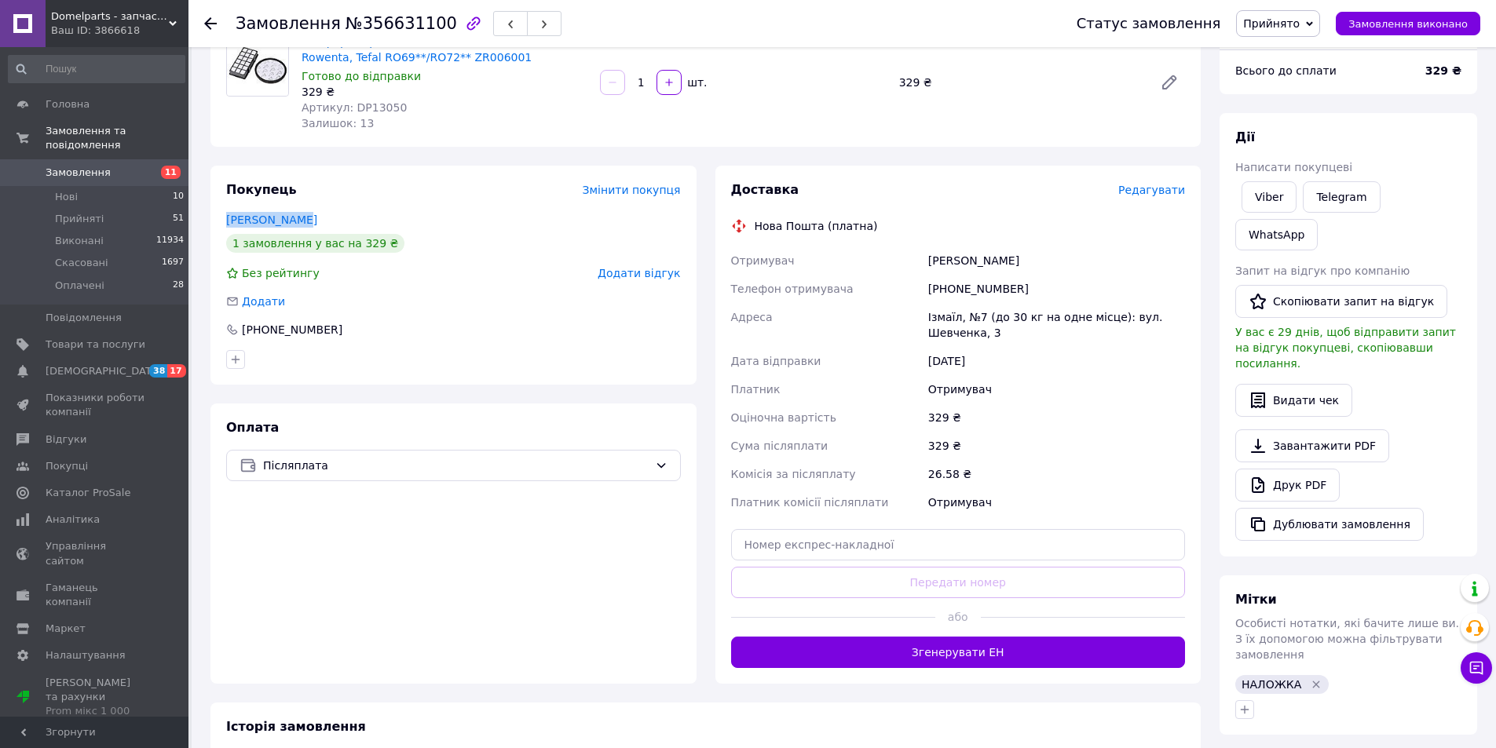
scroll to position [183, 0]
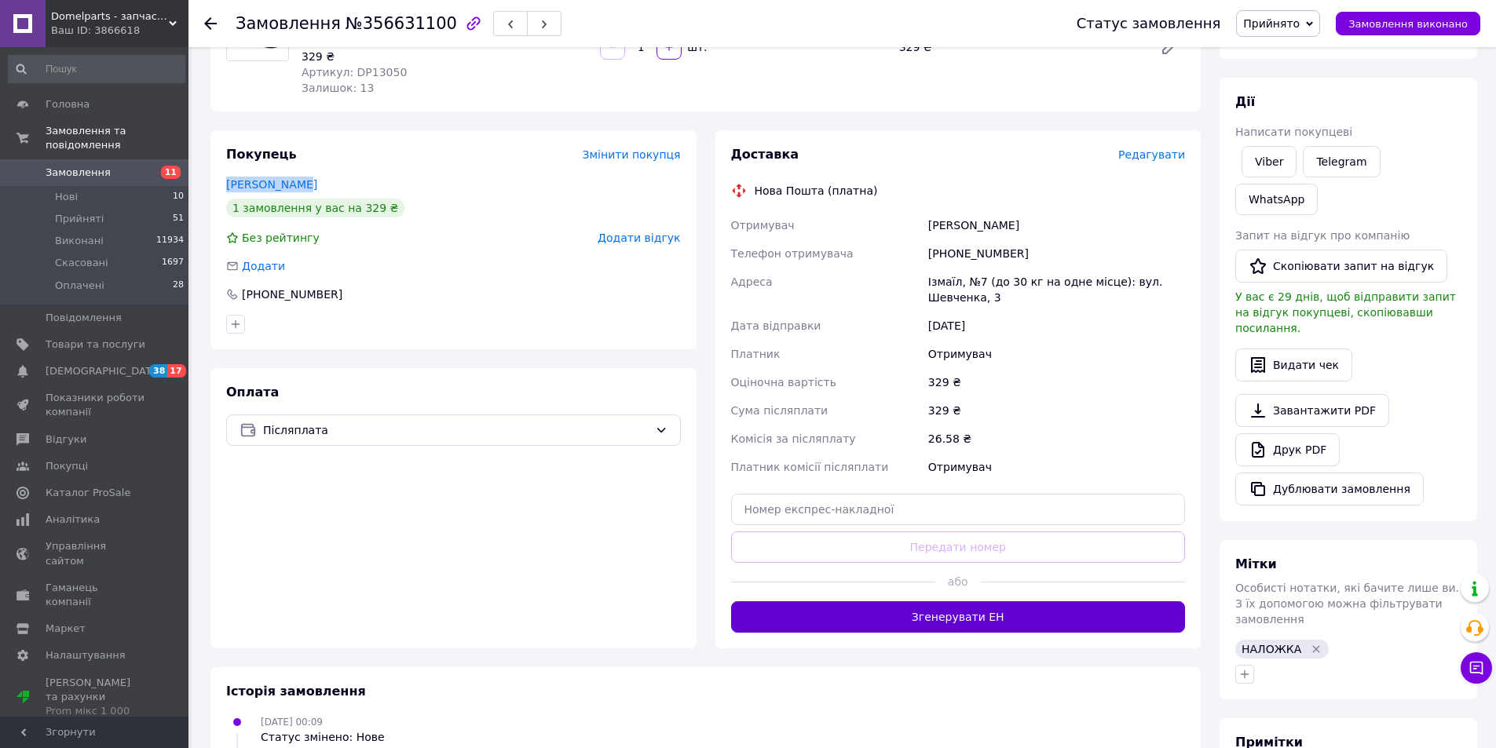
click at [840, 610] on button "Згенерувати ЕН" at bounding box center [958, 616] width 455 height 31
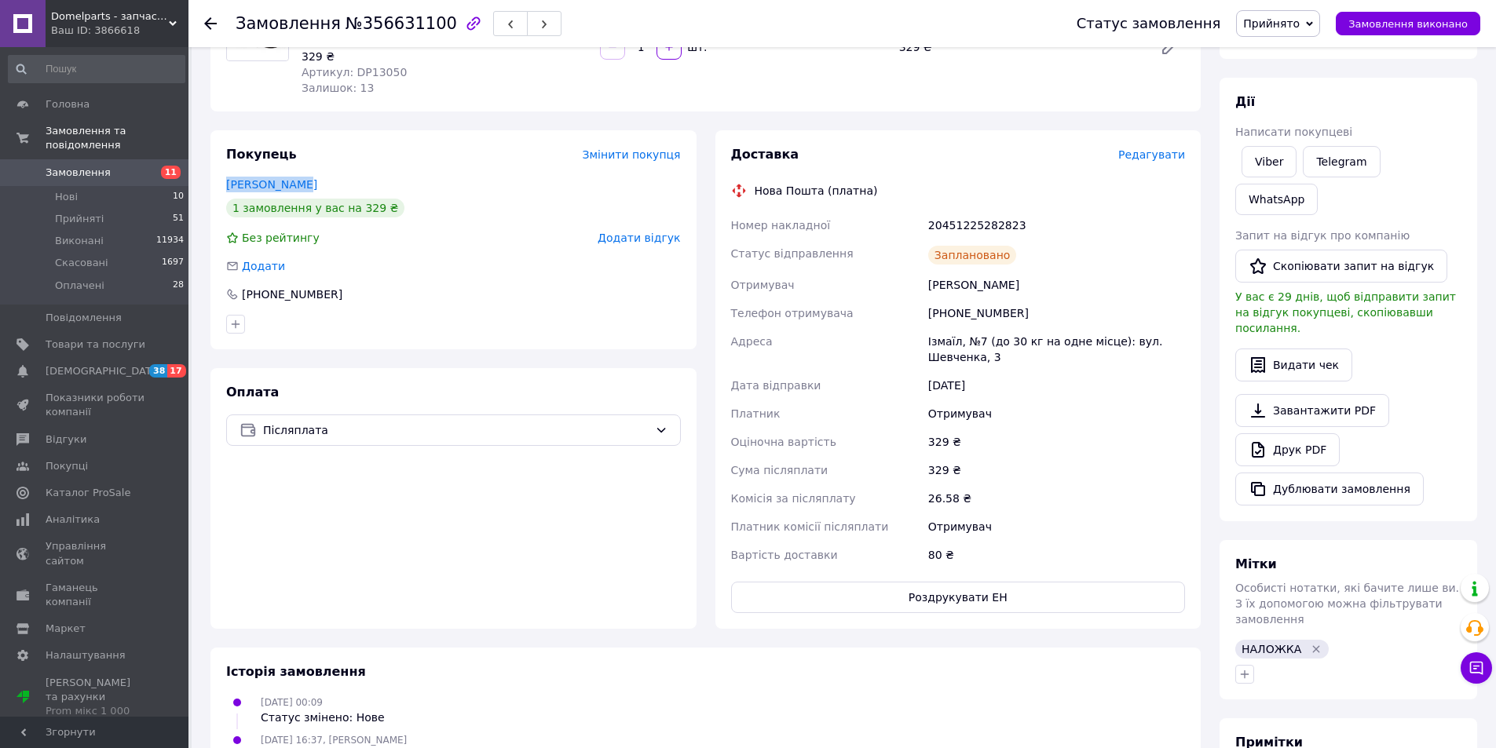
scroll to position [0, 0]
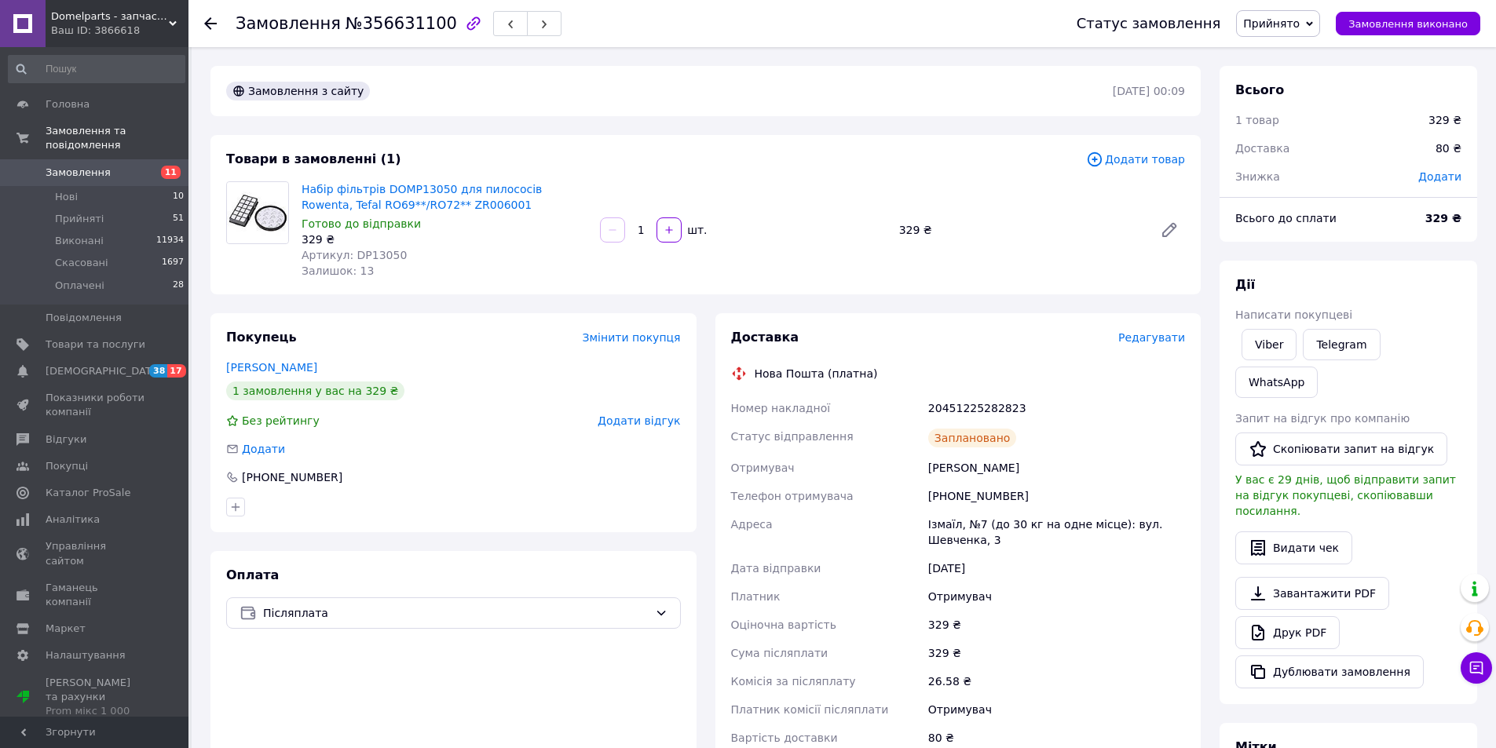
click at [213, 24] on use at bounding box center [210, 23] width 13 height 13
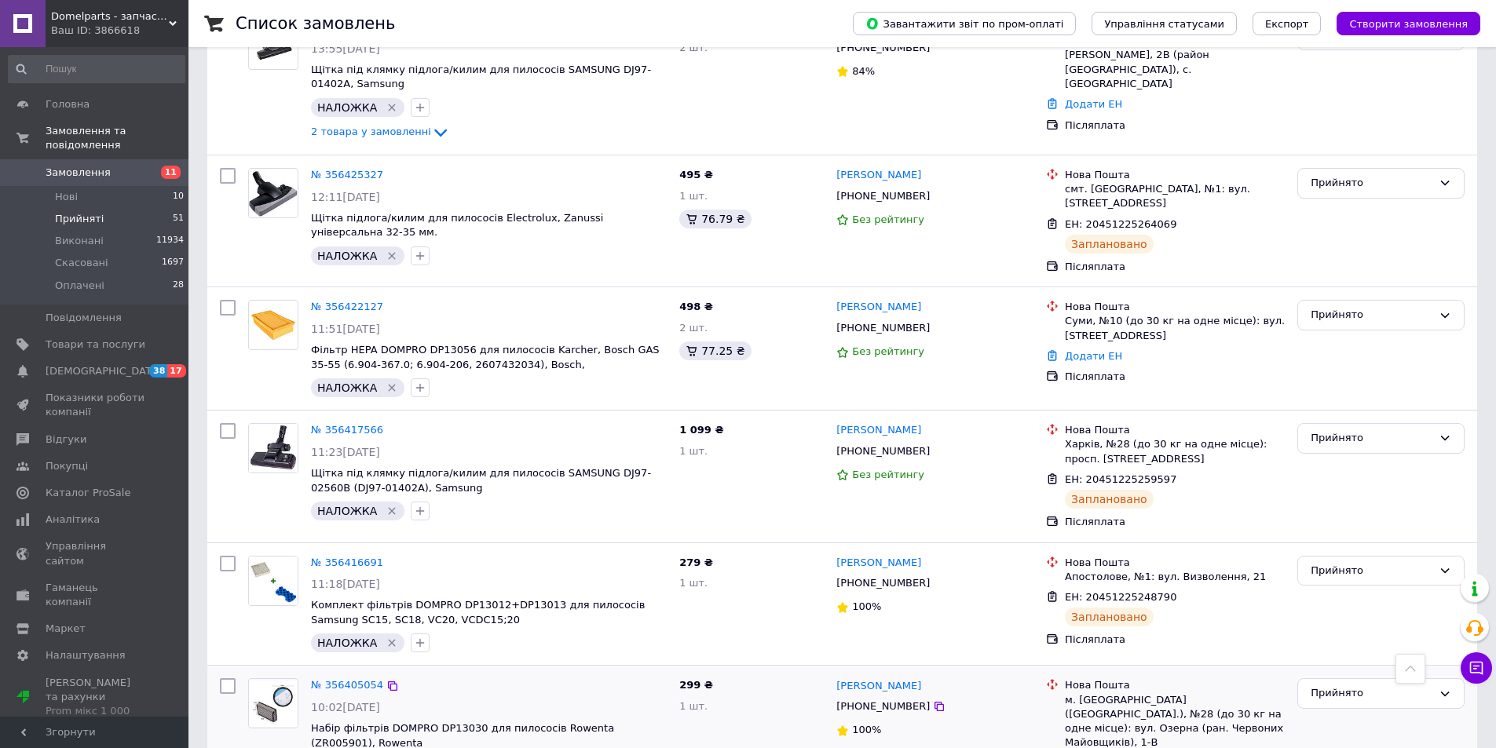
scroll to position [2155, 0]
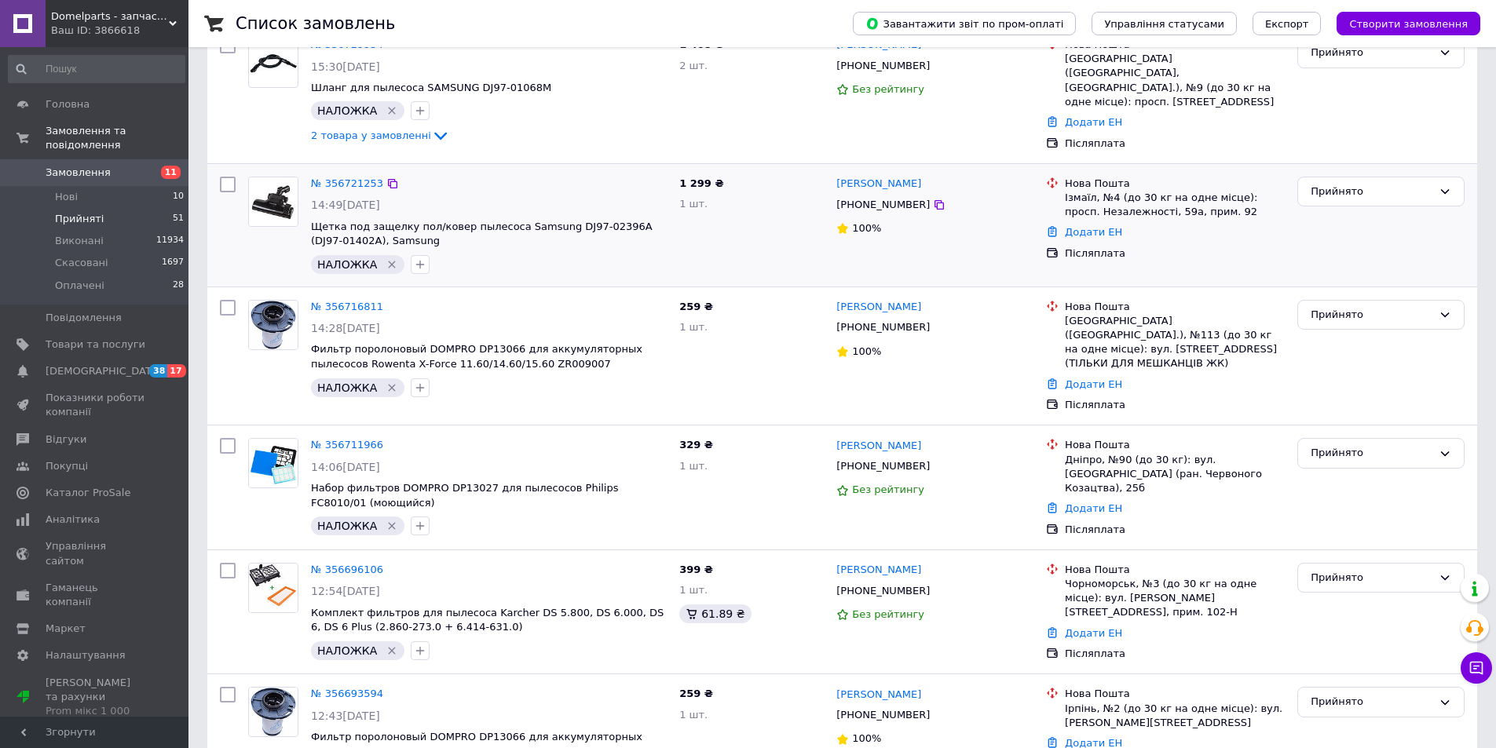
scroll to position [2034, 0]
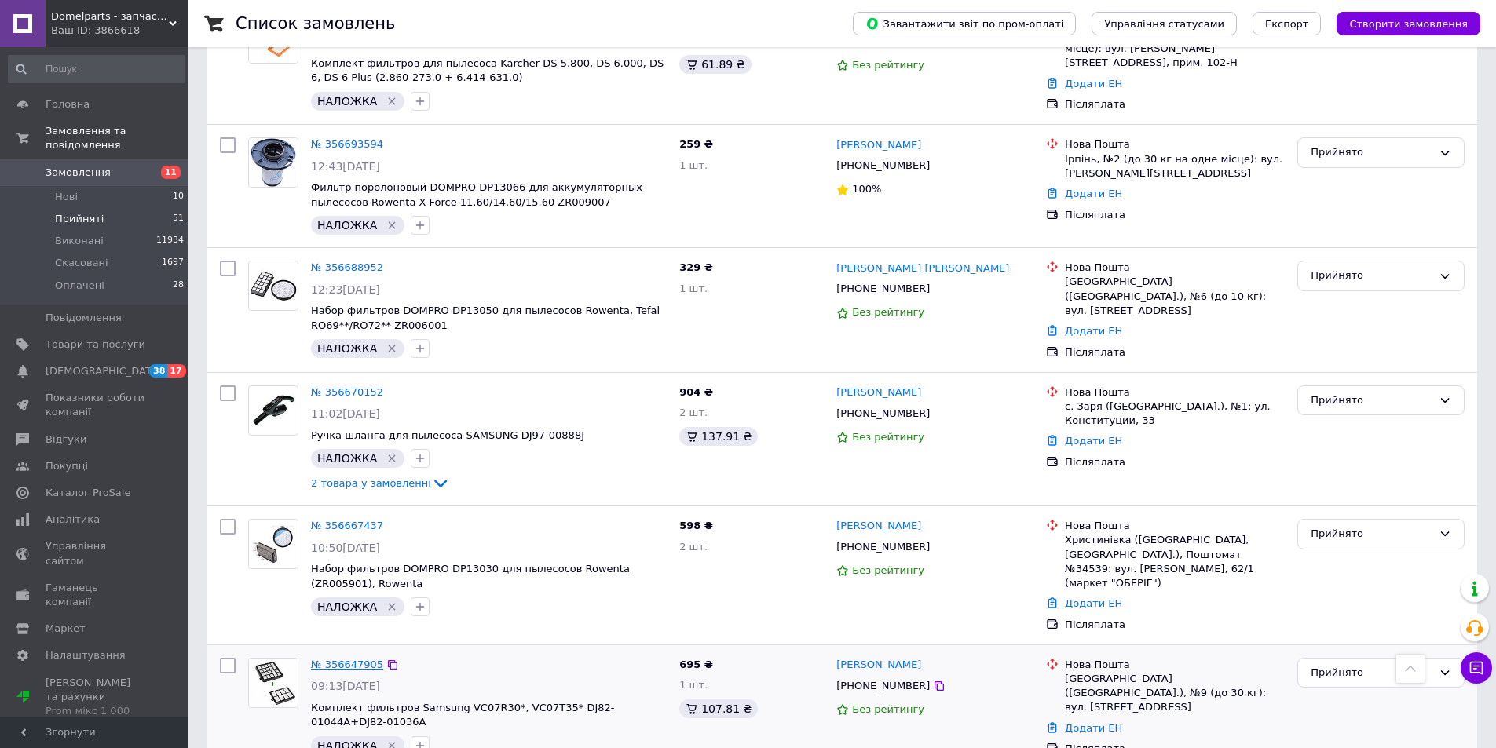
click at [353, 659] on link "№ 356647905" at bounding box center [347, 665] width 72 height 12
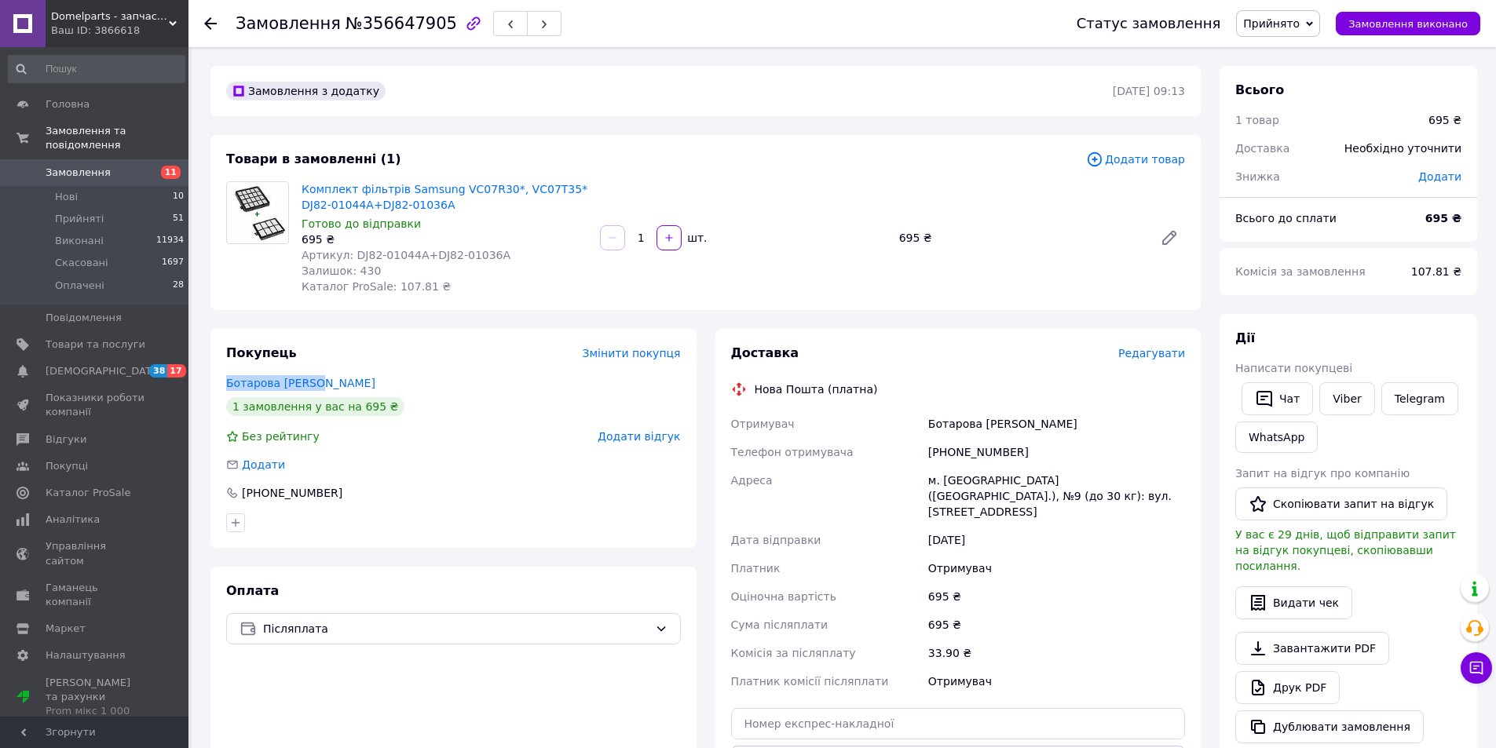
drag, startPoint x: 321, startPoint y: 382, endPoint x: 223, endPoint y: 381, distance: 98.2
click at [223, 381] on div "Покупець Змінити покупця Ботарова Оксана 1 замовлення у вас на 695 ₴ Без рейтин…" at bounding box center [453, 438] width 486 height 219
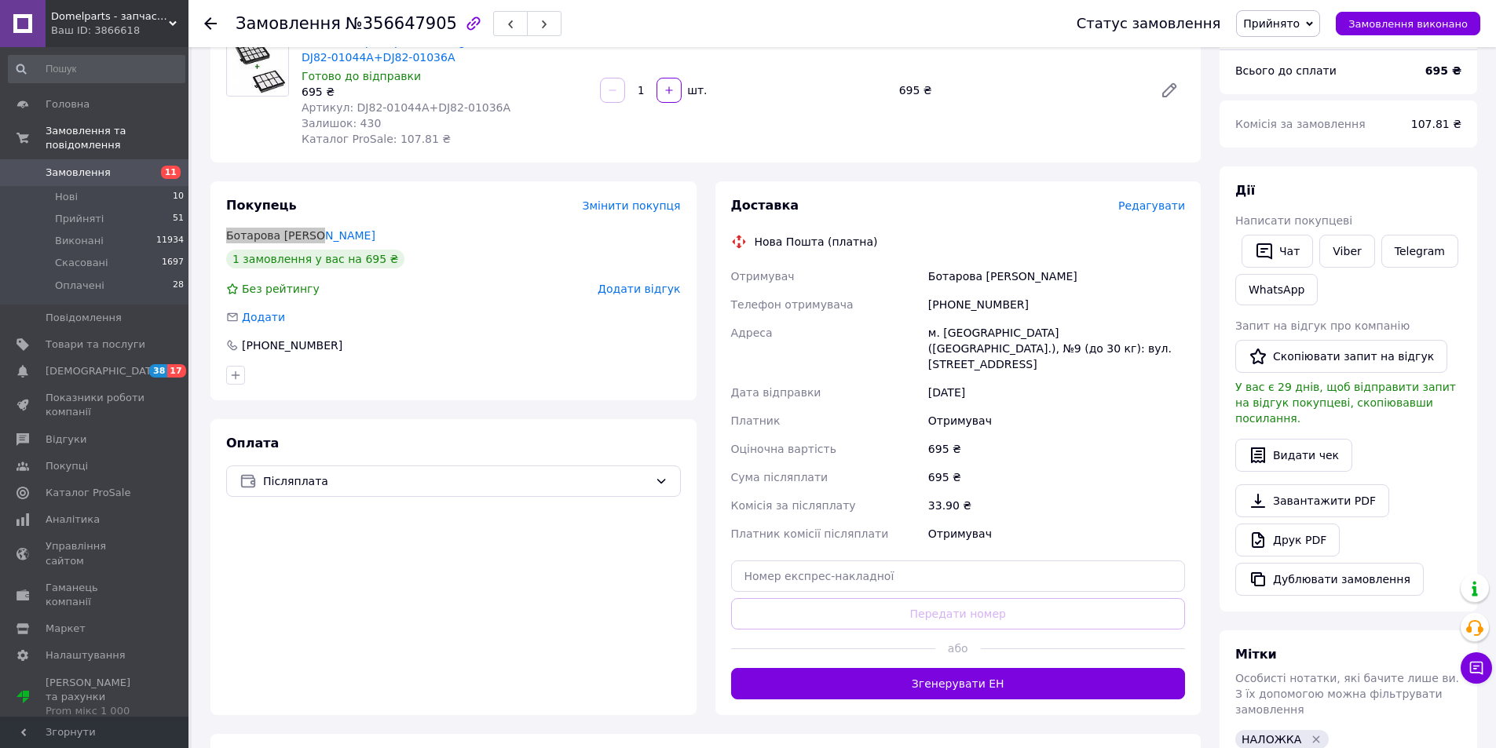
scroll to position [183, 0]
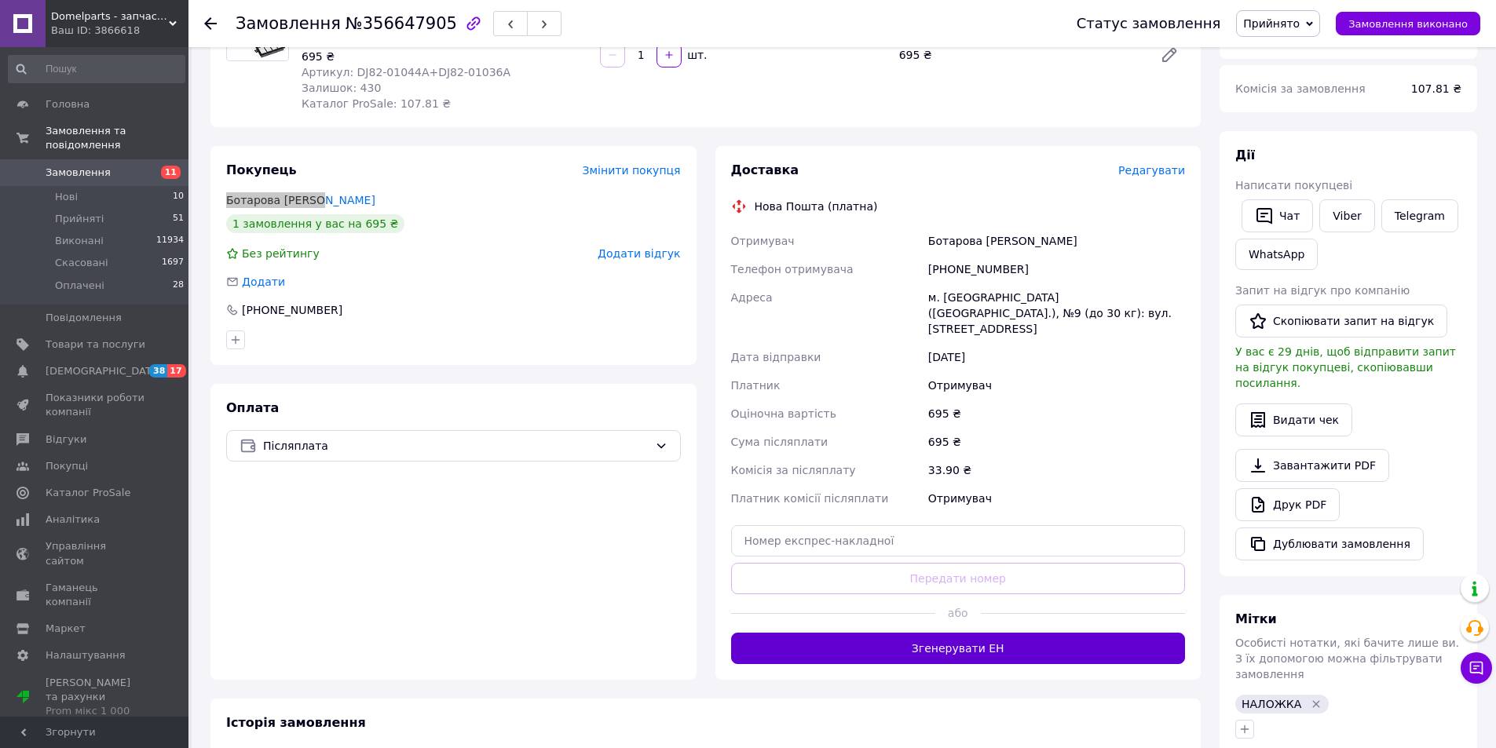
click at [919, 636] on button "Згенерувати ЕН" at bounding box center [958, 648] width 455 height 31
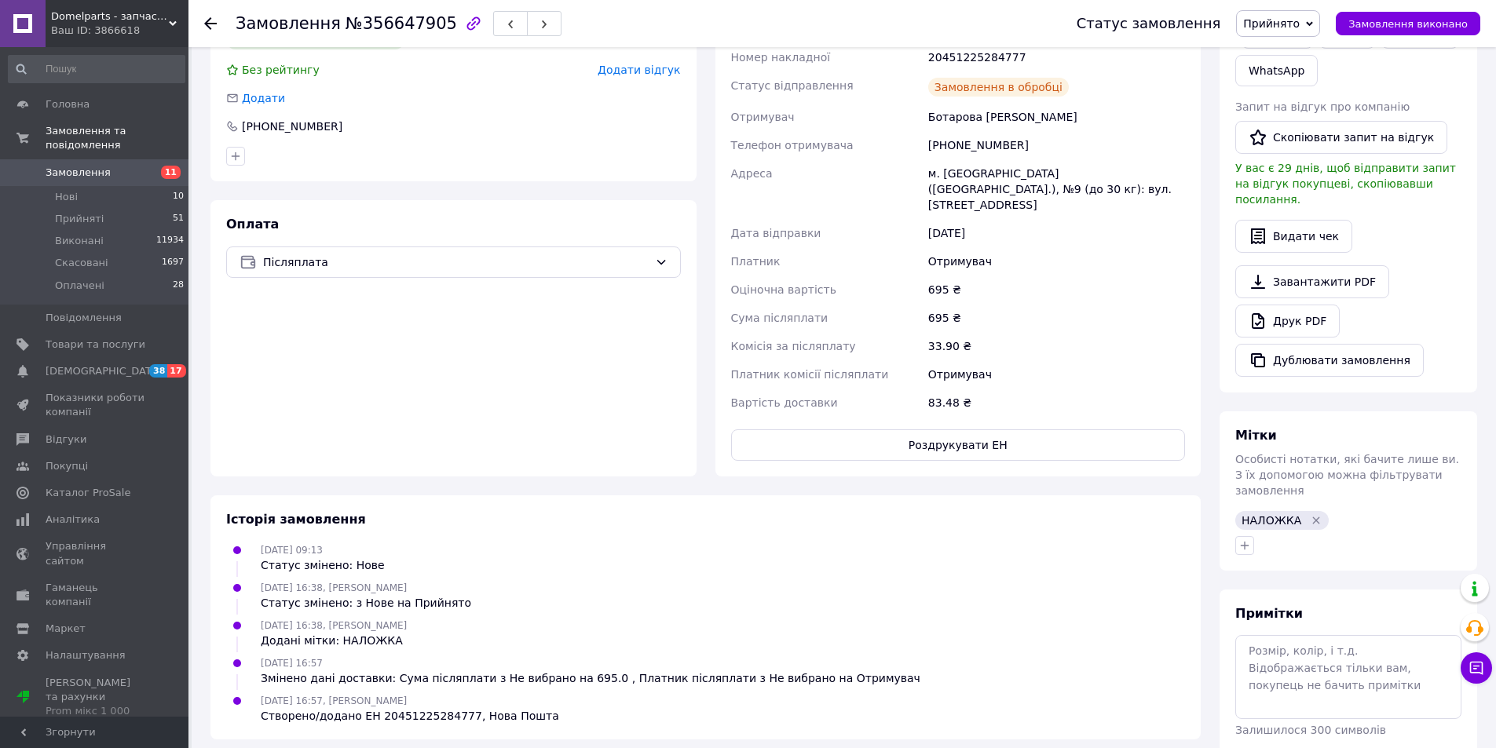
scroll to position [0, 0]
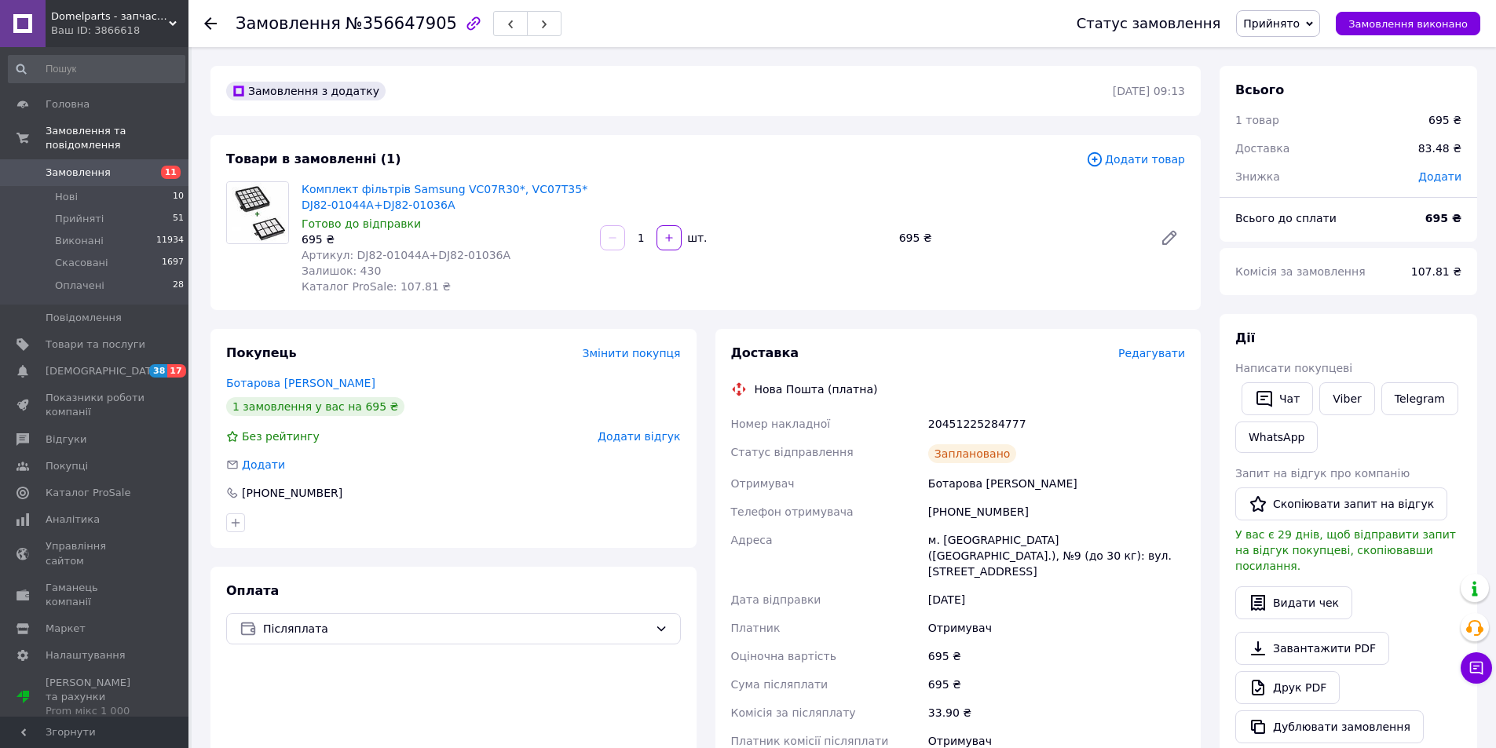
click at [210, 22] on icon at bounding box center [210, 23] width 13 height 13
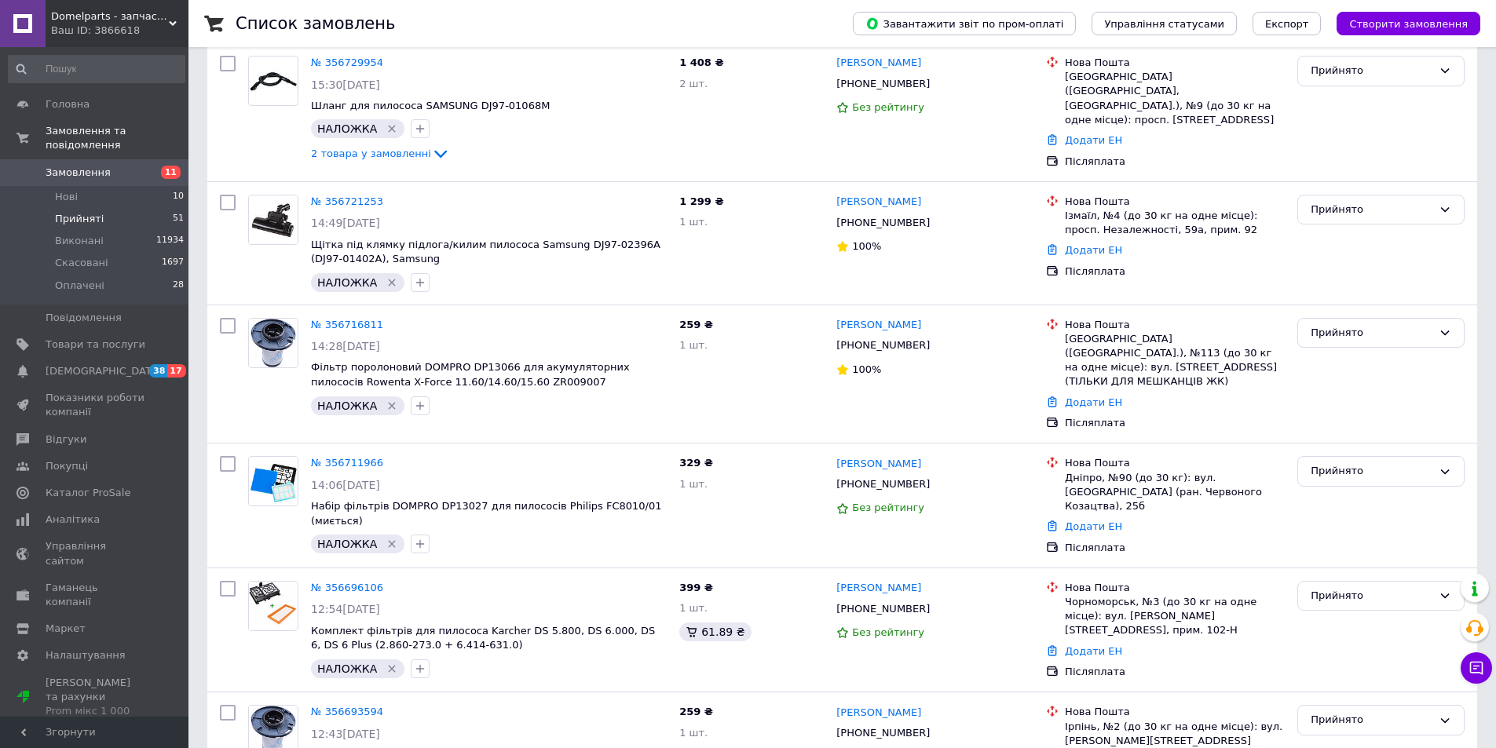
scroll to position [2030, 0]
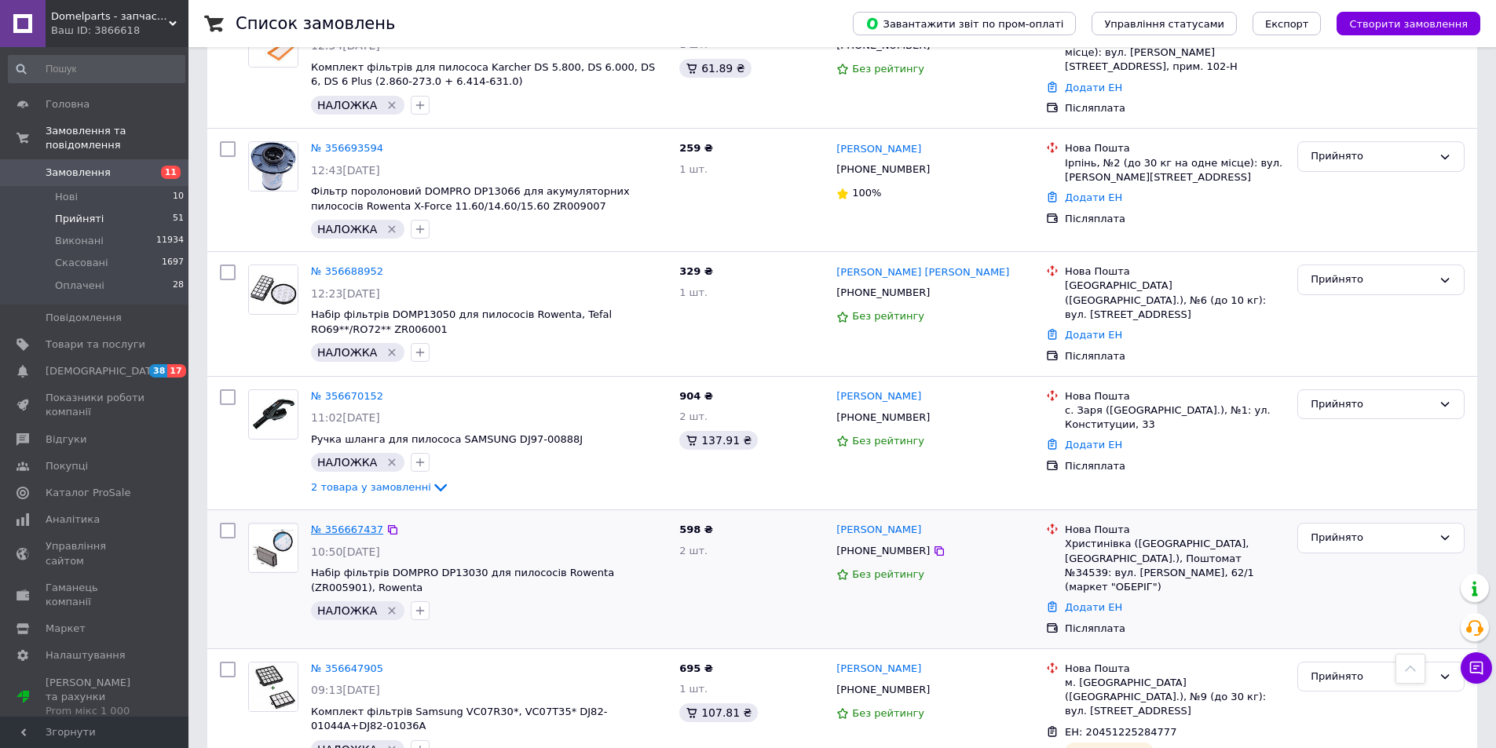
click at [345, 524] on link "№ 356667437" at bounding box center [347, 530] width 72 height 12
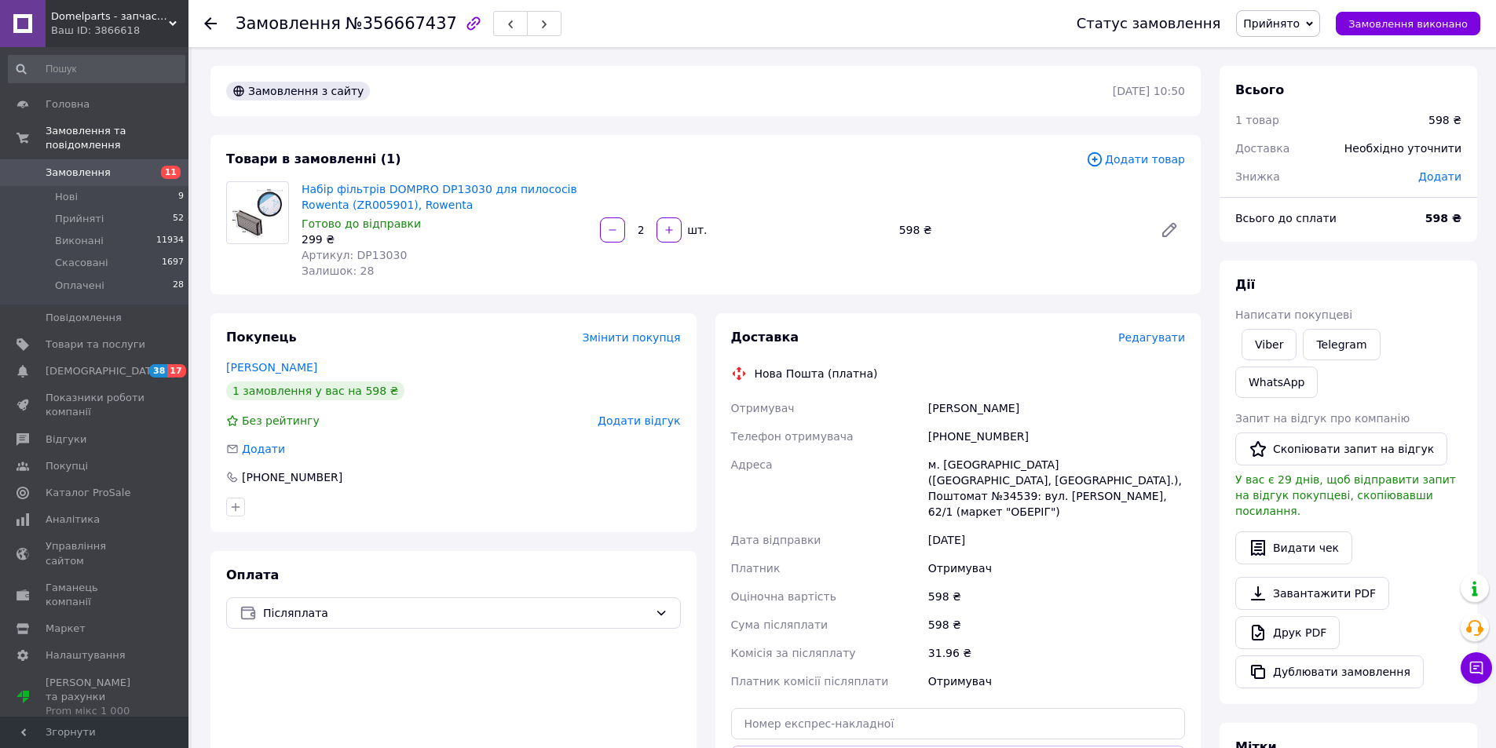
drag, startPoint x: 339, startPoint y: 361, endPoint x: 221, endPoint y: 358, distance: 118.6
click at [221, 358] on div "Покупець Змінити покупця Яковенко Володимир 1 замовлення у вас на 598 ₴ Без рей…" at bounding box center [453, 422] width 486 height 219
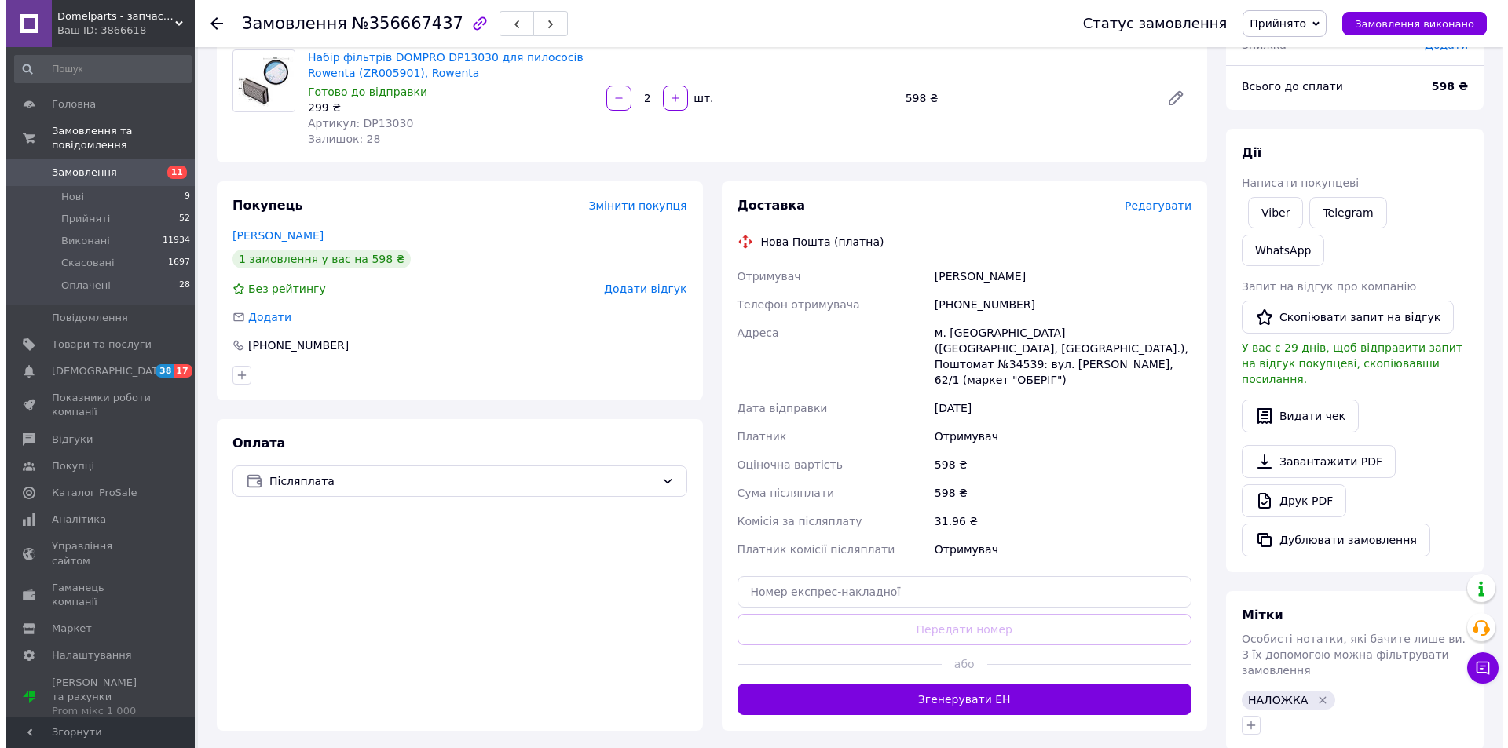
scroll to position [183, 0]
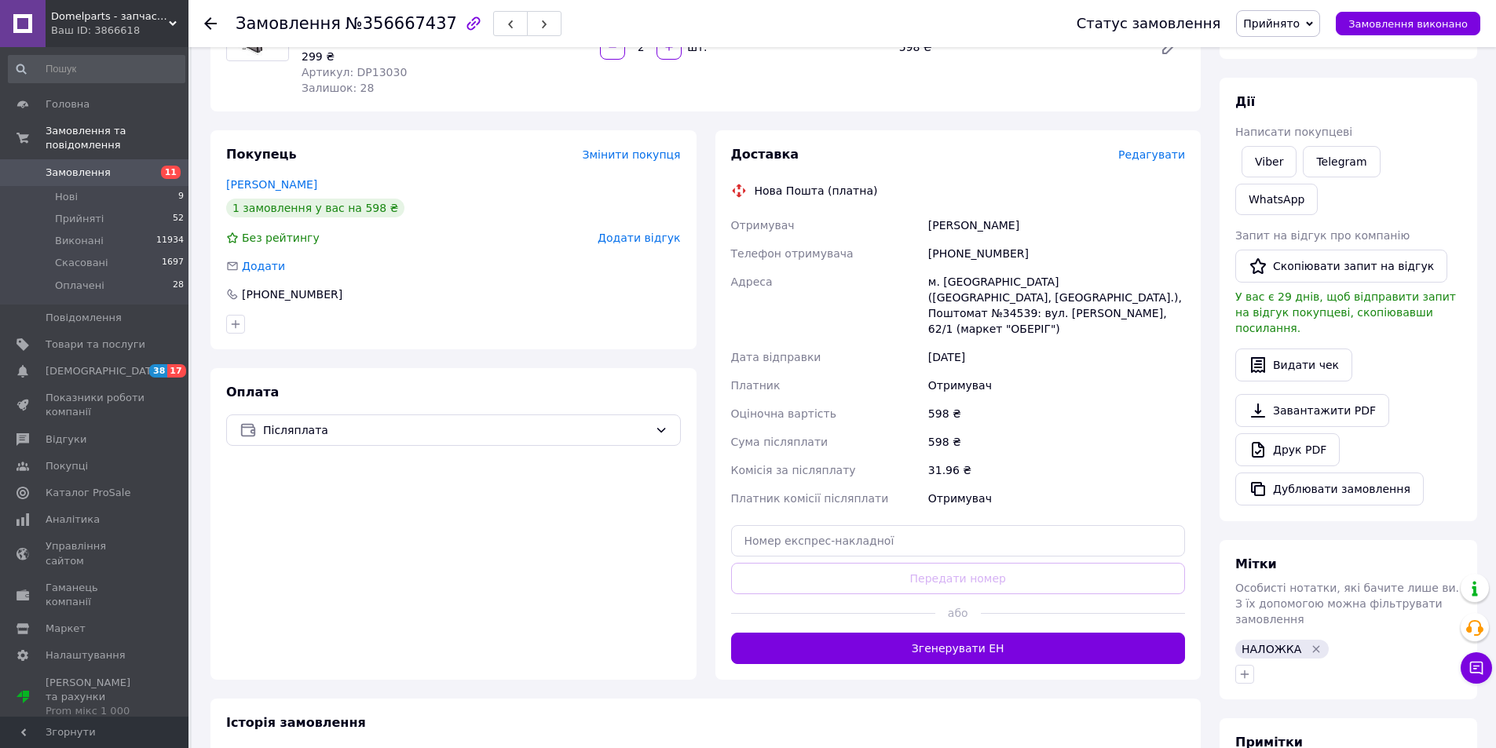
click at [1150, 155] on span "Редагувати" at bounding box center [1151, 154] width 67 height 13
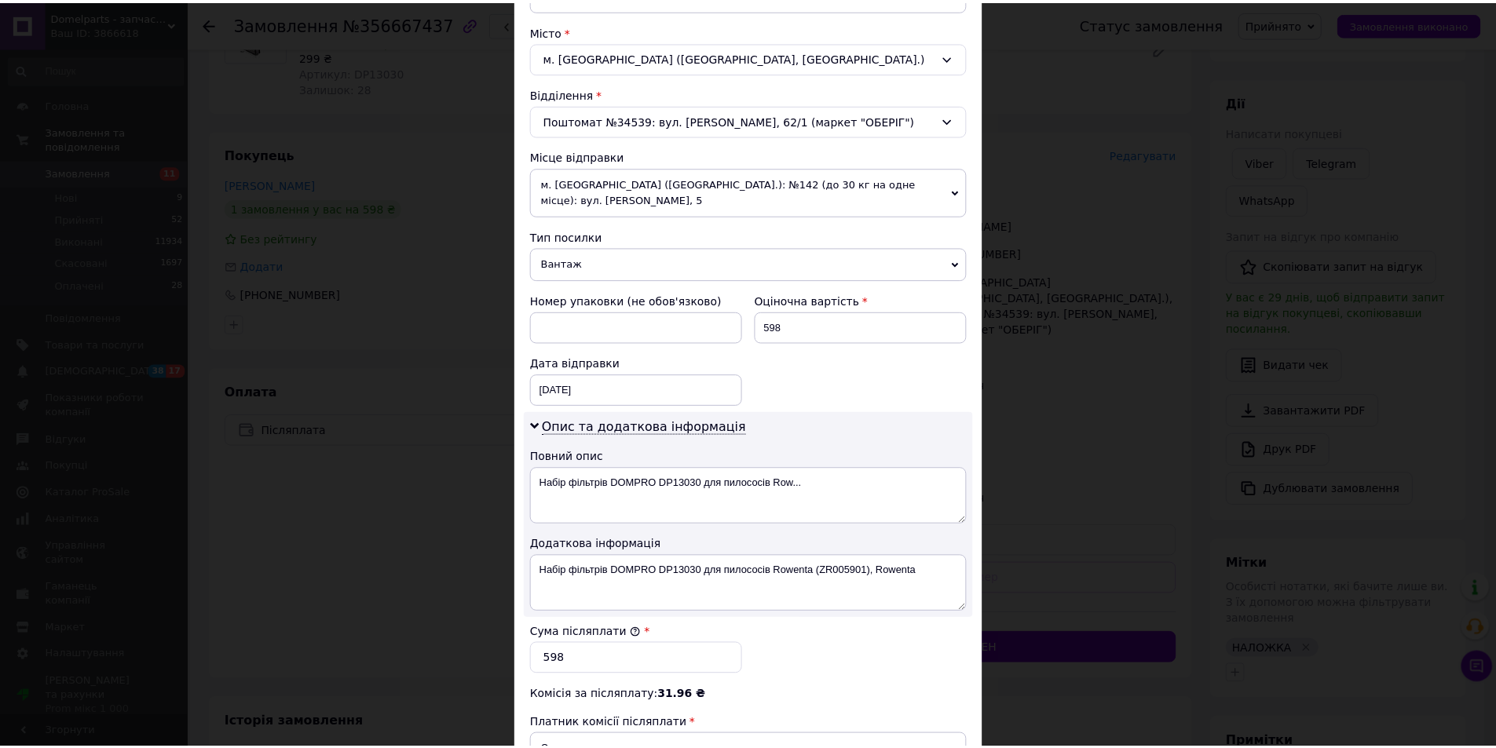
scroll to position [626, 0]
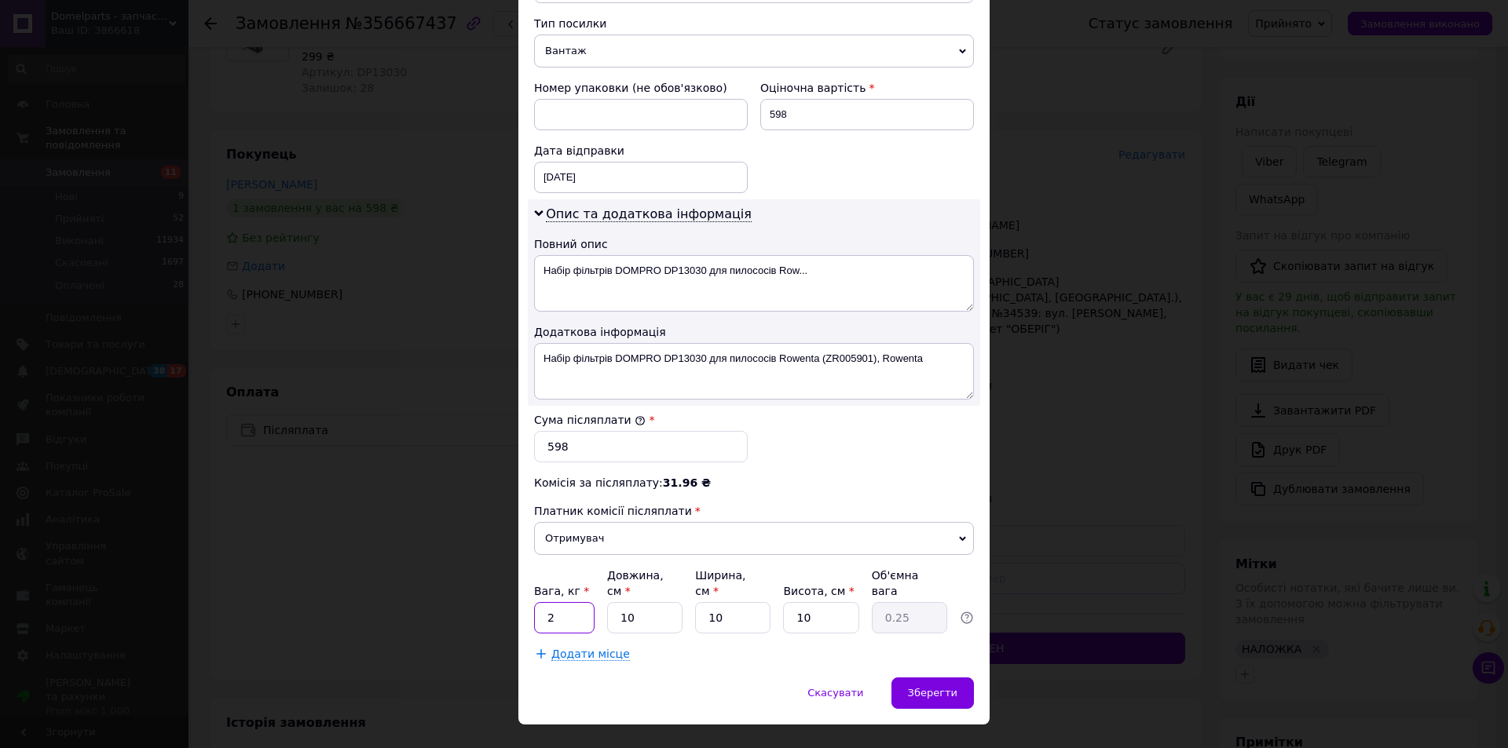
click at [582, 602] on input "2" at bounding box center [564, 617] width 60 height 31
type input "1"
click at [950, 687] on span "Зберегти" at bounding box center [932, 693] width 49 height 12
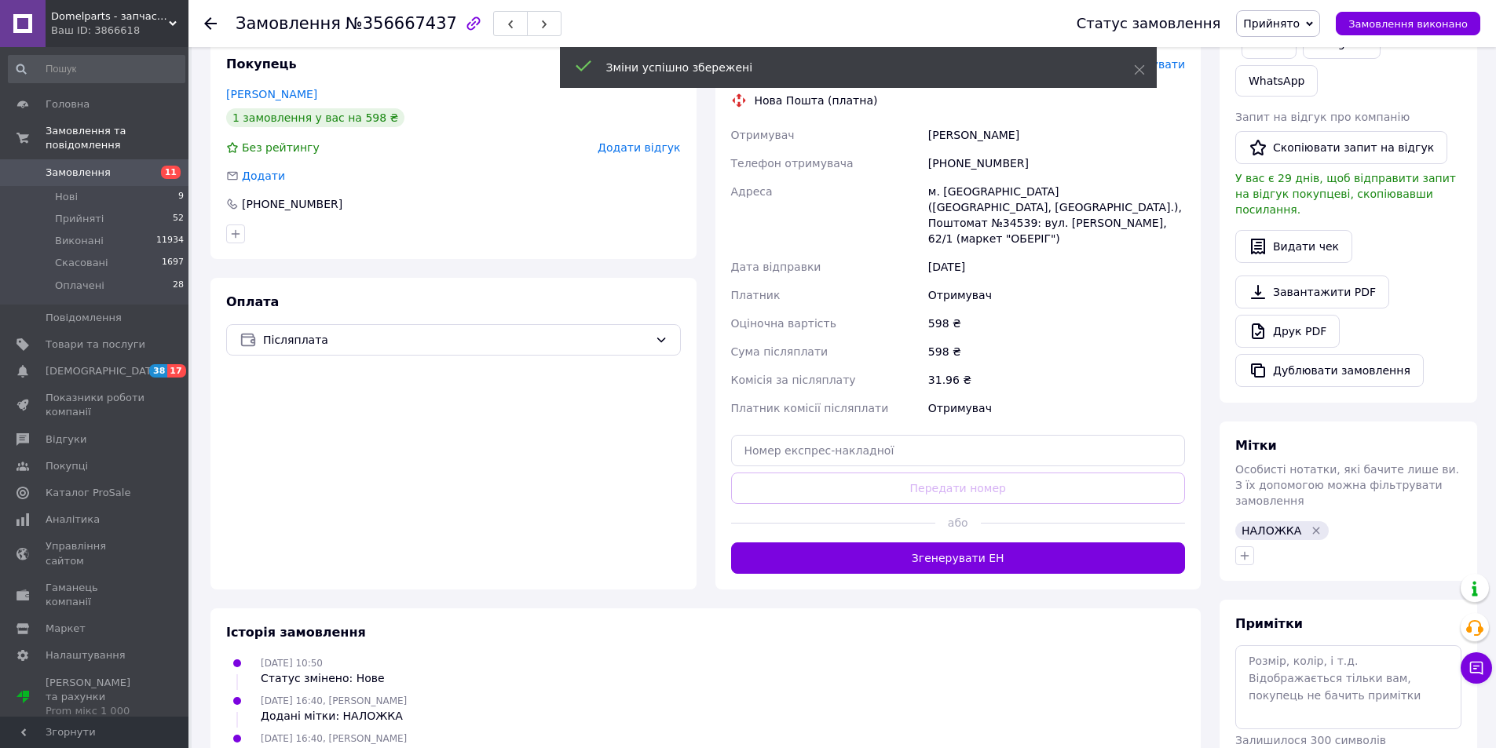
scroll to position [311, 0]
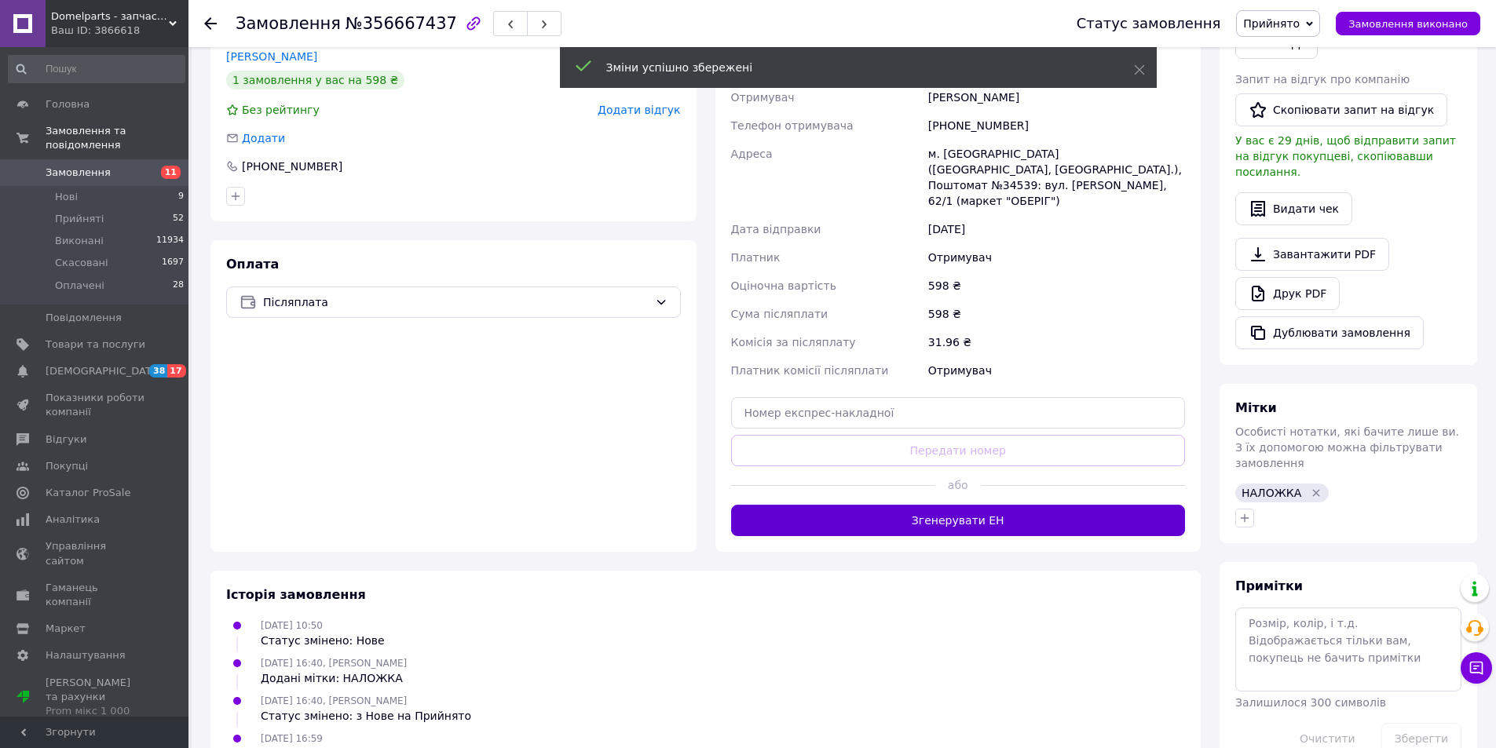
click at [963, 511] on button "Згенерувати ЕН" at bounding box center [958, 520] width 455 height 31
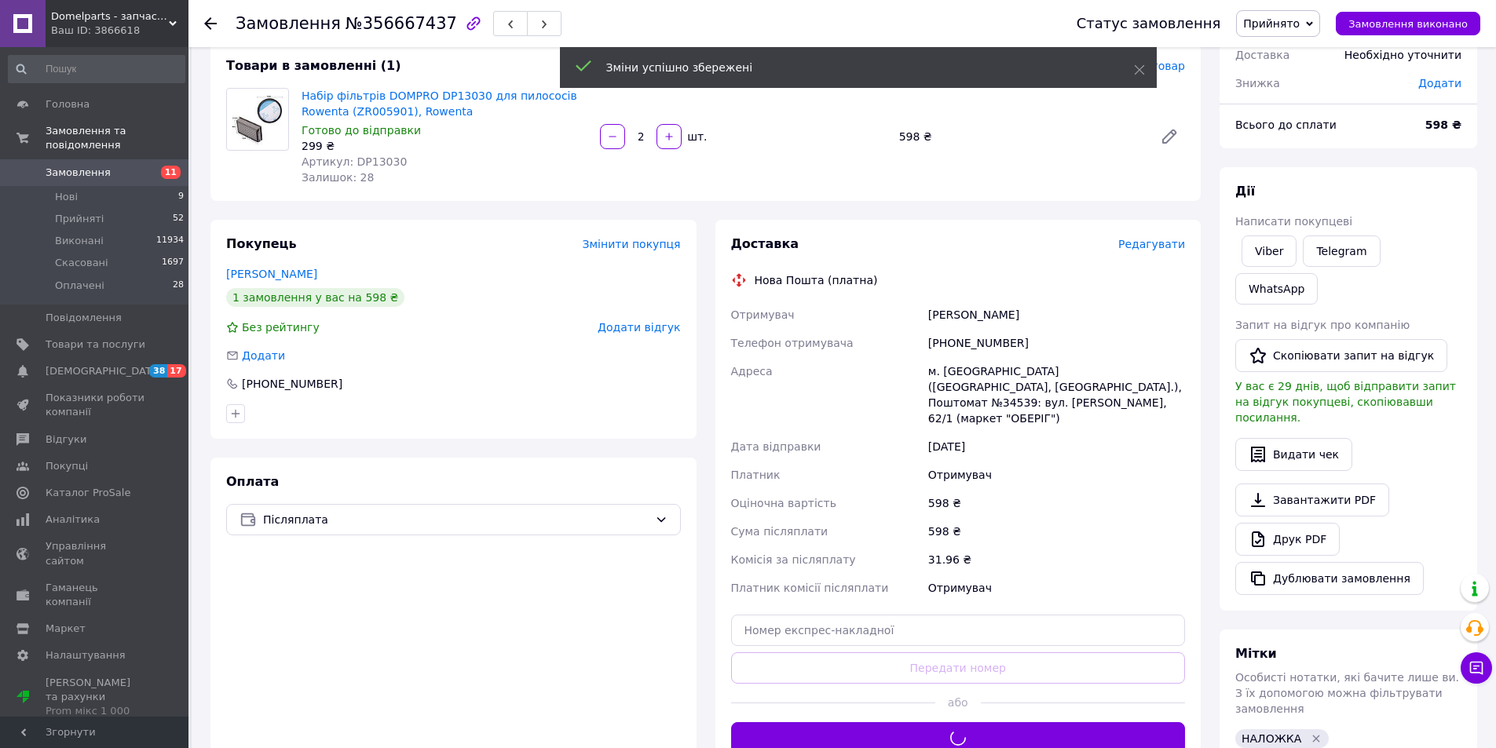
scroll to position [0, 0]
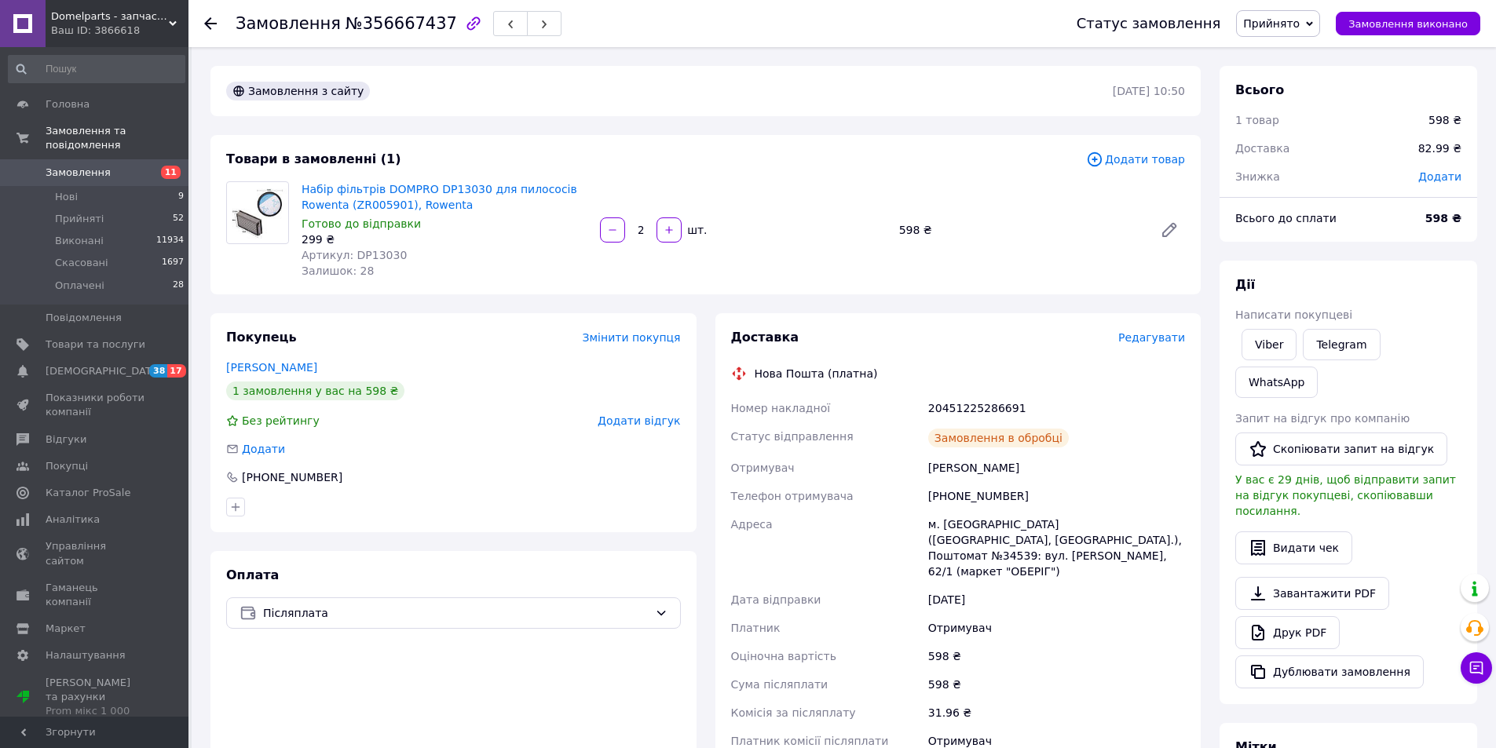
click at [210, 20] on use at bounding box center [210, 23] width 13 height 13
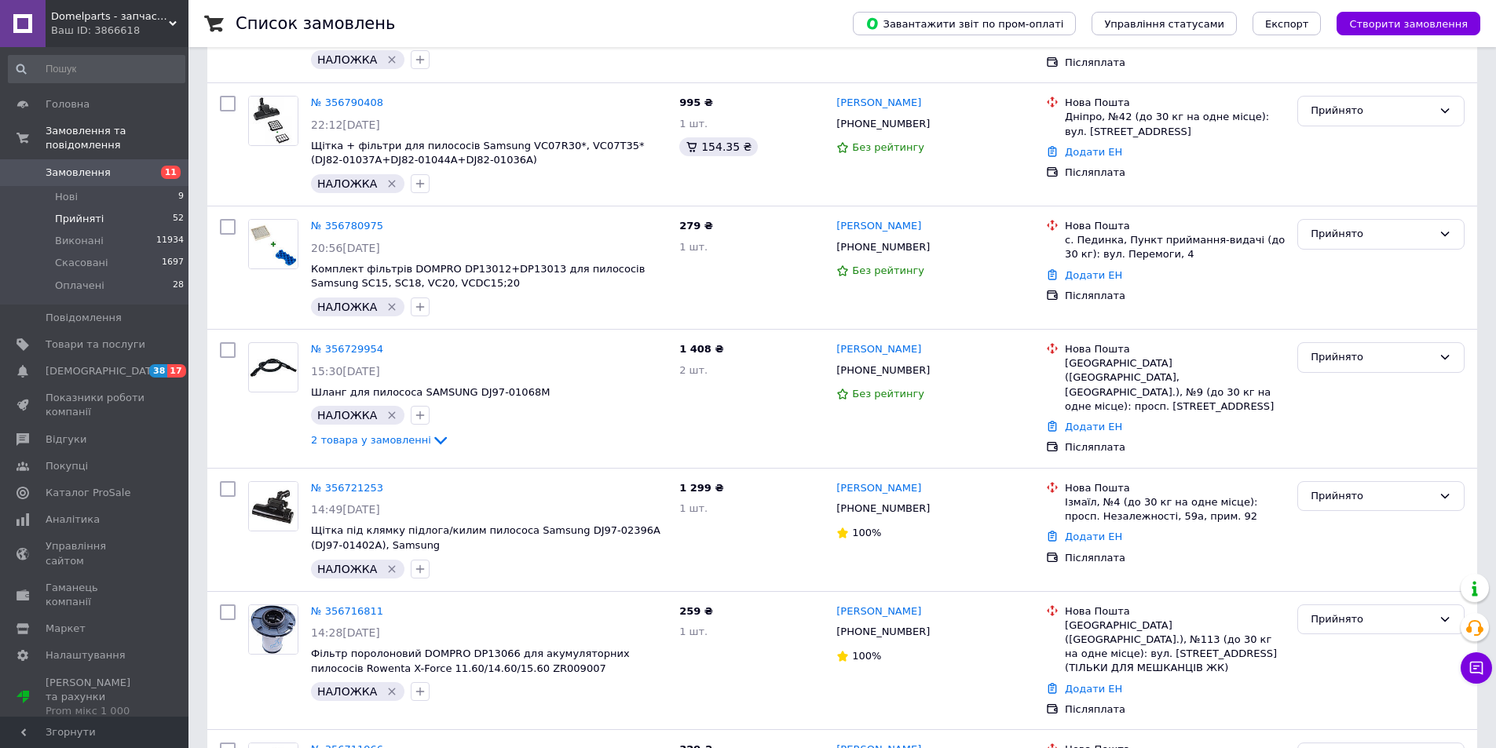
scroll to position [2043, 0]
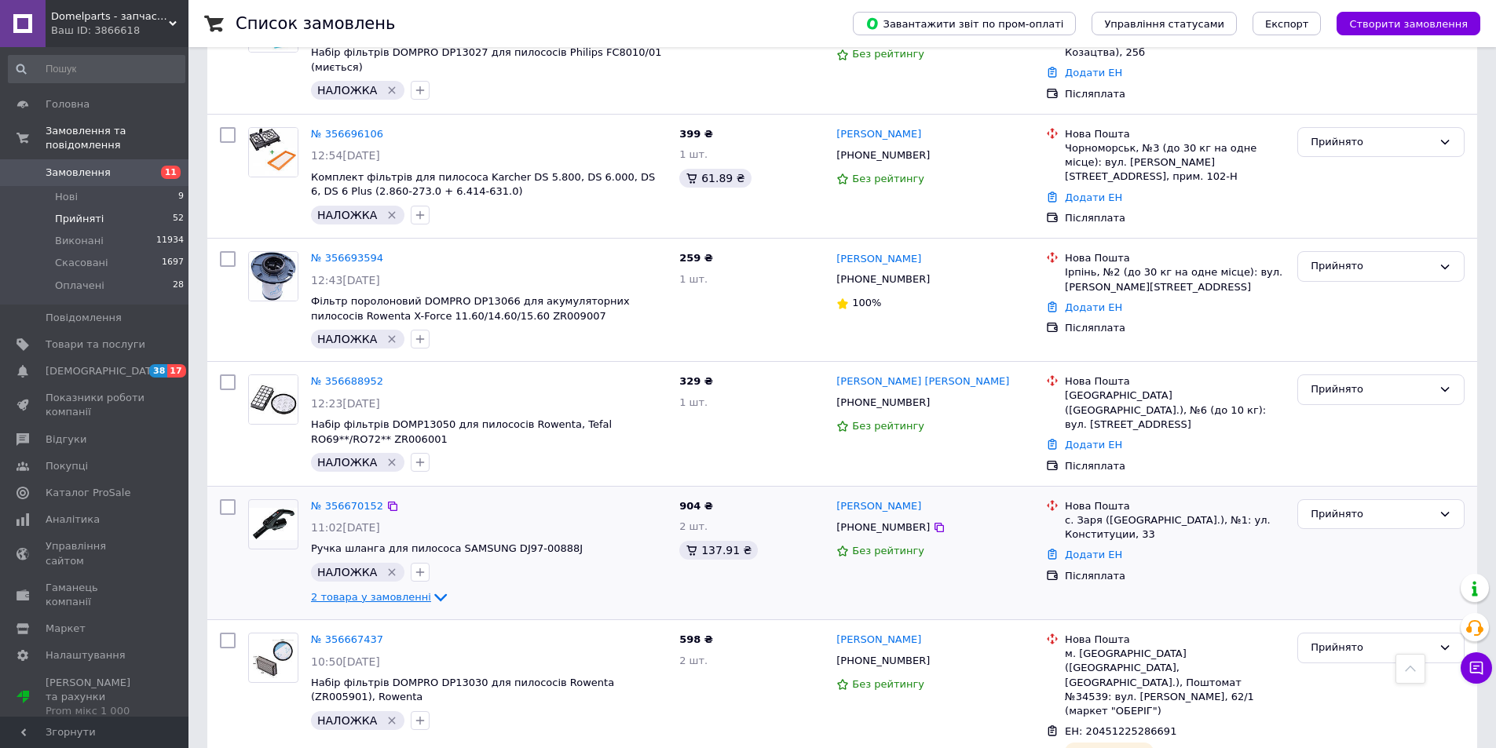
click at [362, 591] on span "2 товара у замовленні" at bounding box center [371, 597] width 120 height 12
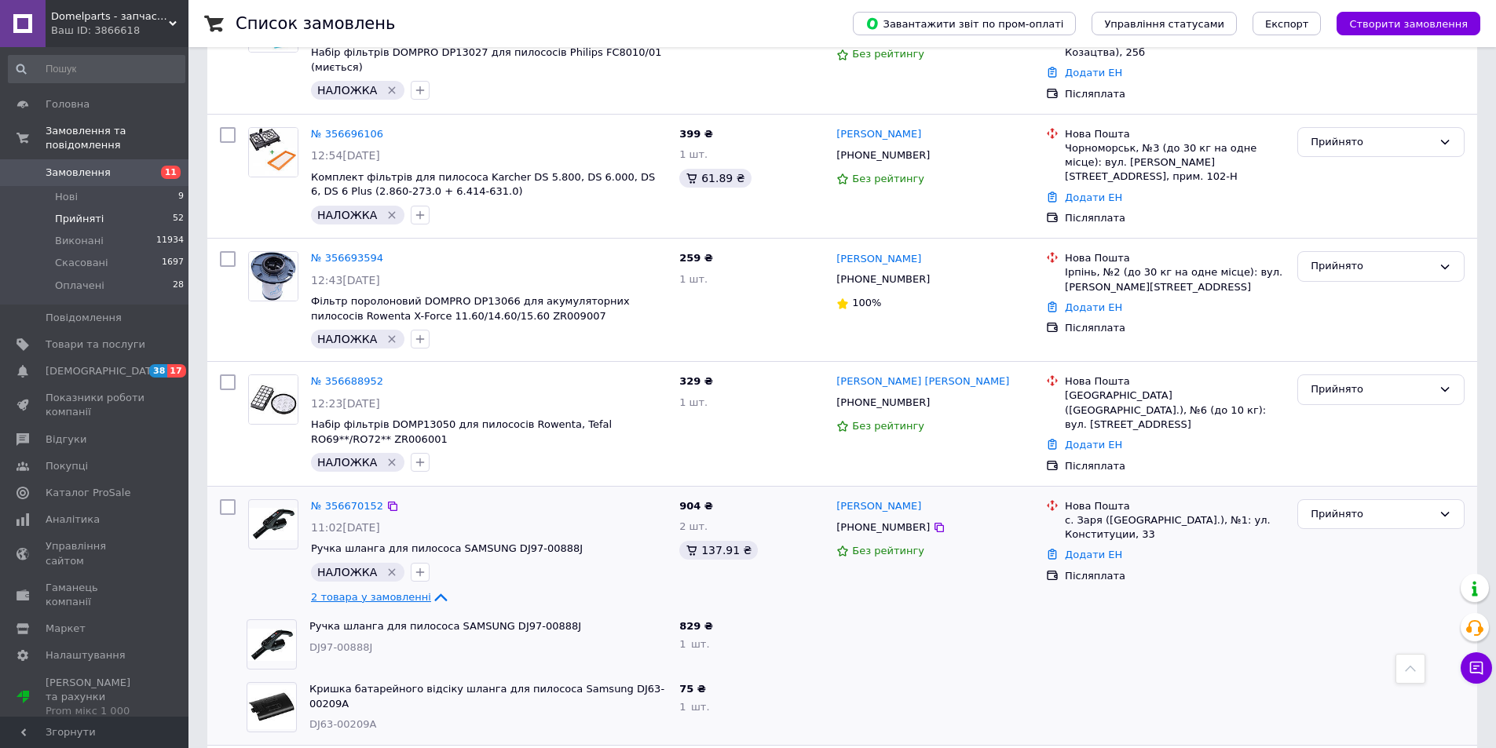
click at [362, 591] on span "2 товара у замовленні" at bounding box center [371, 597] width 120 height 12
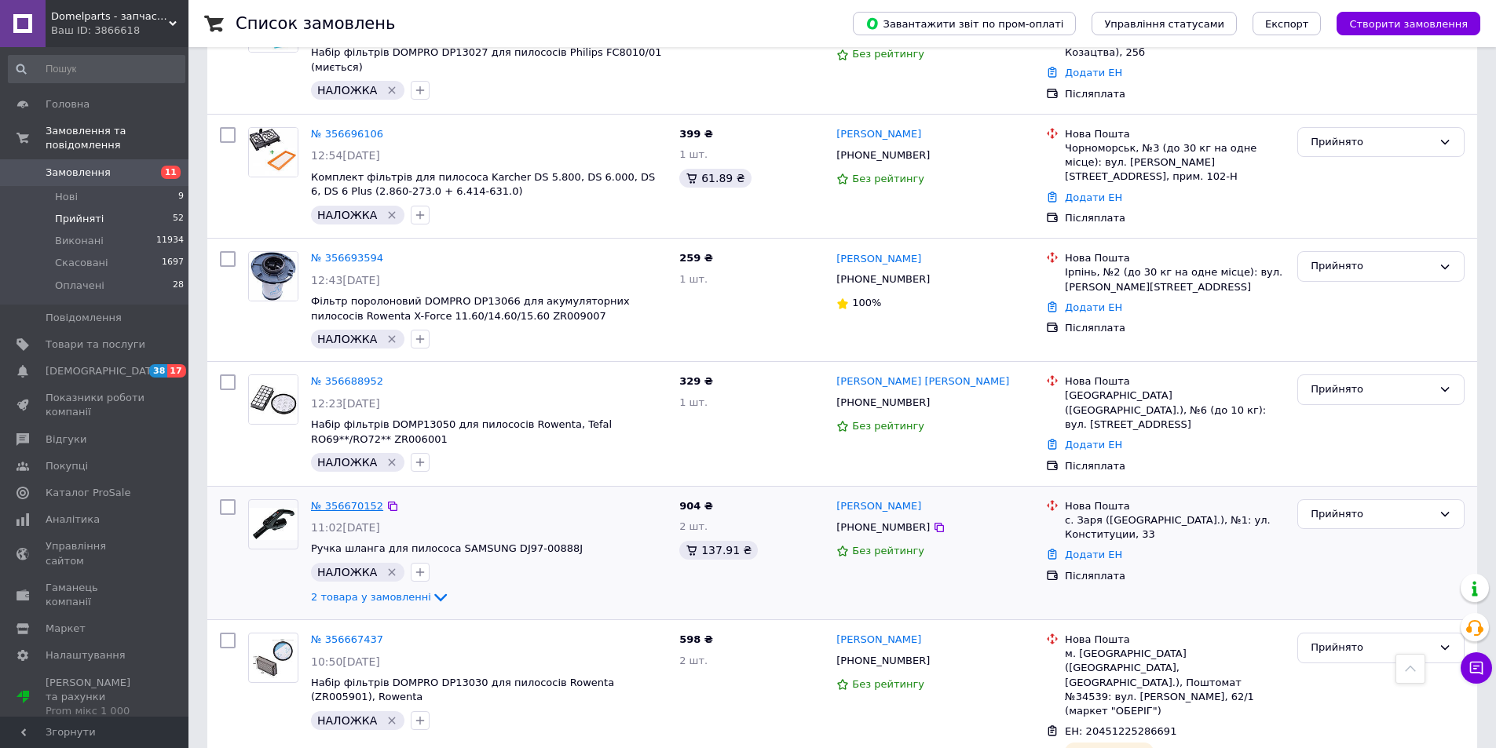
click at [362, 500] on link "№ 356670152" at bounding box center [347, 506] width 72 height 12
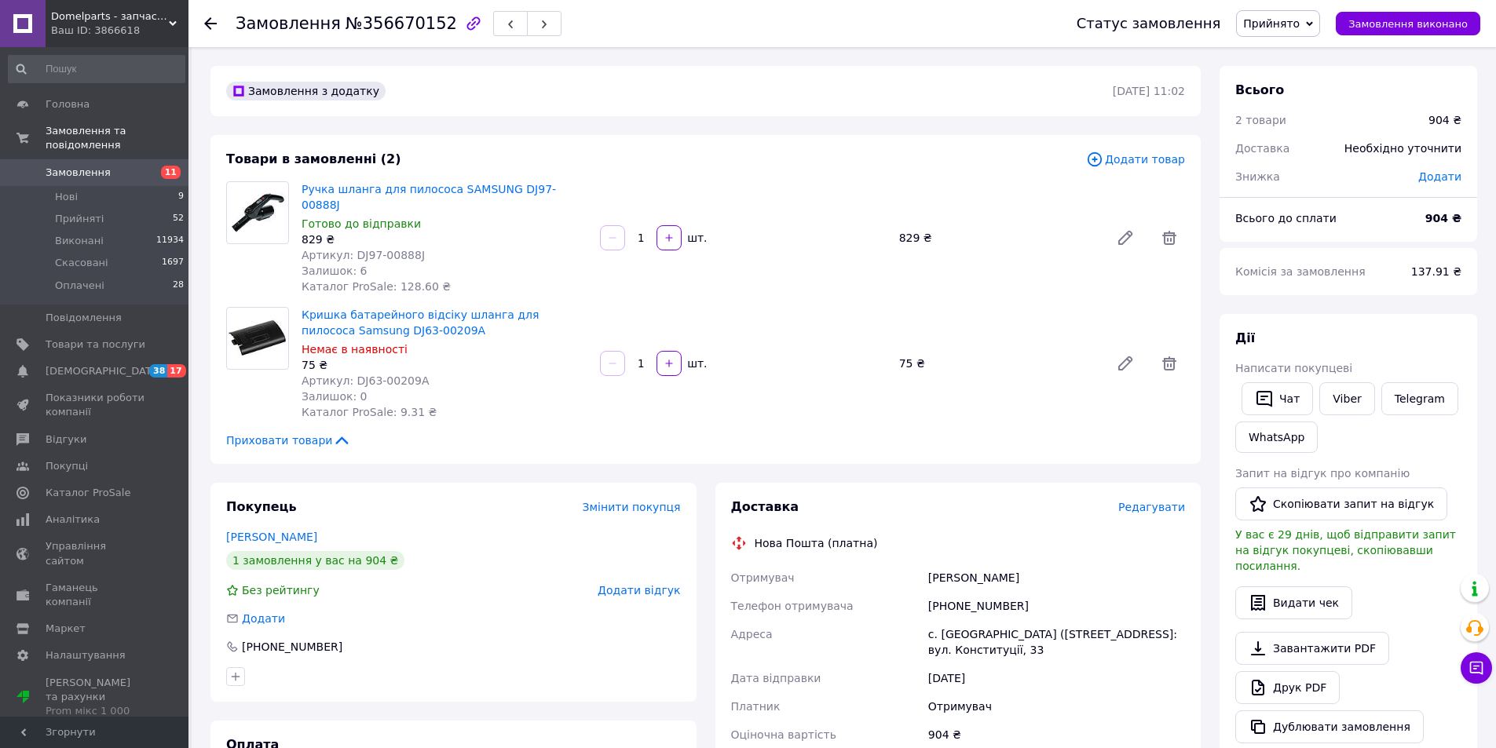
drag, startPoint x: 326, startPoint y: 518, endPoint x: 212, endPoint y: 517, distance: 113.9
click at [212, 517] on div "Покупець Змінити покупця максимчук андрій 1 замовлення у вас на 904 ₴ Без рейти…" at bounding box center [453, 592] width 486 height 219
drag, startPoint x: 350, startPoint y: 236, endPoint x: 430, endPoint y: 236, distance: 80.1
click at [436, 247] on div "Артикул: DJ97-00888J" at bounding box center [445, 255] width 286 height 16
drag, startPoint x: 351, startPoint y: 361, endPoint x: 435, endPoint y: 357, distance: 84.1
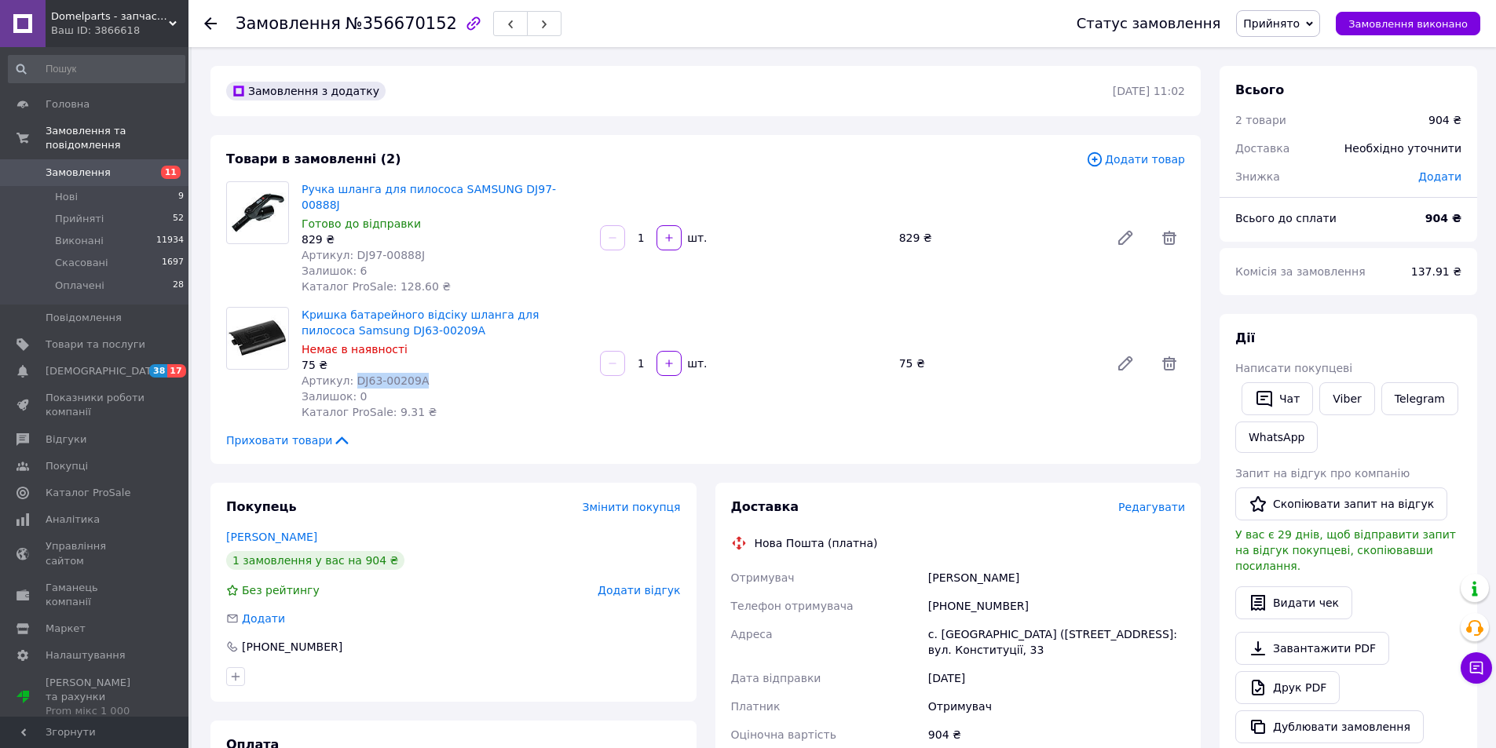
click at [438, 373] on div "Артикул: DJ63-00209A" at bounding box center [445, 381] width 286 height 16
click at [1148, 501] on span "Редагувати" at bounding box center [1151, 507] width 67 height 13
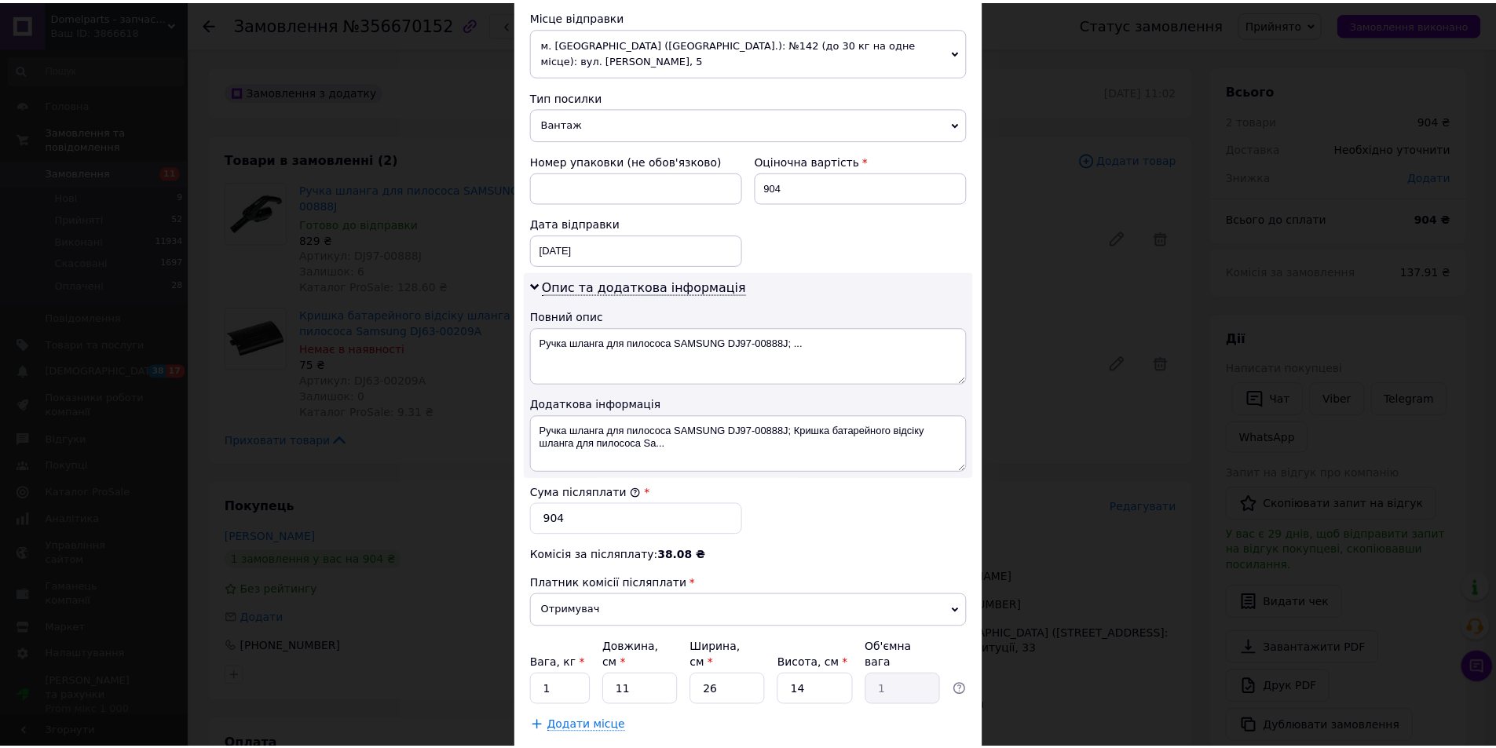
scroll to position [626, 0]
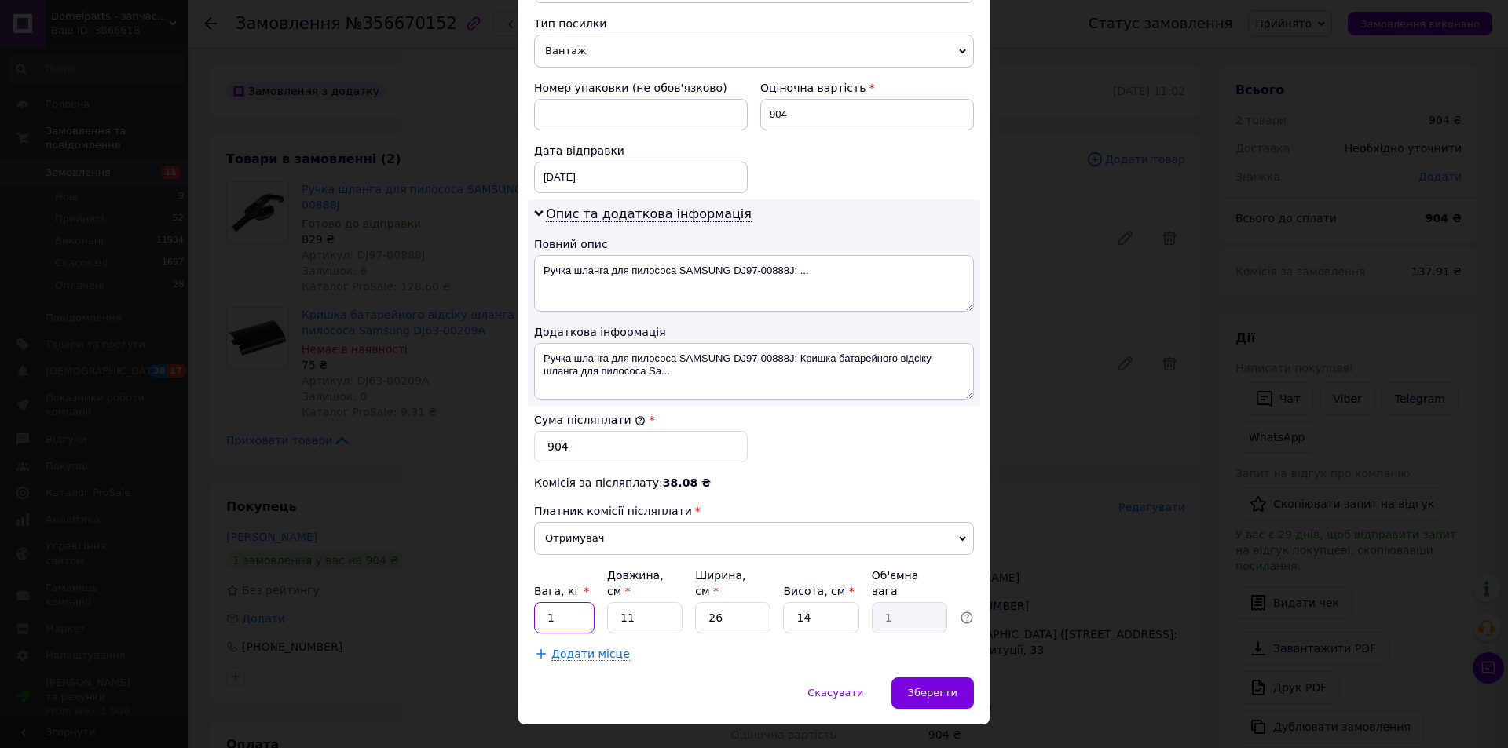
click at [566, 602] on input "1" at bounding box center [564, 617] width 60 height 31
type input "2"
click at [936, 687] on span "Зберегти" at bounding box center [932, 693] width 49 height 12
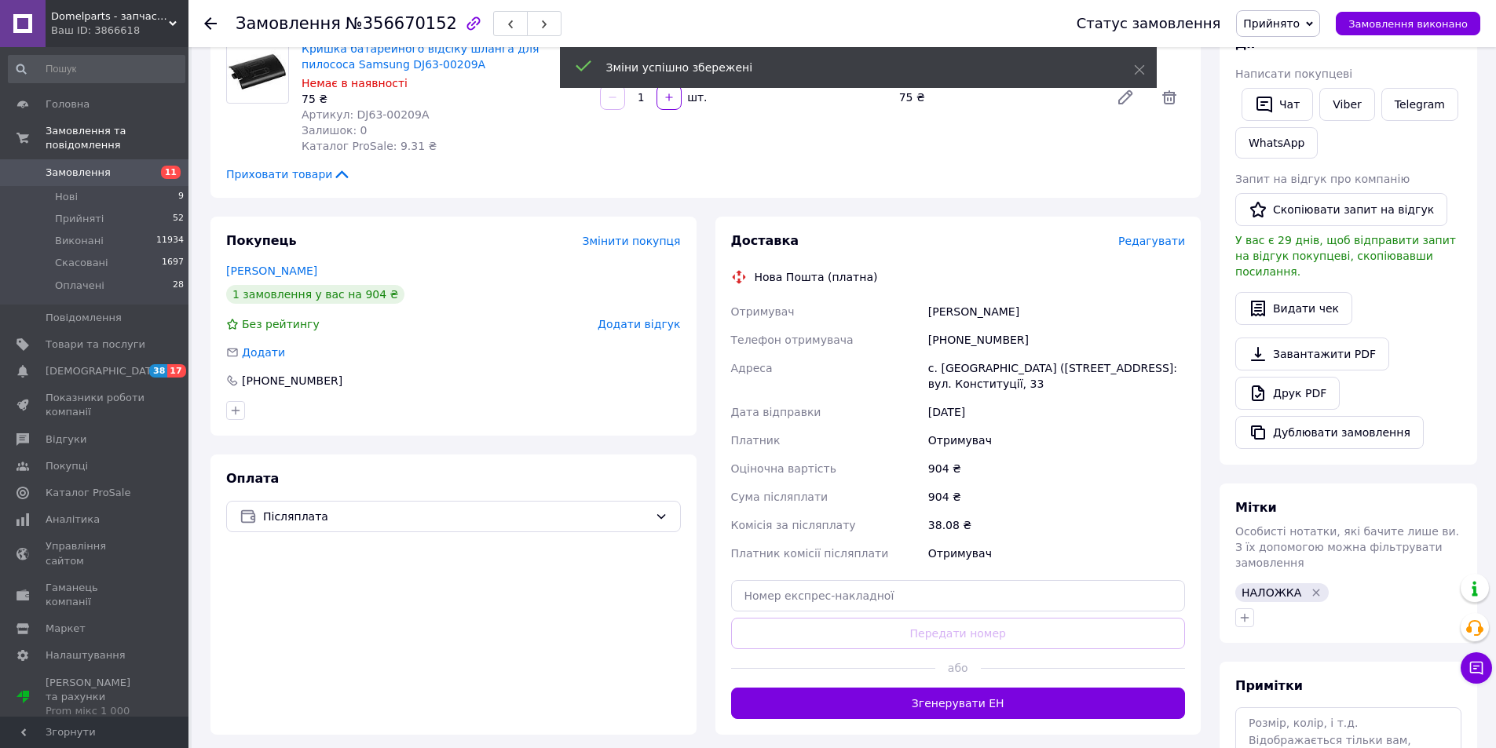
scroll to position [367, 0]
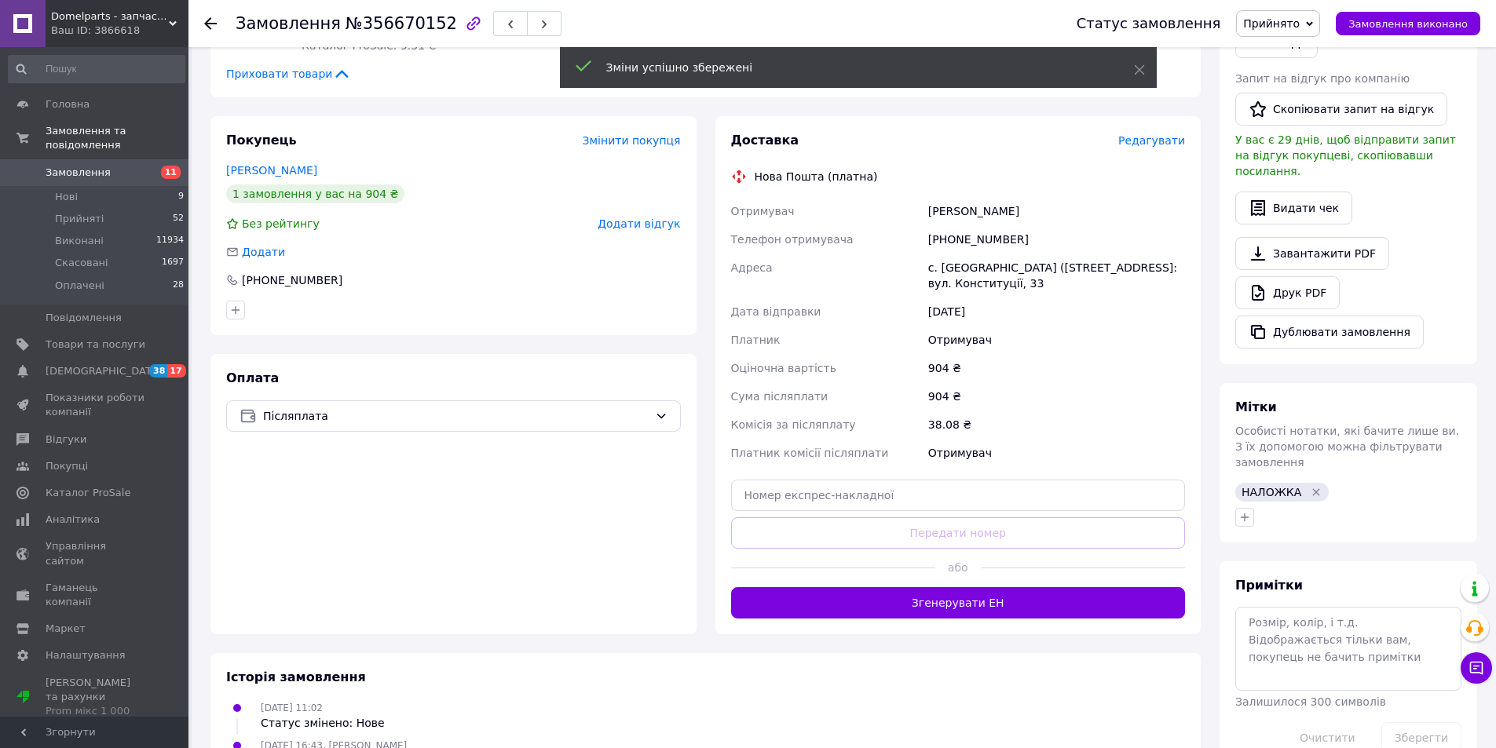
click at [938, 598] on div "Доставка Редагувати Нова Пошта (платна) Отримувач максимчук андрій Телефон отри…" at bounding box center [958, 375] width 486 height 518
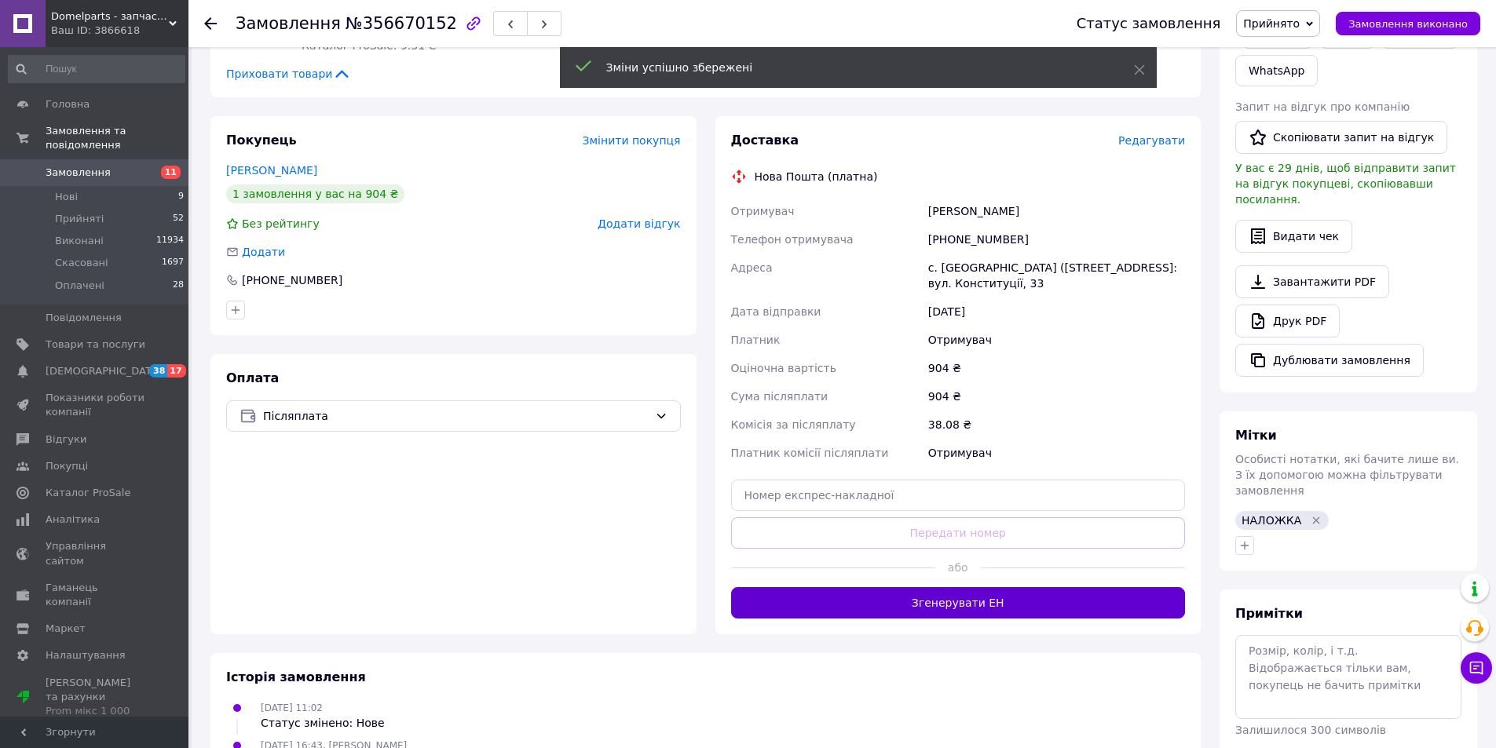
click at [924, 587] on button "Згенерувати ЕН" at bounding box center [958, 602] width 455 height 31
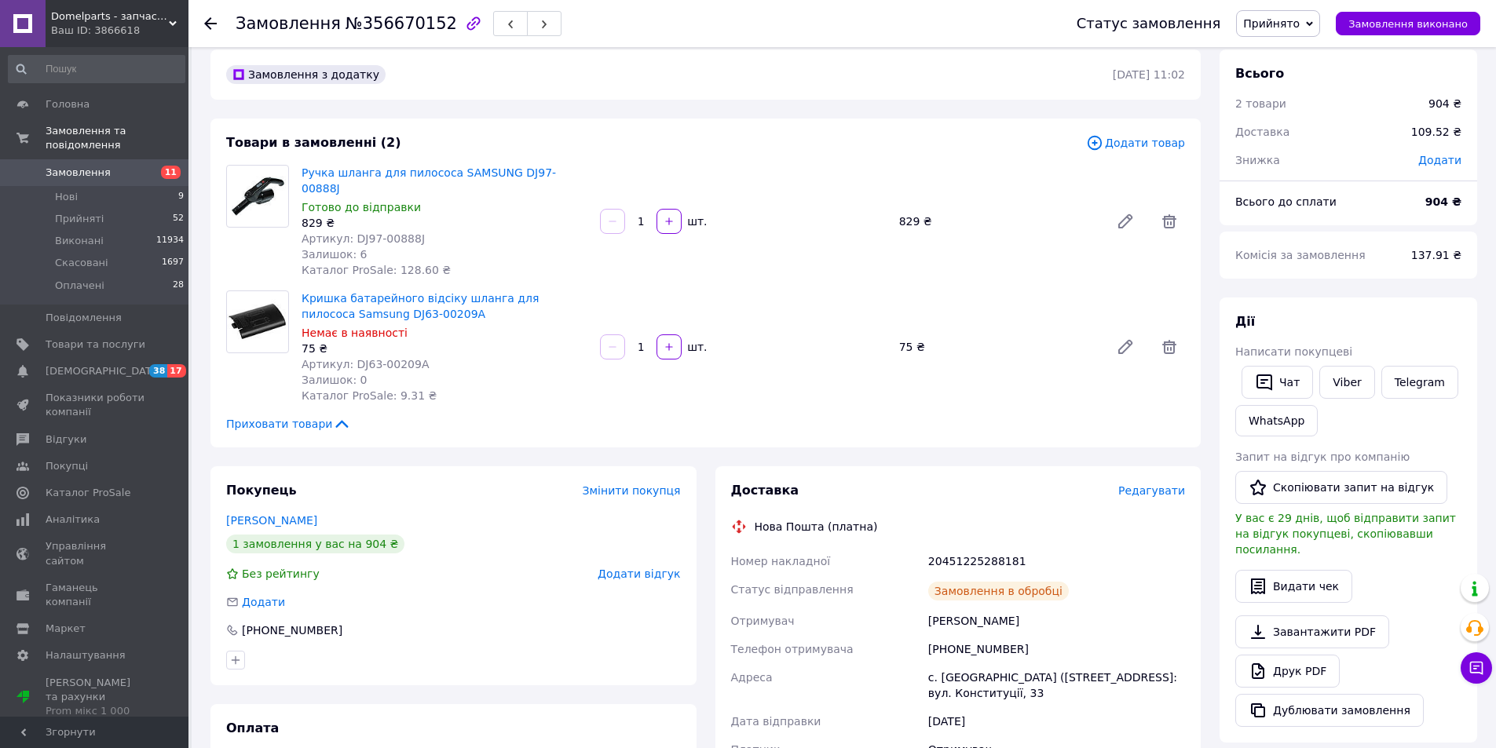
scroll to position [0, 0]
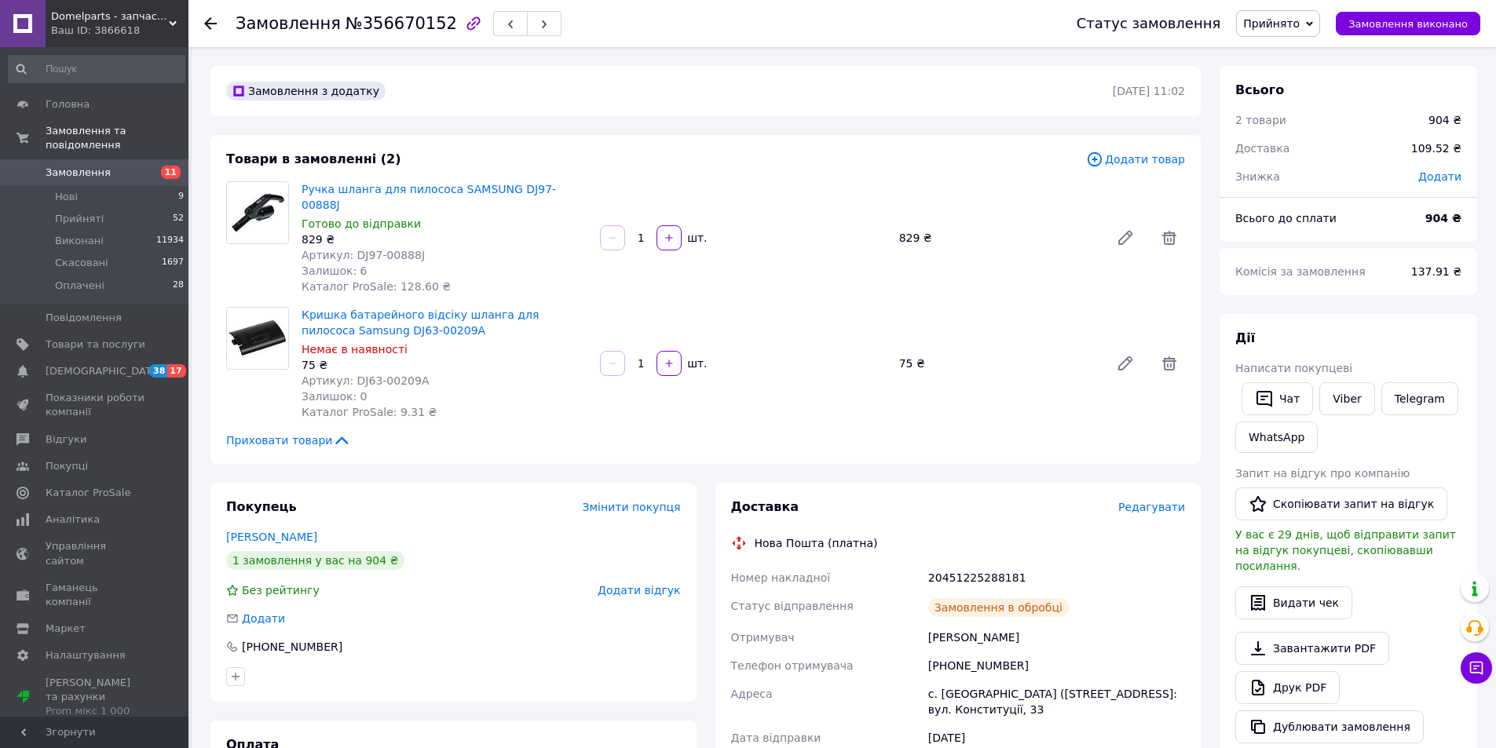
click at [207, 24] on use at bounding box center [210, 23] width 13 height 13
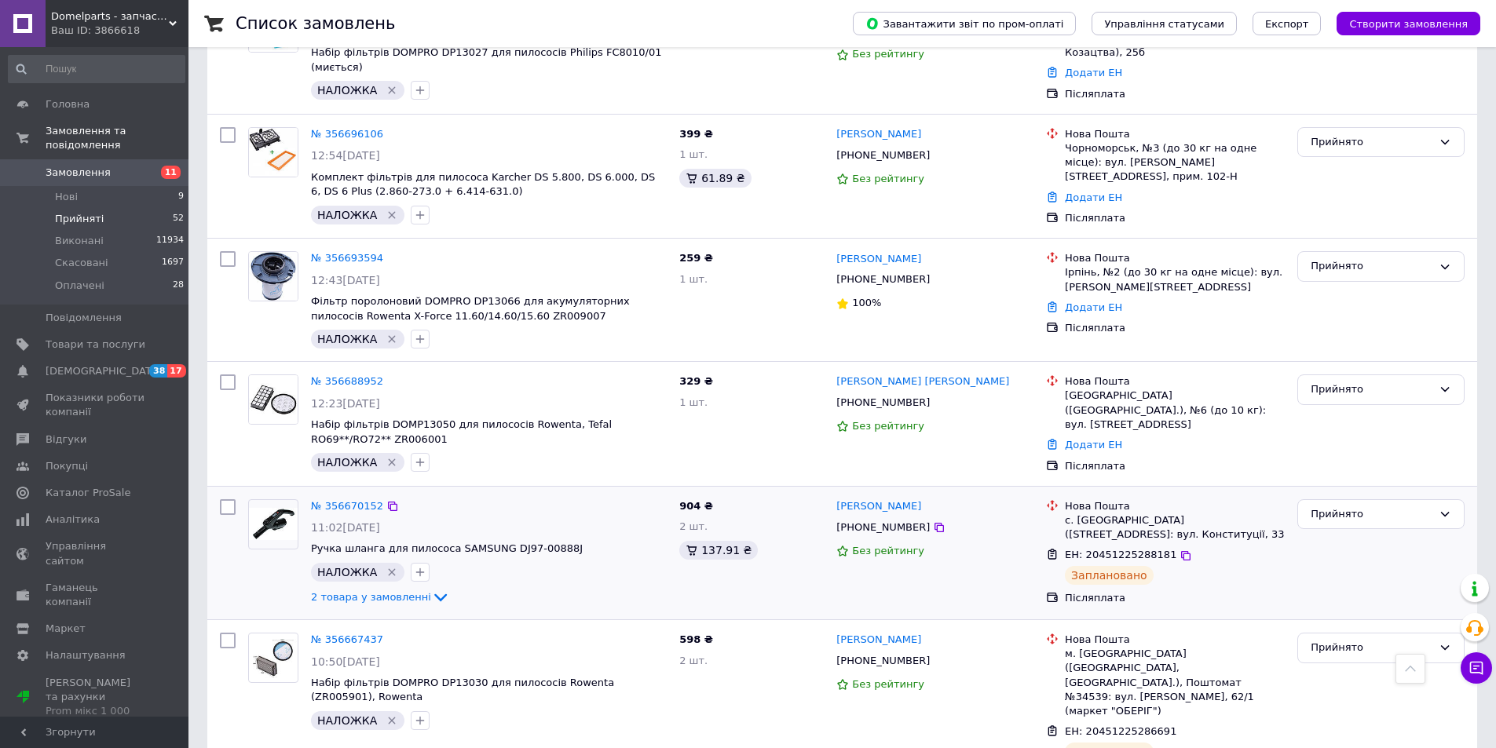
scroll to position [1860, 0]
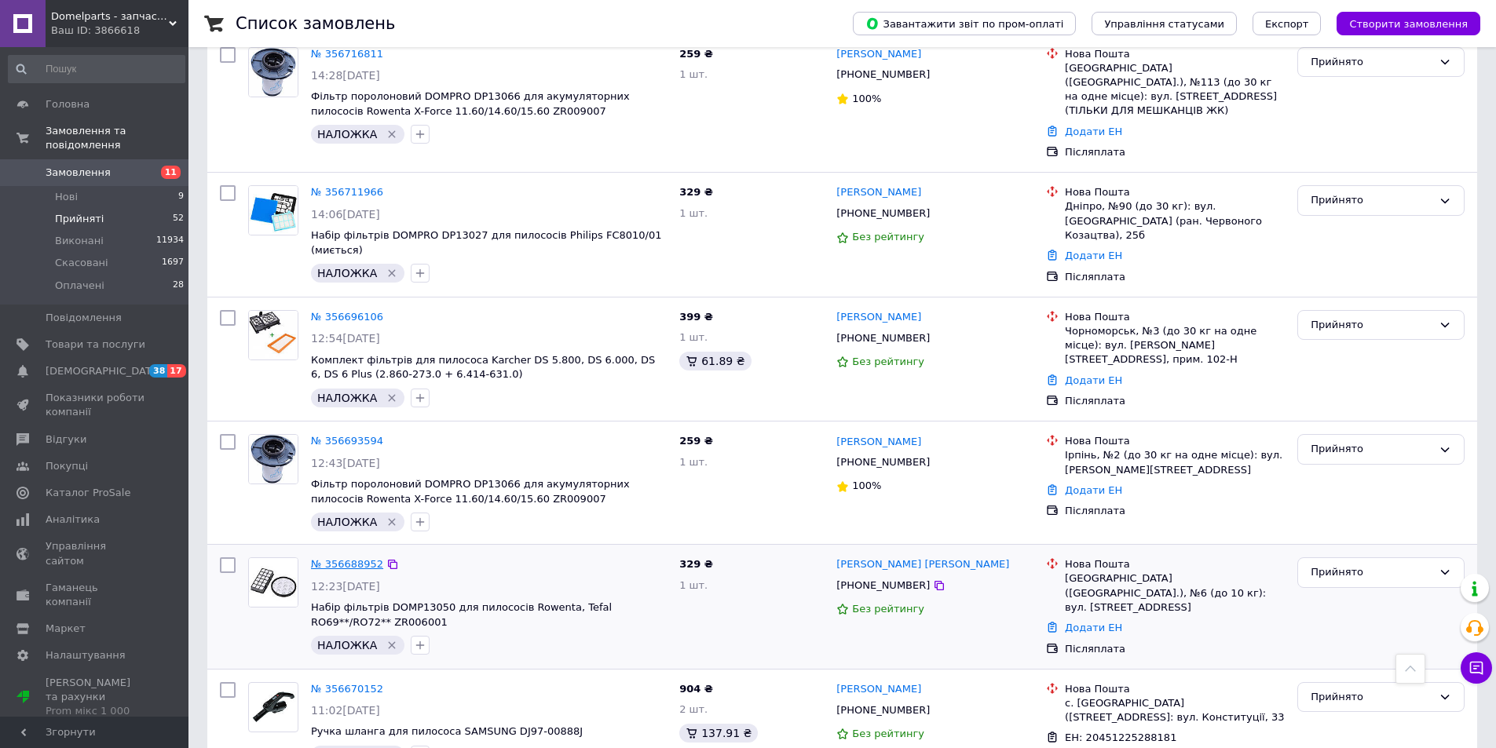
click at [349, 558] on link "№ 356688952" at bounding box center [347, 564] width 72 height 12
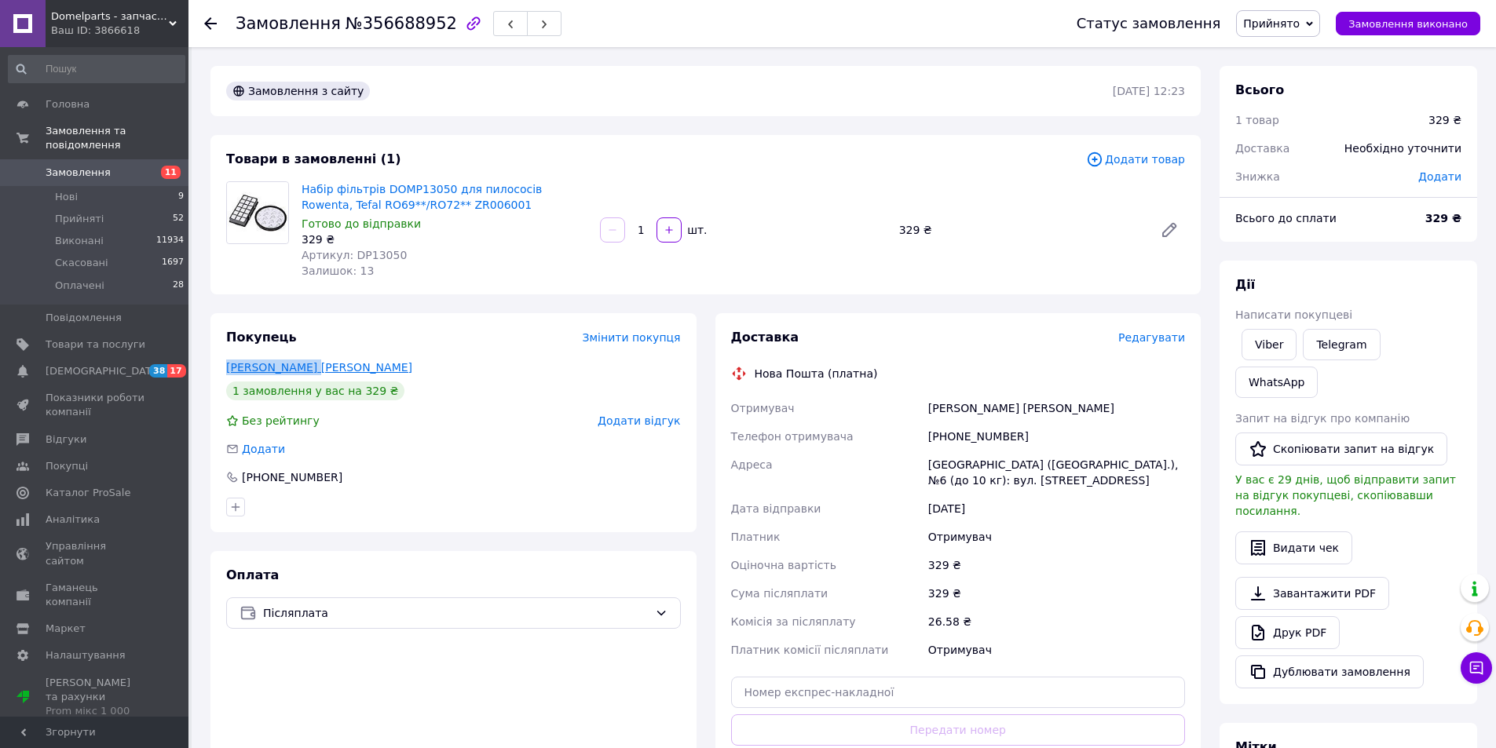
drag, startPoint x: 305, startPoint y: 364, endPoint x: 252, endPoint y: 371, distance: 53.1
click at [213, 372] on div "Покупець Змінити покупця Підвірна Ганна 1 замовлення у вас на 329 ₴ Без рейтинг…" at bounding box center [453, 422] width 486 height 219
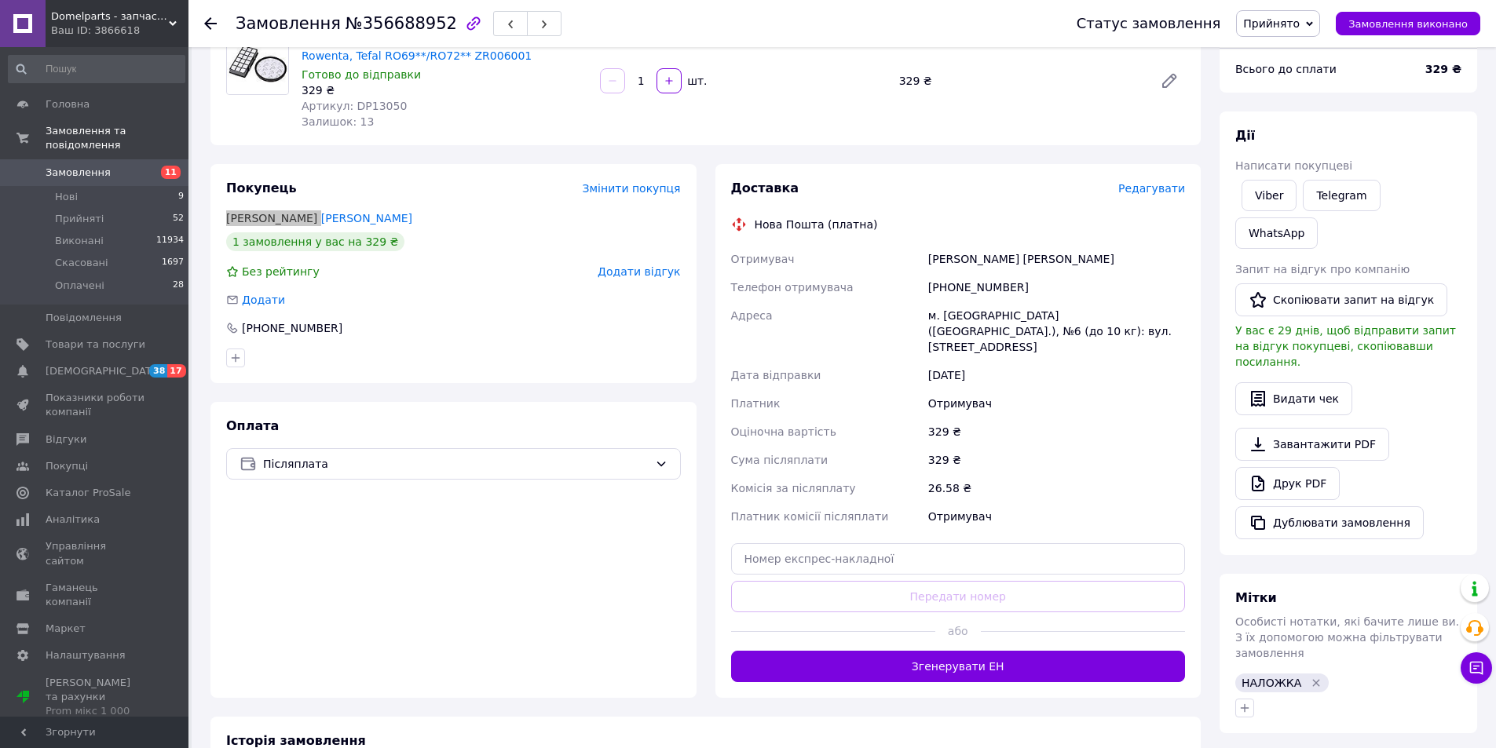
scroll to position [183, 0]
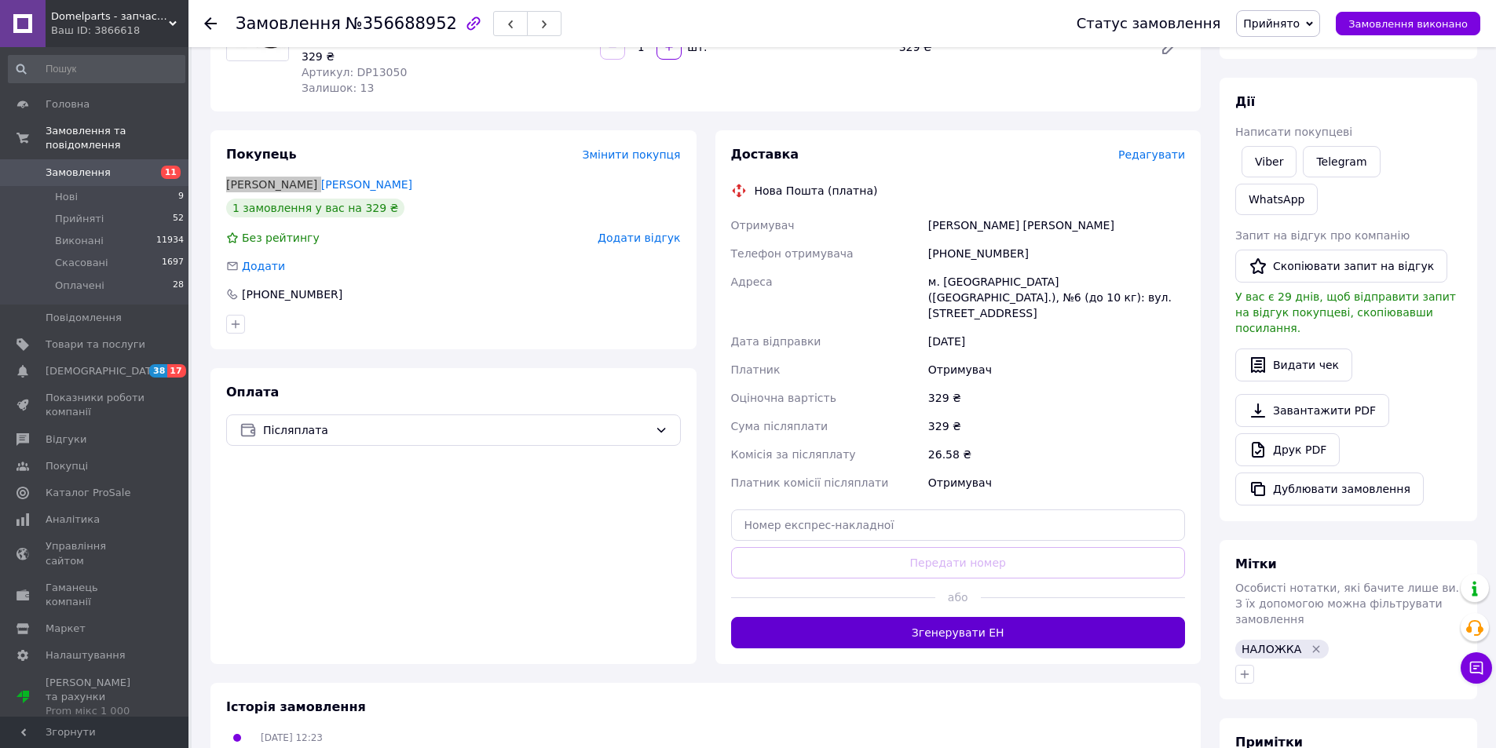
click at [883, 623] on button "Згенерувати ЕН" at bounding box center [958, 632] width 455 height 31
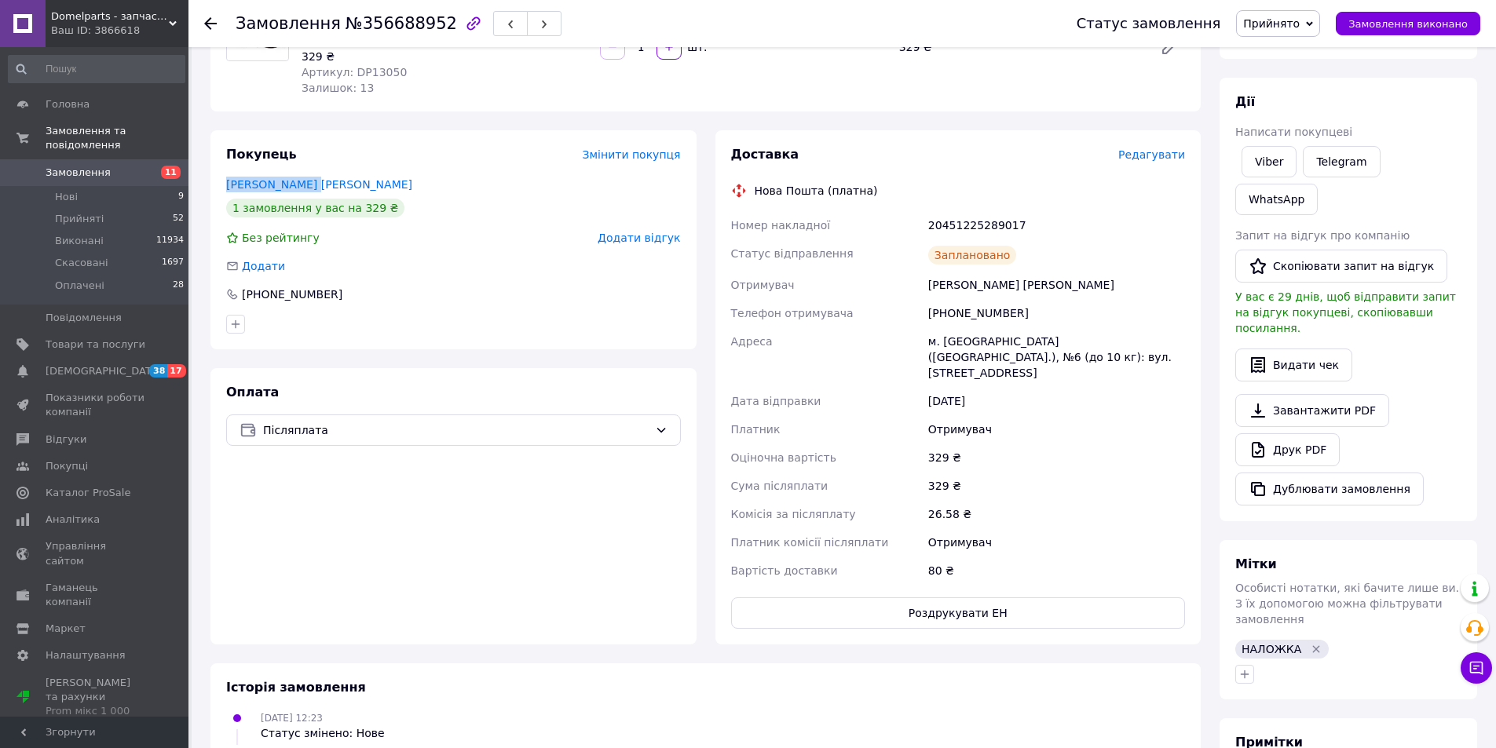
scroll to position [0, 0]
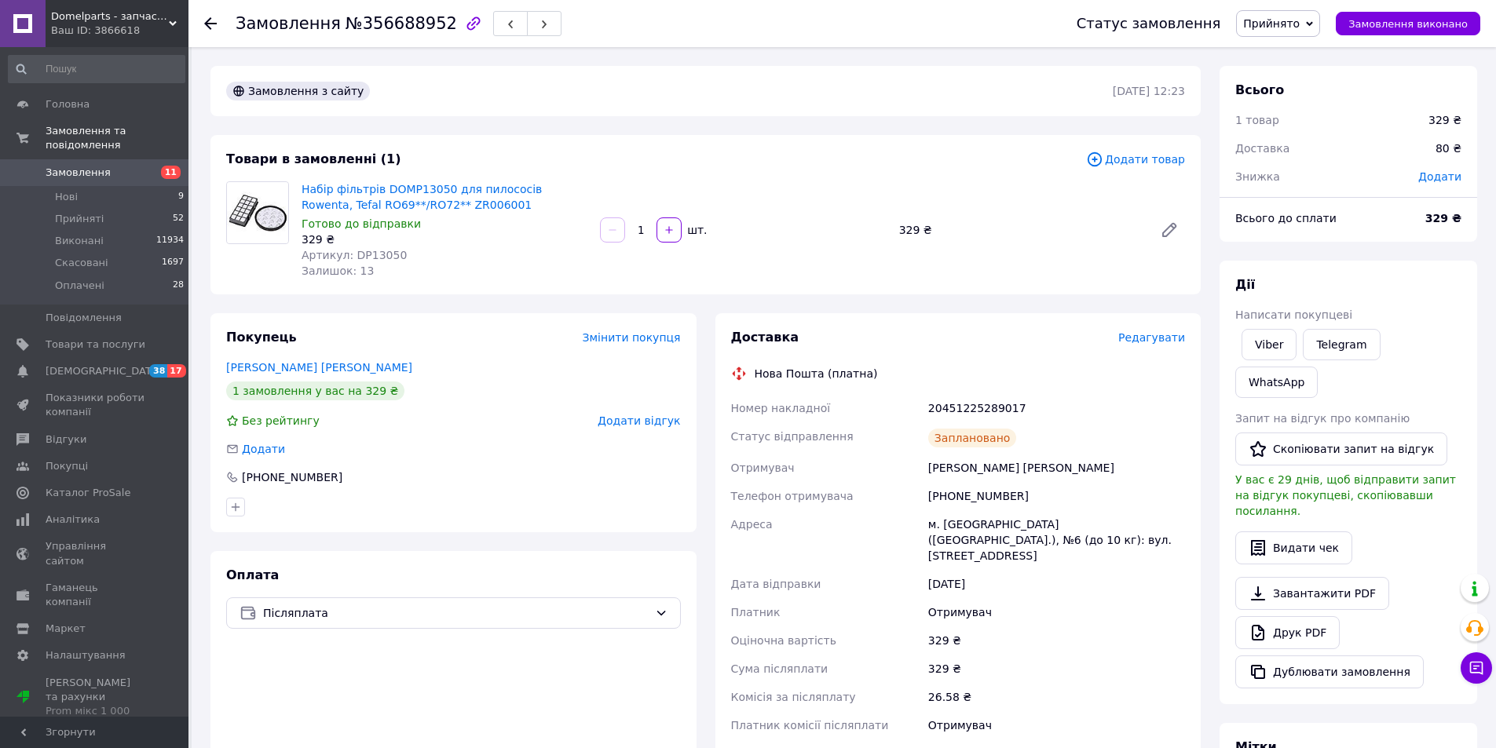
click at [206, 19] on icon at bounding box center [210, 23] width 13 height 13
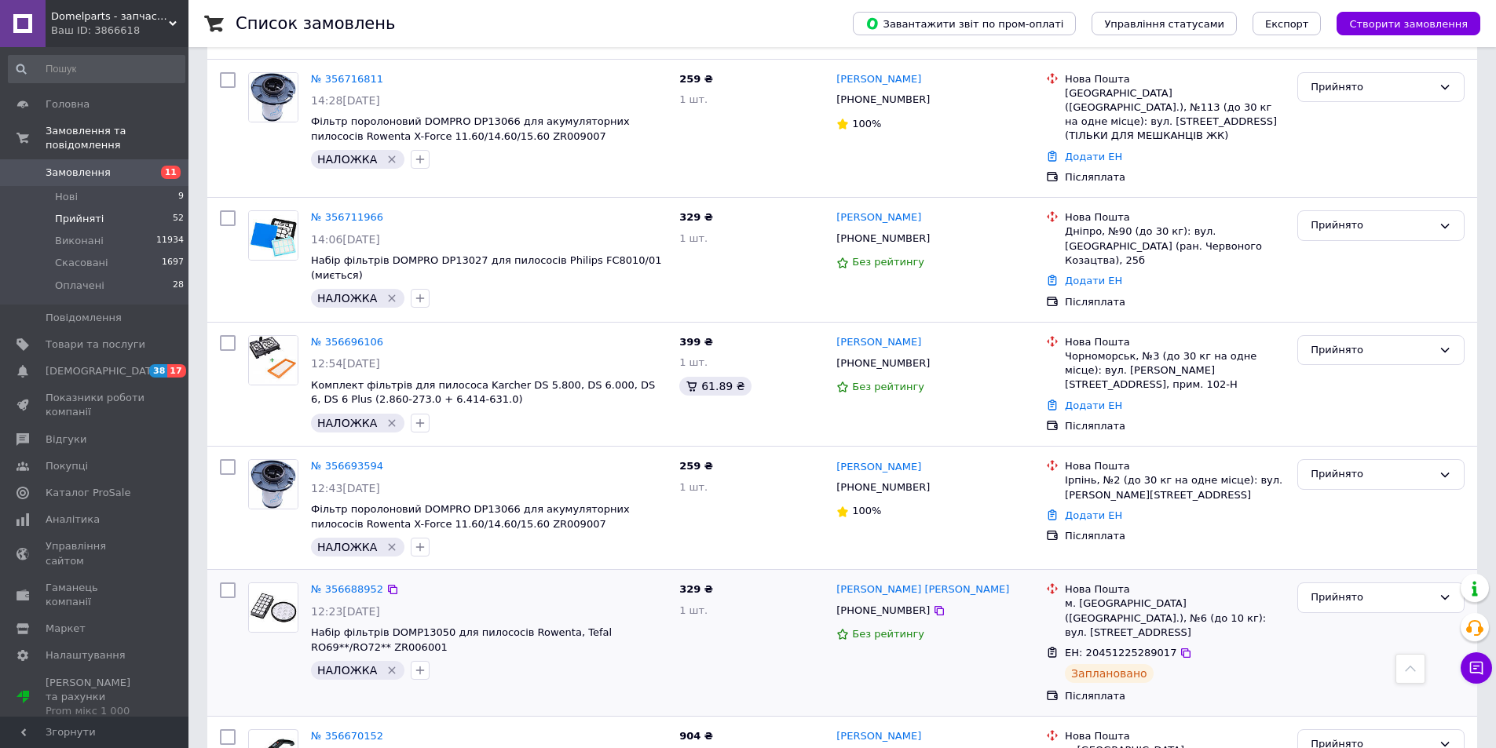
scroll to position [1869, 0]
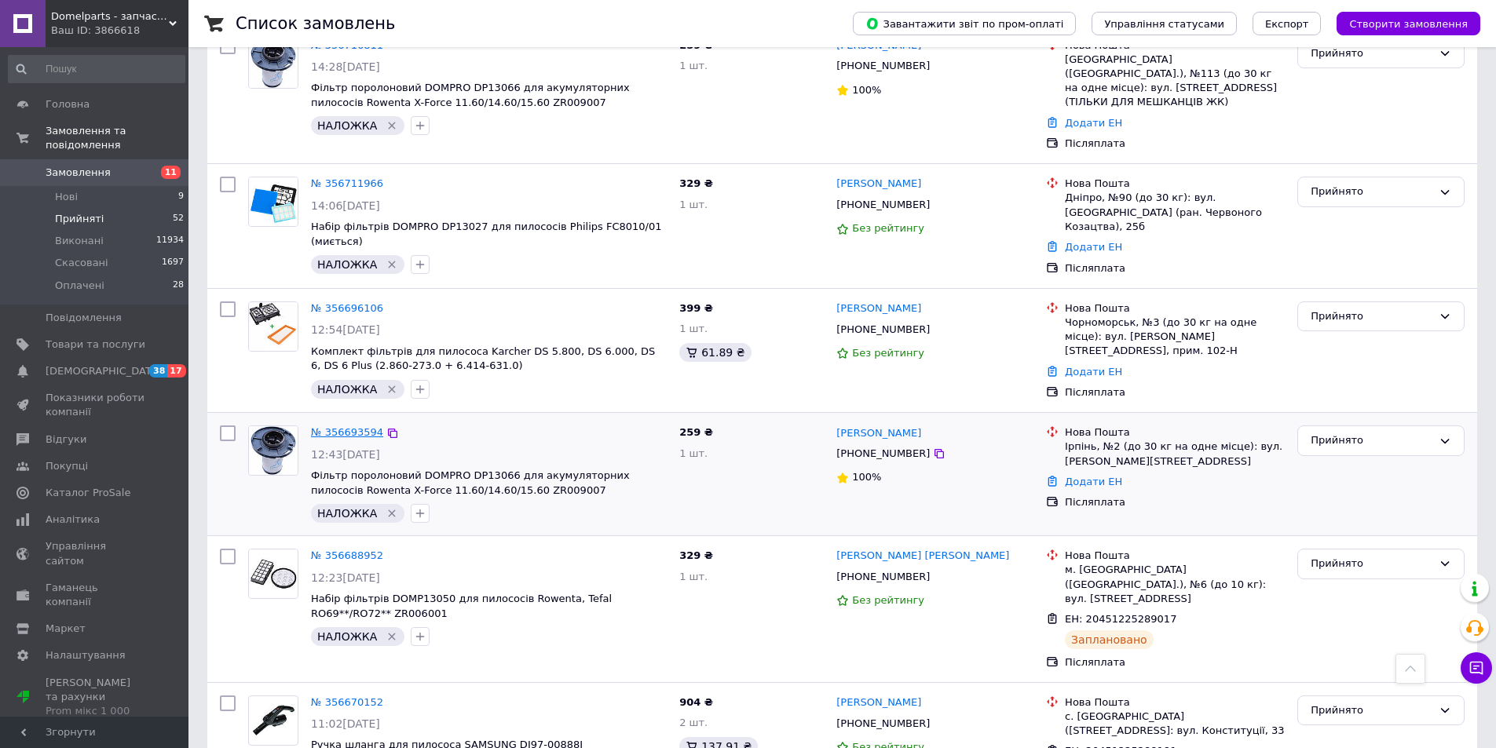
click at [352, 426] on link "№ 356693594" at bounding box center [347, 432] width 72 height 12
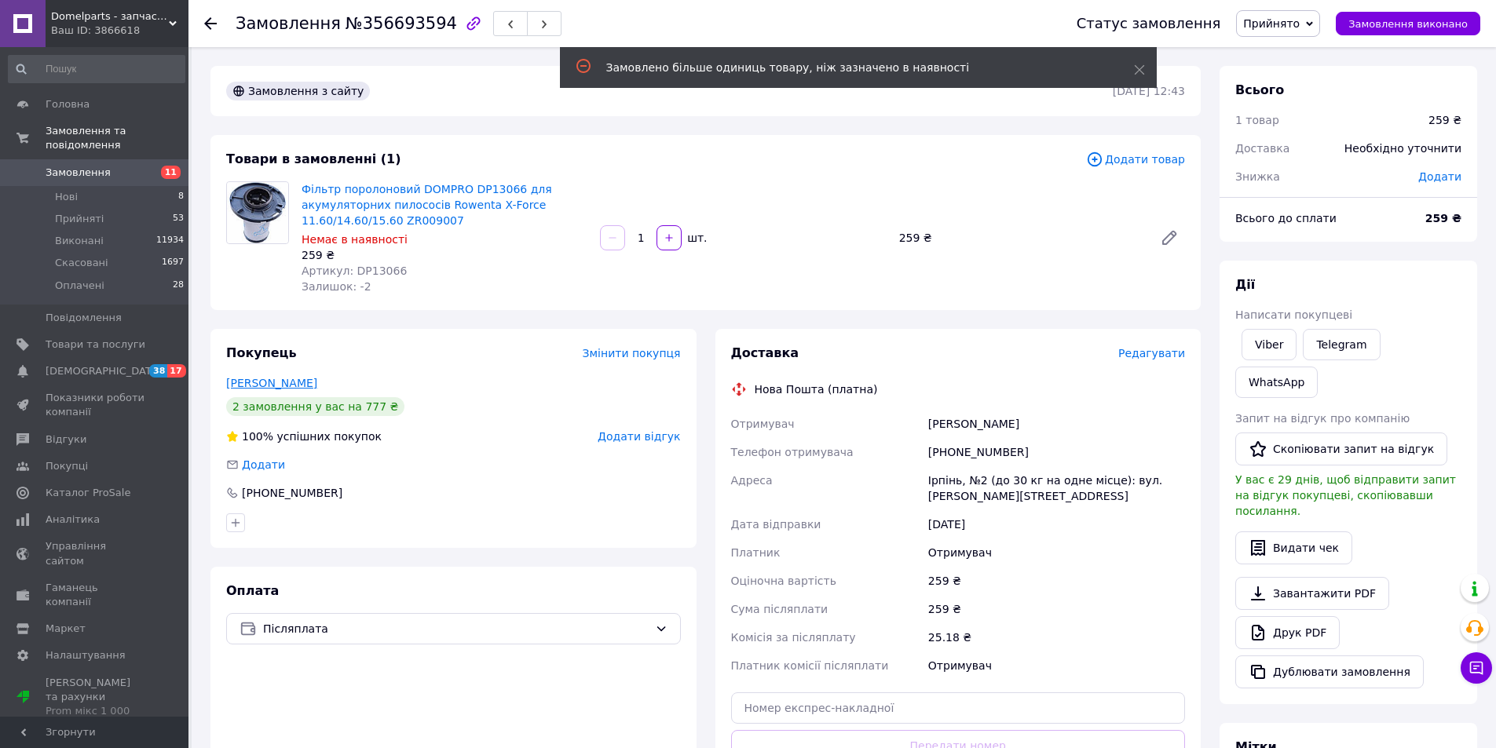
drag, startPoint x: 343, startPoint y: 375, endPoint x: 269, endPoint y: 378, distance: 73.8
click at [203, 378] on div "Покупець Змінити покупця Митрофанська Тетяна 2 замовлення у вас на 777 ₴ 100% у…" at bounding box center [453, 588] width 505 height 518
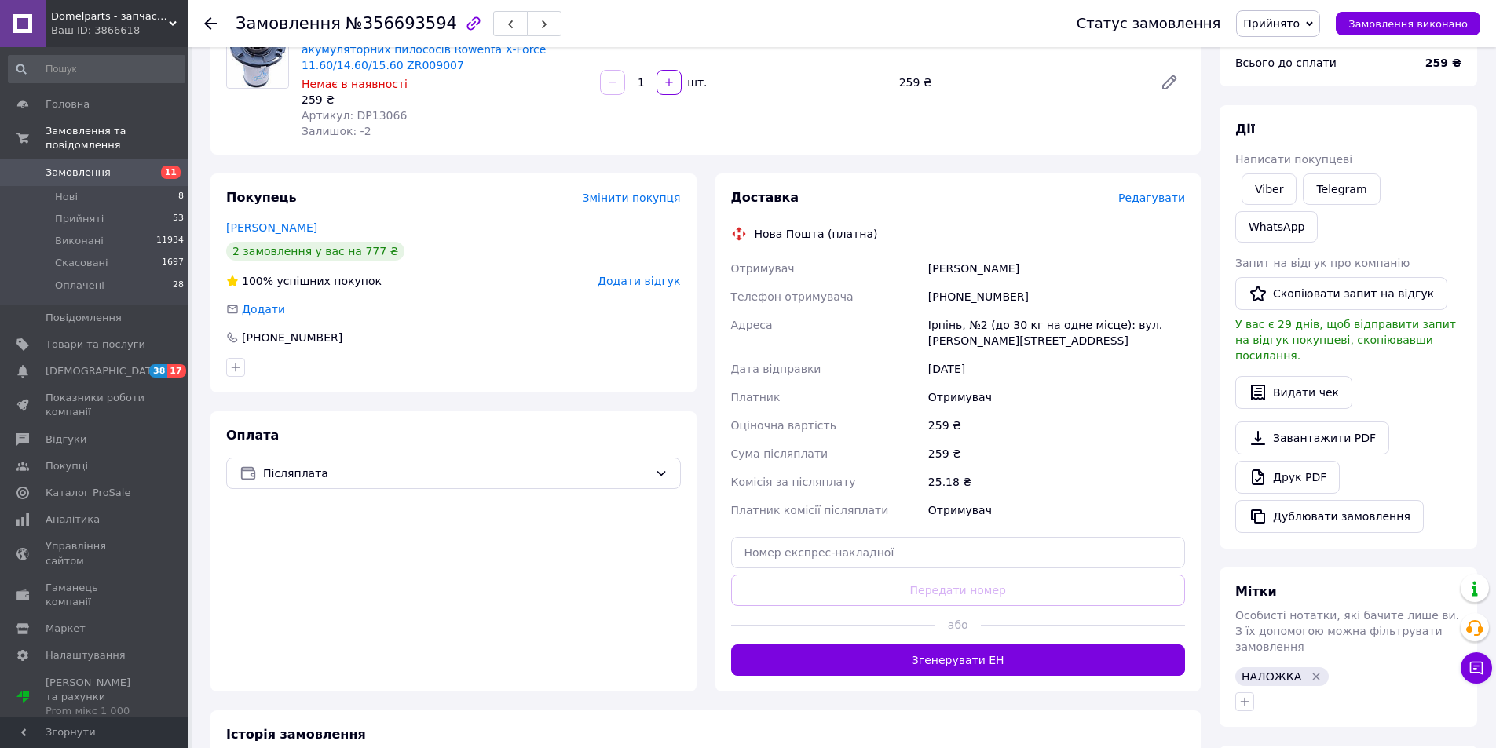
scroll to position [183, 0]
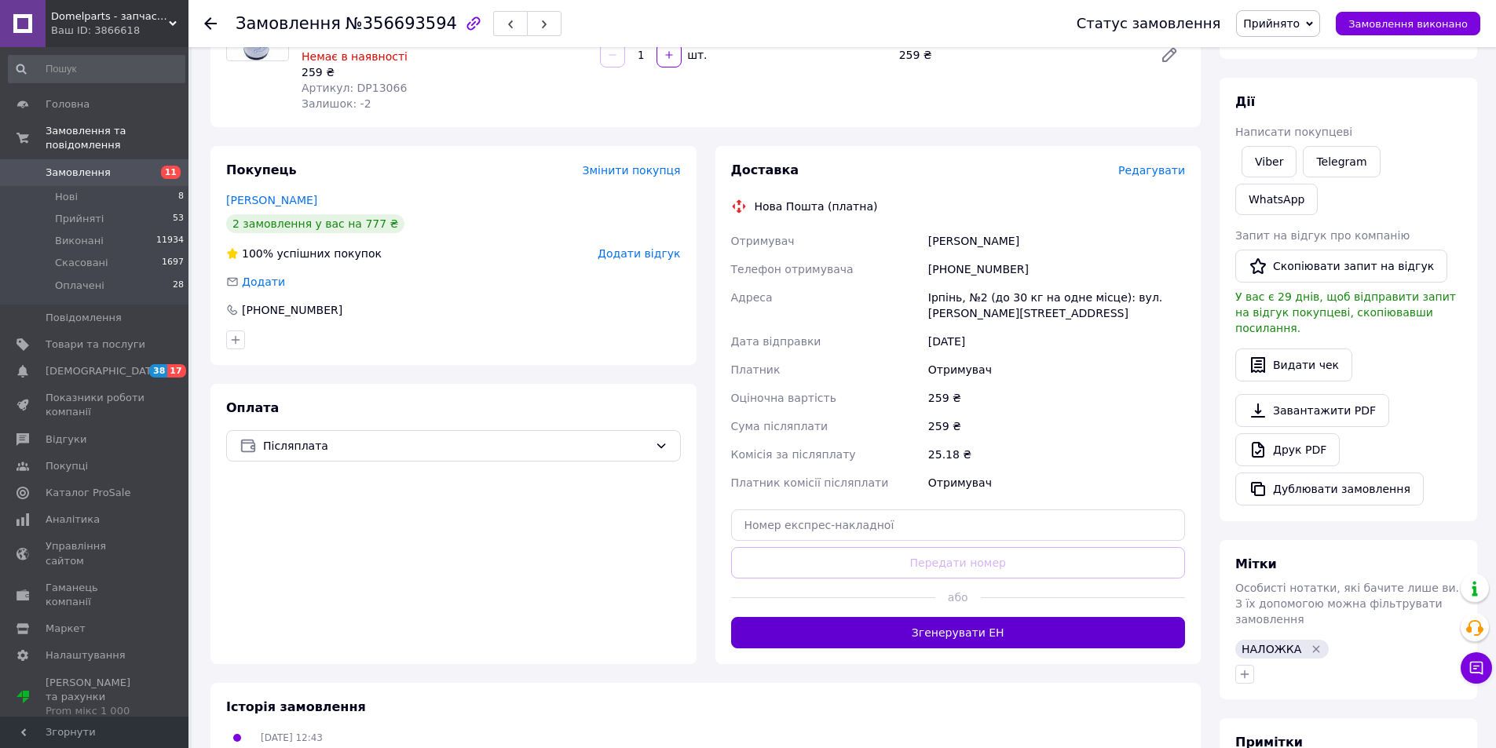
click at [916, 634] on button "Згенерувати ЕН" at bounding box center [958, 632] width 455 height 31
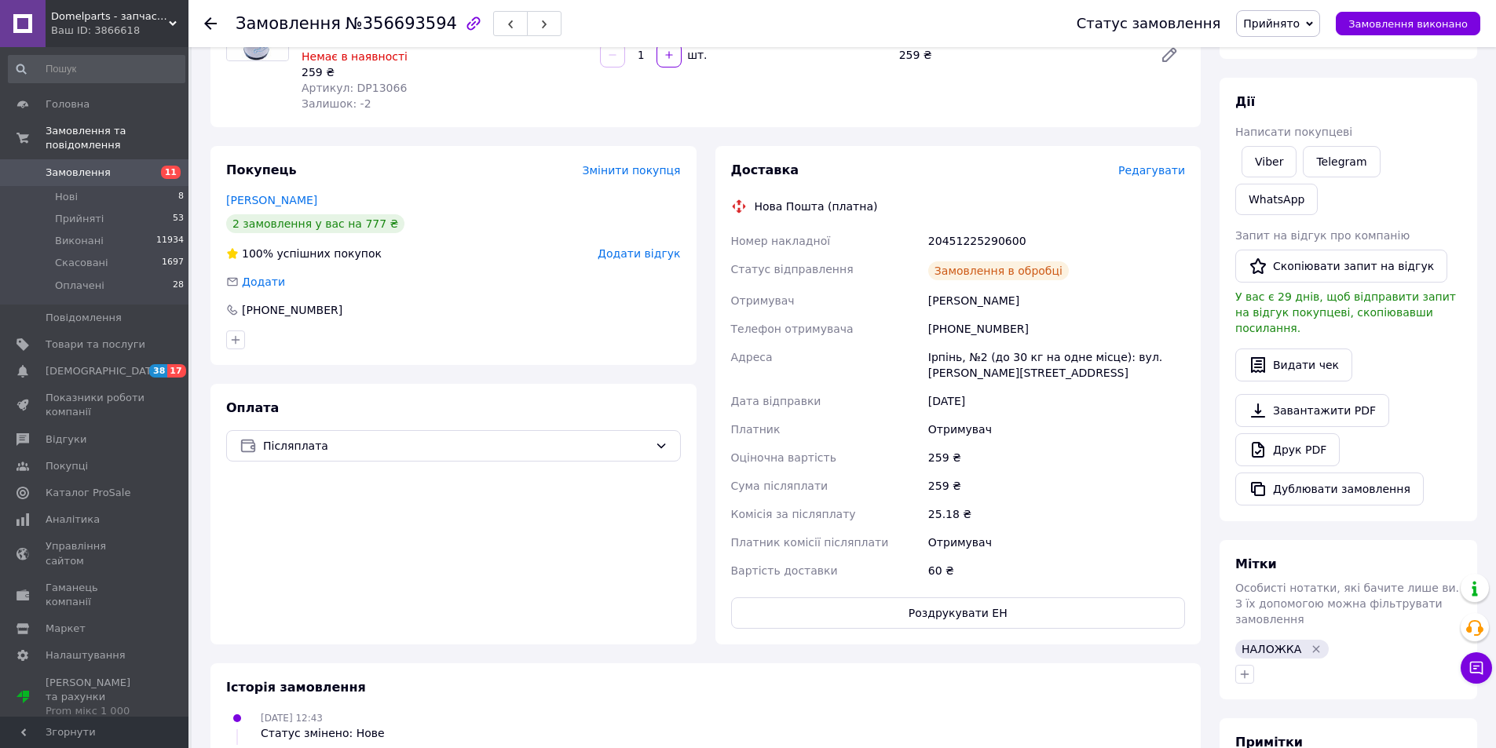
click at [209, 24] on use at bounding box center [210, 23] width 13 height 13
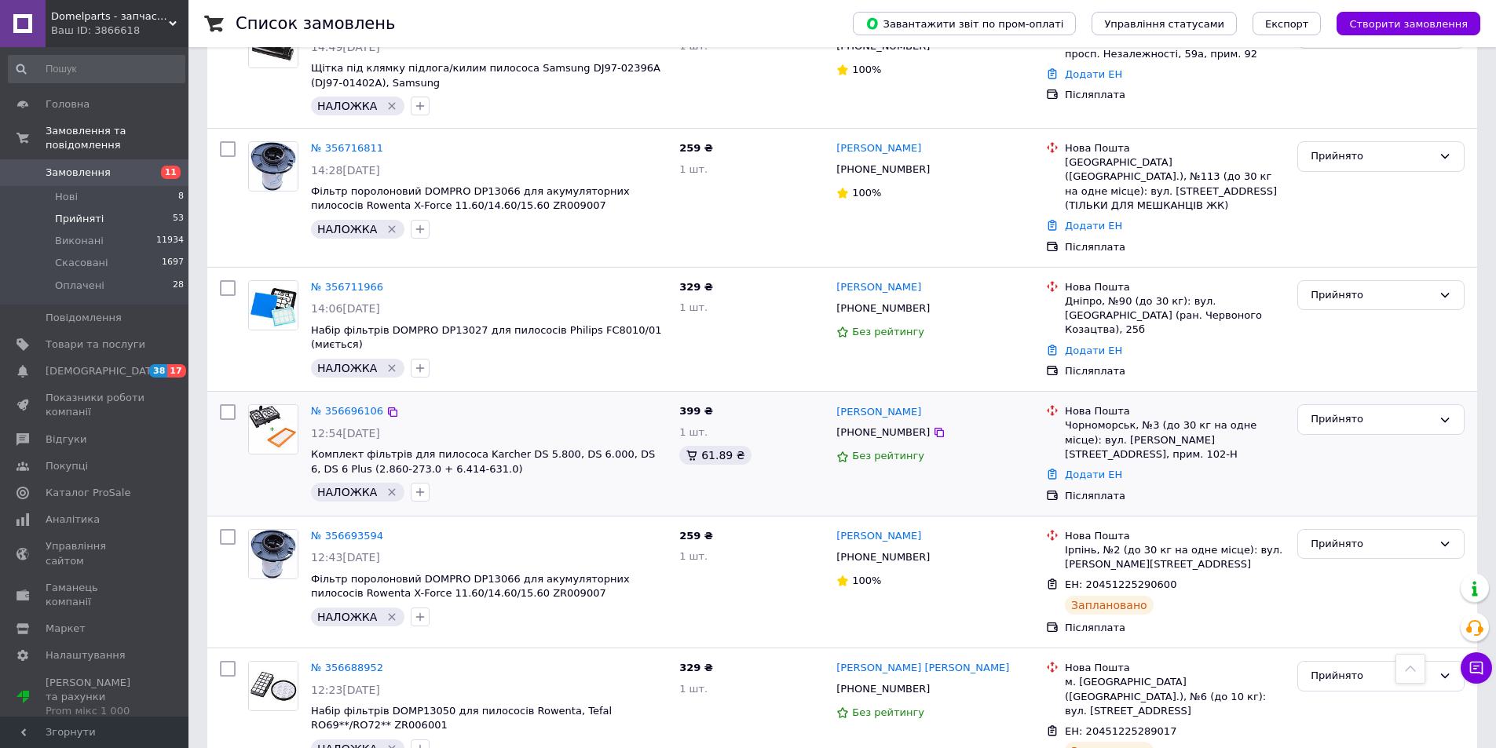
scroll to position [1855, 0]
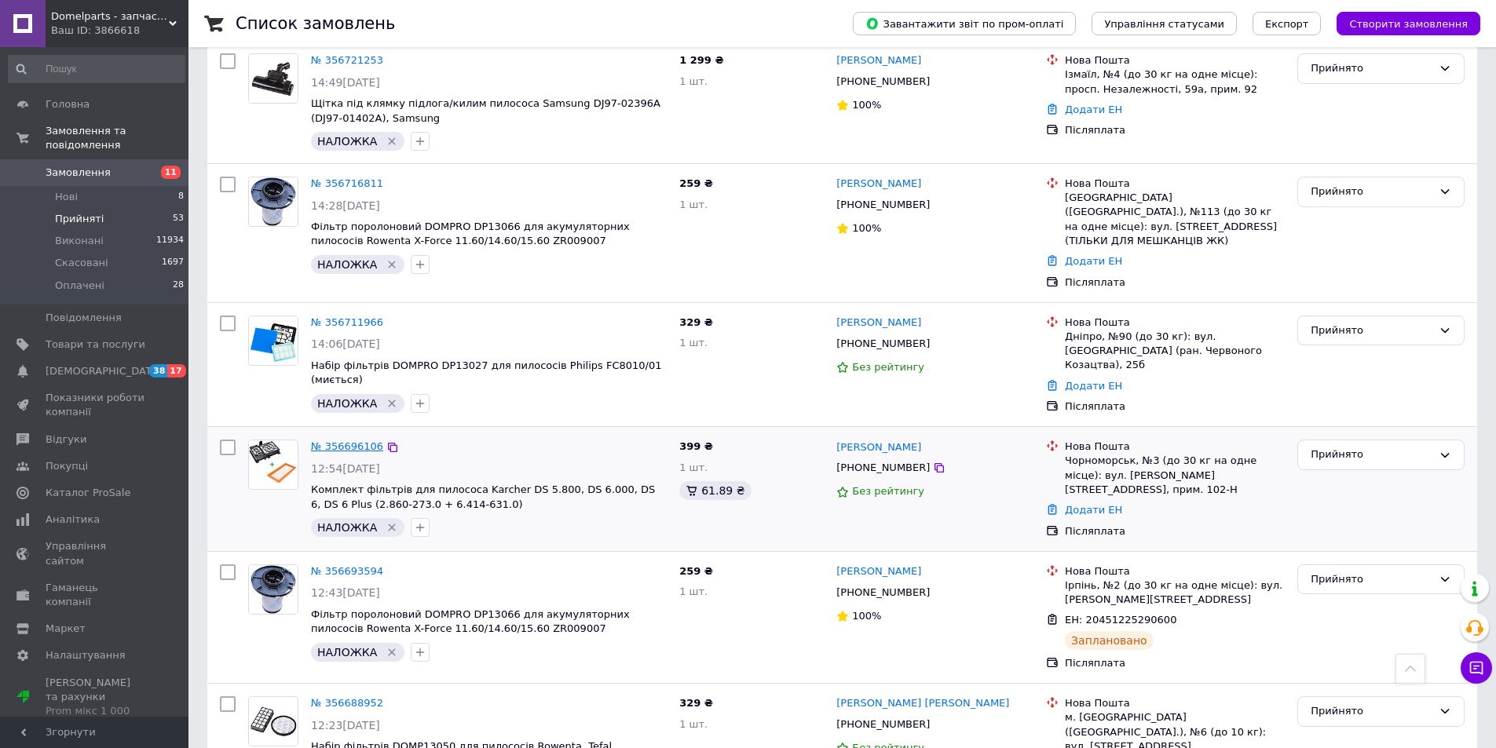
click at [363, 441] on link "№ 356696106" at bounding box center [347, 447] width 72 height 12
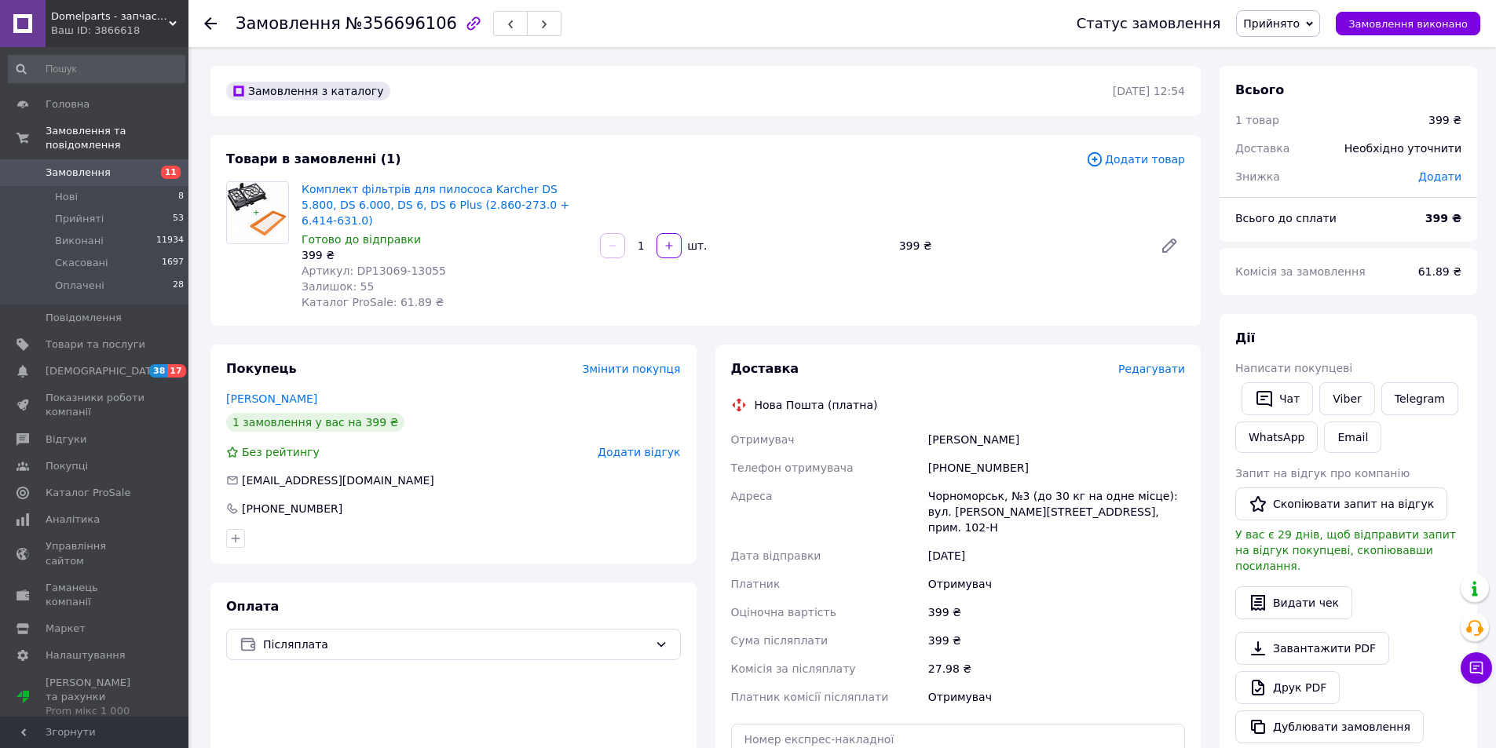
drag, startPoint x: 331, startPoint y: 384, endPoint x: 208, endPoint y: 380, distance: 123.3
click at [208, 380] on div "Покупець Змінити покупця Созинова Виктория 1 замовлення у вас на 399 ₴ Без рейт…" at bounding box center [453, 612] width 505 height 534
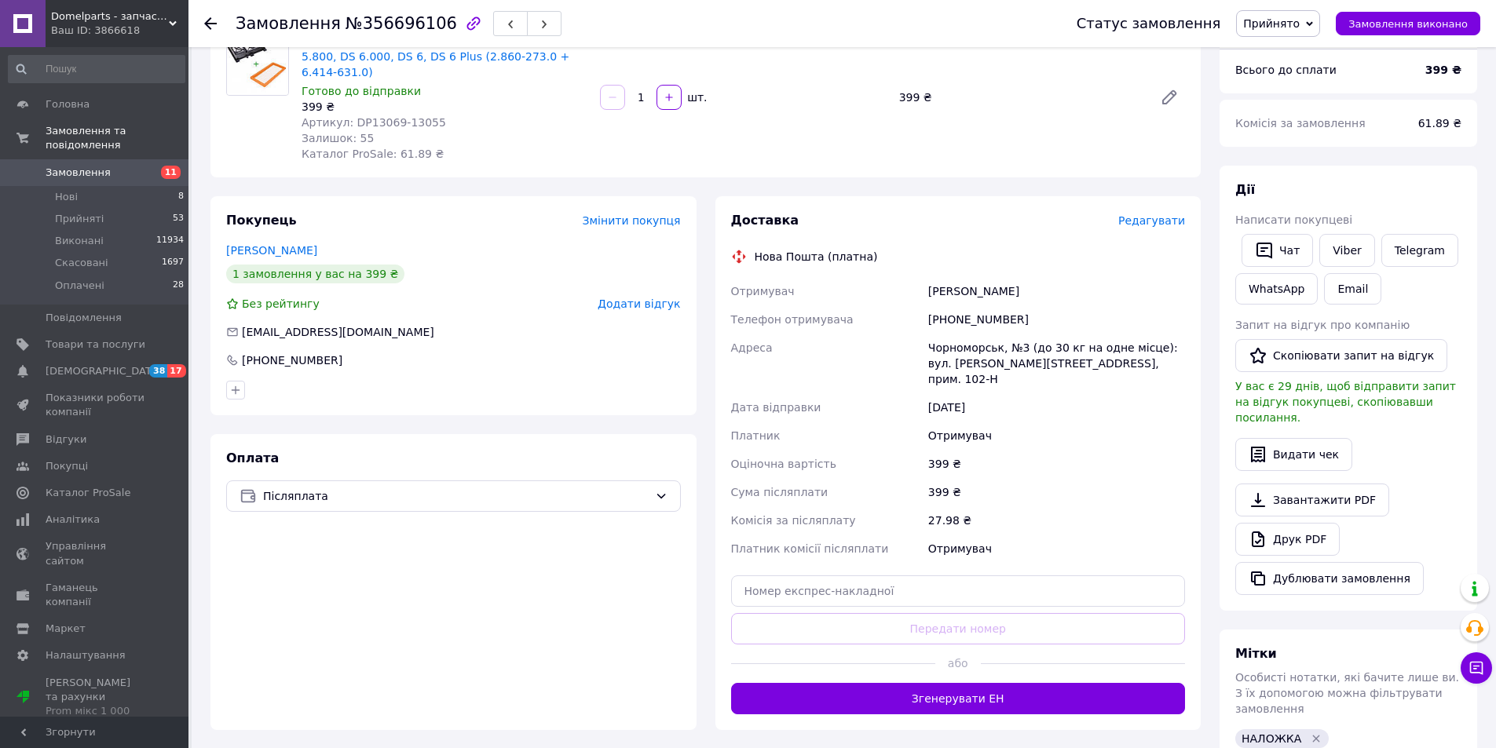
scroll to position [183, 0]
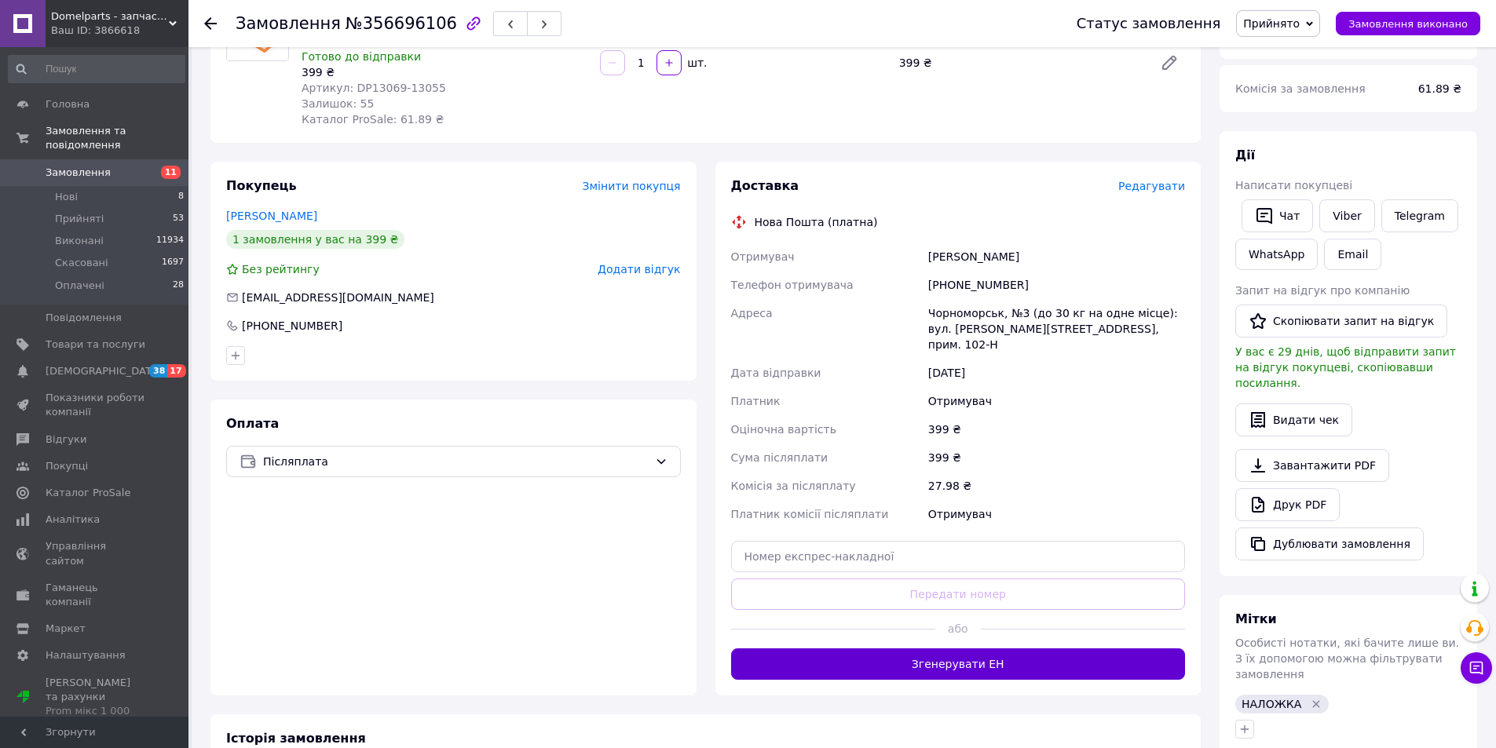
click at [902, 649] on button "Згенерувати ЕН" at bounding box center [958, 664] width 455 height 31
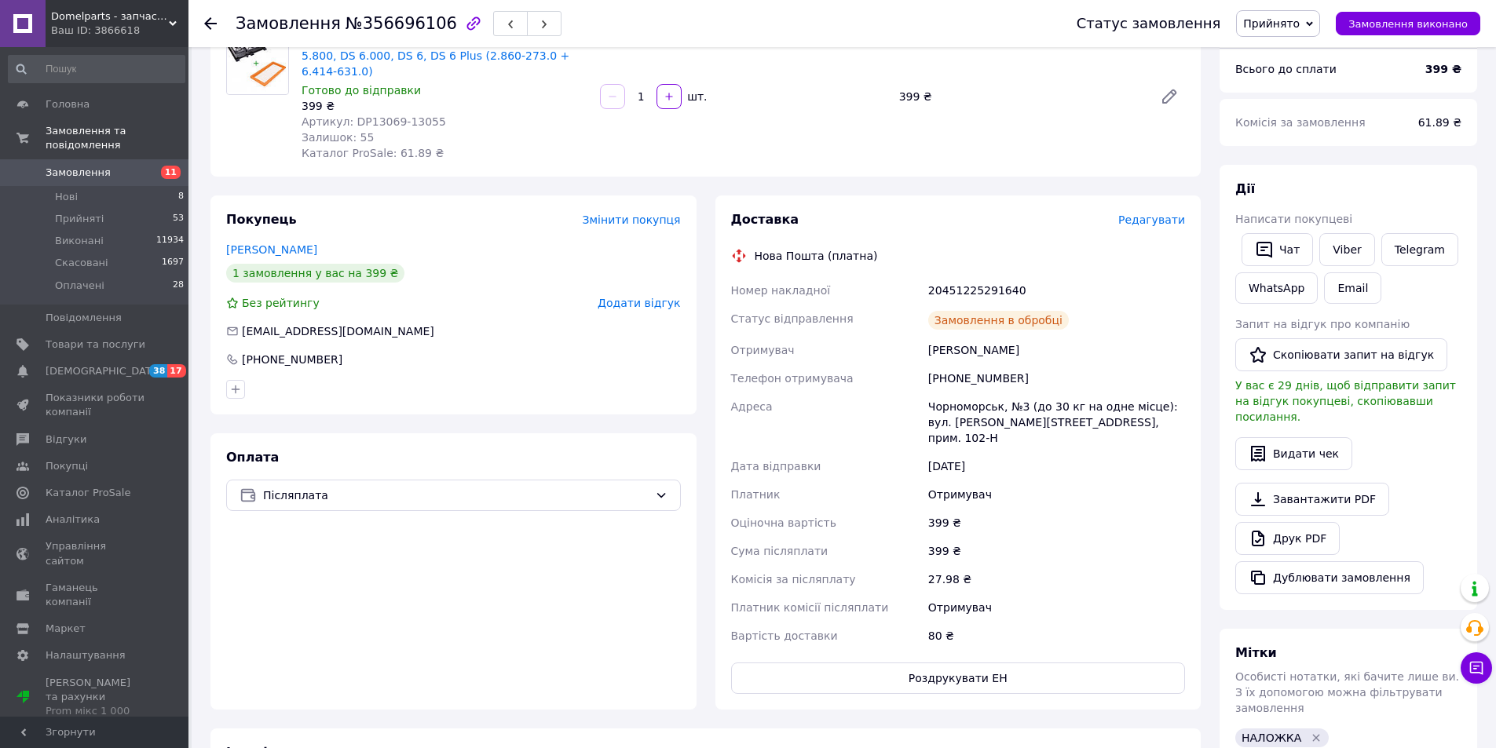
scroll to position [0, 0]
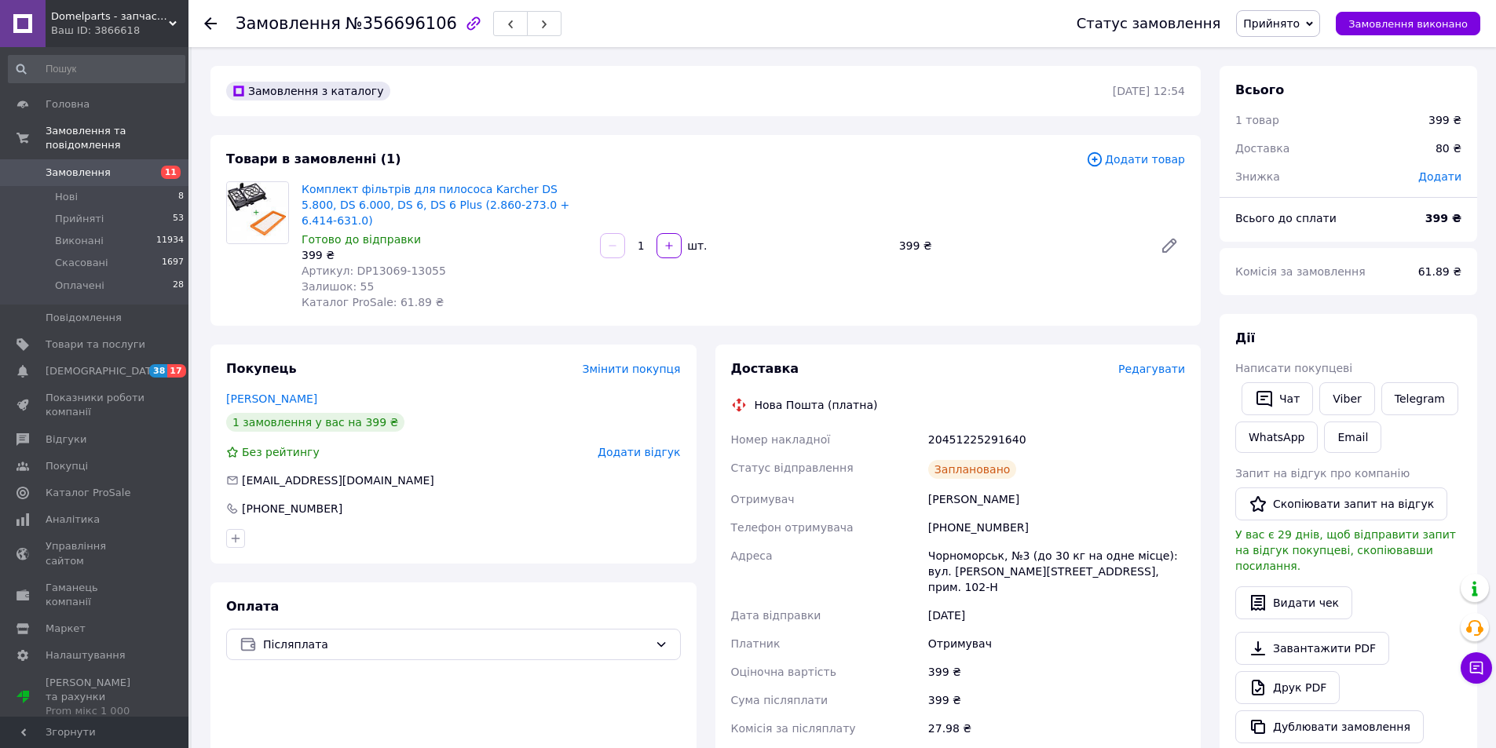
click at [210, 19] on use at bounding box center [210, 23] width 13 height 13
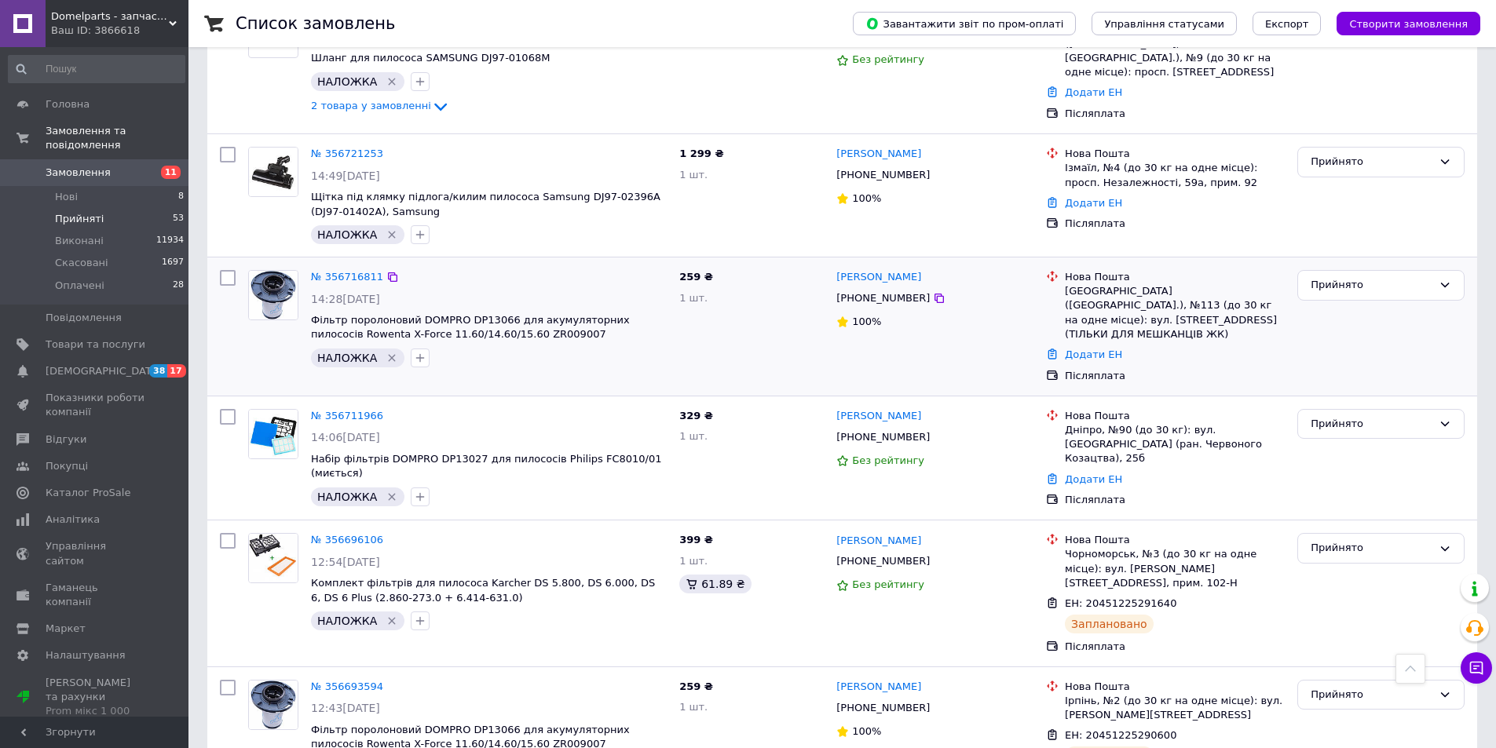
scroll to position [1680, 0]
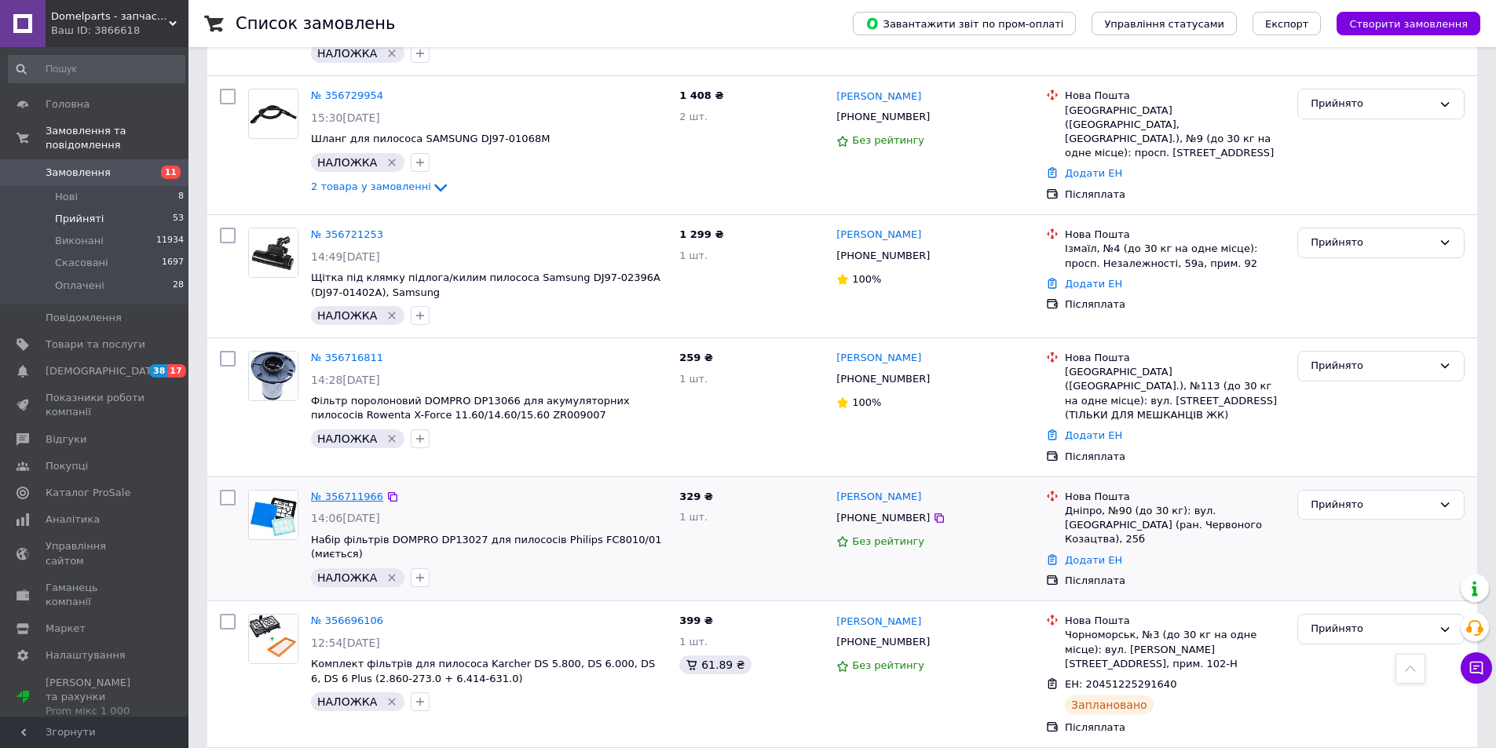
click at [368, 491] on link "№ 356711966" at bounding box center [347, 497] width 72 height 12
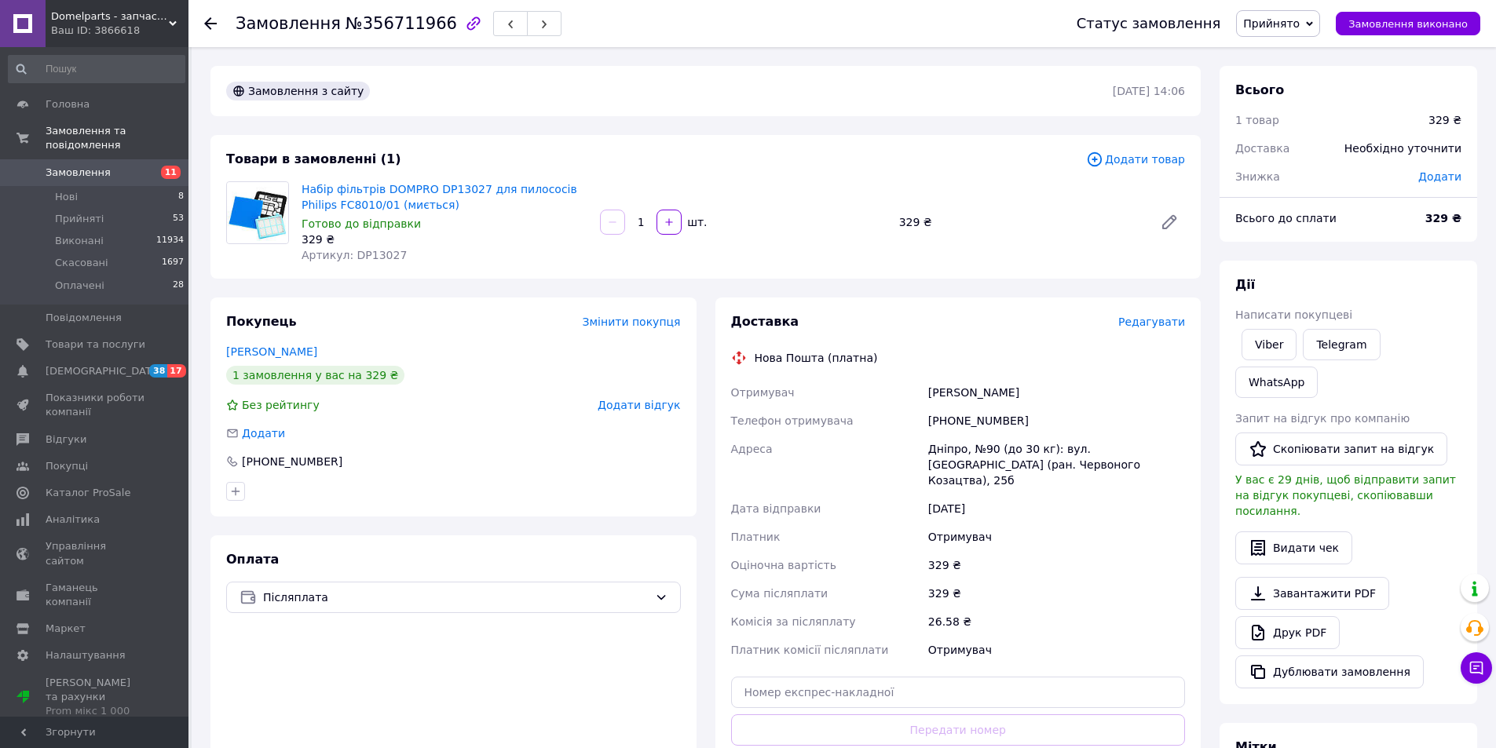
drag, startPoint x: 308, startPoint y: 344, endPoint x: 213, endPoint y: 347, distance: 95.1
click at [213, 347] on div "Покупець Змінити покупця Струна Руслан 1 замовлення у вас на 329 ₴ Без рейтингу…" at bounding box center [453, 407] width 486 height 219
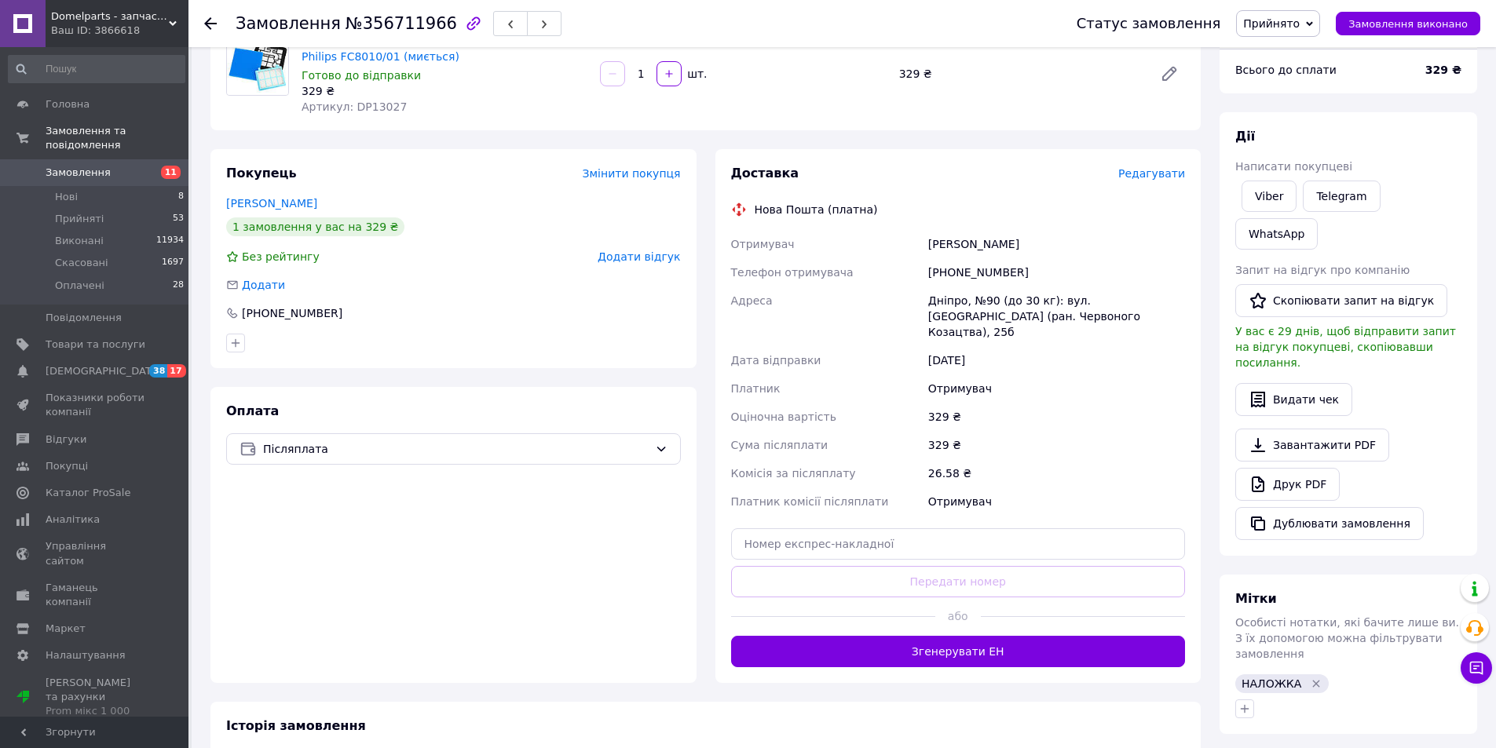
scroll to position [183, 0]
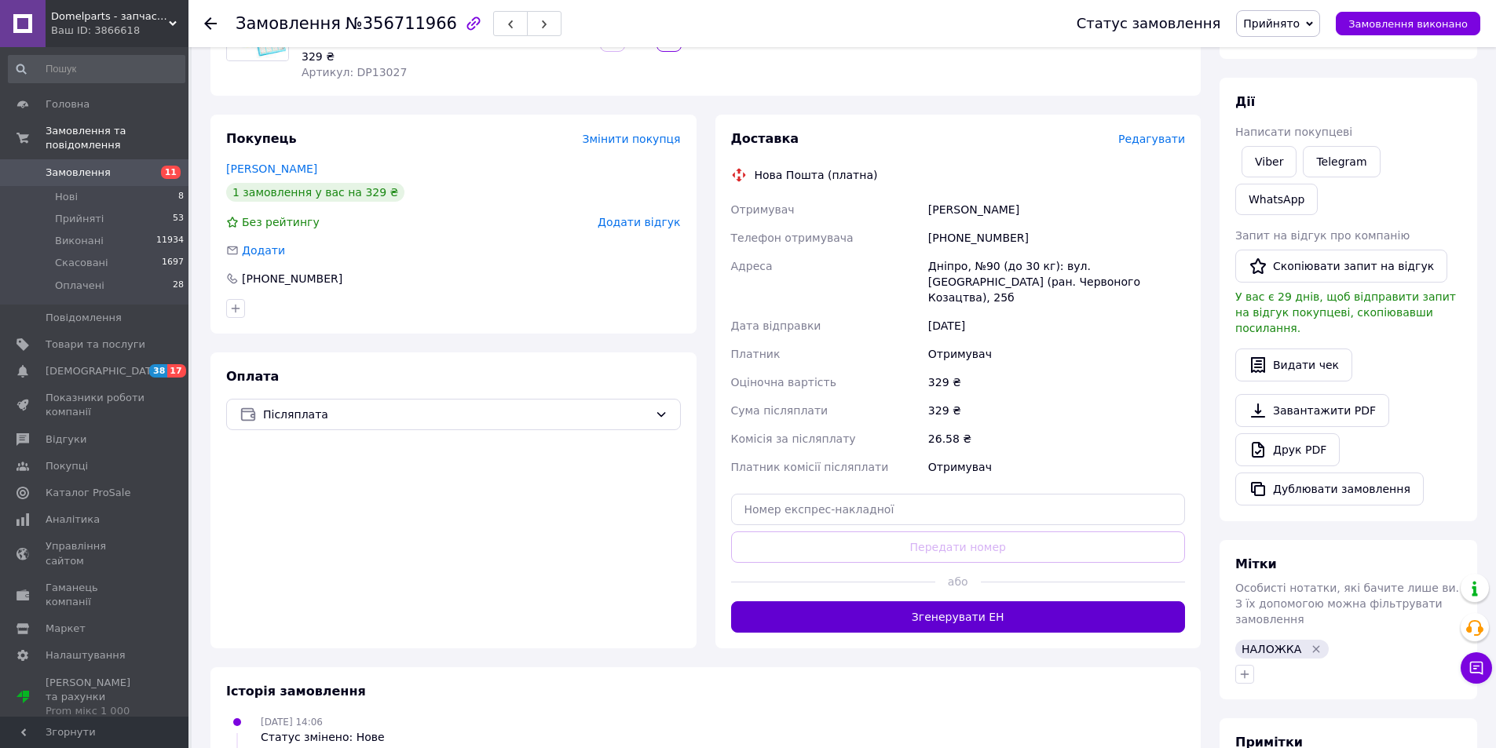
click at [887, 605] on button "Згенерувати ЕН" at bounding box center [958, 616] width 455 height 31
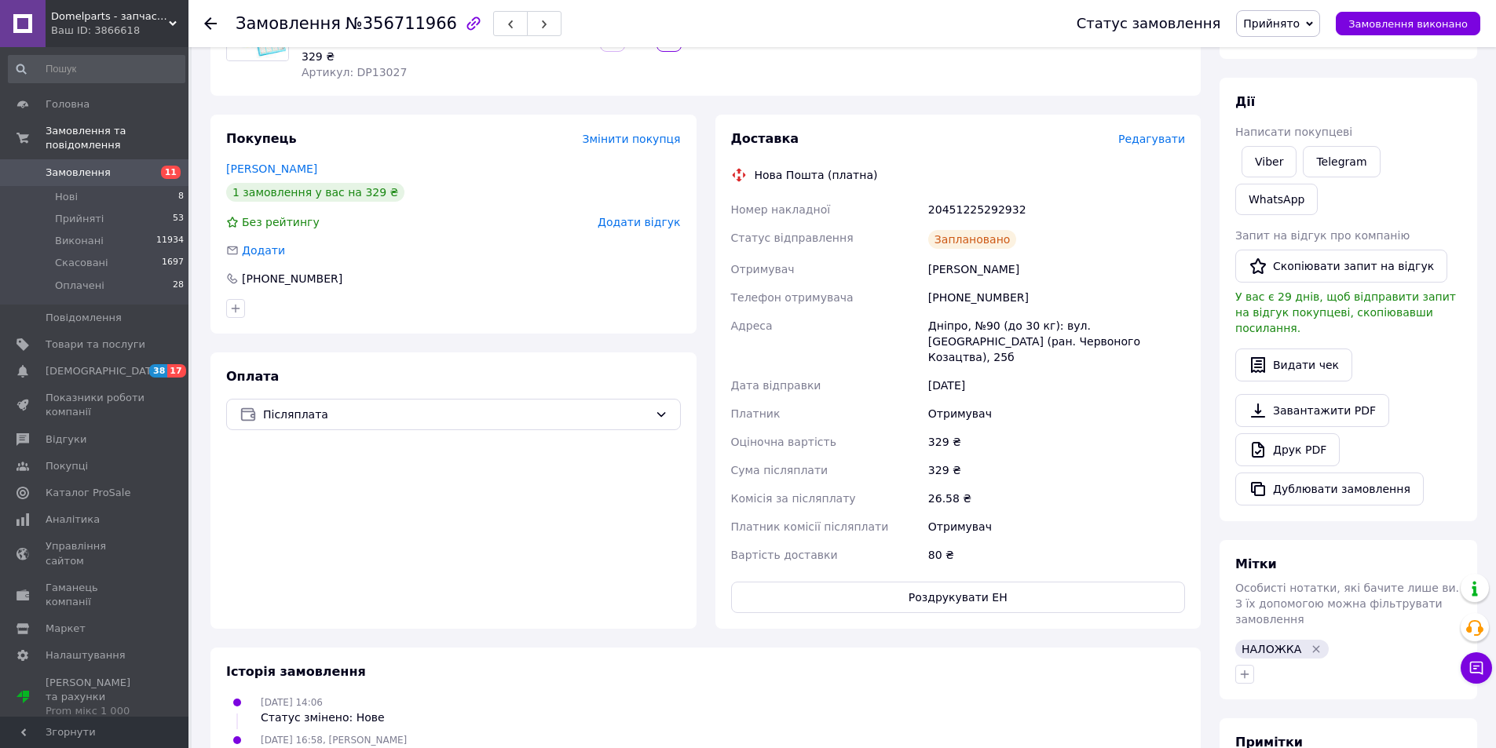
click at [210, 21] on icon at bounding box center [210, 23] width 13 height 13
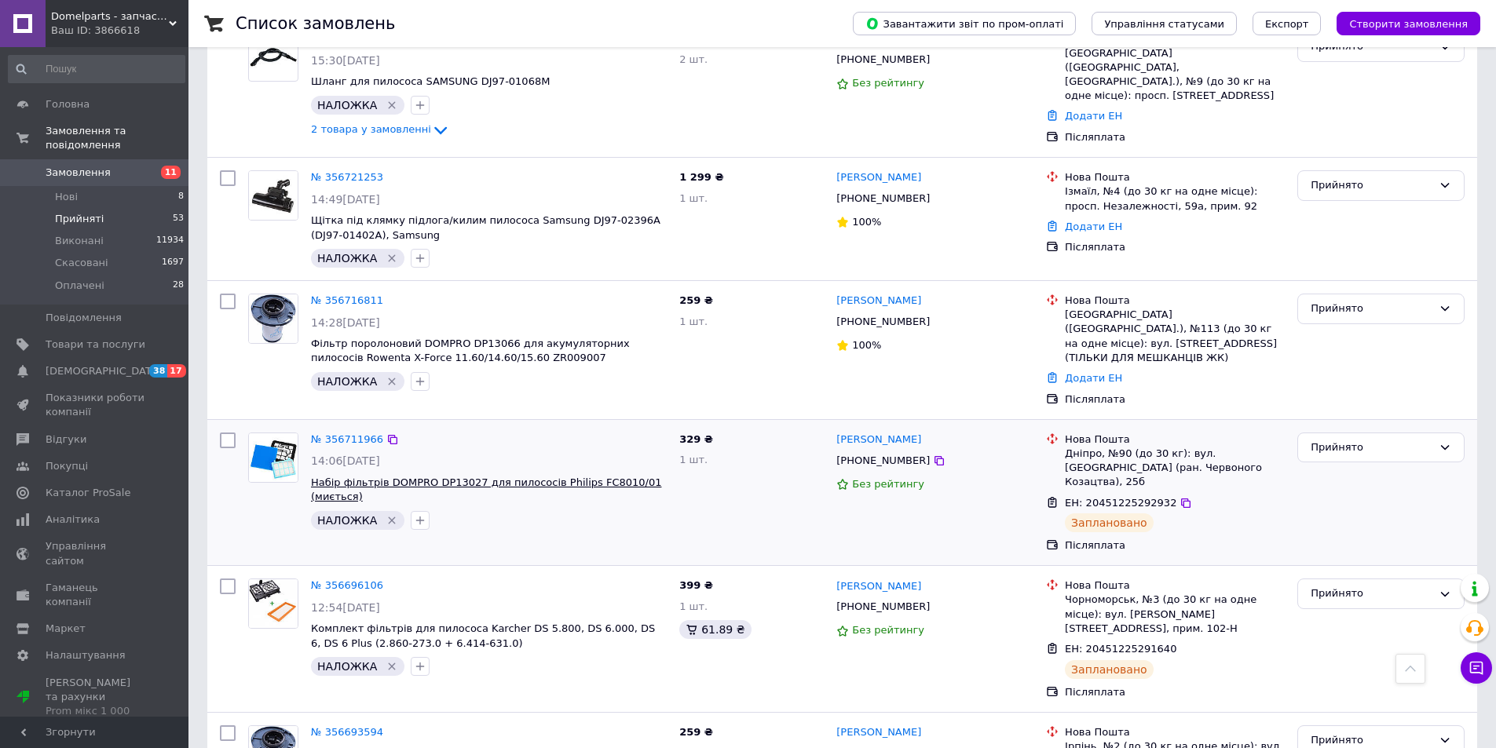
scroll to position [1702, 0]
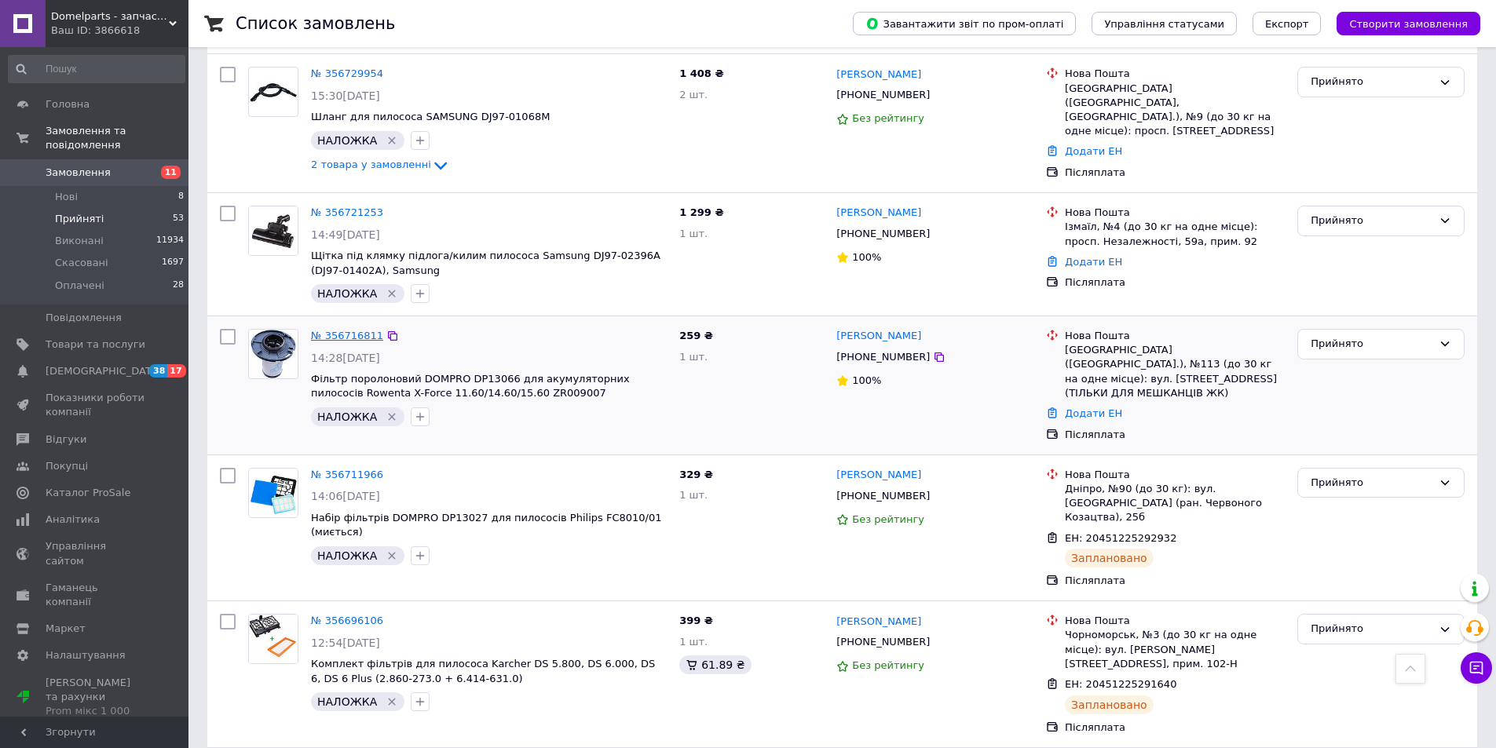
click at [357, 330] on link "№ 356716811" at bounding box center [347, 336] width 72 height 12
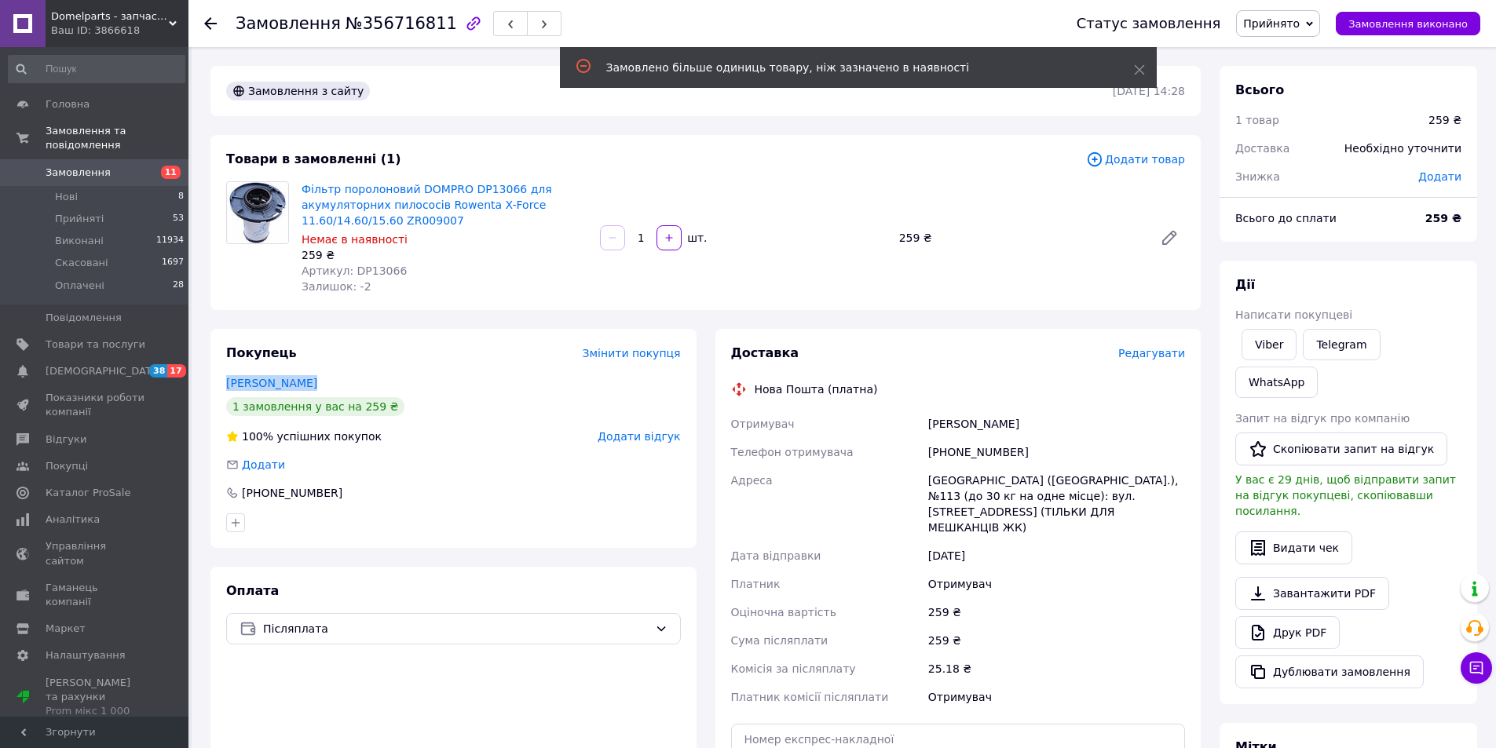
drag, startPoint x: 306, startPoint y: 384, endPoint x: 256, endPoint y: 382, distance: 50.3
click at [199, 381] on div "Замовлення №356716811 Статус замовлення Прийнято Виконано Скасовано Оплачено За…" at bounding box center [844, 642] width 1304 height 1190
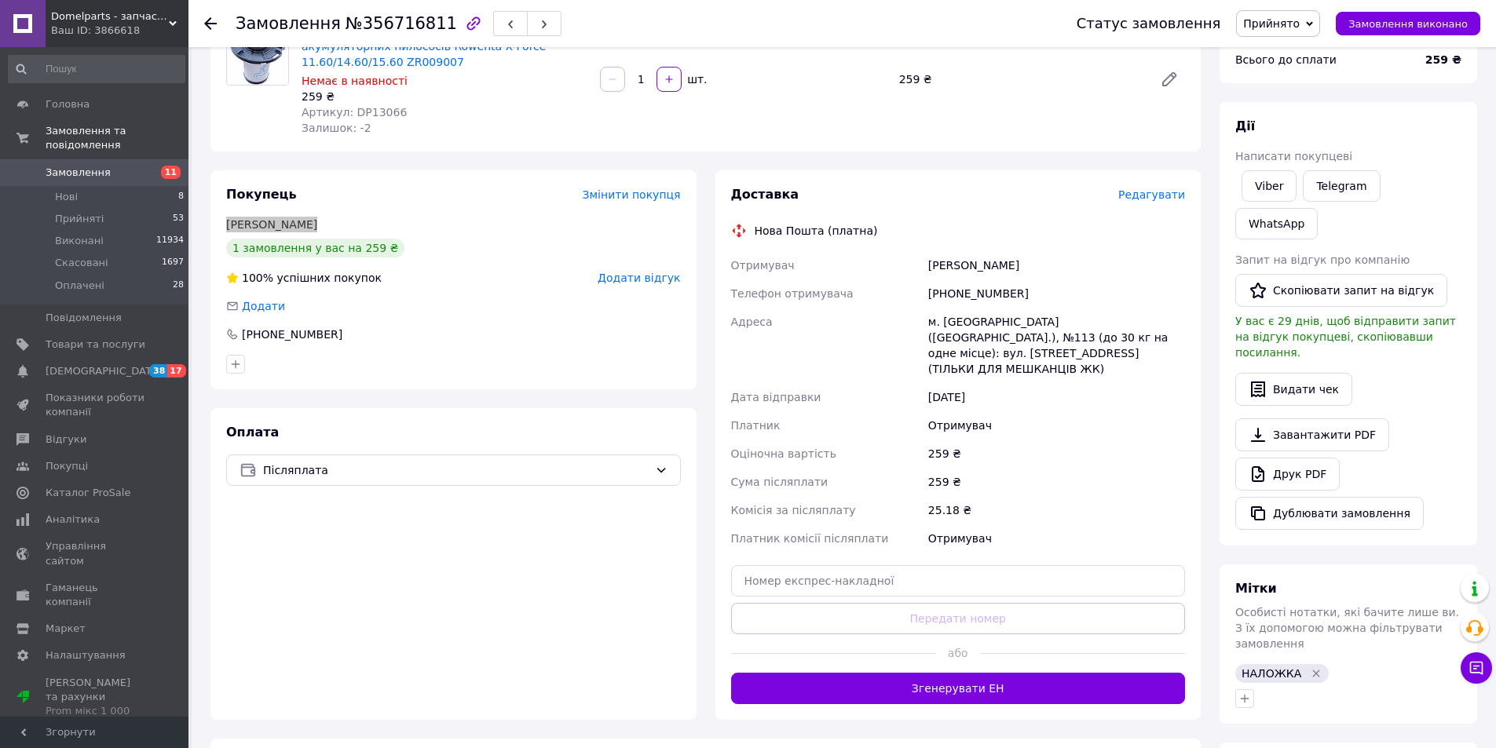
scroll to position [183, 0]
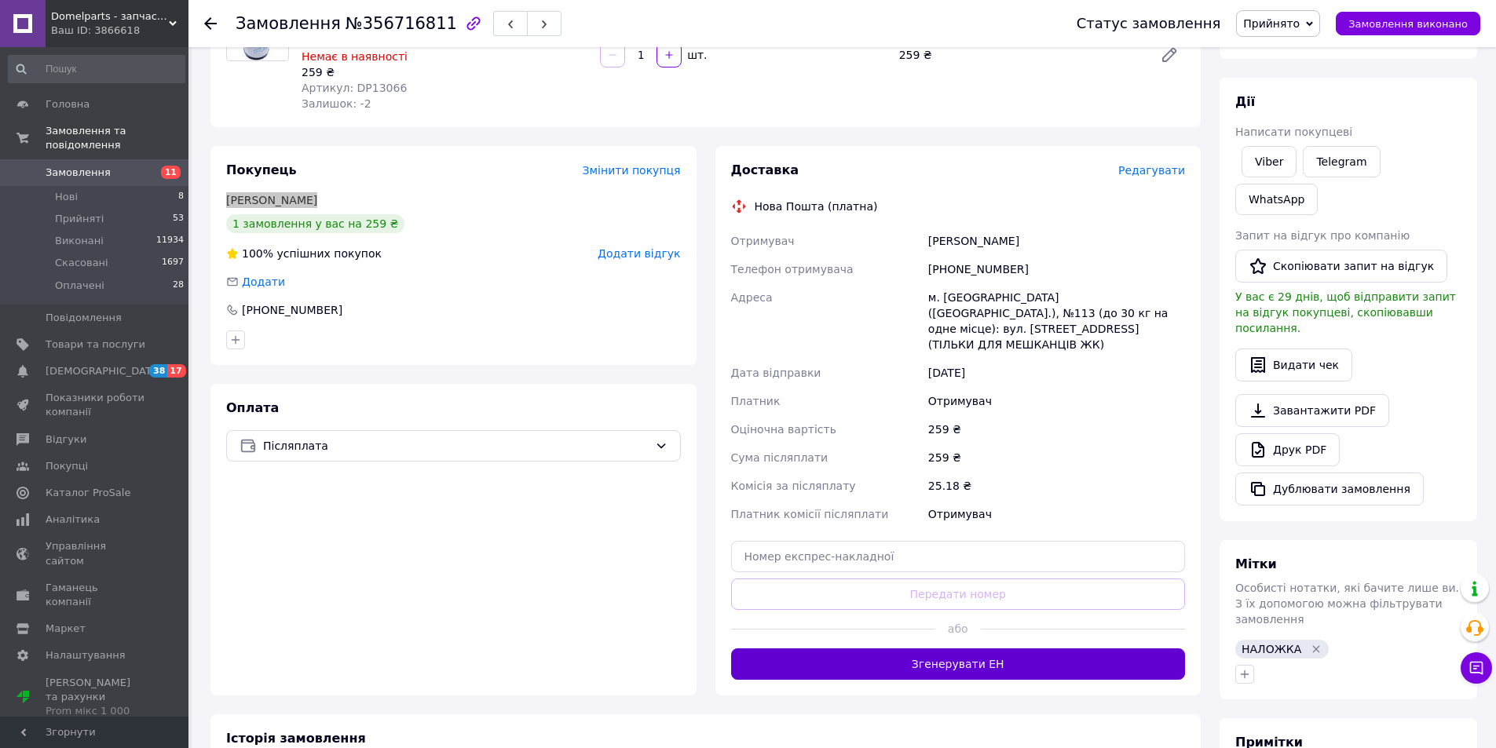
click at [921, 653] on button "Згенерувати ЕН" at bounding box center [958, 664] width 455 height 31
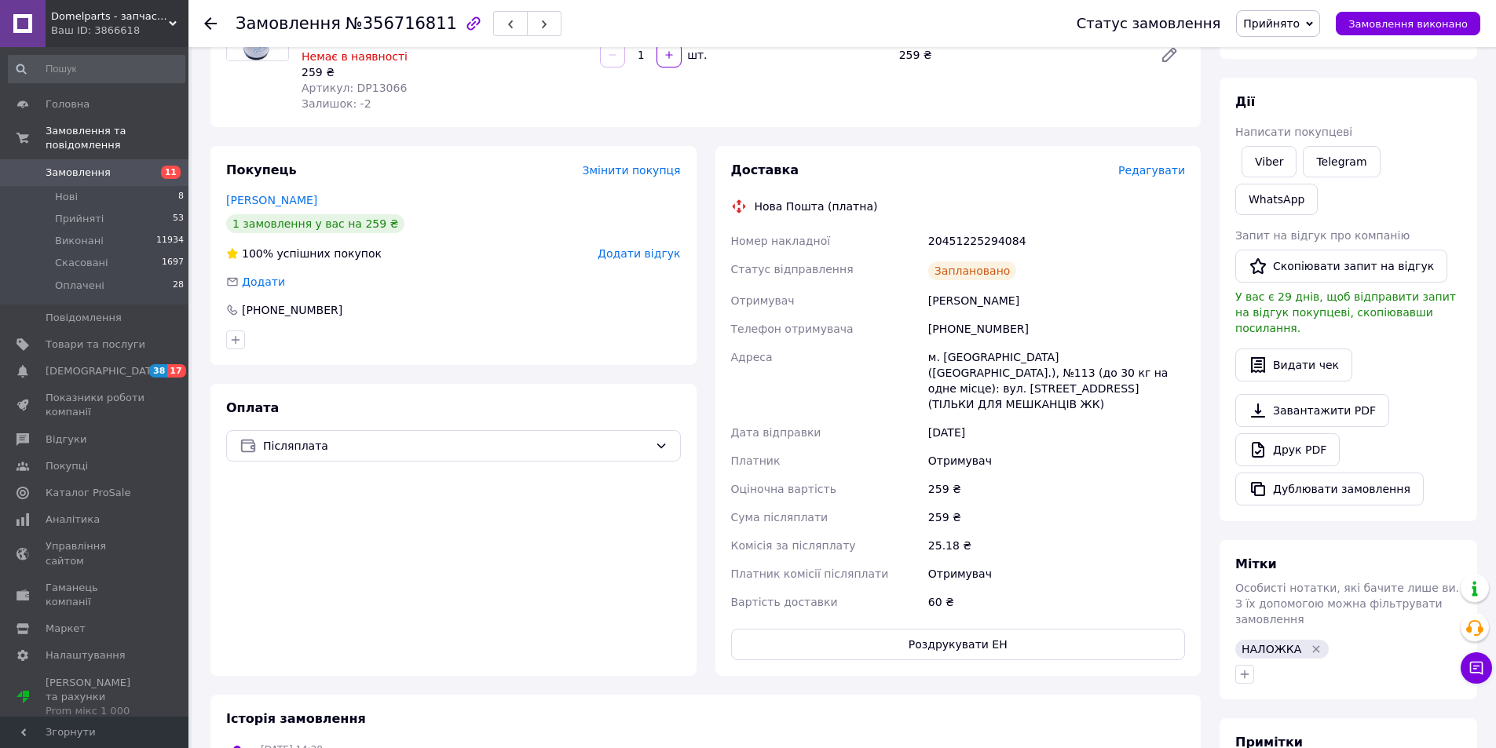
click at [210, 24] on use at bounding box center [210, 23] width 13 height 13
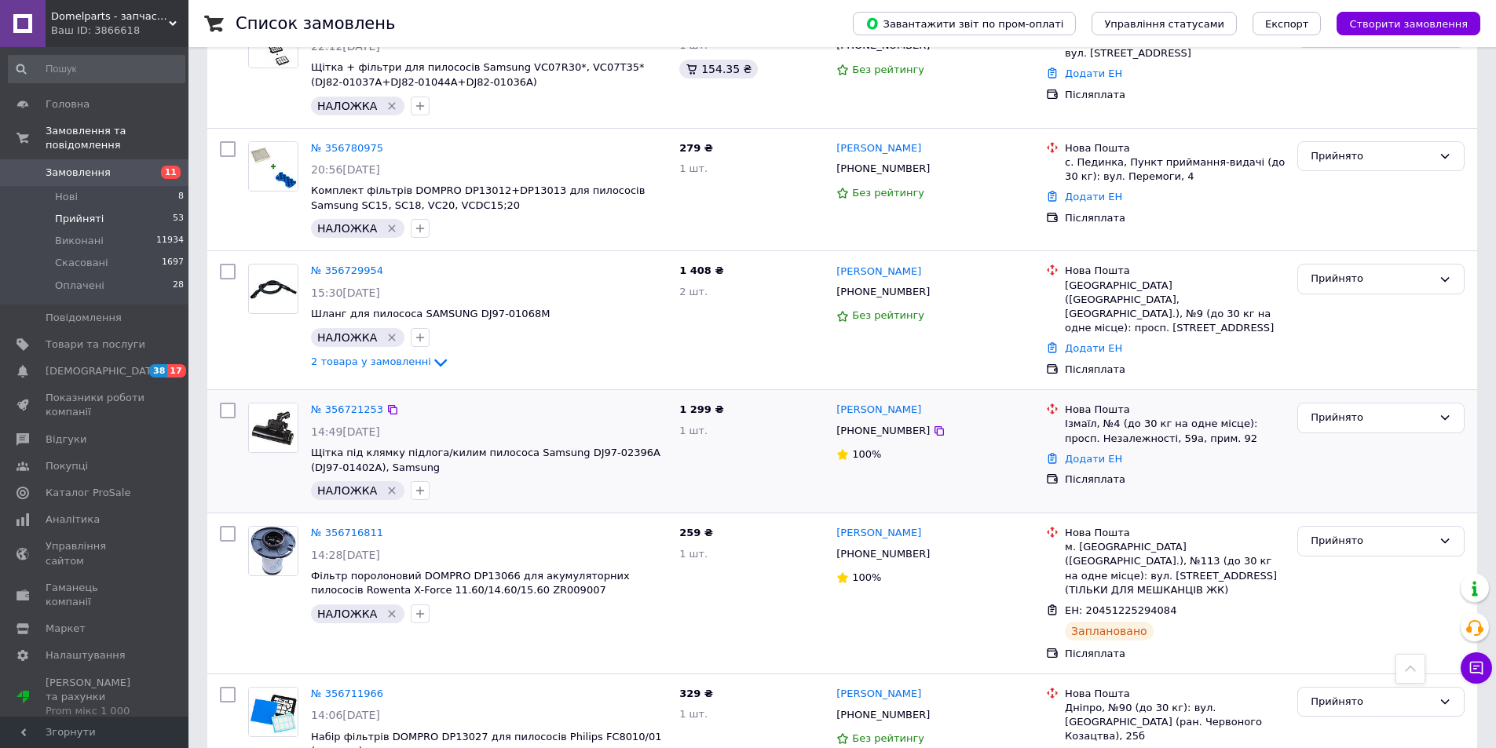
scroll to position [1541, 0]
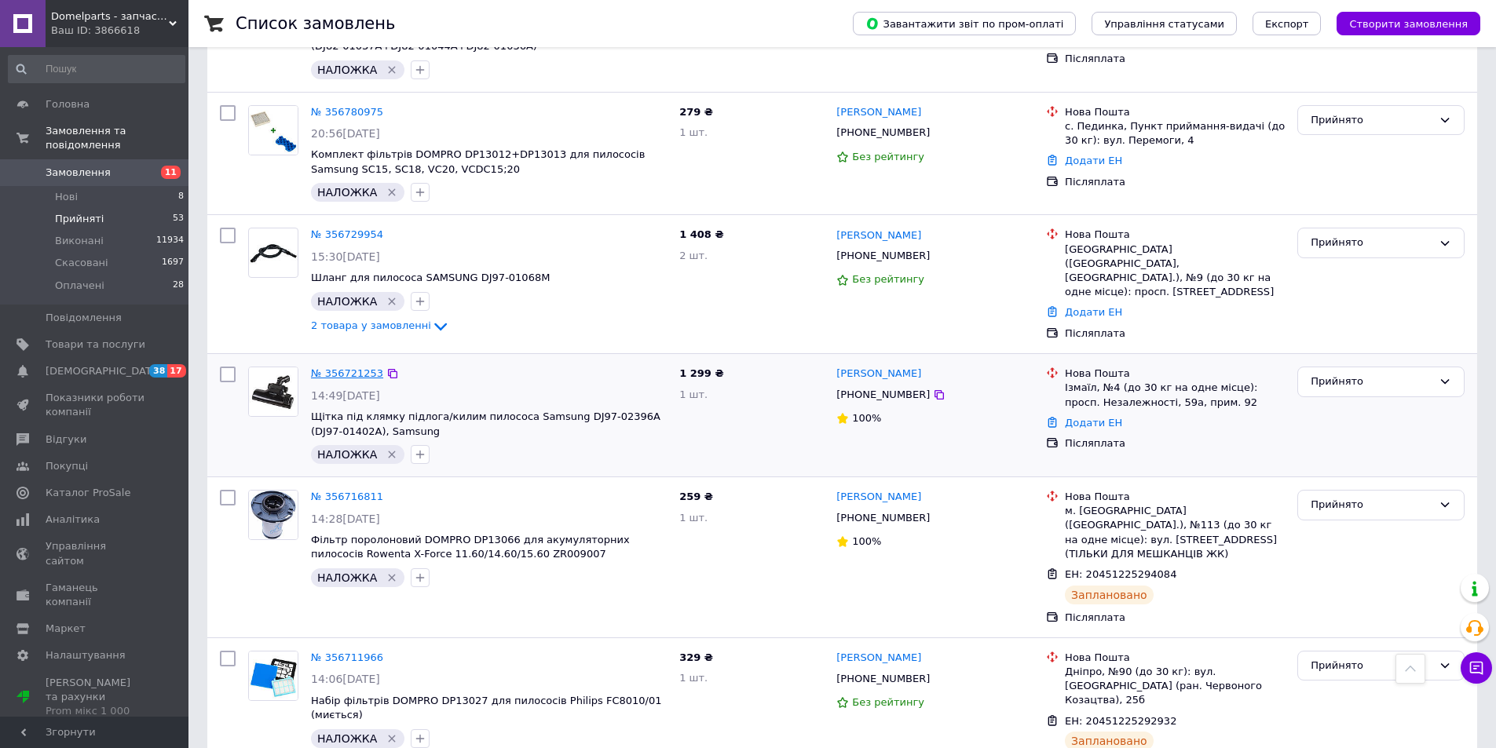
click at [355, 367] on link "№ 356721253" at bounding box center [347, 373] width 72 height 12
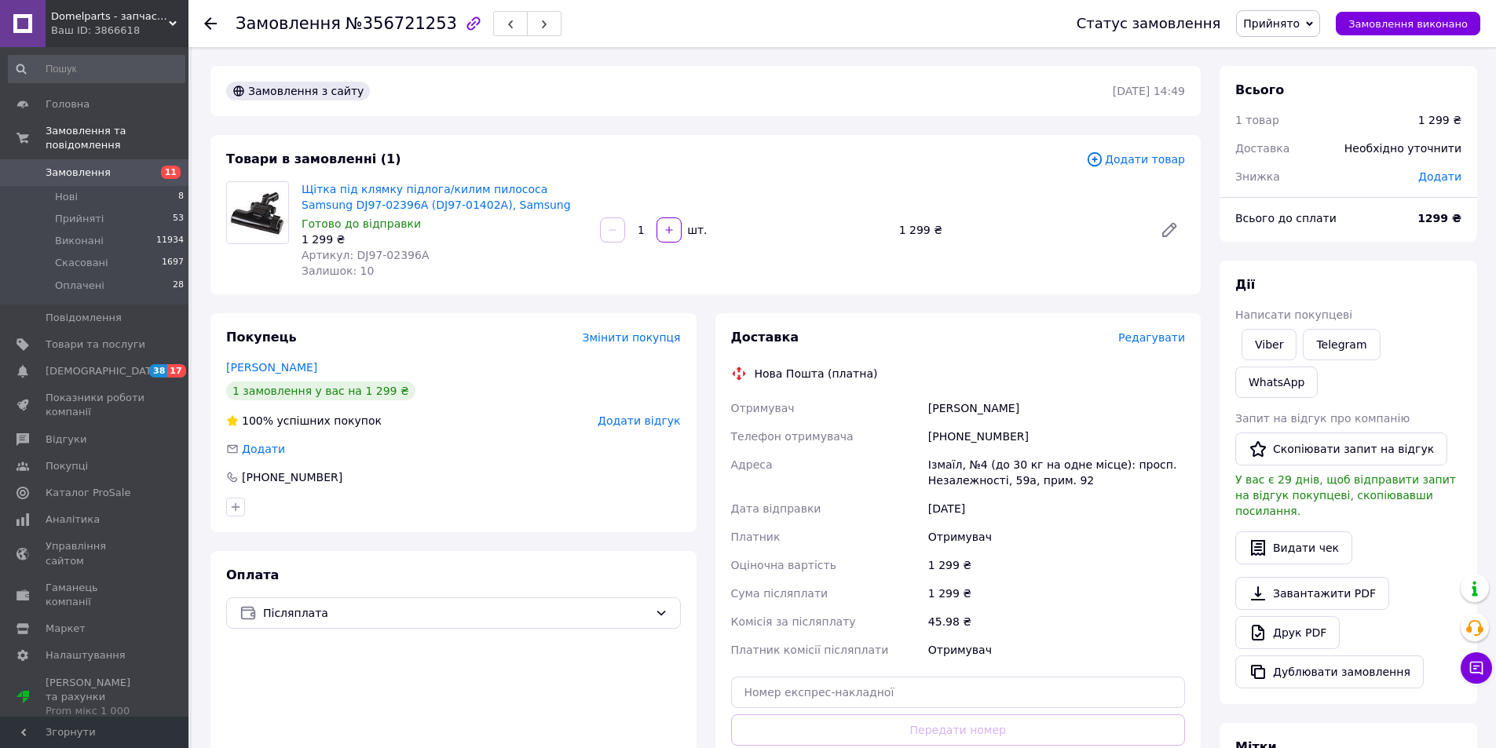
drag, startPoint x: 337, startPoint y: 363, endPoint x: 221, endPoint y: 364, distance: 115.4
click at [221, 364] on div "Покупець Змінити покупця Коміссарова Наталя 1 замовлення у вас на 1 299 ₴ 100% …" at bounding box center [453, 422] width 486 height 219
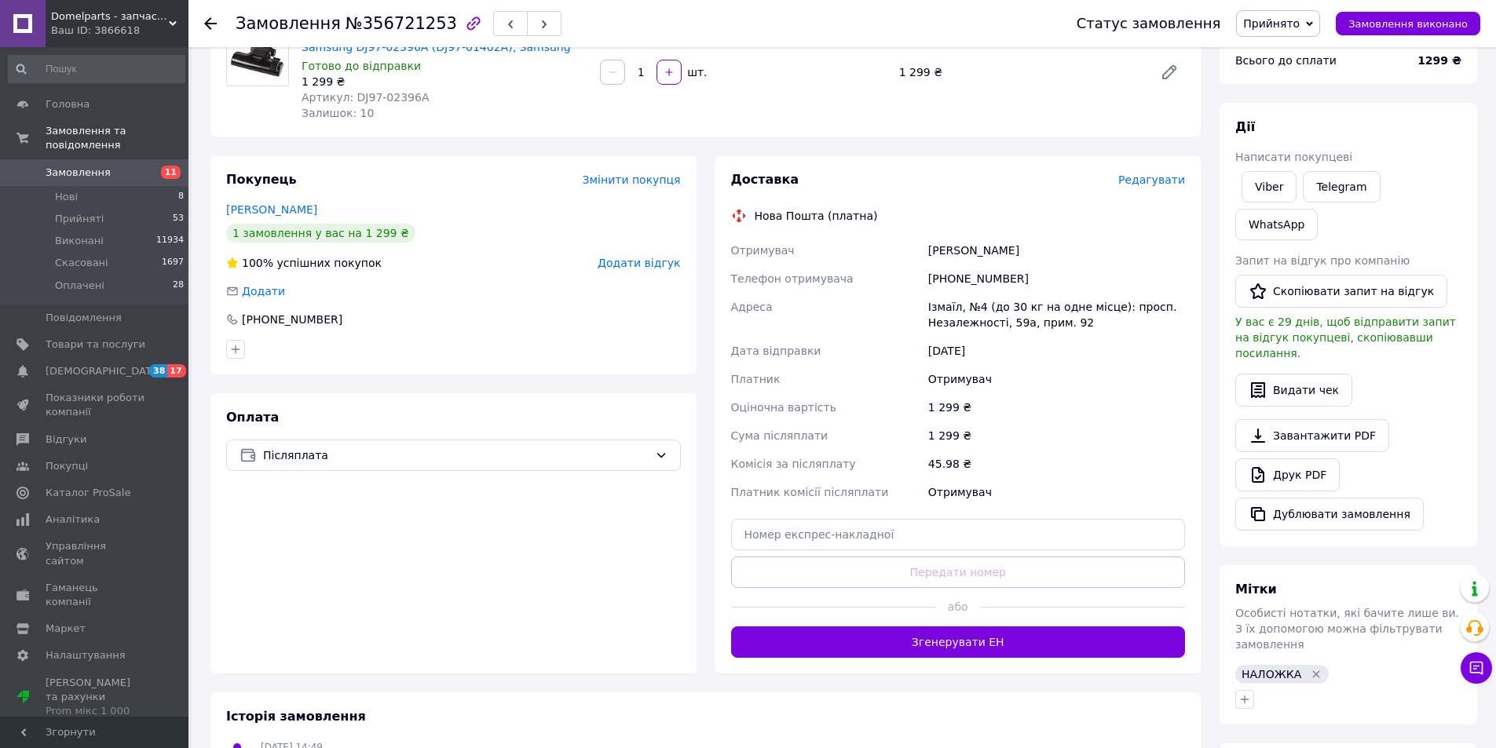
scroll to position [183, 0]
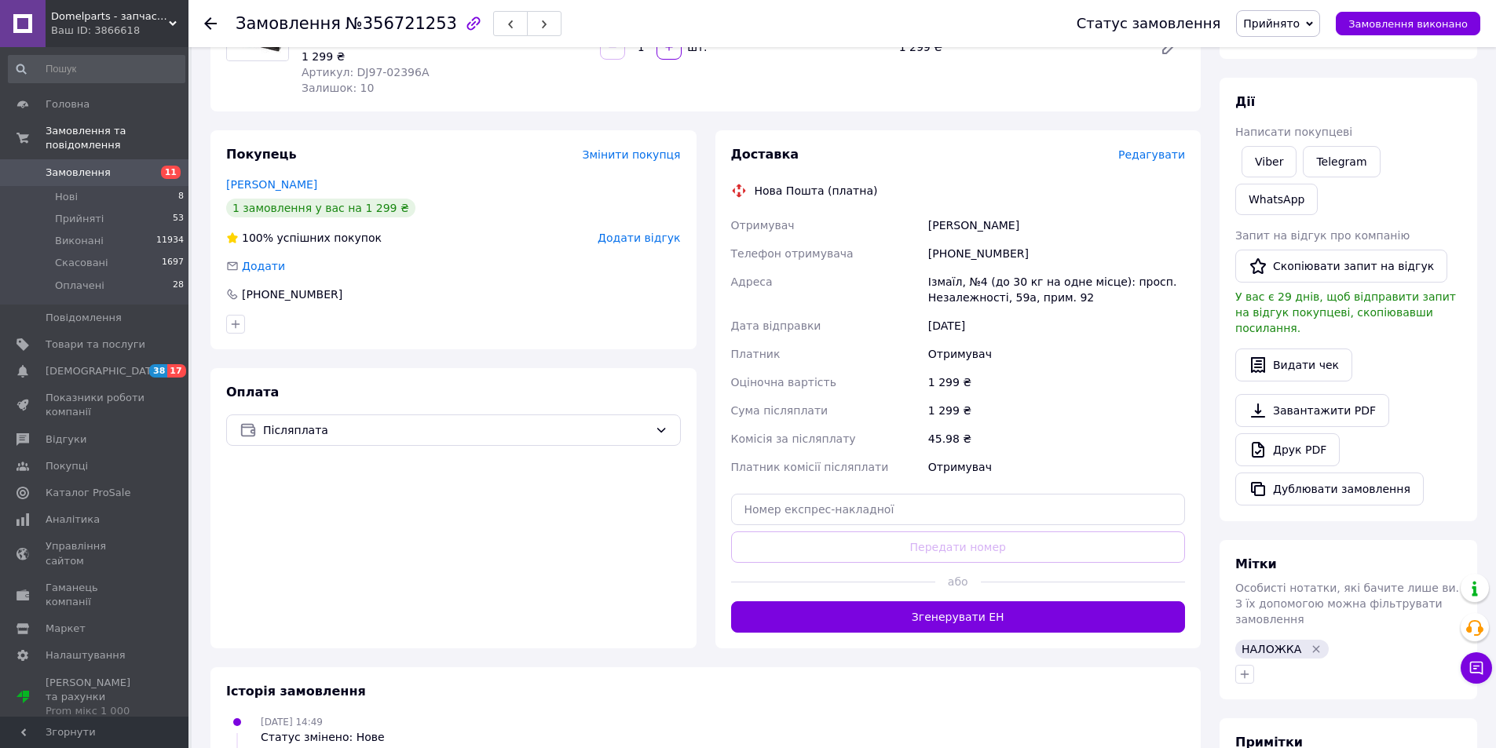
click at [954, 610] on button "Згенерувати ЕН" at bounding box center [958, 616] width 455 height 31
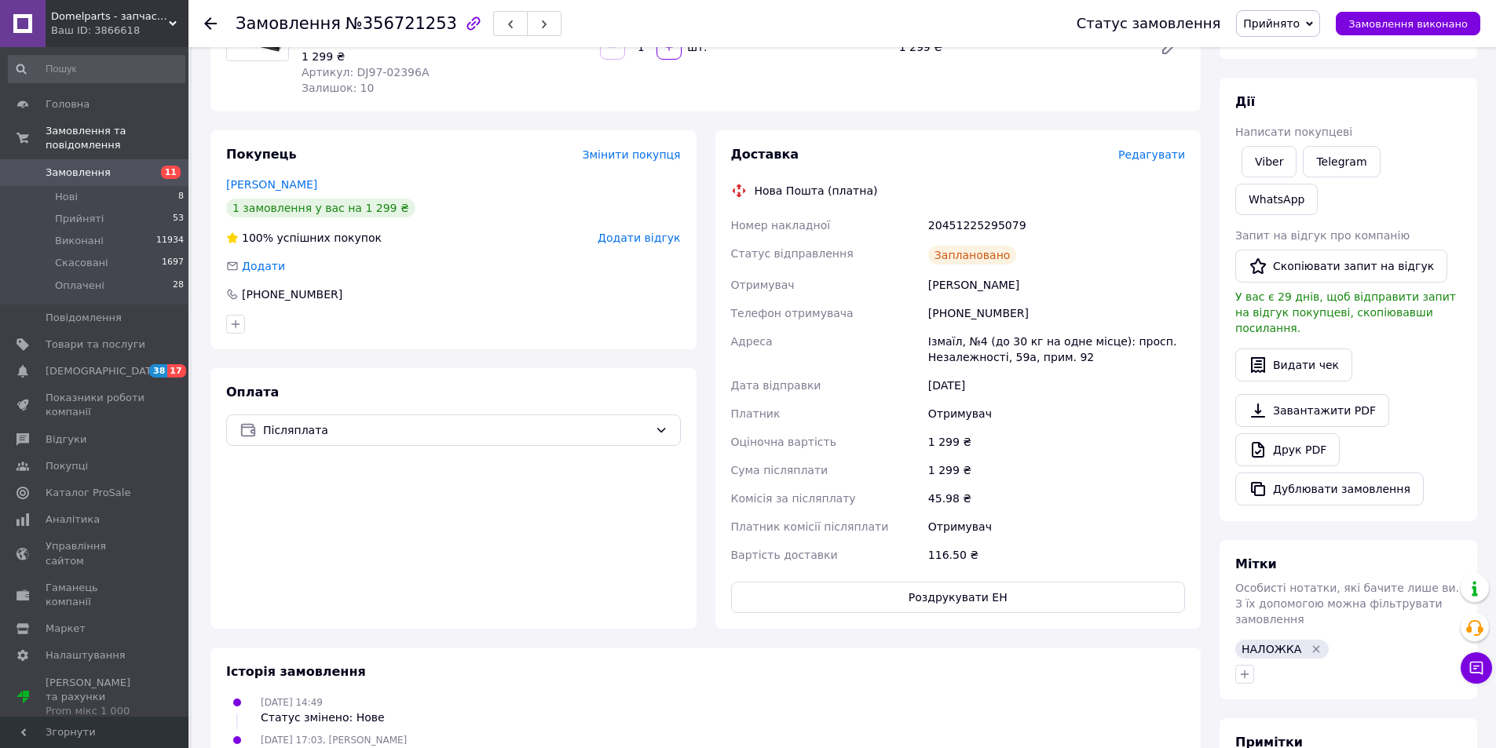
click at [210, 23] on use at bounding box center [210, 23] width 13 height 13
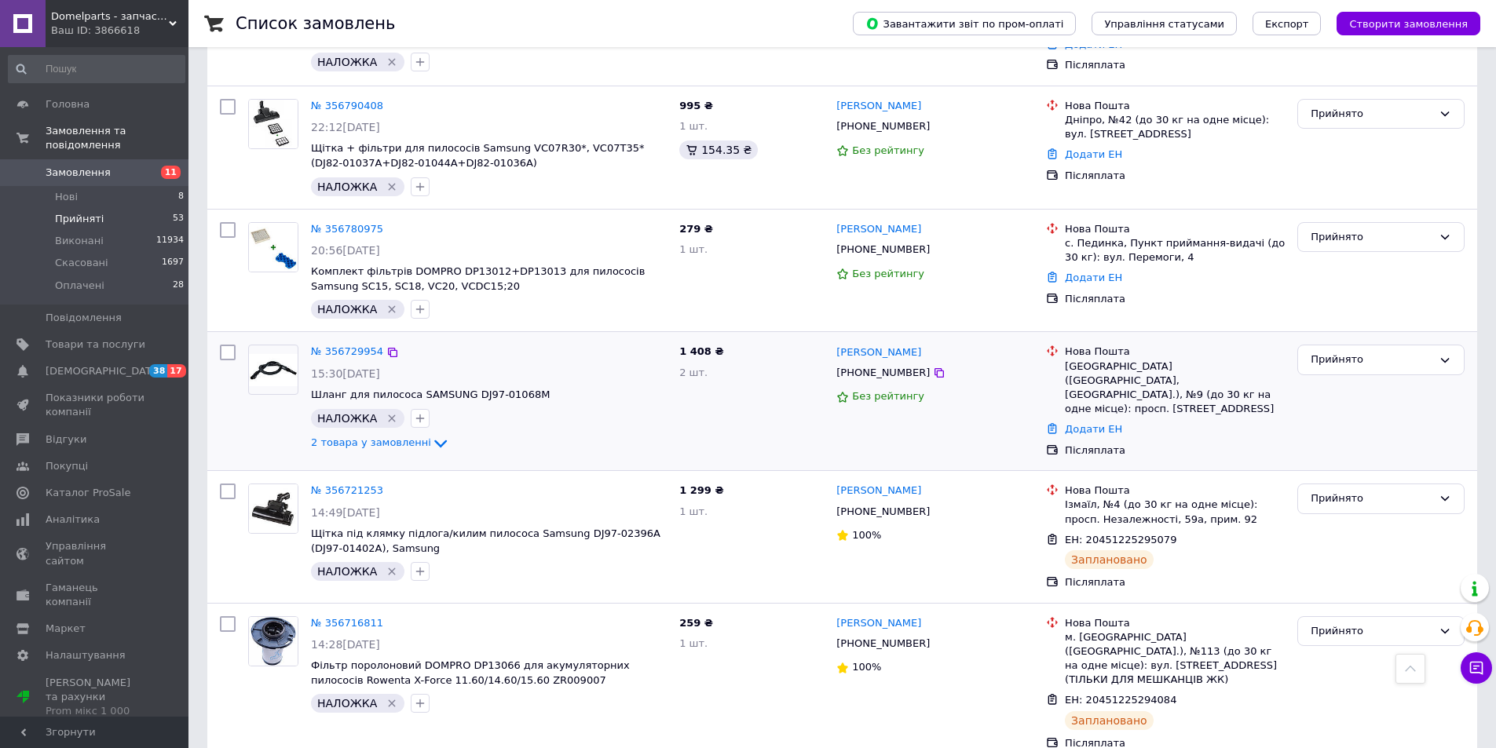
scroll to position [1367, 0]
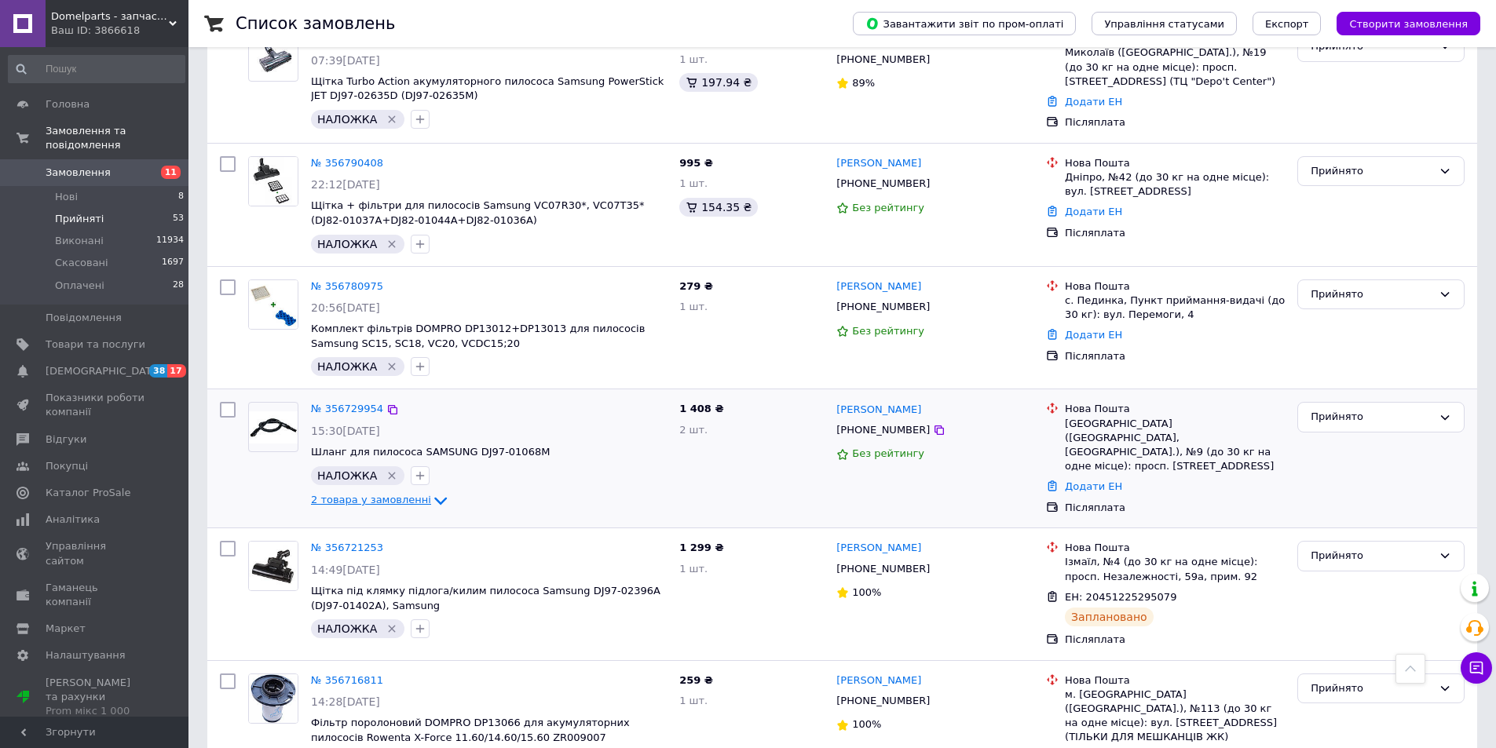
click at [367, 495] on span "2 товара у замовленні" at bounding box center [371, 501] width 120 height 12
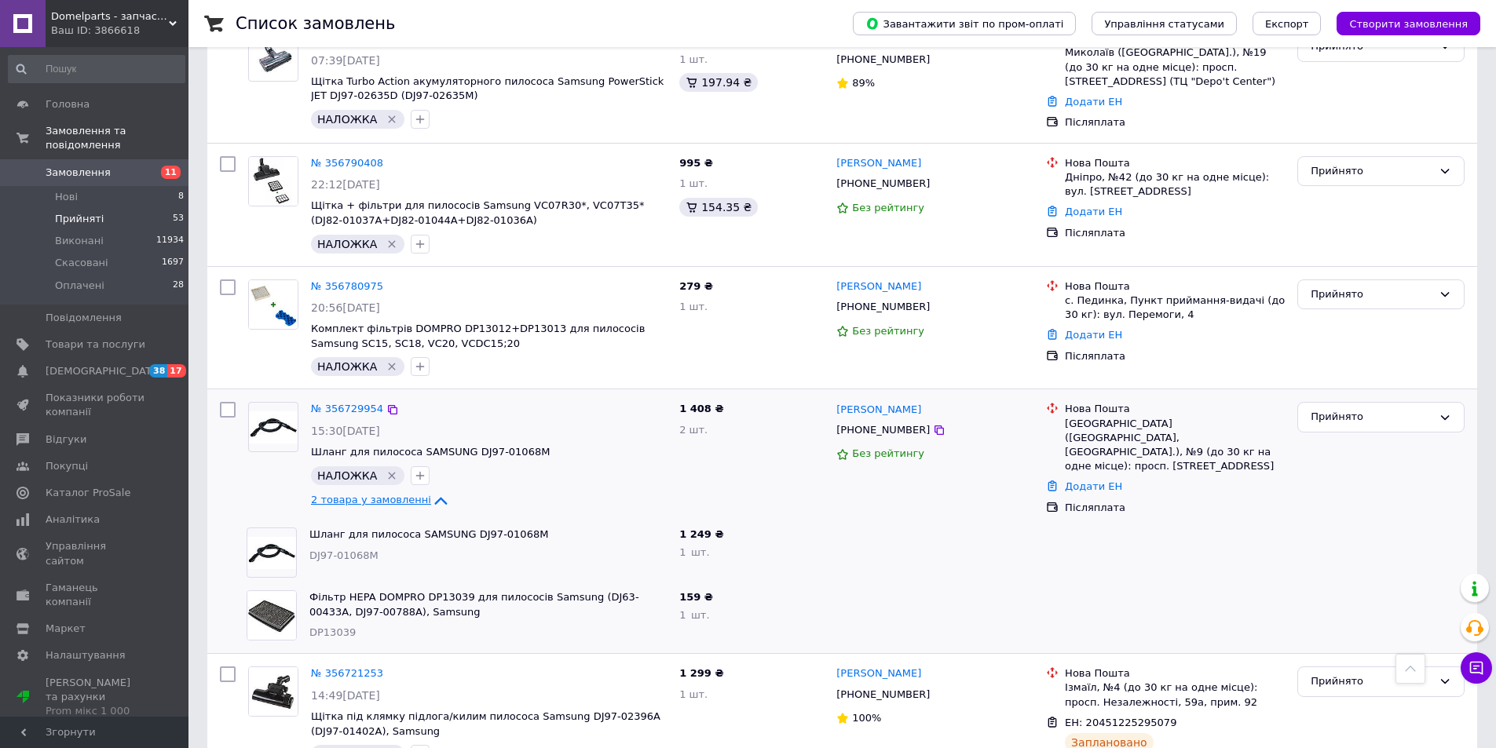
click at [367, 495] on span "2 товара у замовленні" at bounding box center [371, 501] width 120 height 12
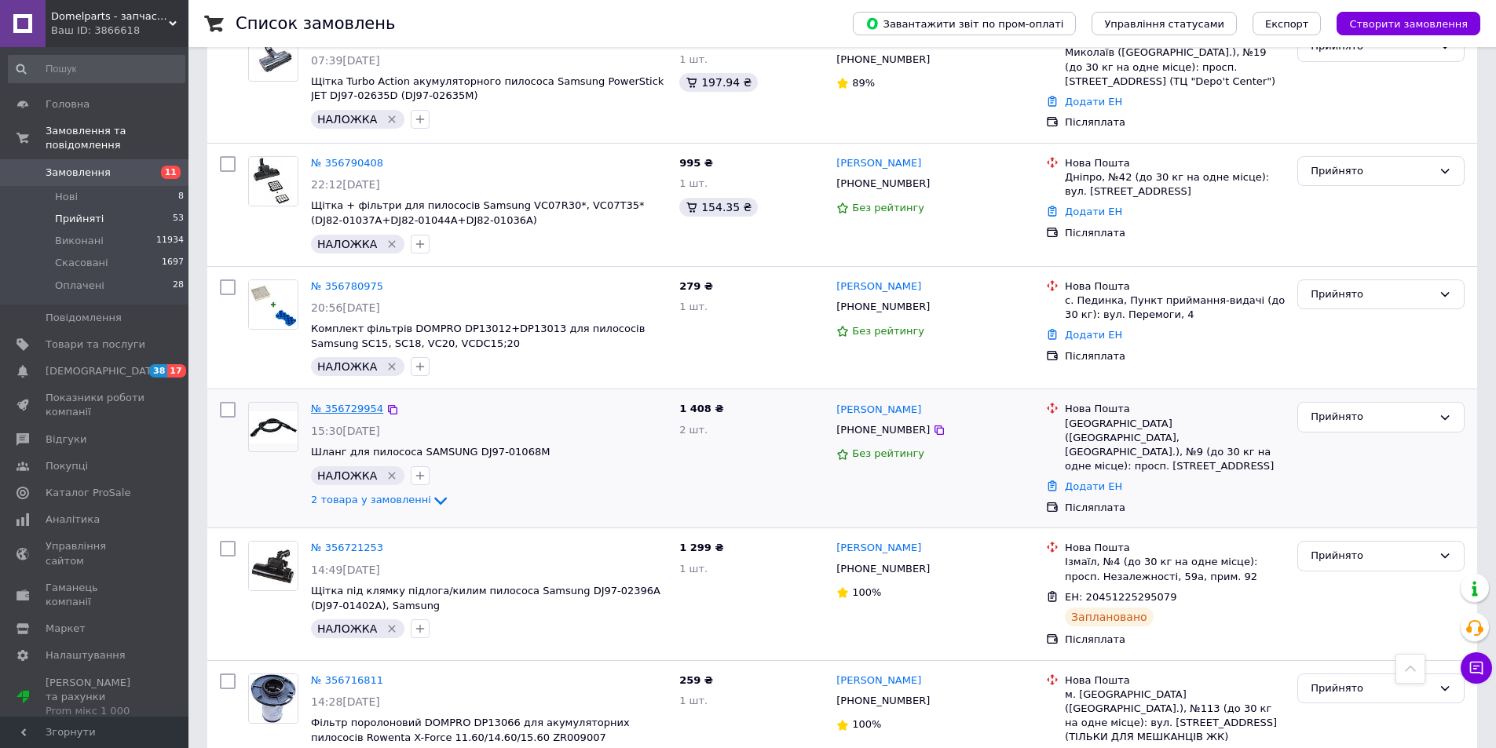
click at [354, 403] on link "№ 356729954" at bounding box center [347, 409] width 72 height 12
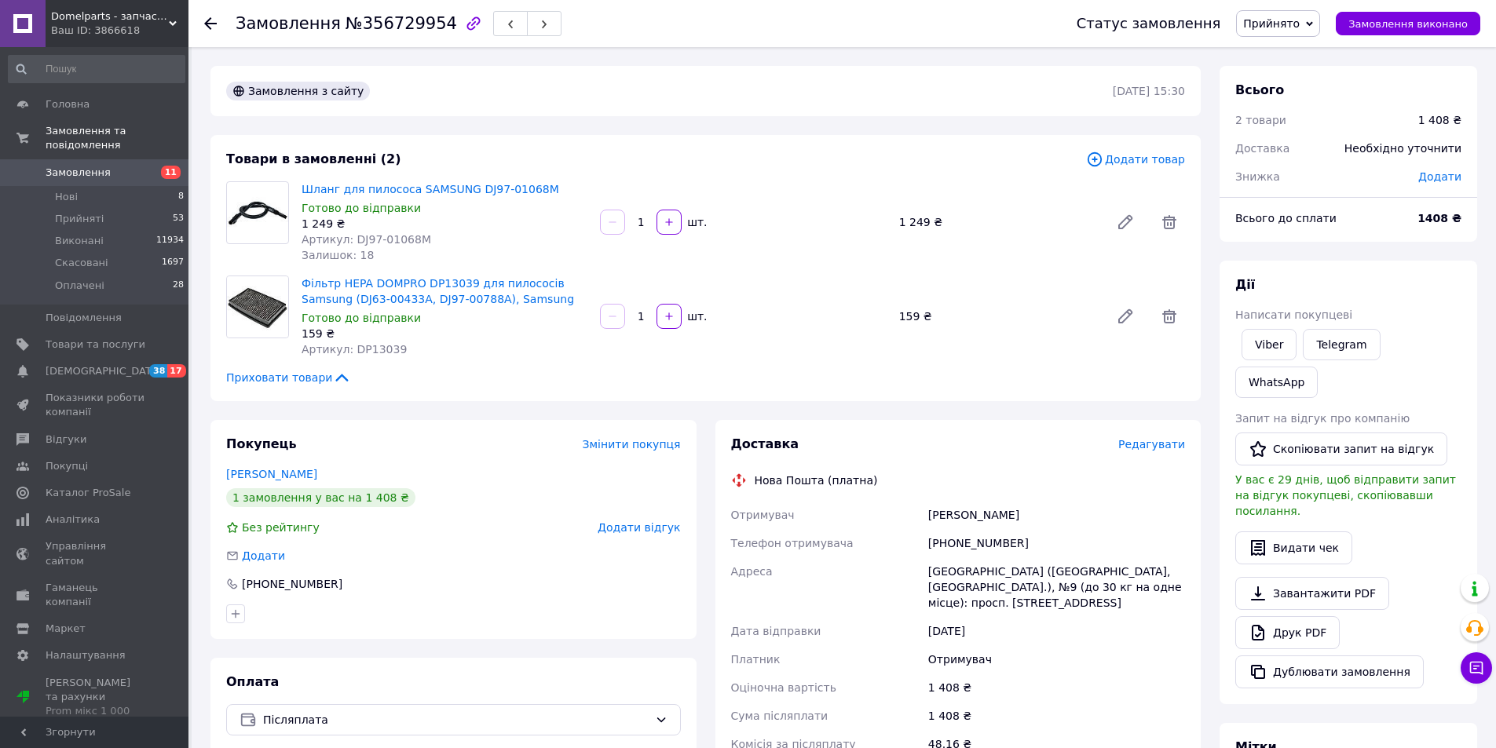
drag, startPoint x: 331, startPoint y: 471, endPoint x: 221, endPoint y: 464, distance: 109.4
click at [221, 464] on div "Покупець Змінити покупця Малахатка Максим 1 замовлення у вас на 1 408 ₴ Без рей…" at bounding box center [453, 529] width 486 height 219
click at [1156, 439] on span "Редагувати" at bounding box center [1151, 444] width 67 height 13
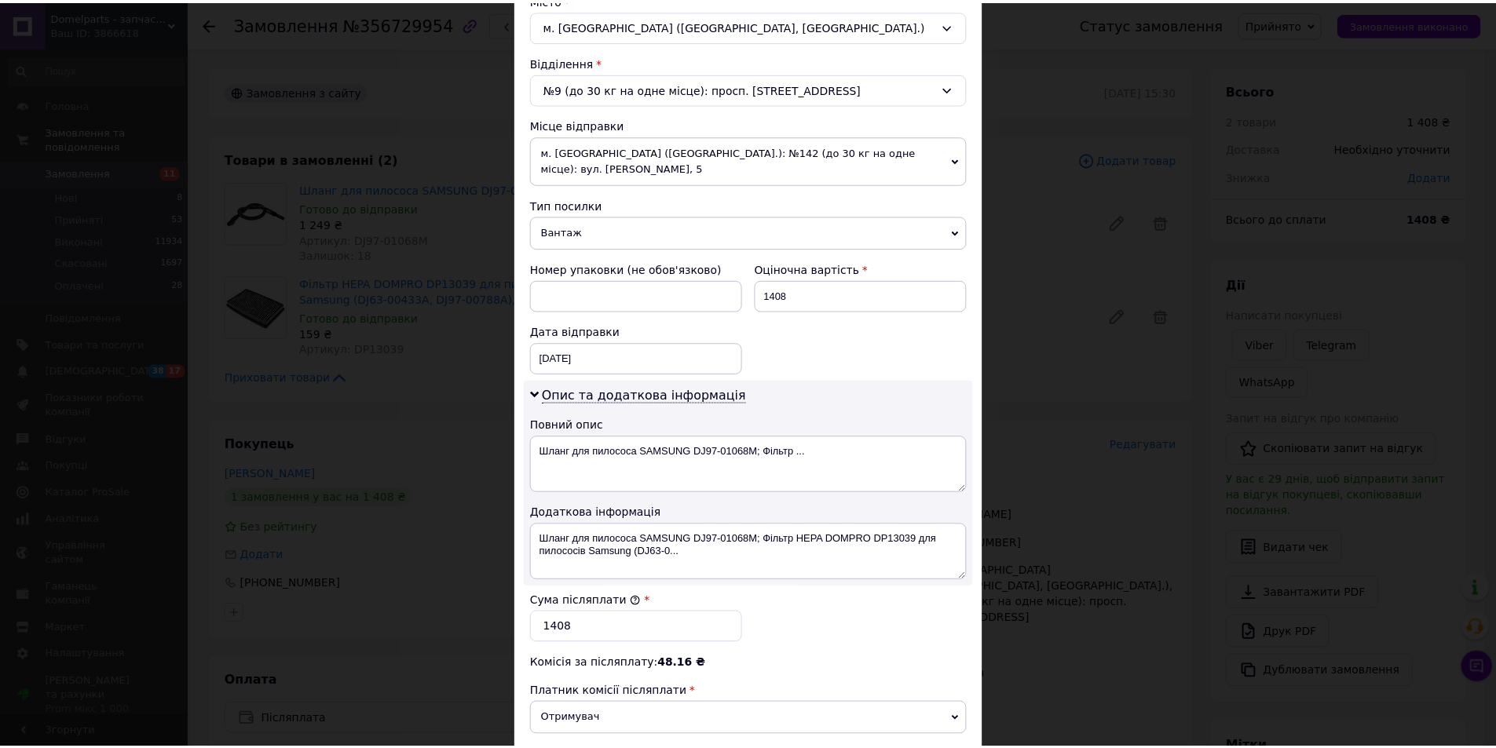
scroll to position [626, 0]
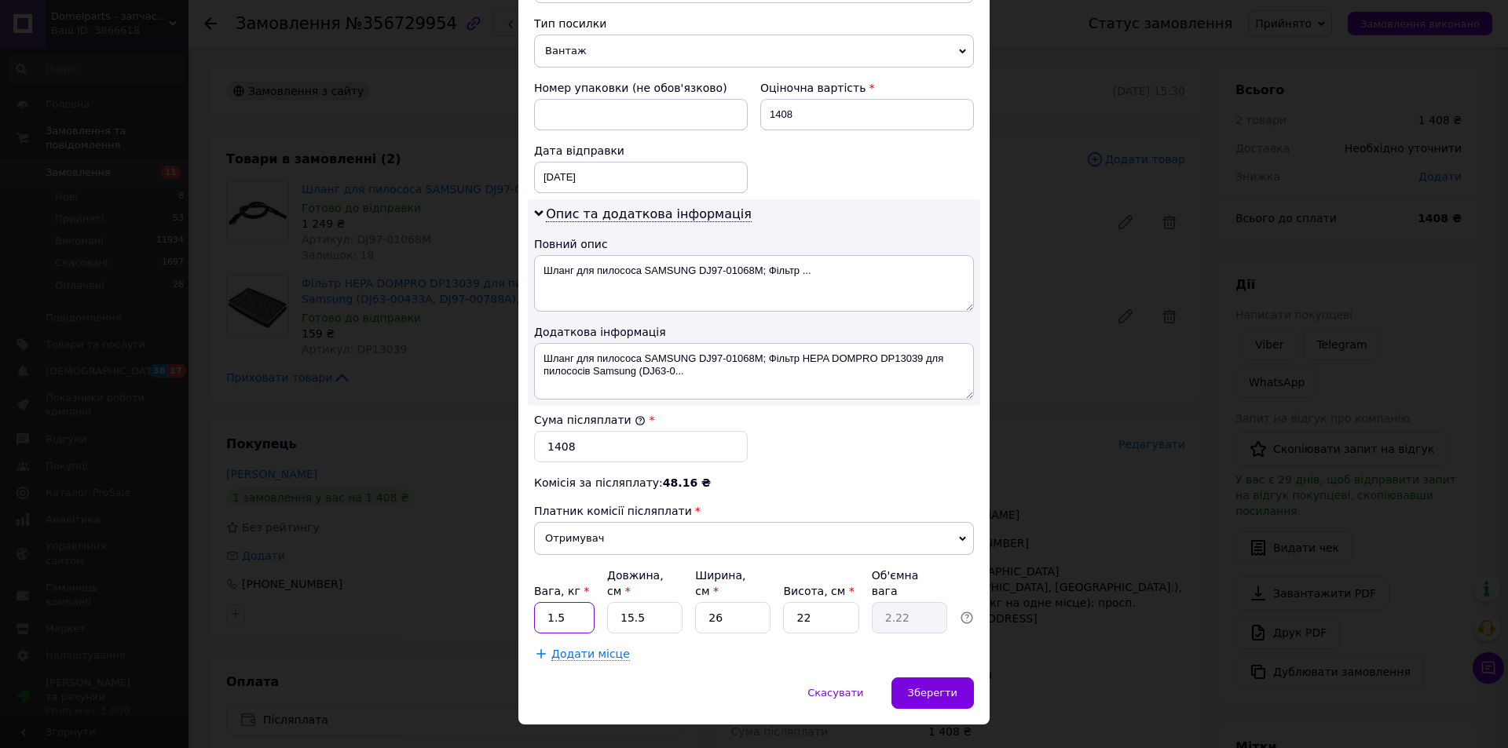
drag, startPoint x: 568, startPoint y: 588, endPoint x: 516, endPoint y: 591, distance: 51.9
click at [518, 591] on div "Спосіб доставки Нова Пошта (платна) Платник Отримувач Відправник Прізвище отрим…" at bounding box center [753, 77] width 471 height 1201
type input "2"
drag, startPoint x: 625, startPoint y: 587, endPoint x: 616, endPoint y: 585, distance: 9.6
click at [616, 602] on input "15.5" at bounding box center [644, 617] width 75 height 31
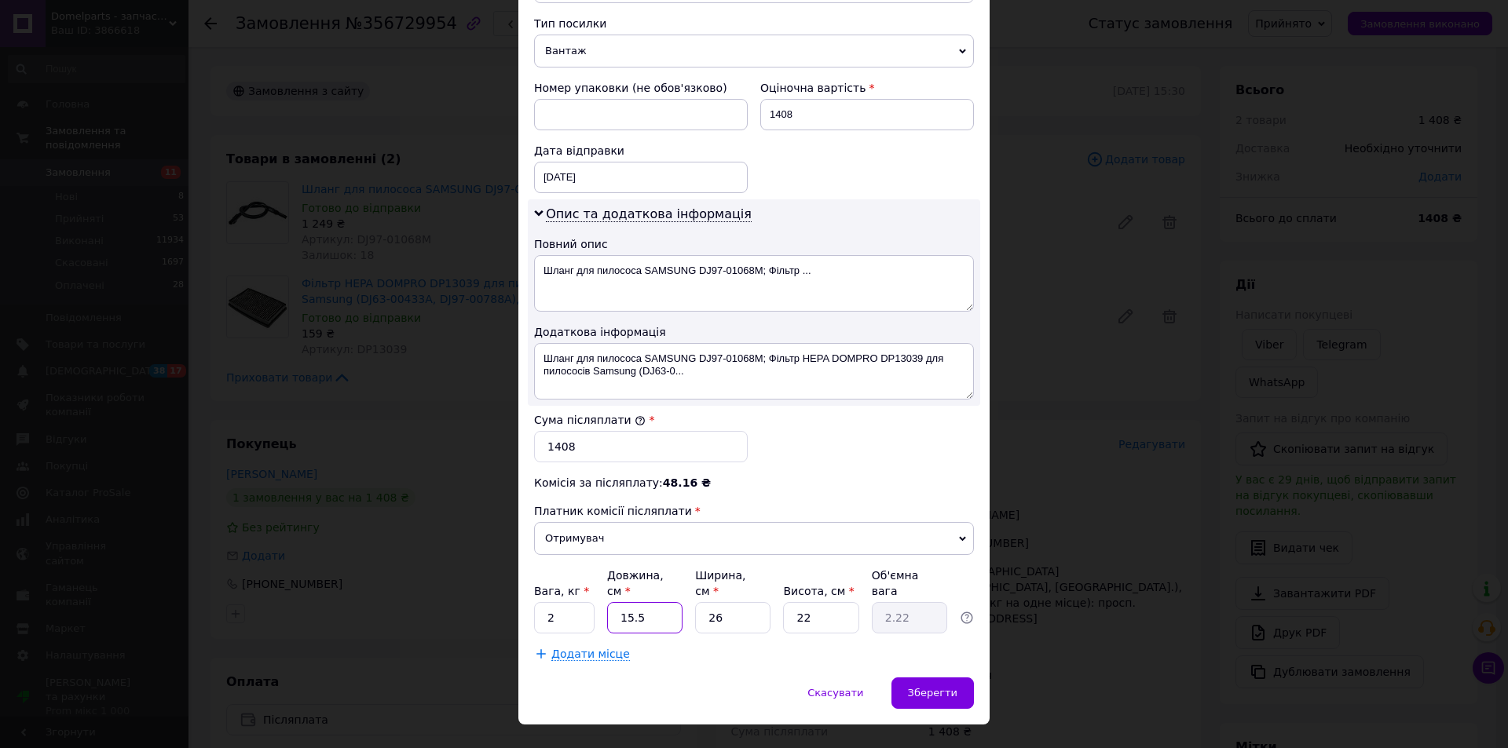
type input "2"
type input "0.29"
type input "20"
type input "2.86"
type input "20"
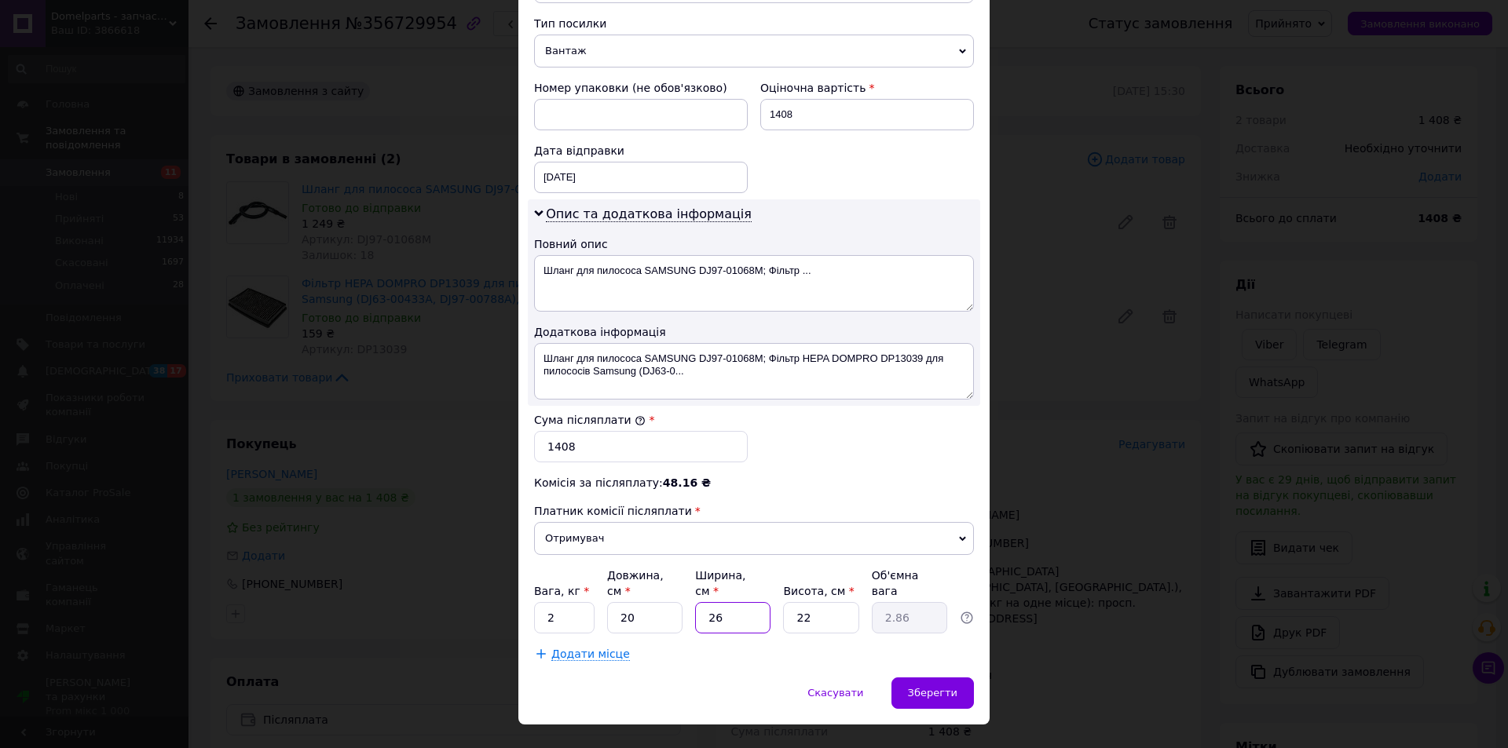
click at [651, 587] on div "Вага, кг * 2 Довжина, см * 20 Ширина, см * 26 Висота, см * 22 Об'ємна вага 2.86" at bounding box center [754, 601] width 440 height 66
type input "2"
type input "0.22"
type input "20"
type input "2.2"
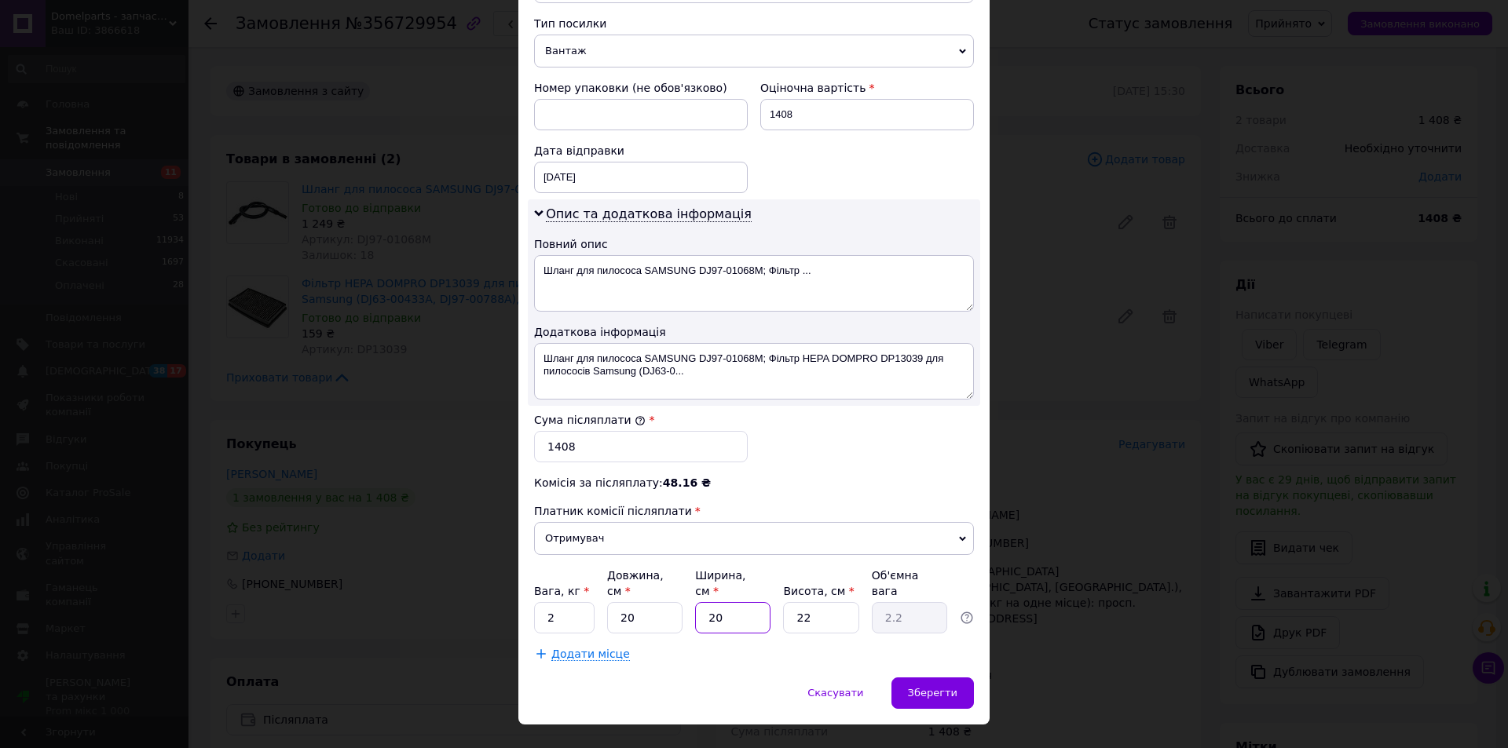
type input "20"
drag, startPoint x: 800, startPoint y: 589, endPoint x: 755, endPoint y: 589, distance: 44.8
click at [755, 589] on div "Вага, кг * 2 Довжина, см * 20 Ширина, см * 20 Висота, см * 22 Об'ємна вага 2.2" at bounding box center [754, 601] width 440 height 66
type input "3"
type input "0.3"
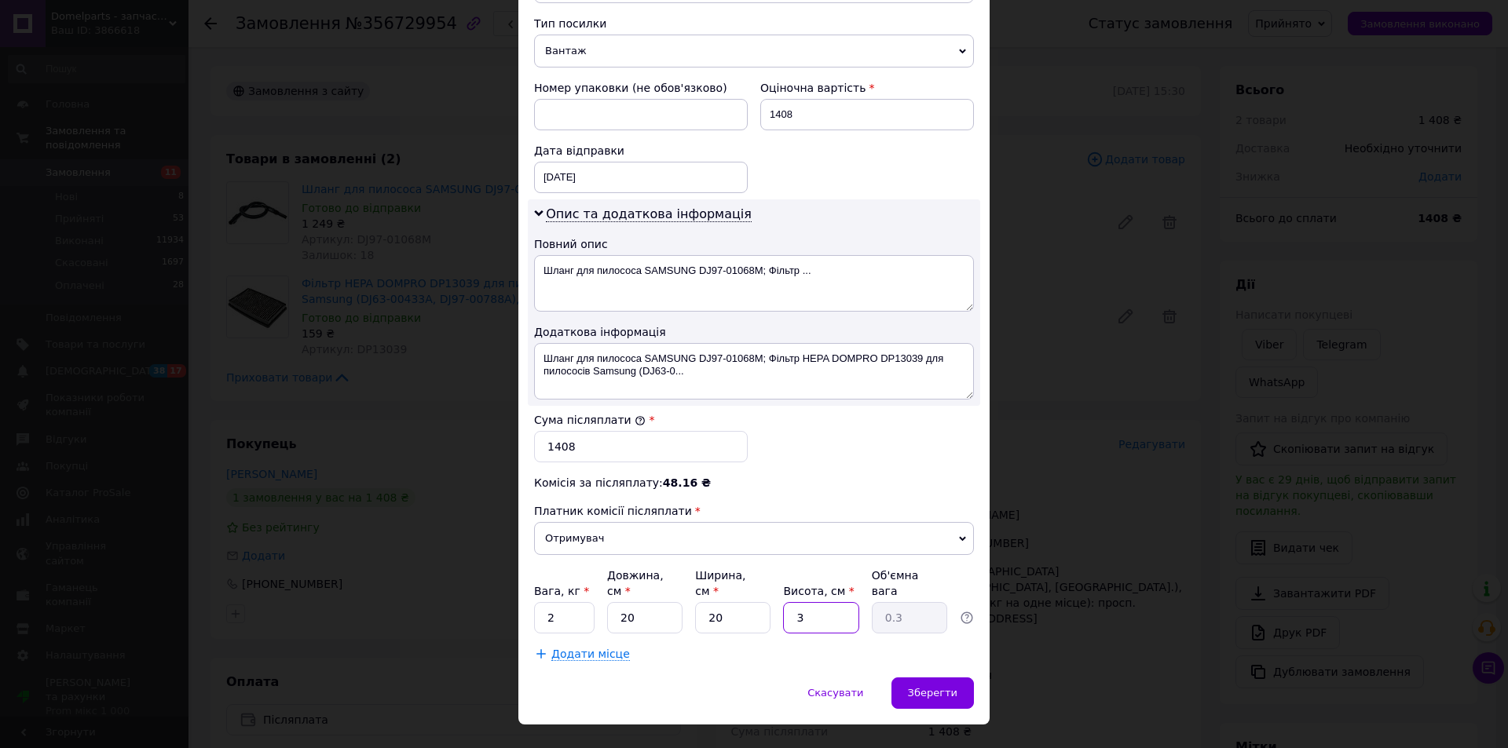
type input "30"
type input "3"
type input "30"
click at [938, 687] on span "Зберегти" at bounding box center [932, 693] width 49 height 12
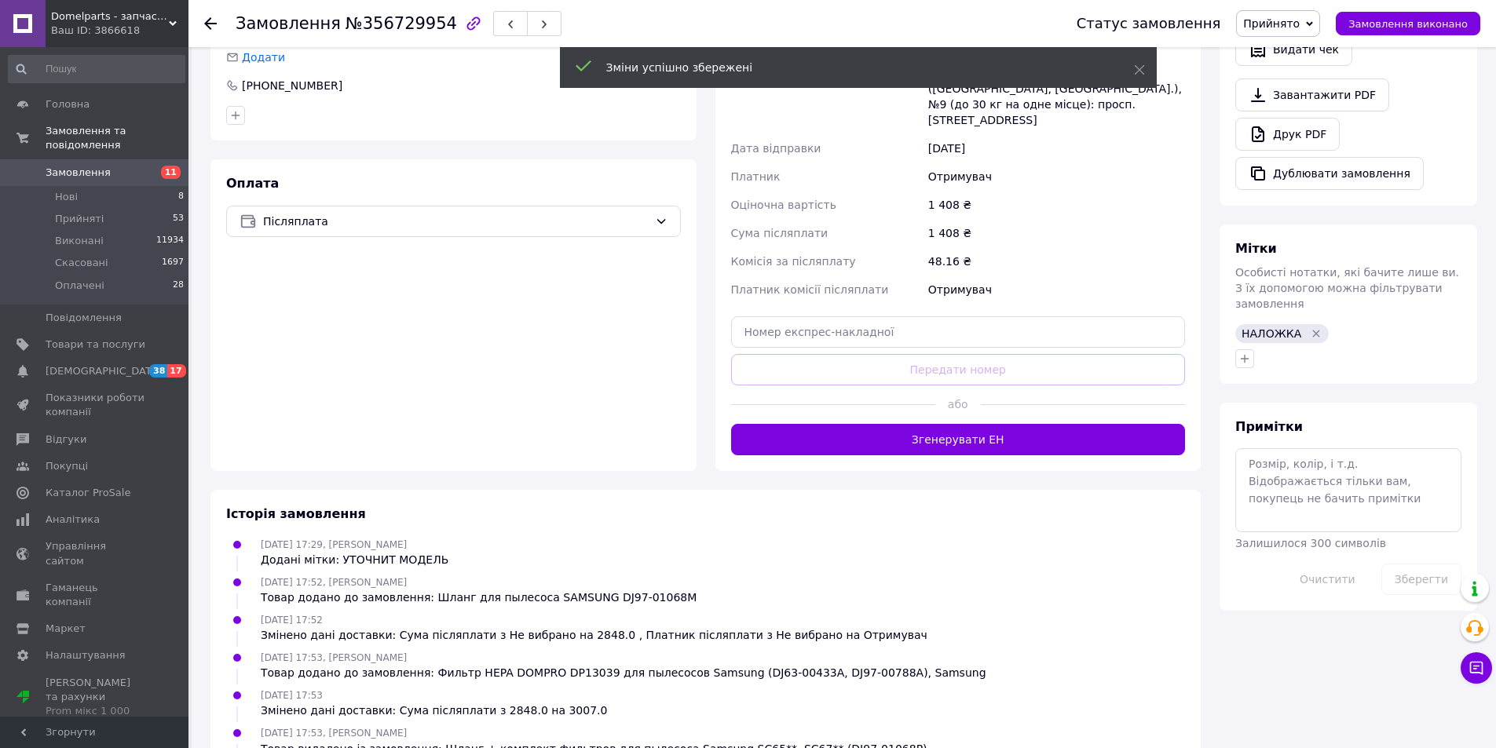
scroll to position [550, 0]
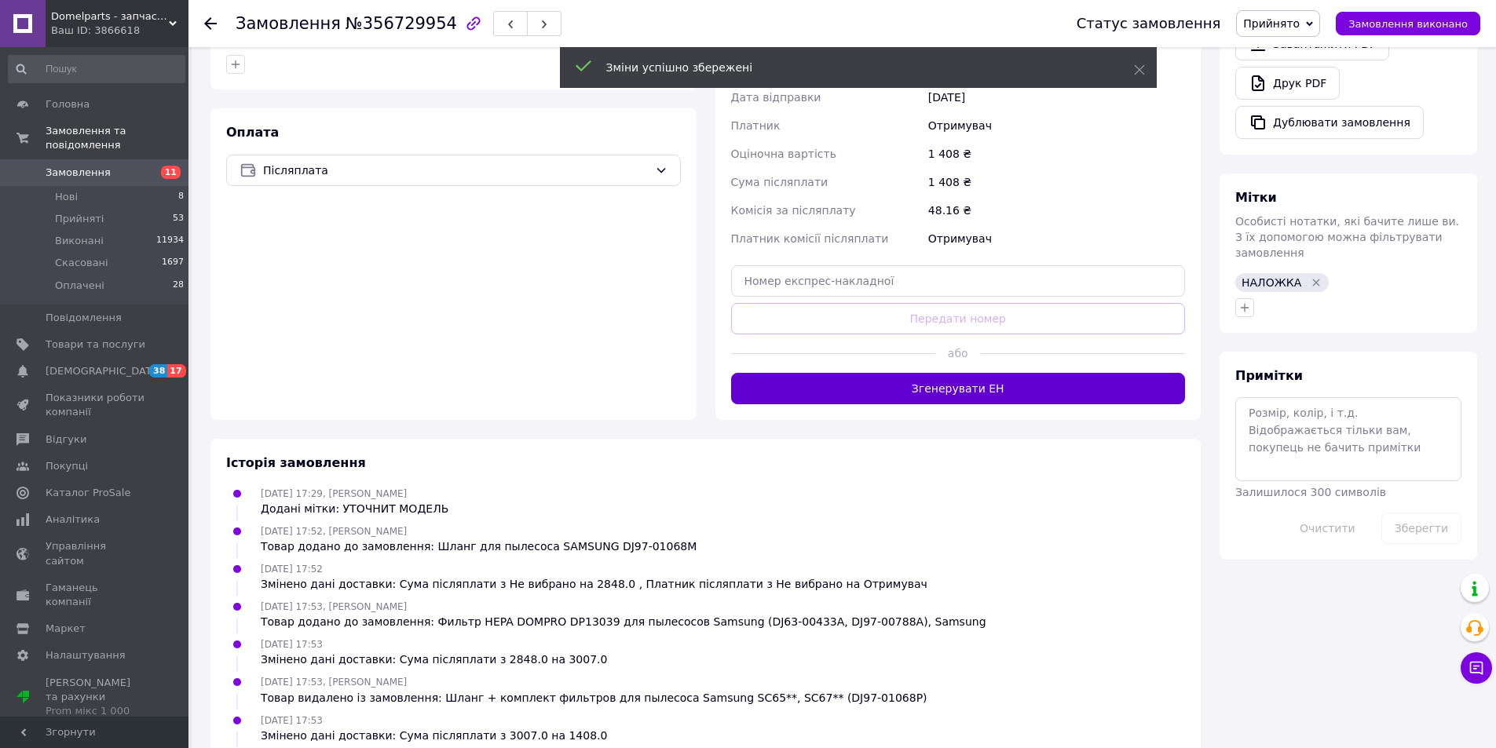
click at [940, 373] on button "Згенерувати ЕН" at bounding box center [958, 388] width 455 height 31
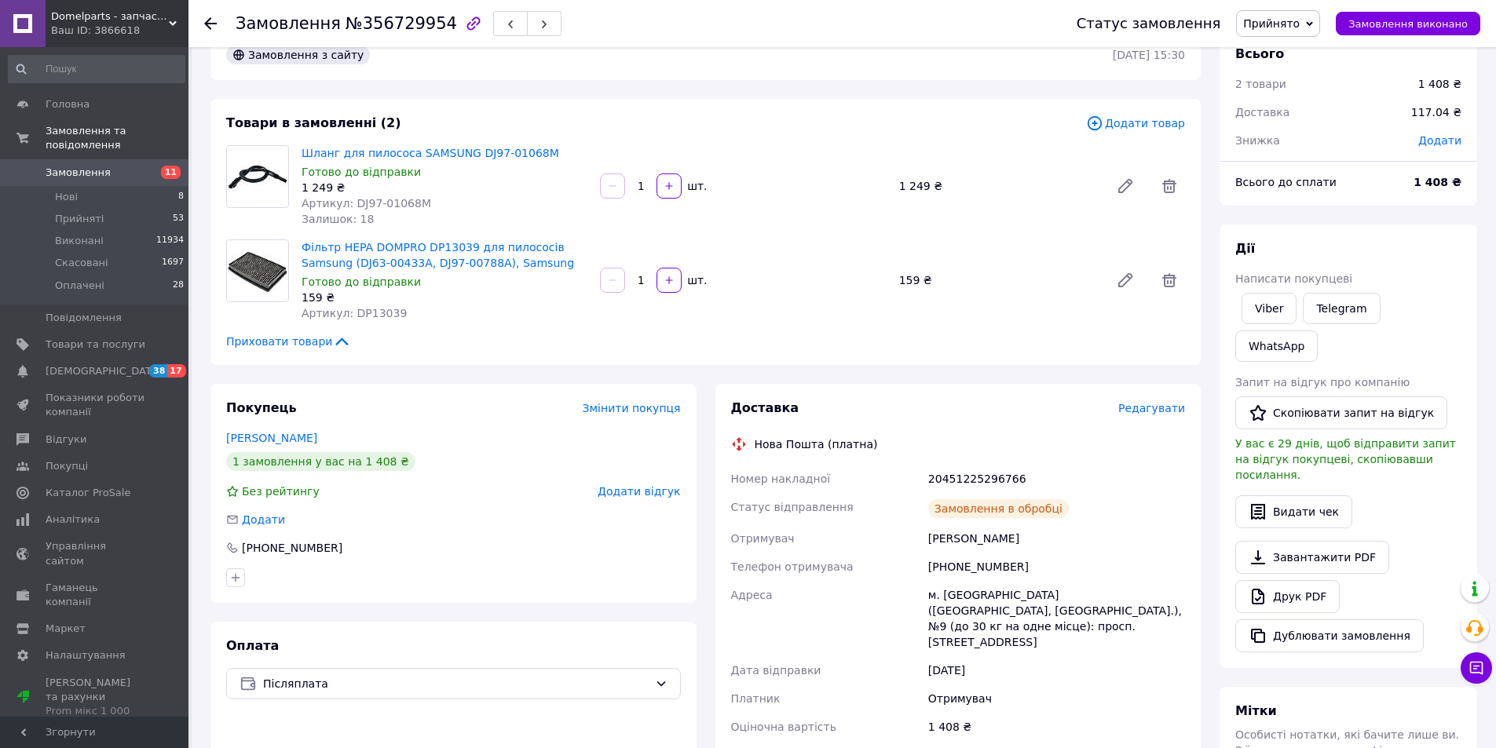
scroll to position [0, 0]
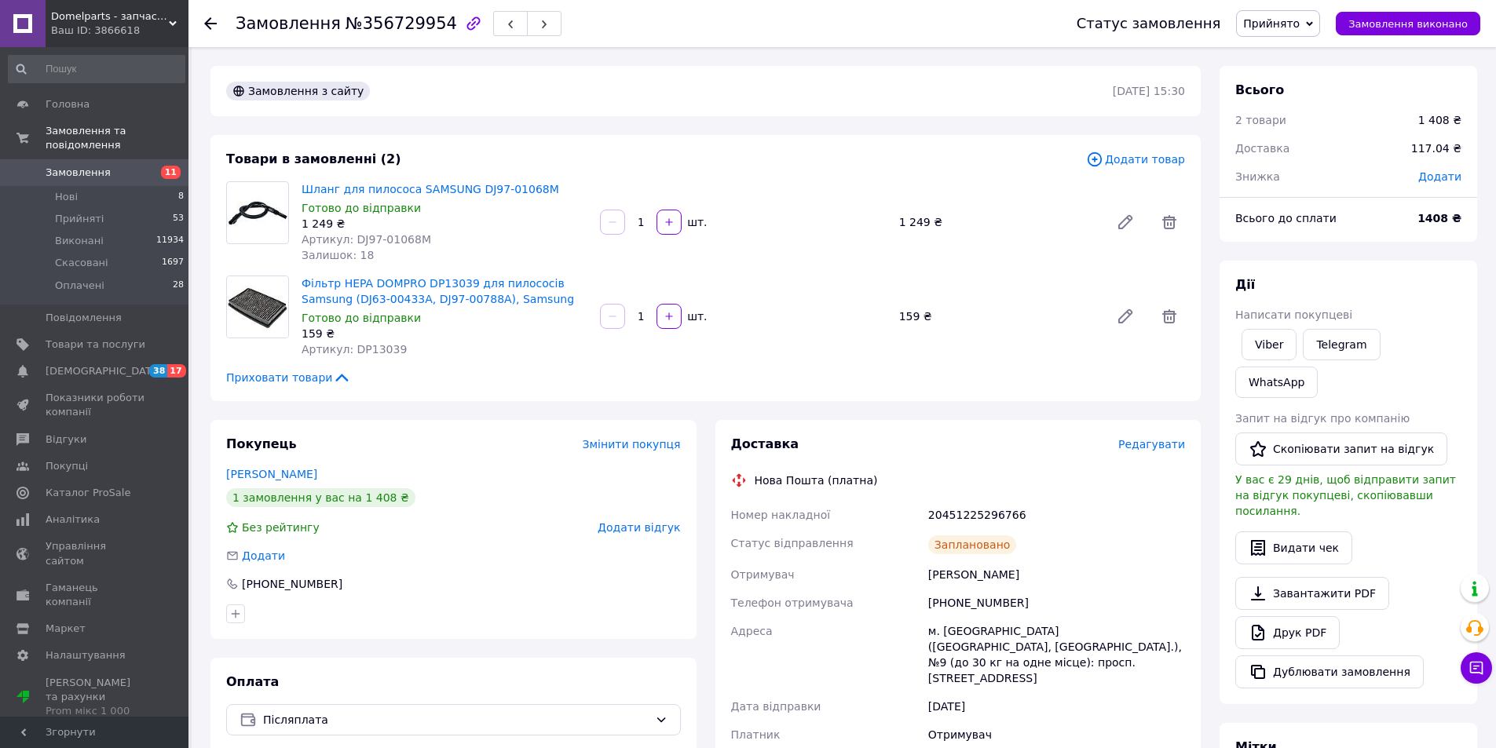
click at [210, 20] on icon at bounding box center [210, 23] width 13 height 13
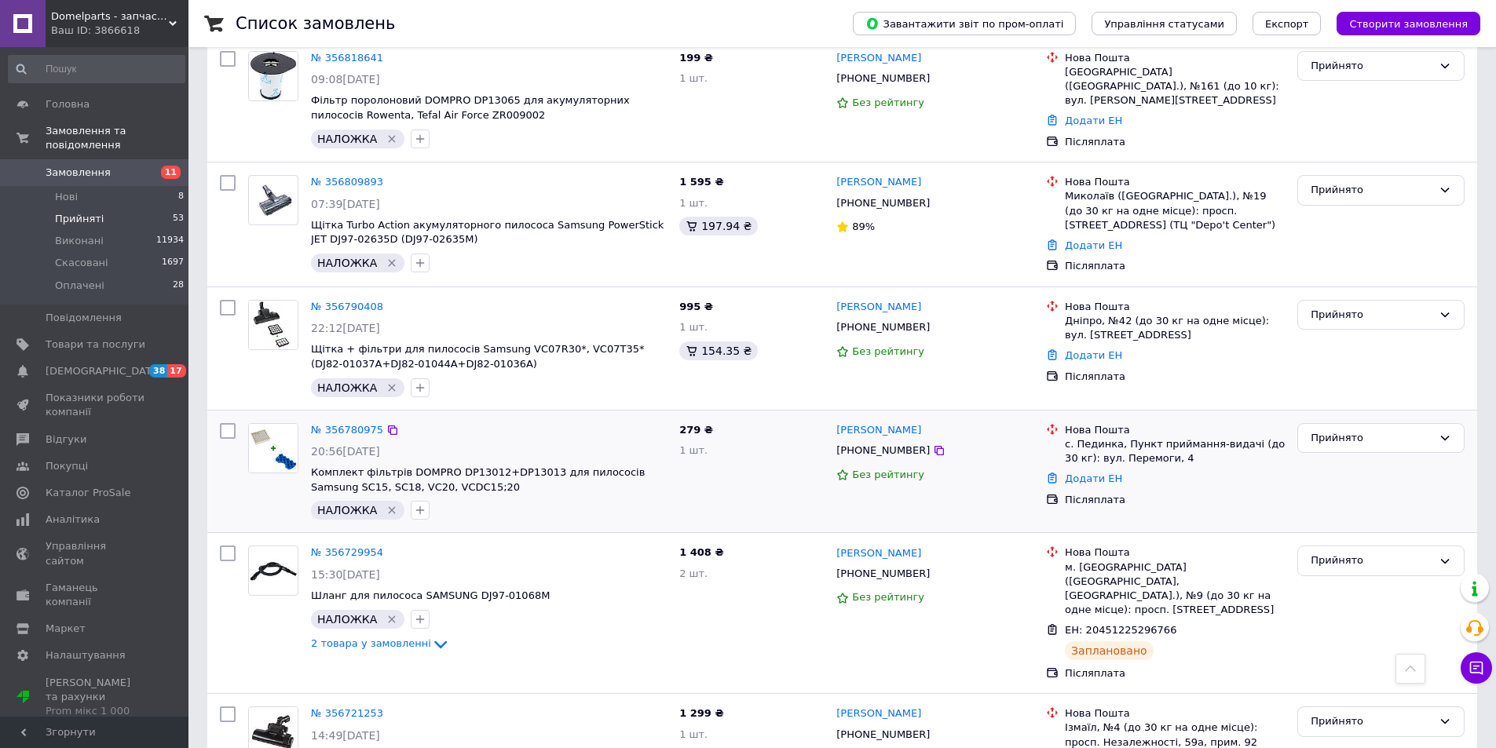
scroll to position [1197, 0]
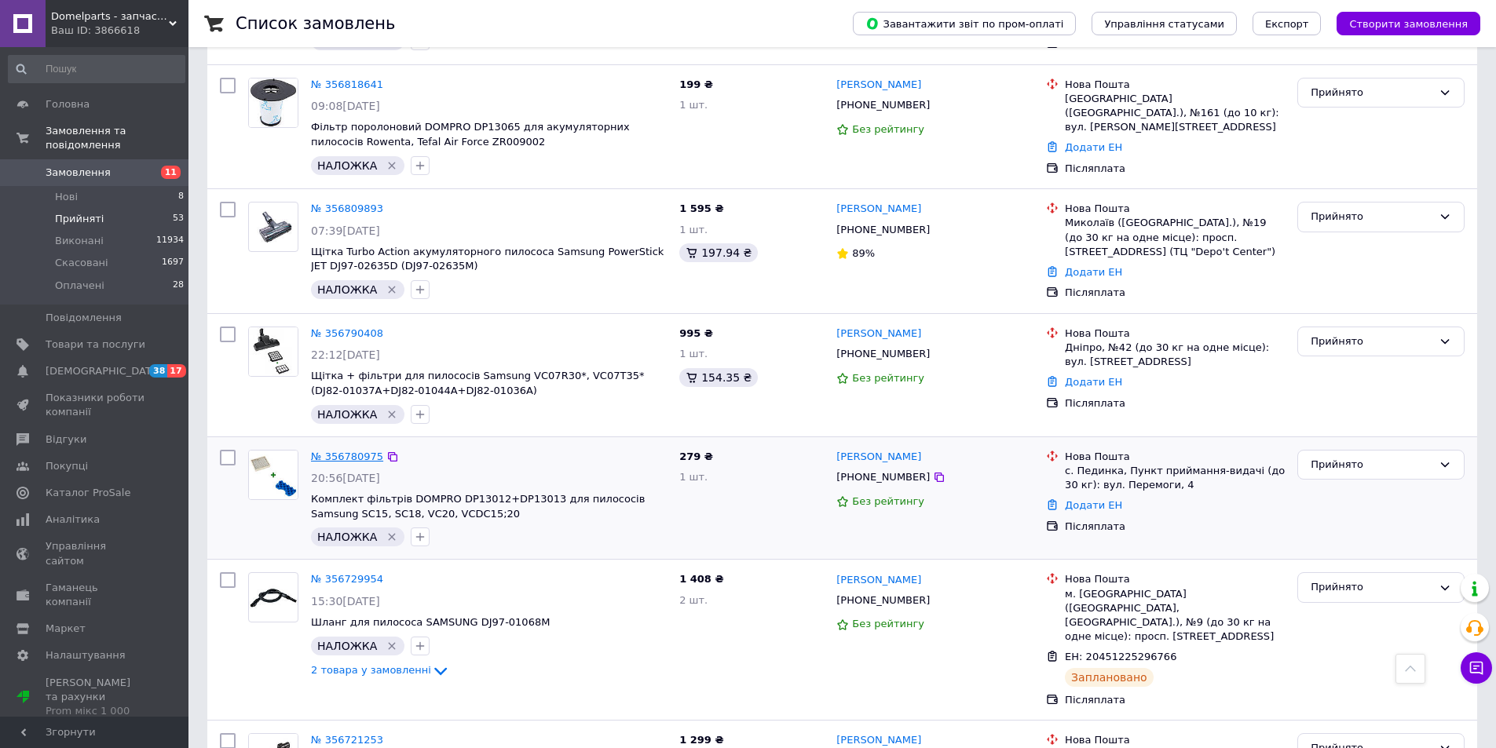
click at [356, 451] on link "№ 356780975" at bounding box center [347, 457] width 72 height 12
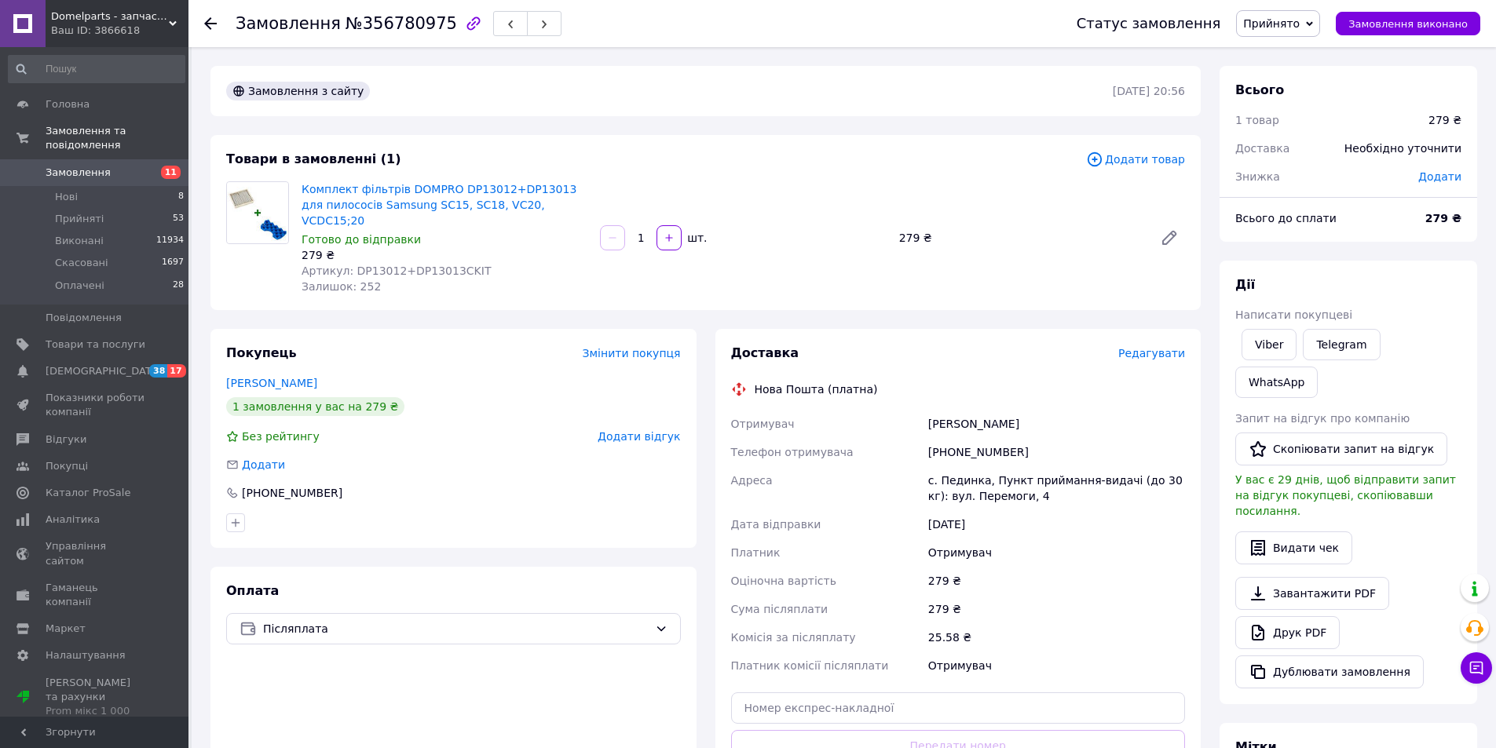
drag, startPoint x: 300, startPoint y: 364, endPoint x: 214, endPoint y: 366, distance: 86.4
click at [214, 366] on div "Покупець Змінити покупця Івженко Катерина 1 замовлення у вас на 279 ₴ Без рейти…" at bounding box center [453, 438] width 486 height 219
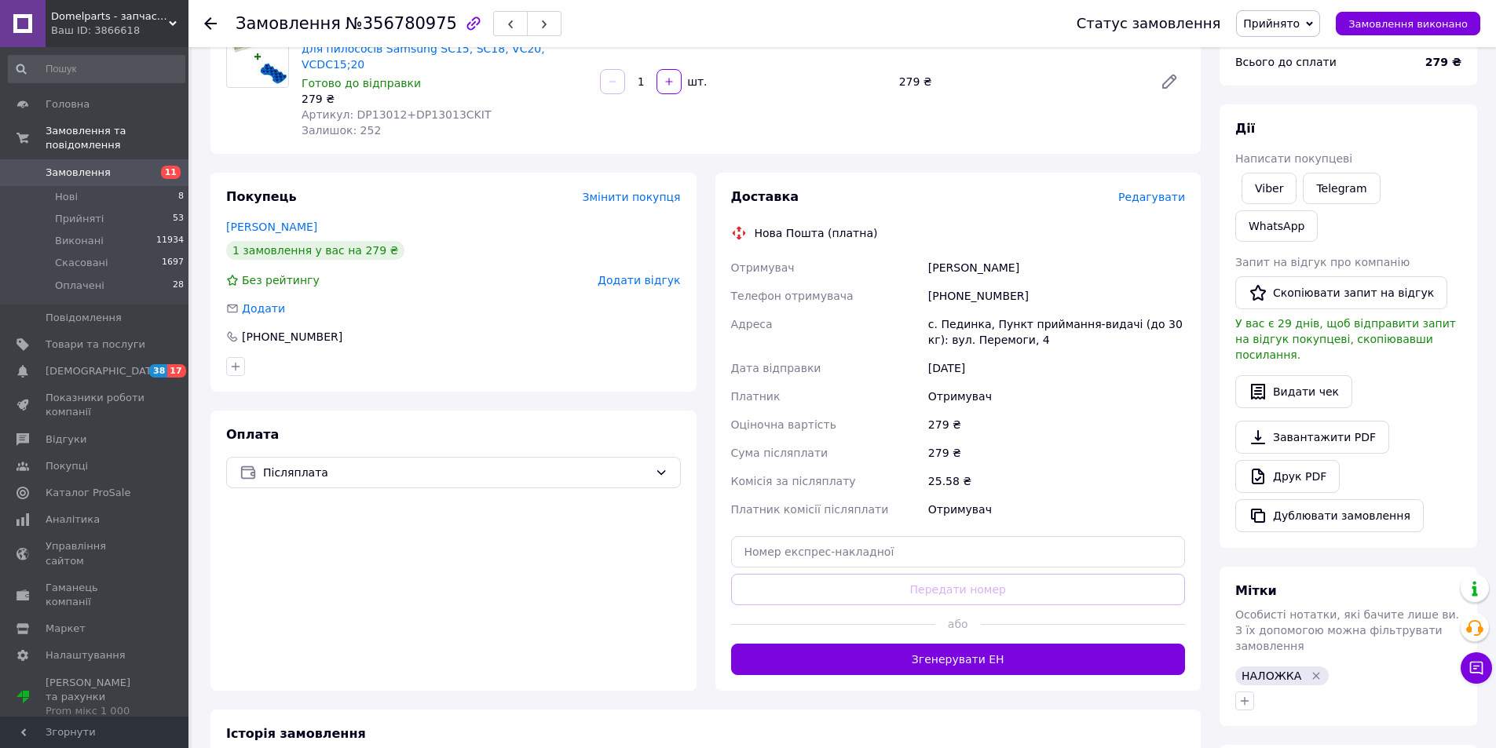
scroll to position [183, 0]
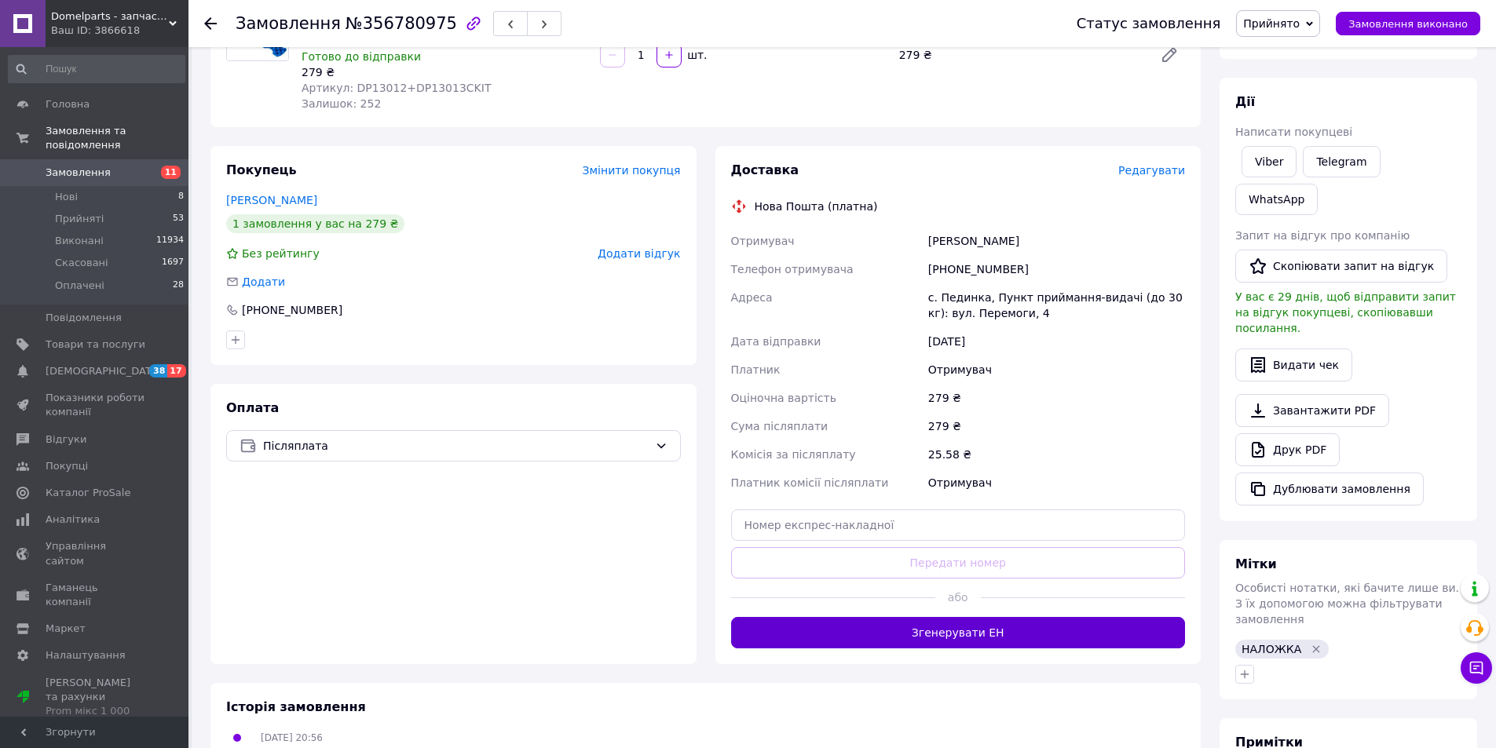
click at [914, 626] on button "Згенерувати ЕН" at bounding box center [958, 632] width 455 height 31
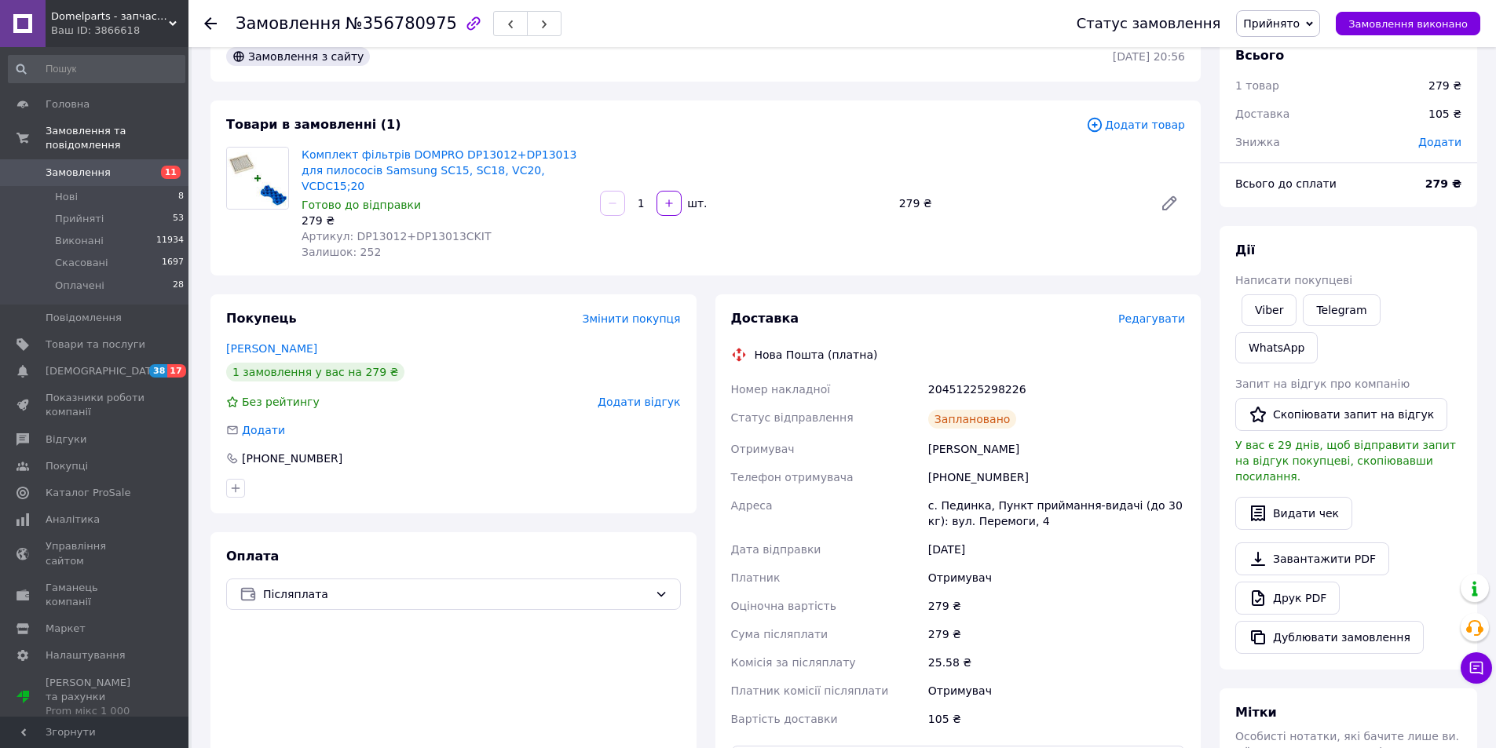
scroll to position [0, 0]
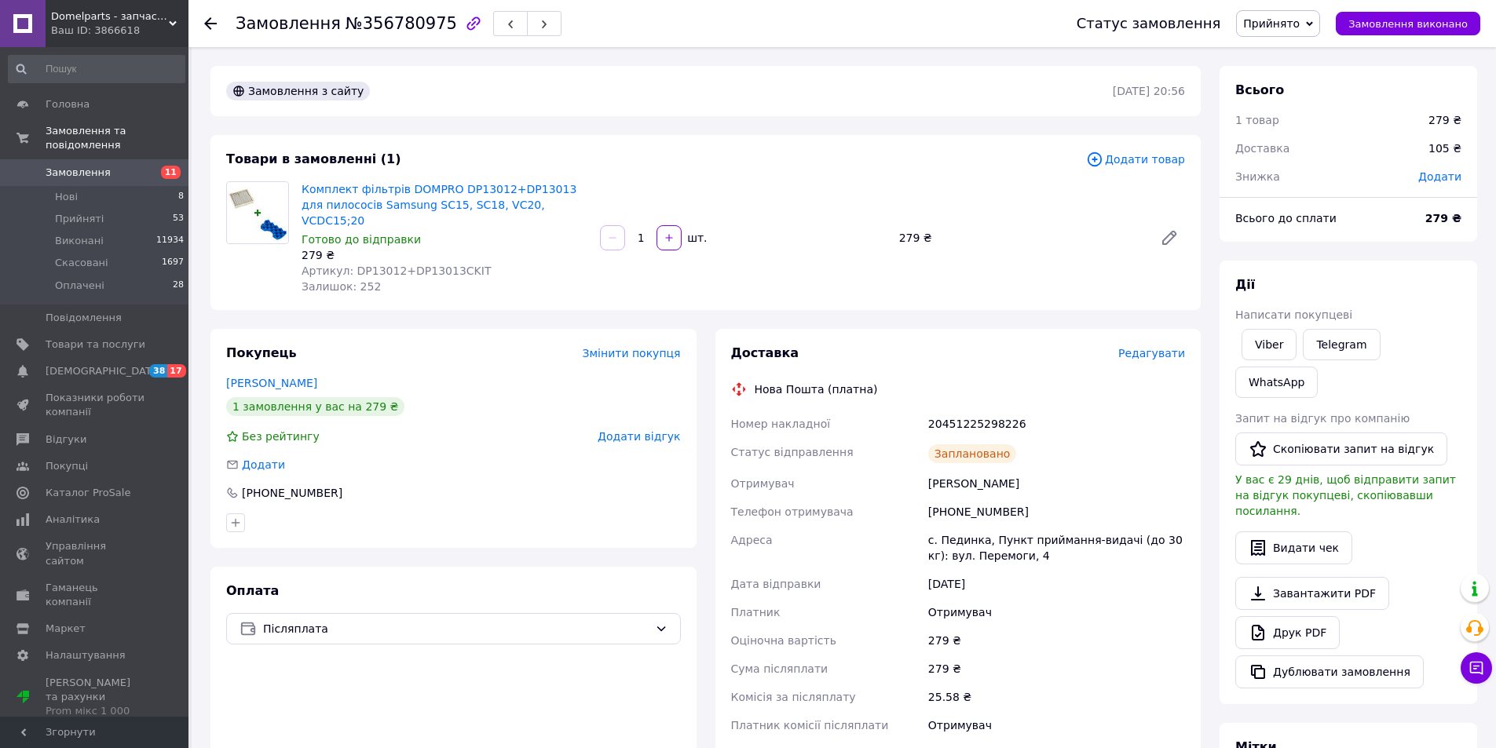
click at [211, 25] on icon at bounding box center [210, 23] width 13 height 13
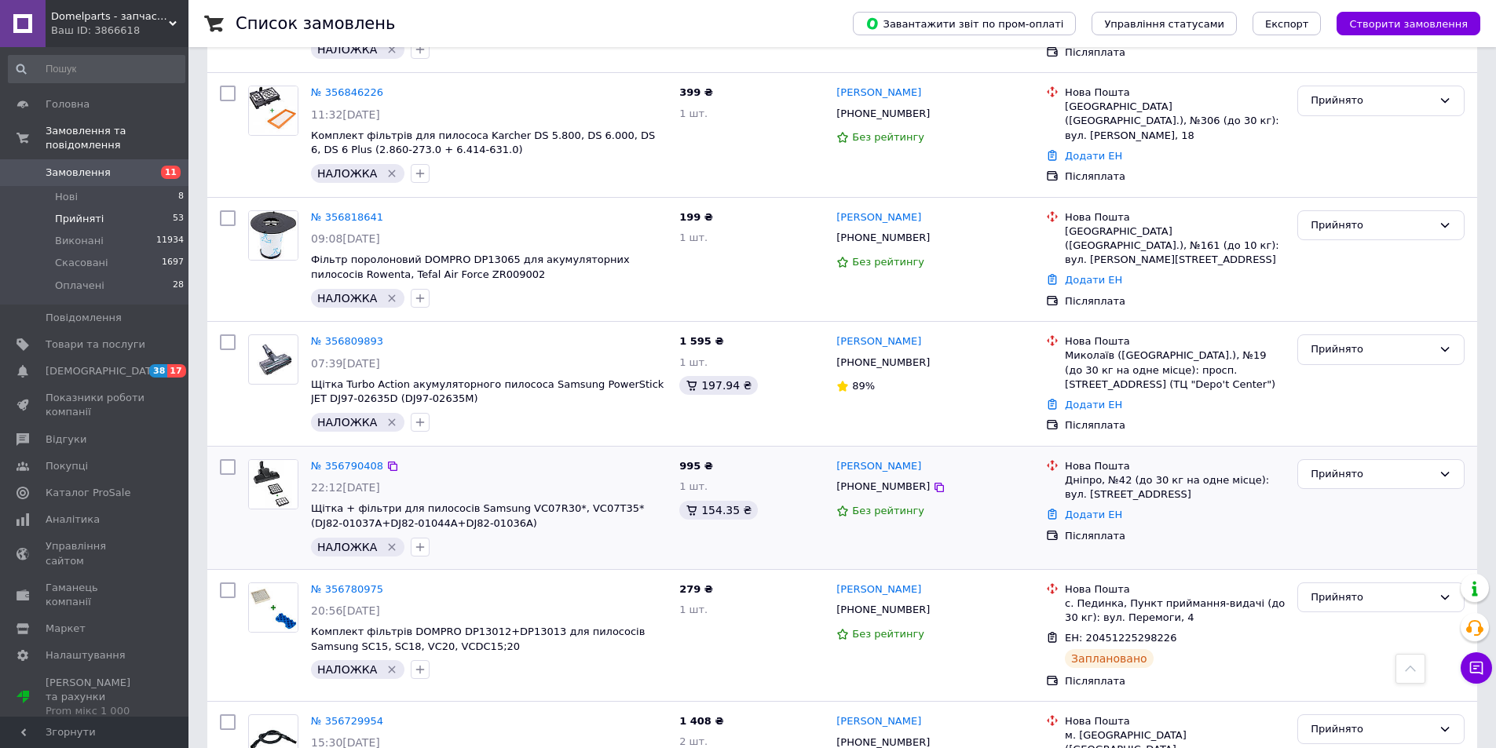
scroll to position [1099, 0]
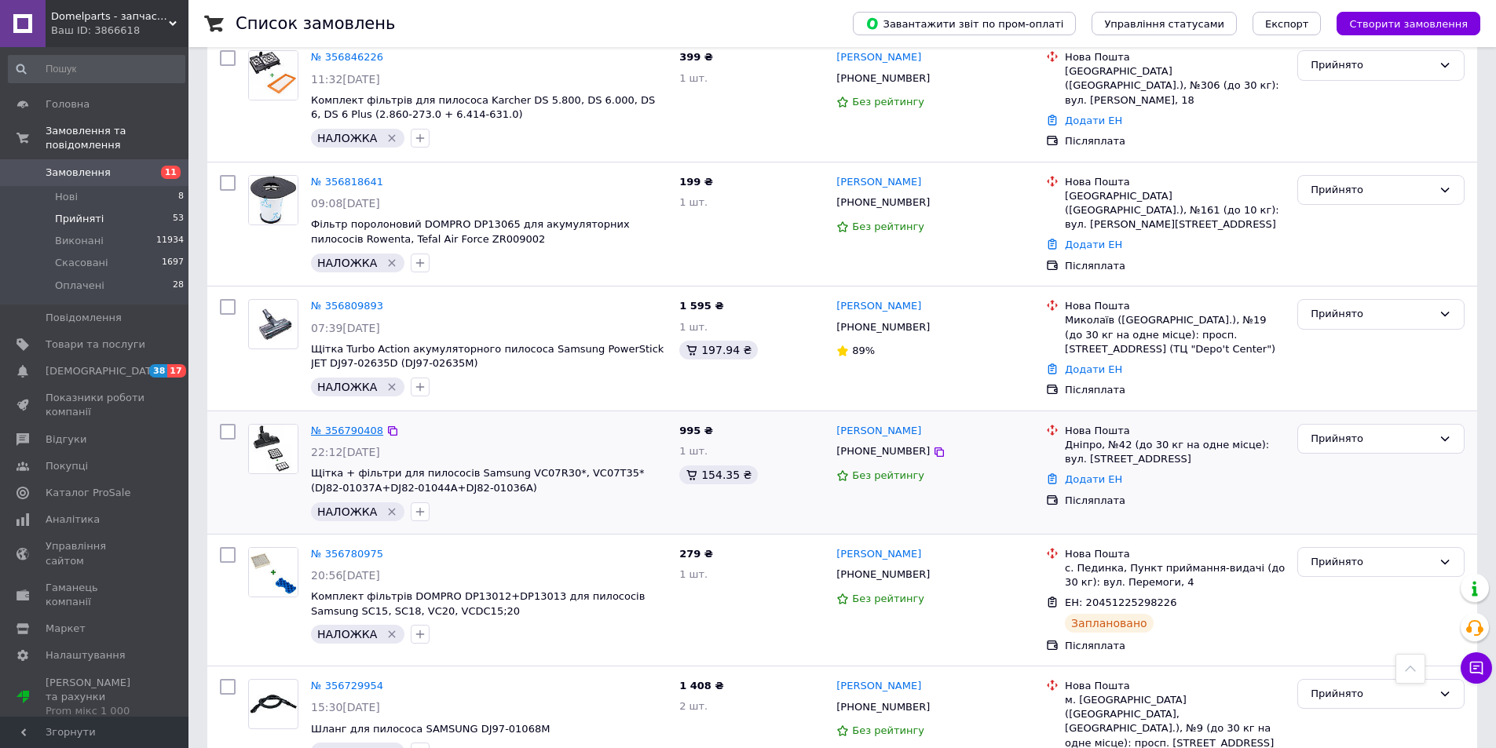
click at [353, 425] on link "№ 356790408" at bounding box center [347, 431] width 72 height 12
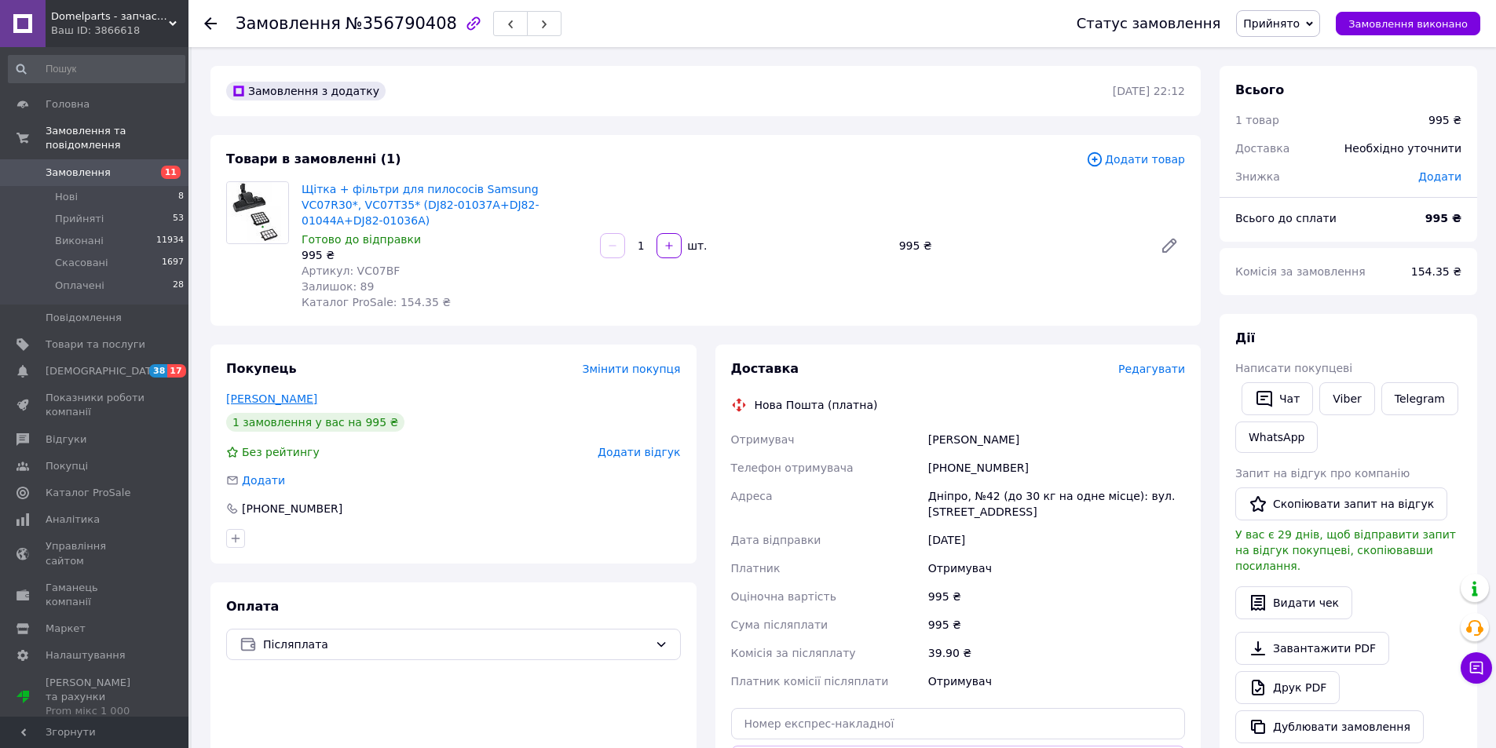
drag, startPoint x: 323, startPoint y: 378, endPoint x: 243, endPoint y: 386, distance: 80.6
click at [203, 378] on div "Покупець Змінити покупця Войтович Андрей 1 замовлення у вас на 995 ₴ Без рейтин…" at bounding box center [453, 604] width 505 height 518
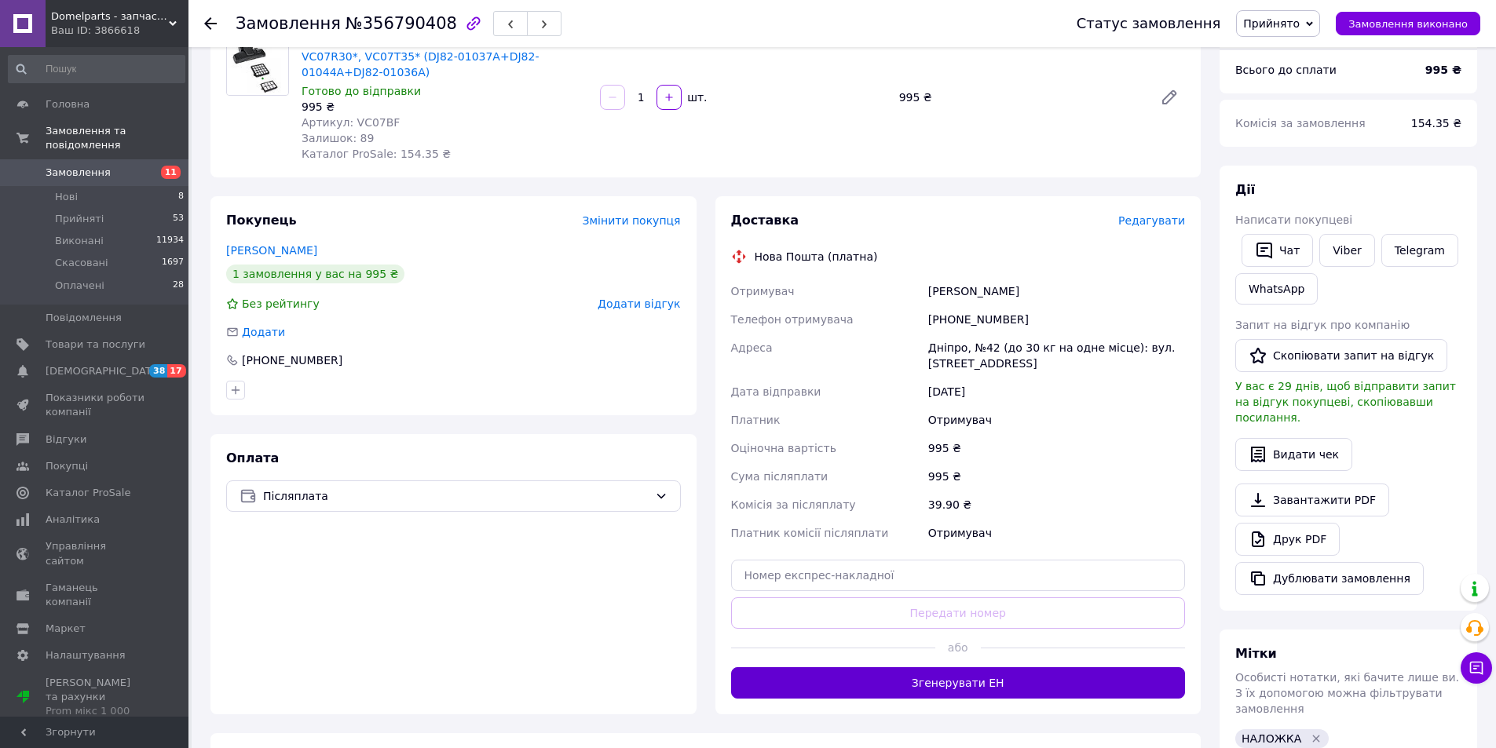
scroll to position [183, 0]
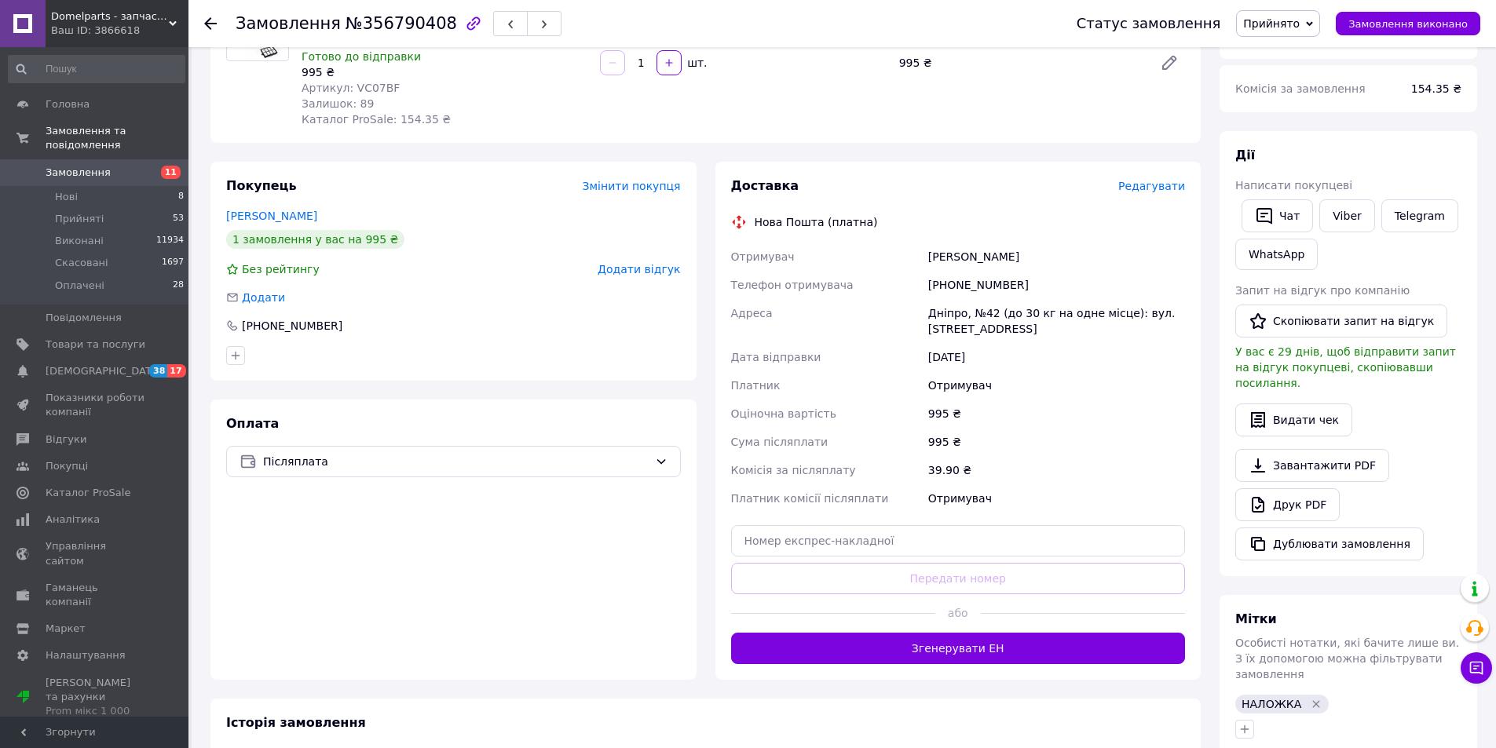
click at [861, 640] on button "Згенерувати ЕН" at bounding box center [958, 648] width 455 height 31
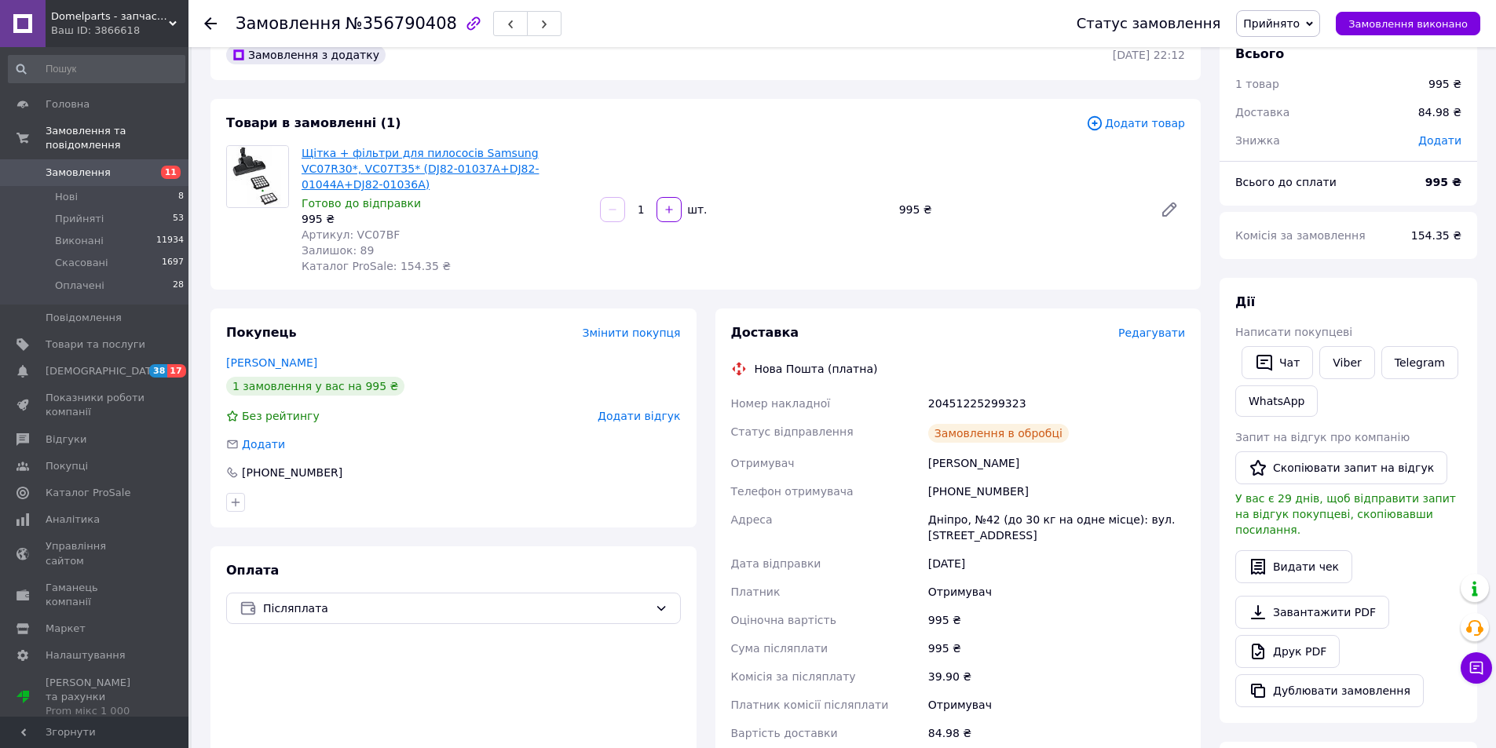
scroll to position [0, 0]
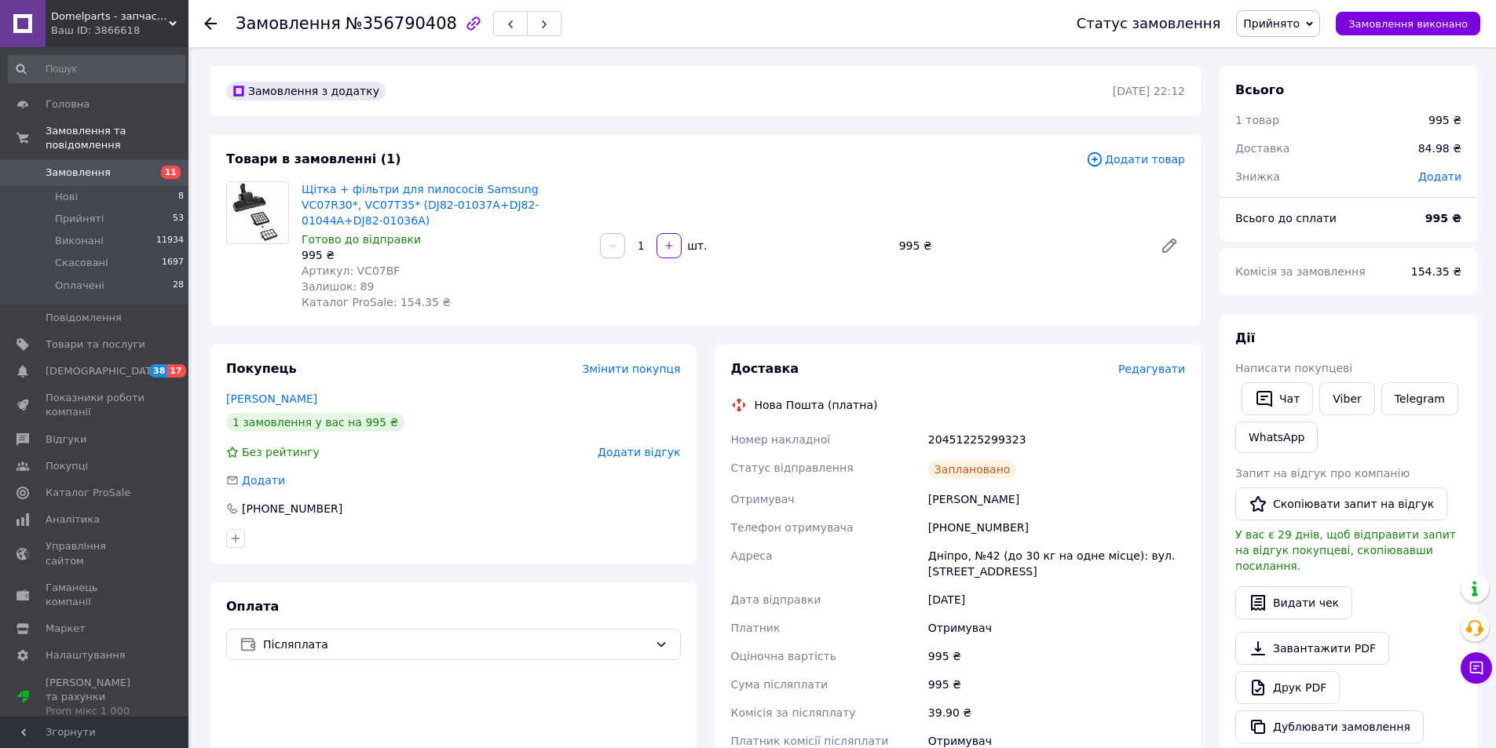
click at [214, 23] on use at bounding box center [210, 23] width 13 height 13
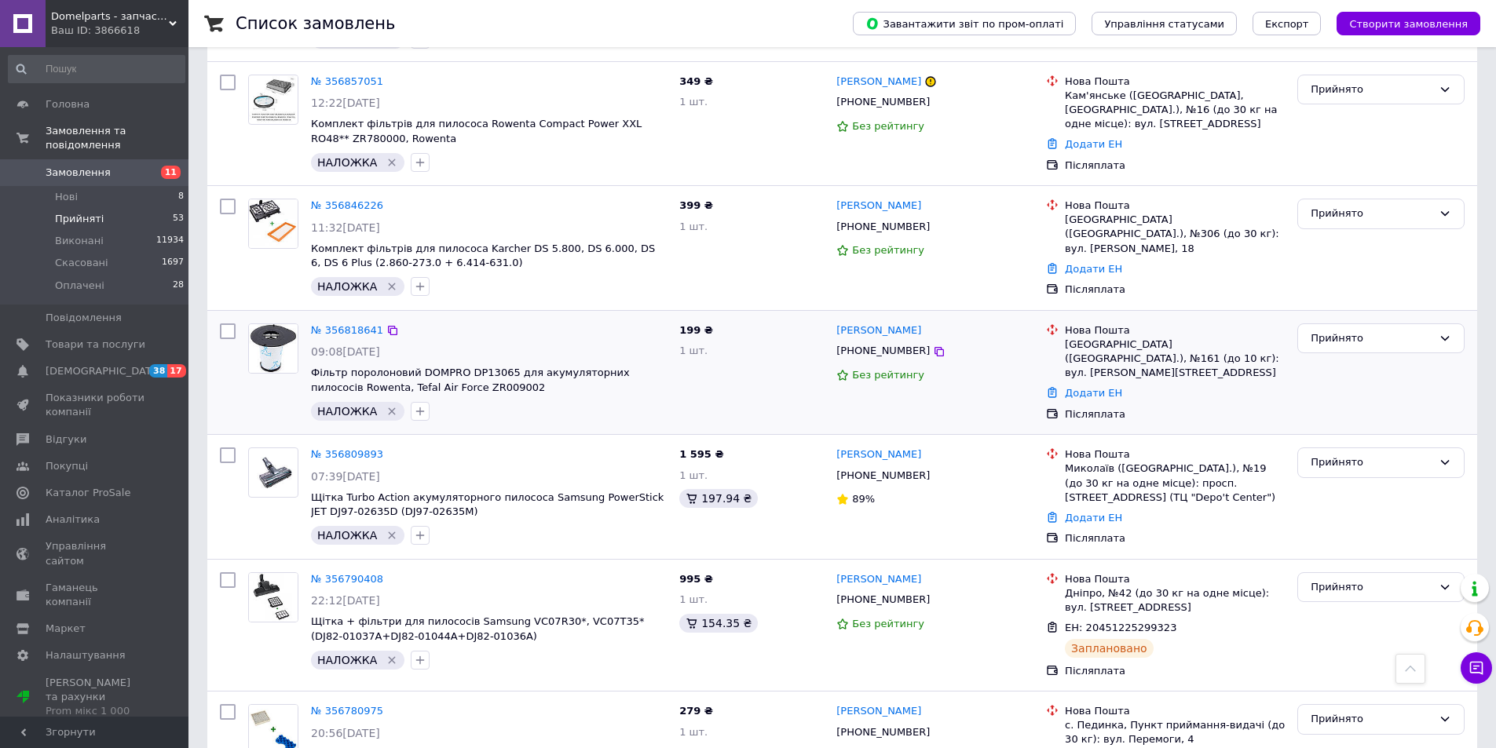
scroll to position [916, 0]
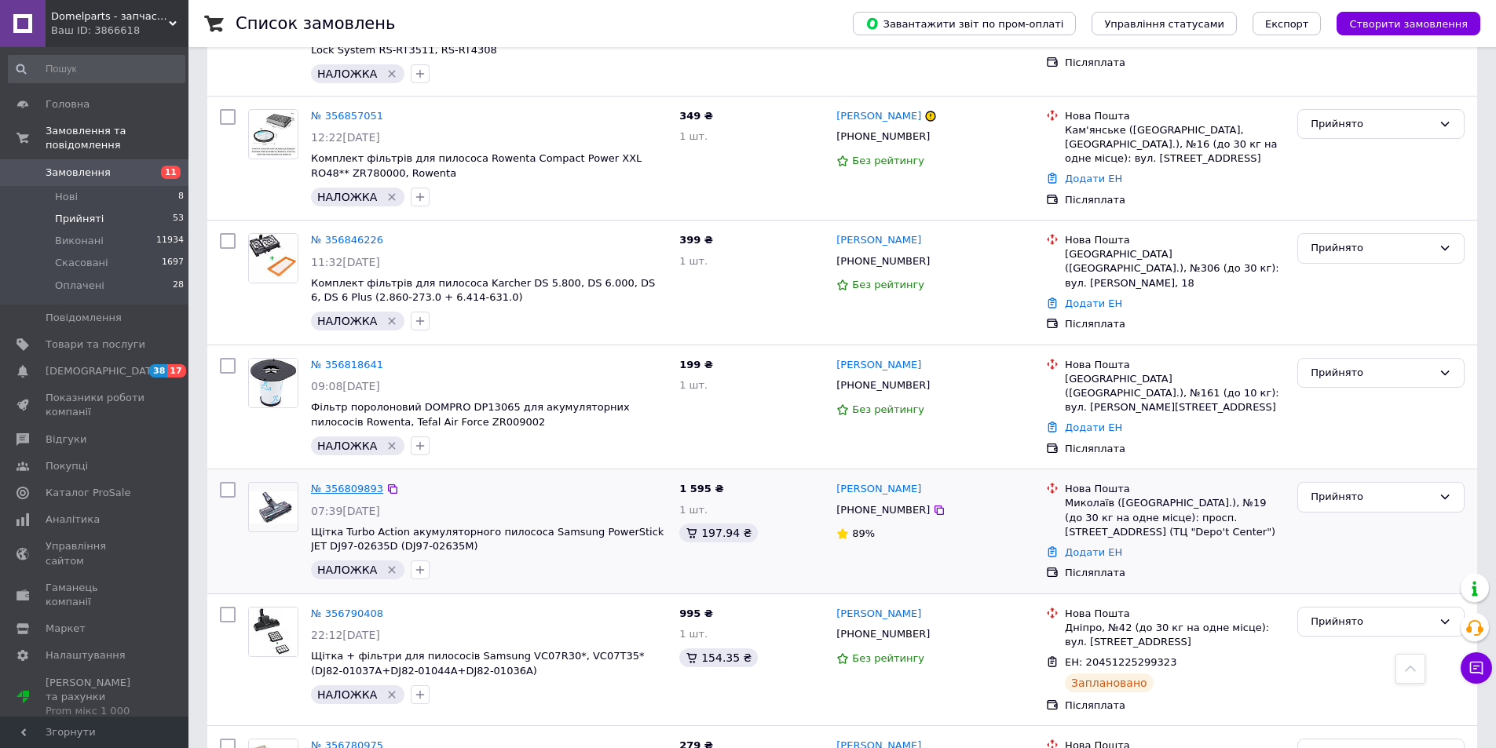
click at [365, 483] on link "№ 356809893" at bounding box center [347, 489] width 72 height 12
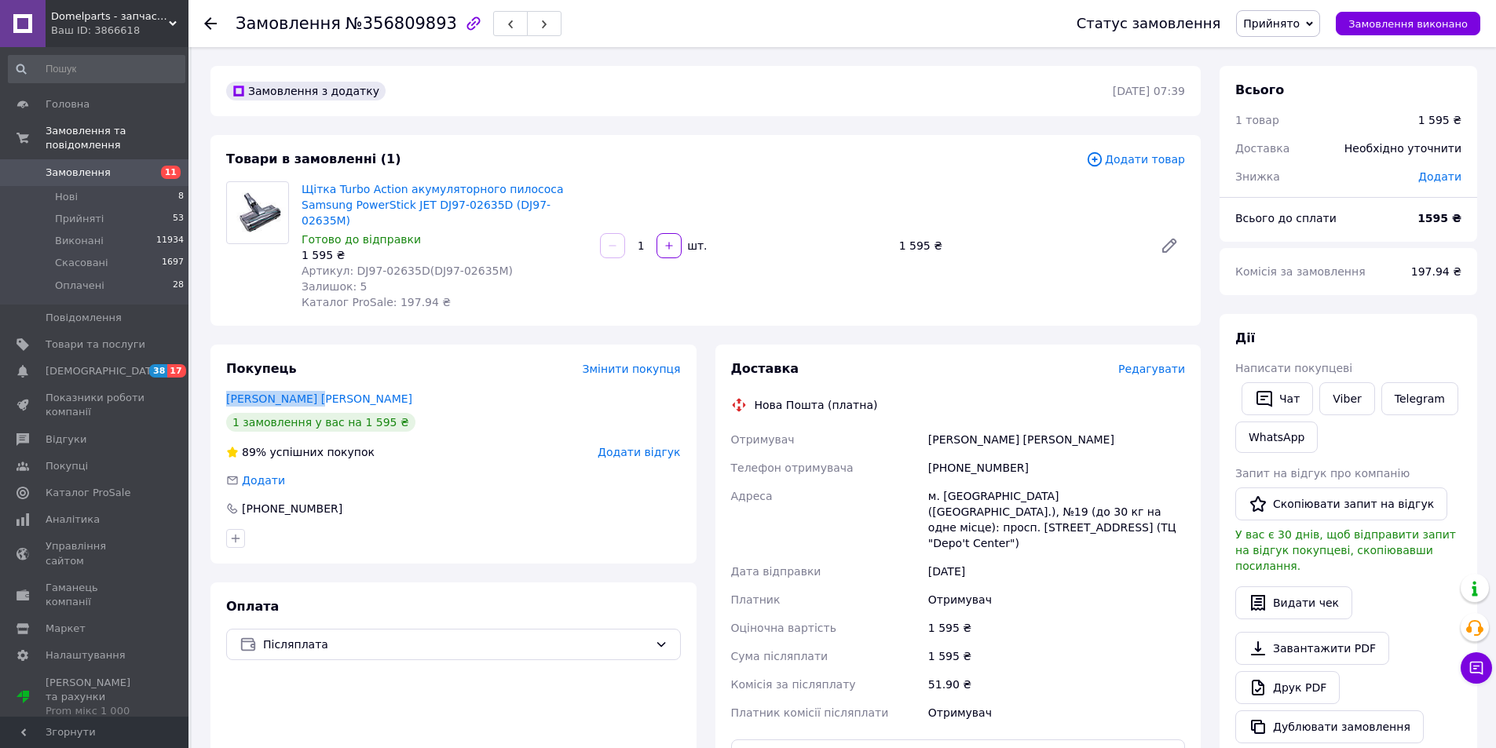
drag, startPoint x: 305, startPoint y: 378, endPoint x: 217, endPoint y: 386, distance: 88.2
click at [217, 386] on div "Покупець Змінити покупця Стропко Наталья 1 замовлення у вас на 1 595 ₴ 89% успі…" at bounding box center [453, 454] width 486 height 219
drag, startPoint x: 420, startPoint y: 253, endPoint x: 481, endPoint y: 257, distance: 61.4
click at [481, 265] on span "Артикул: DJ97-02635D(DJ97-02635M)" at bounding box center [407, 271] width 211 height 13
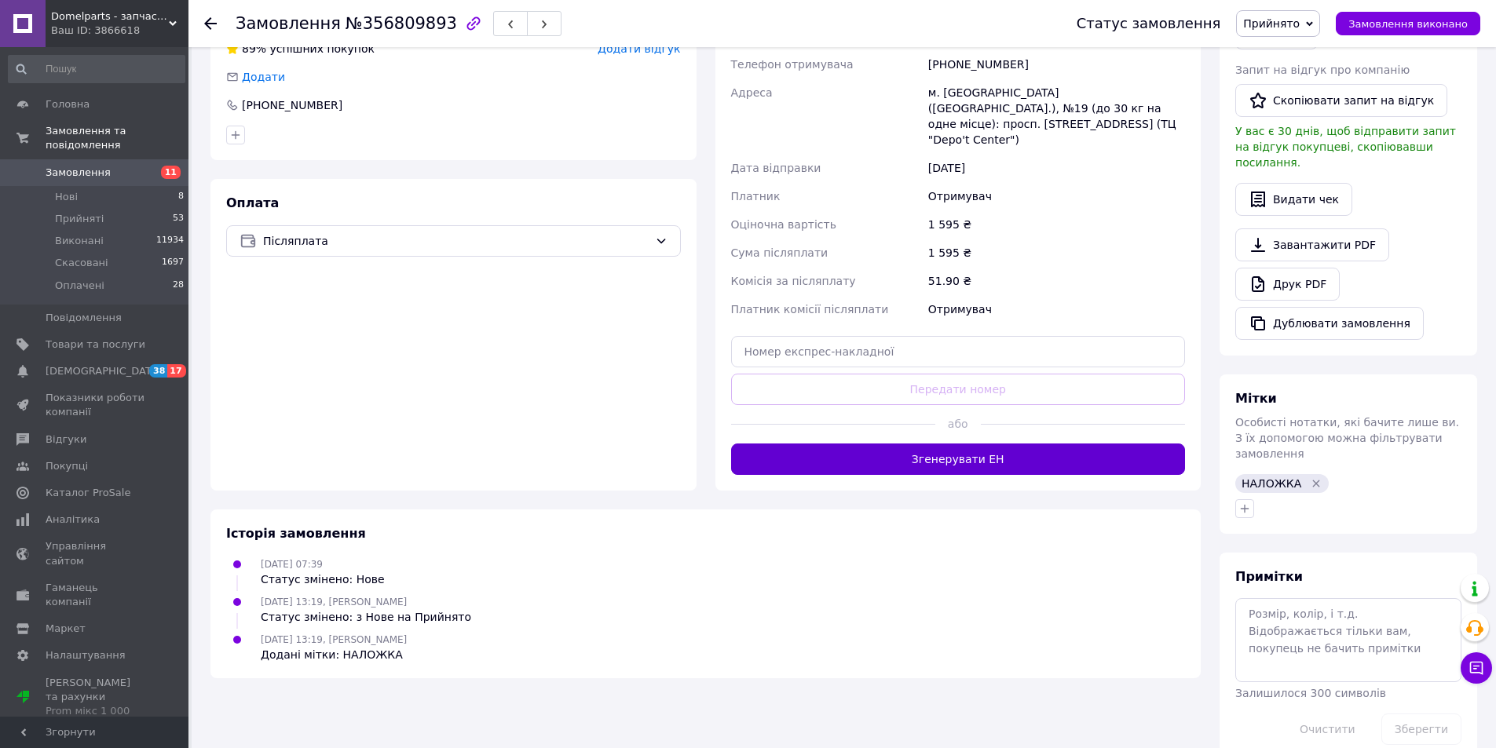
click at [902, 444] on button "Згенерувати ЕН" at bounding box center [958, 459] width 455 height 31
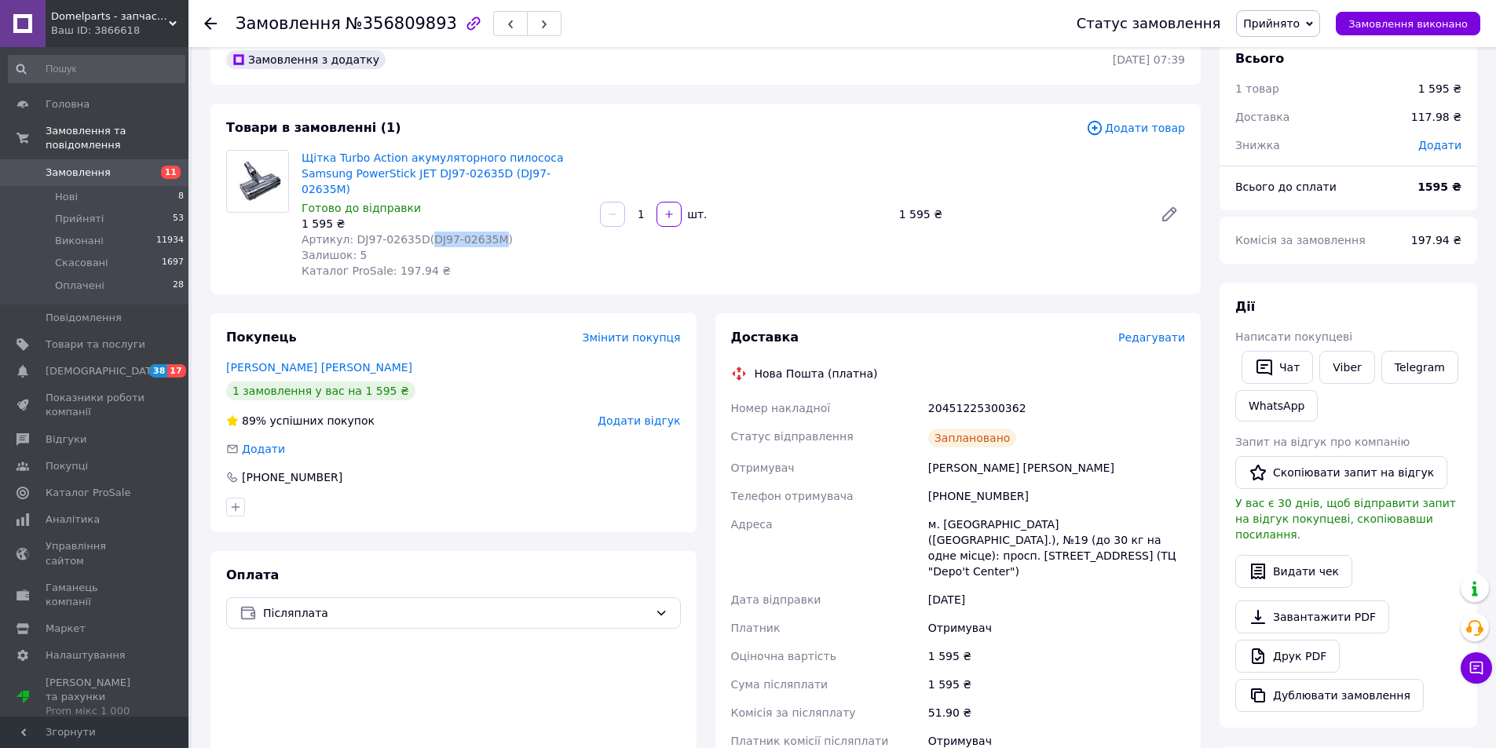
scroll to position [0, 0]
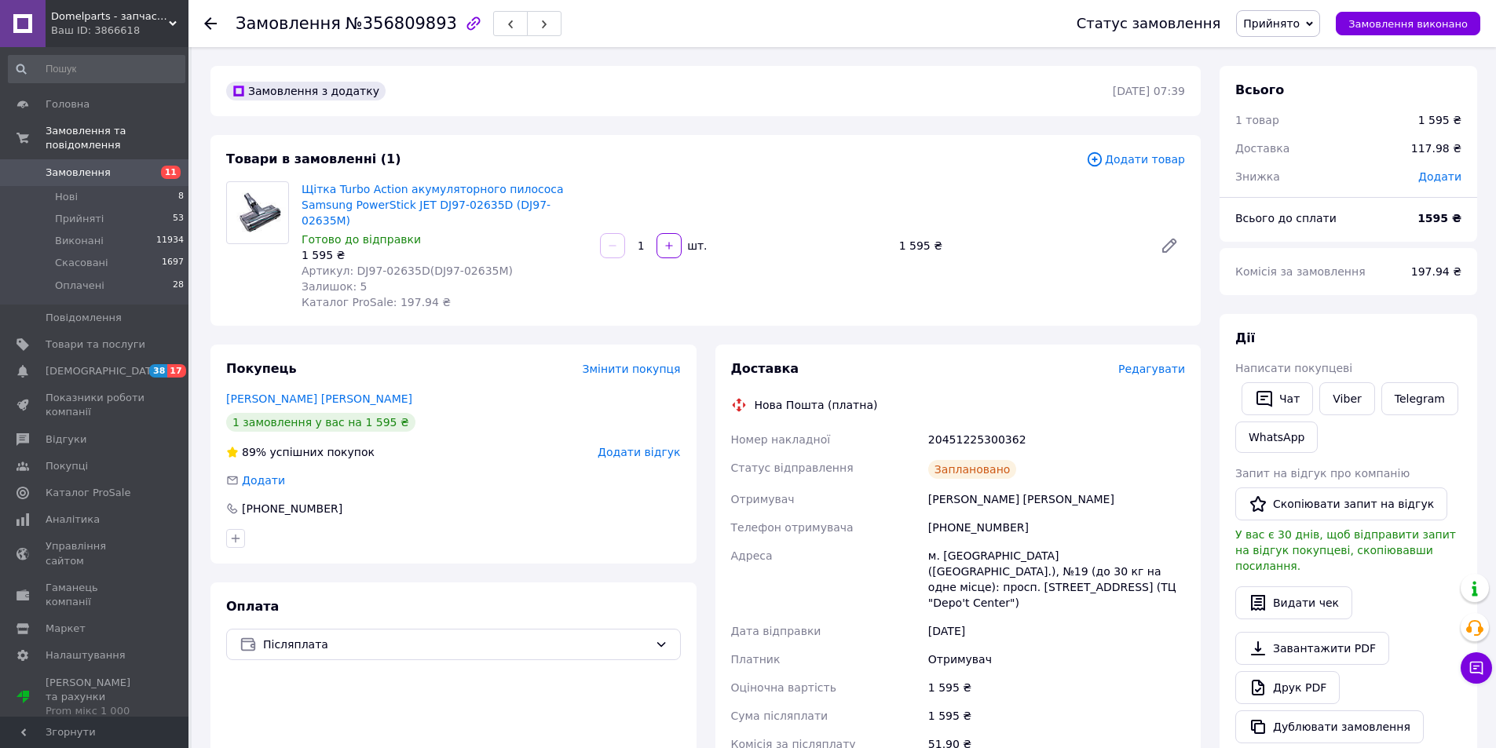
click at [209, 24] on use at bounding box center [210, 23] width 13 height 13
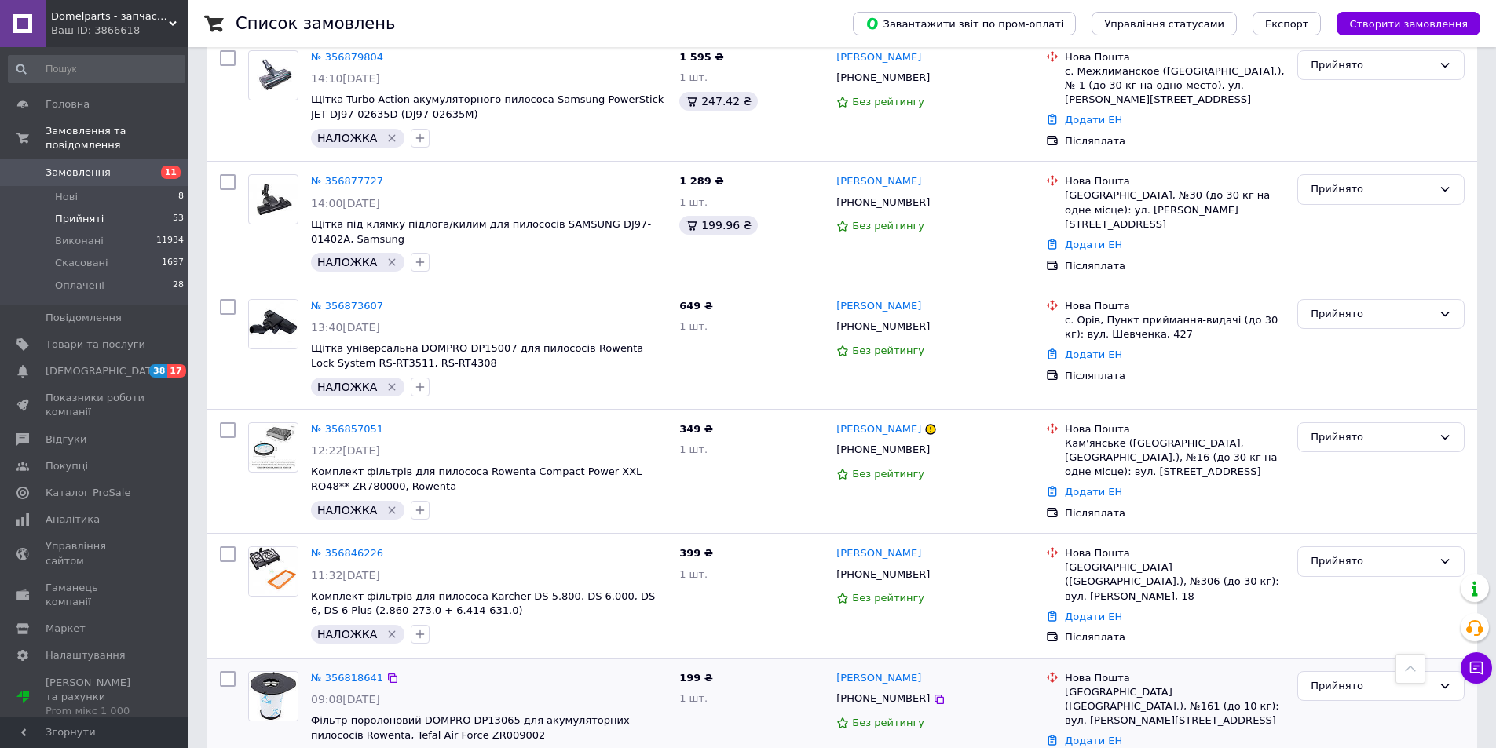
scroll to position [550, 0]
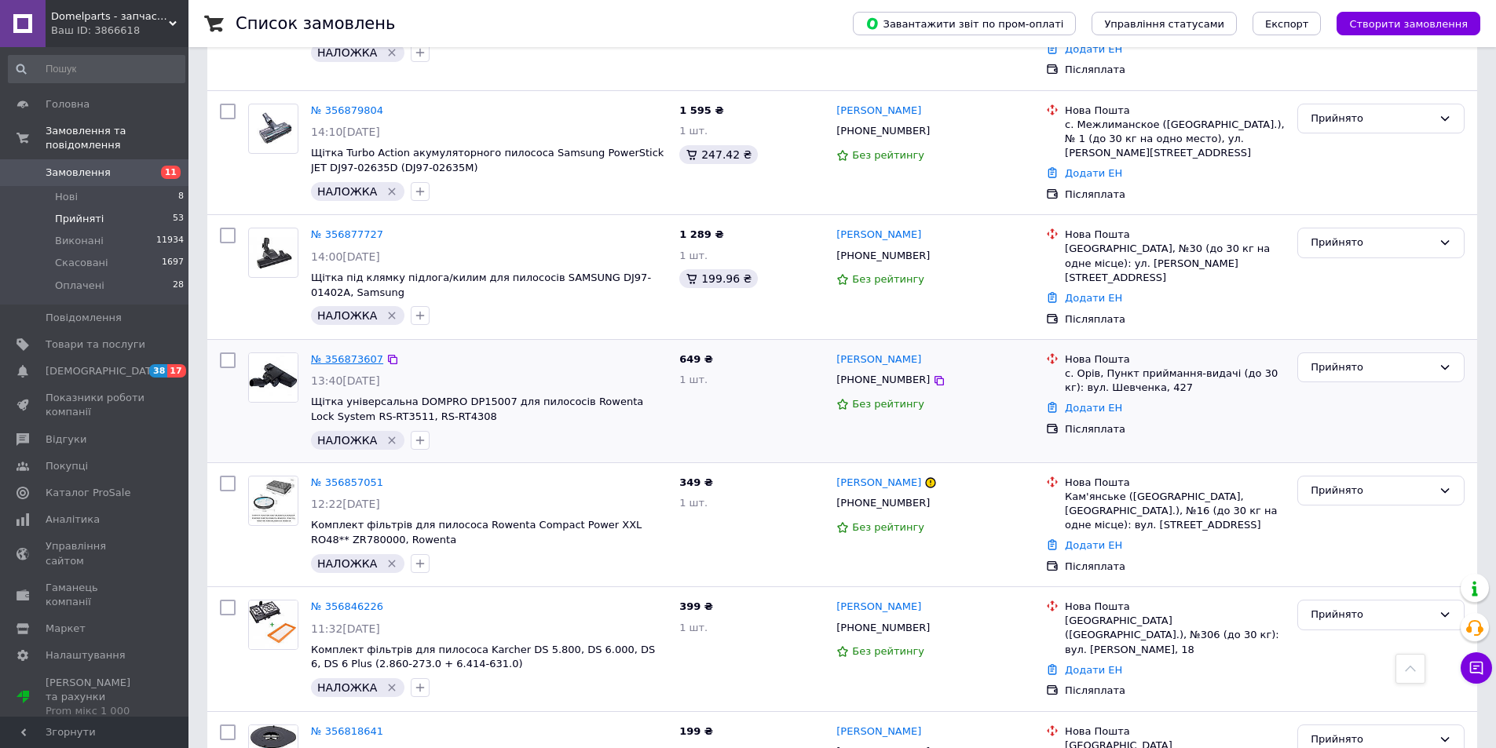
click at [345, 353] on link "№ 356873607" at bounding box center [347, 359] width 72 height 12
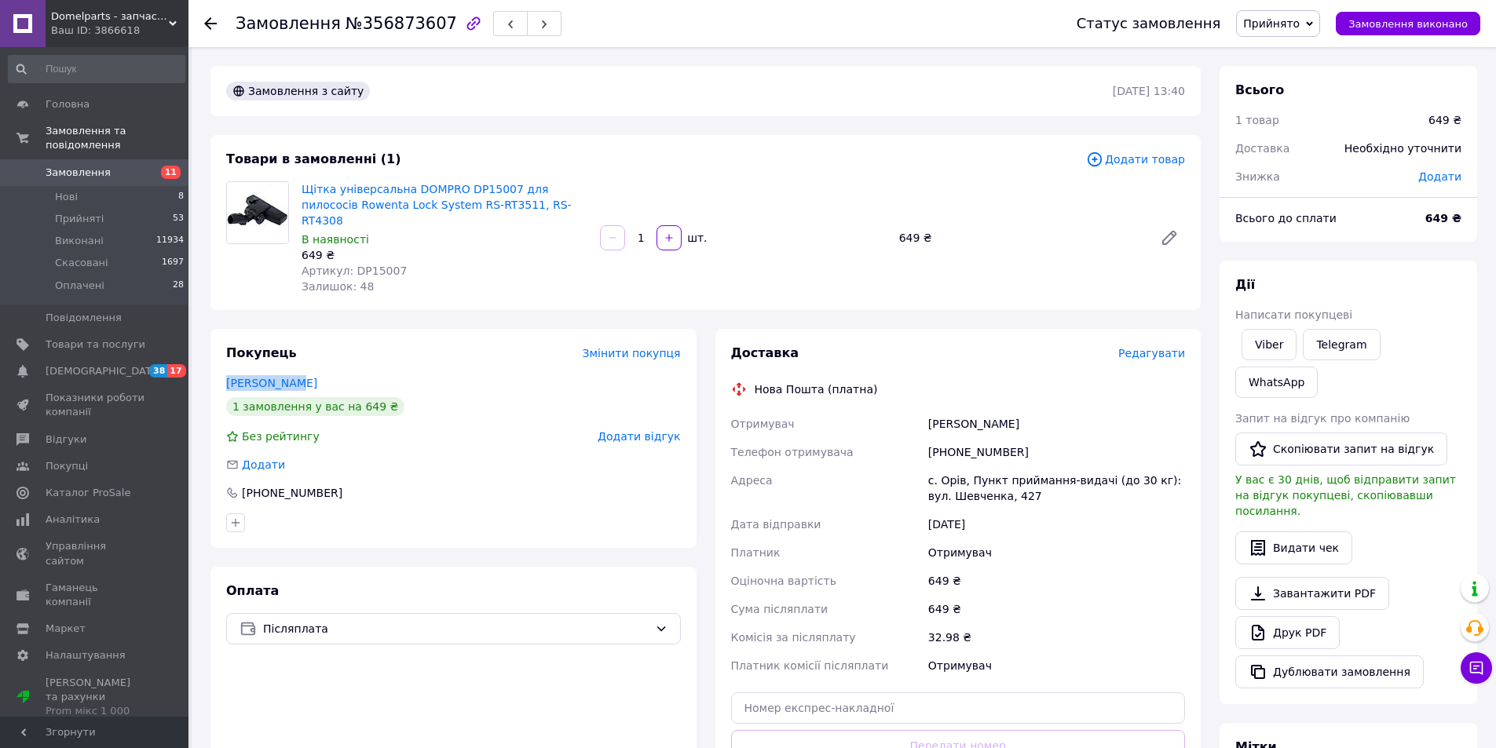
drag, startPoint x: 250, startPoint y: 360, endPoint x: 219, endPoint y: 360, distance: 30.6
click at [219, 360] on div "Покупець Змінити покупця Лаврик Іван 1 замовлення у вас на 649 ₴ Без рейтингу Д…" at bounding box center [453, 438] width 486 height 219
click at [355, 265] on span "Артикул: DP15007" at bounding box center [354, 271] width 105 height 13
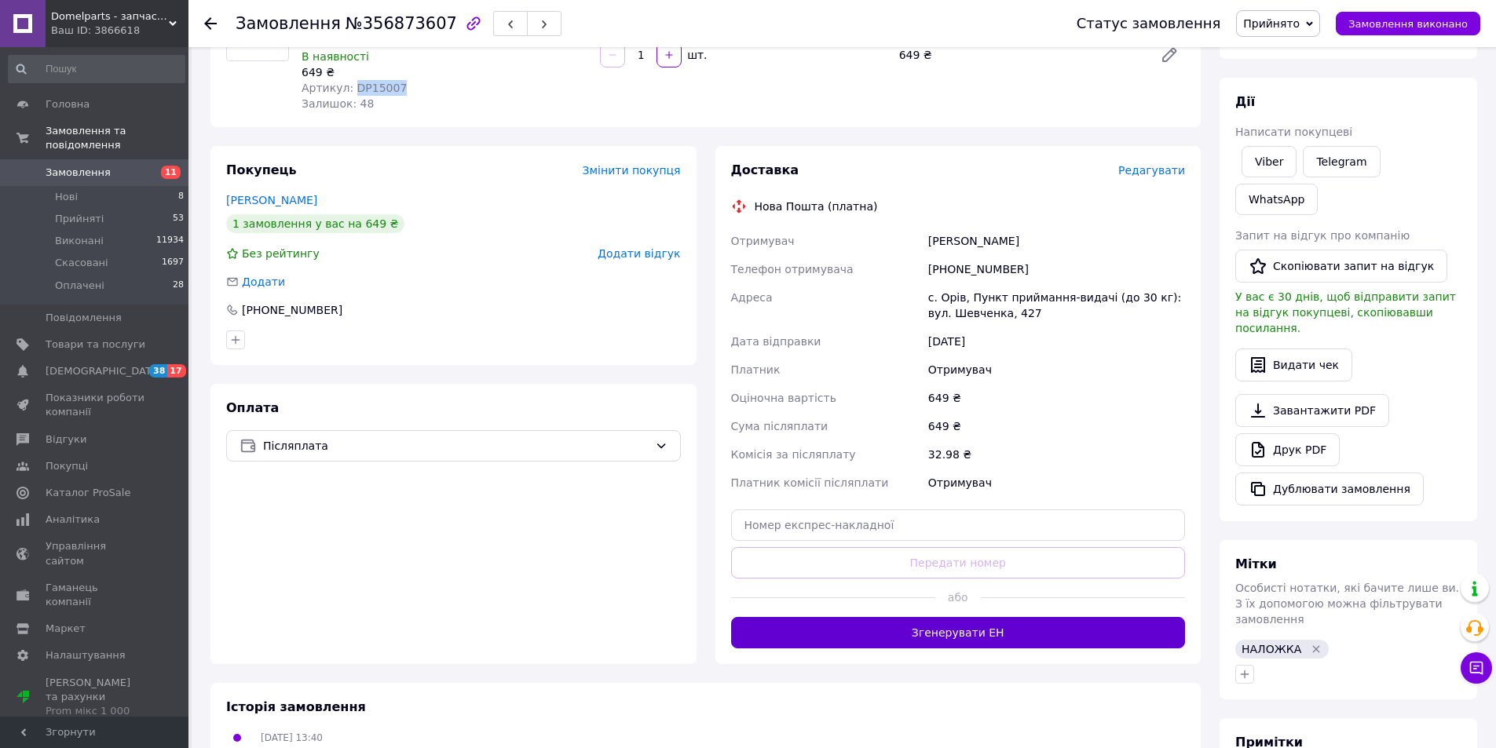
click at [880, 620] on button "Згенерувати ЕН" at bounding box center [958, 632] width 455 height 31
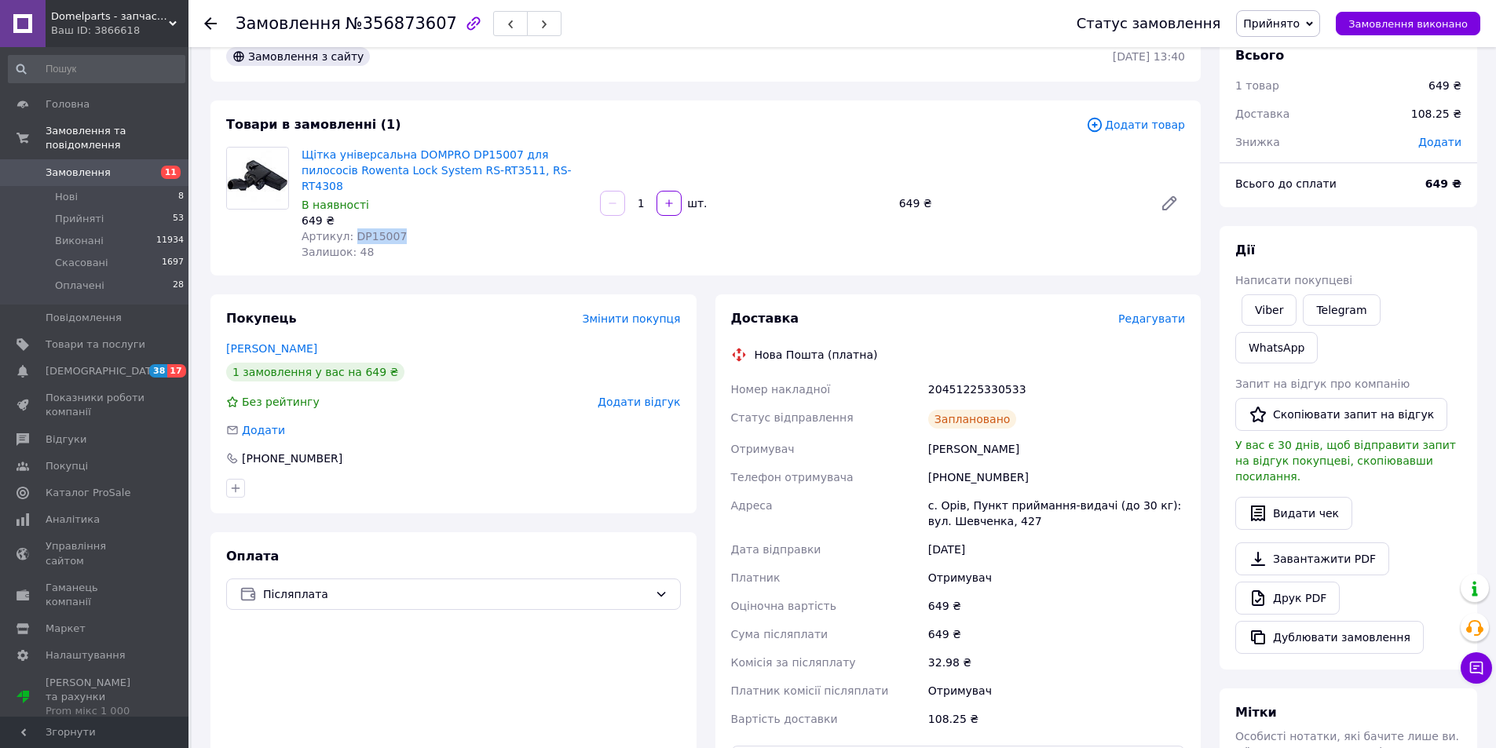
scroll to position [0, 0]
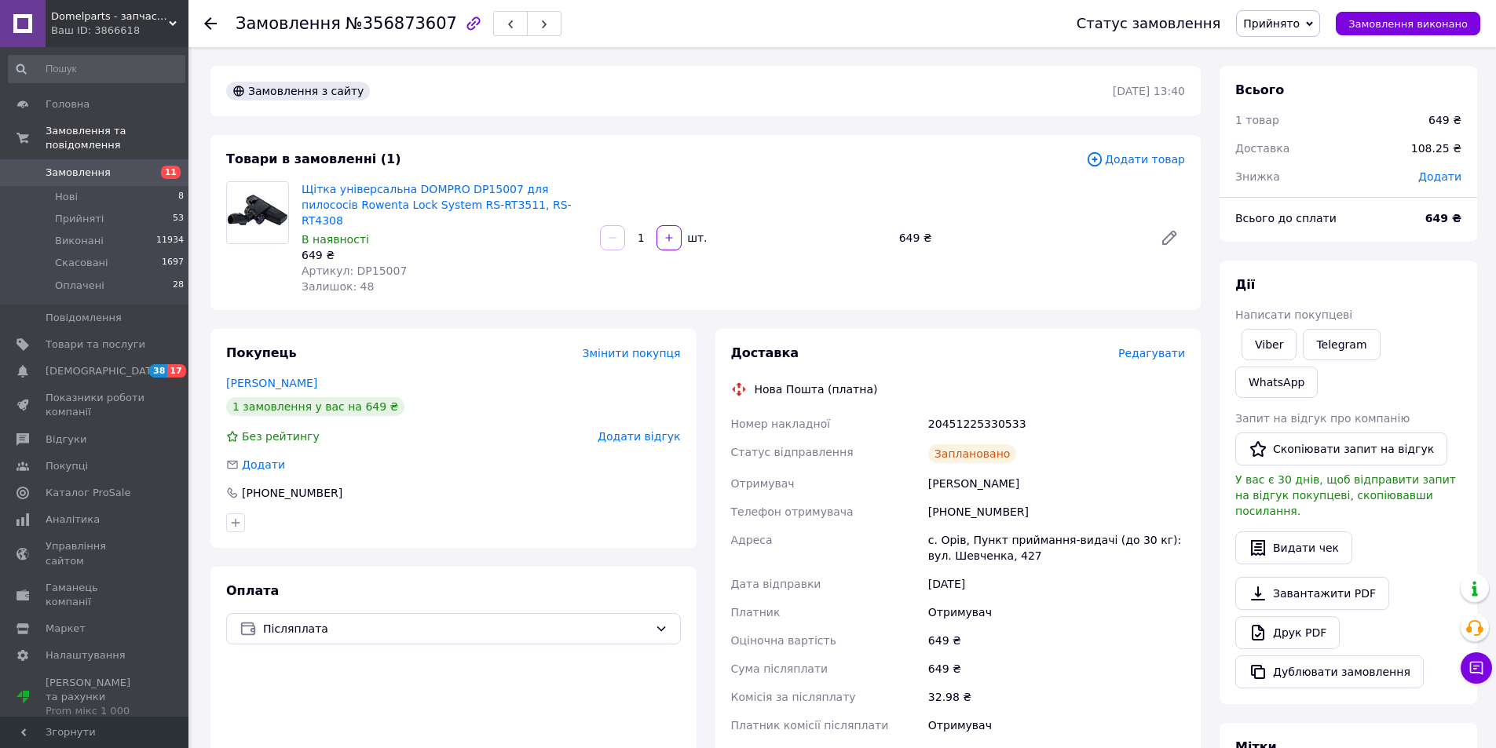
click at [210, 16] on div at bounding box center [210, 24] width 13 height 16
